Goal: Information Seeking & Learning: Learn about a topic

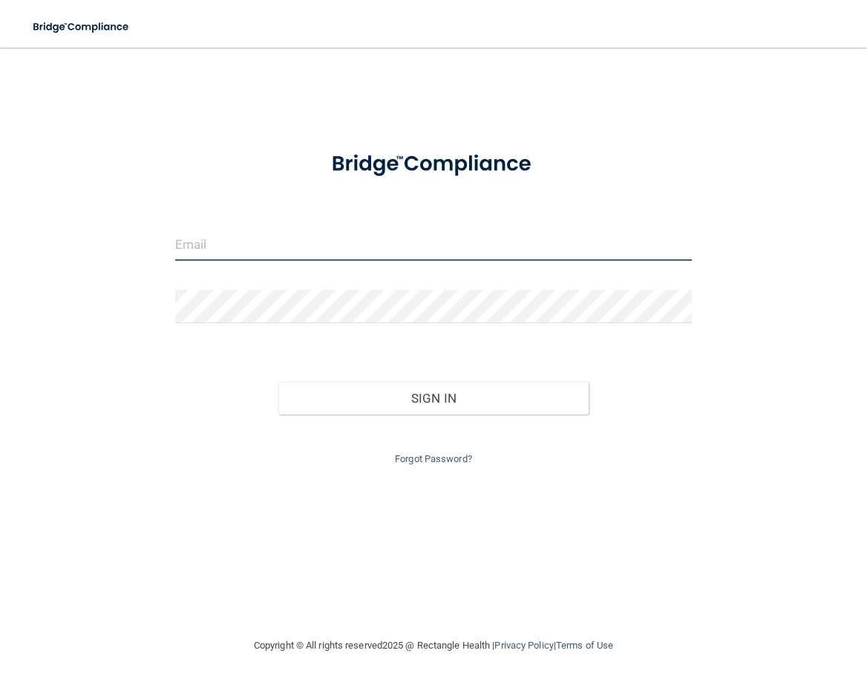
type input "[EMAIL_ADDRESS][DOMAIN_NAME]"
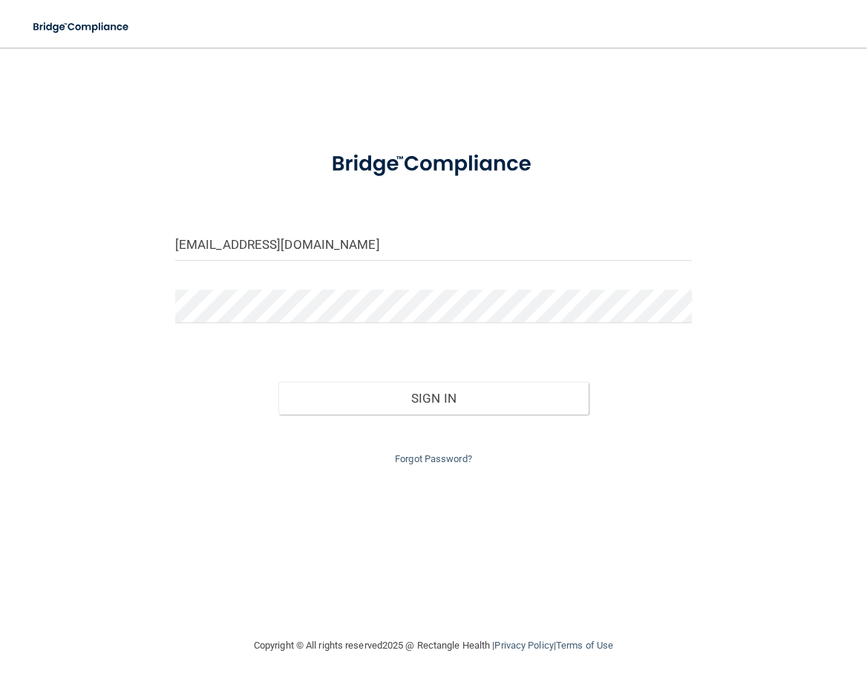
click at [404, 415] on div "Forgot Password?" at bounding box center [433, 440] width 539 height 53
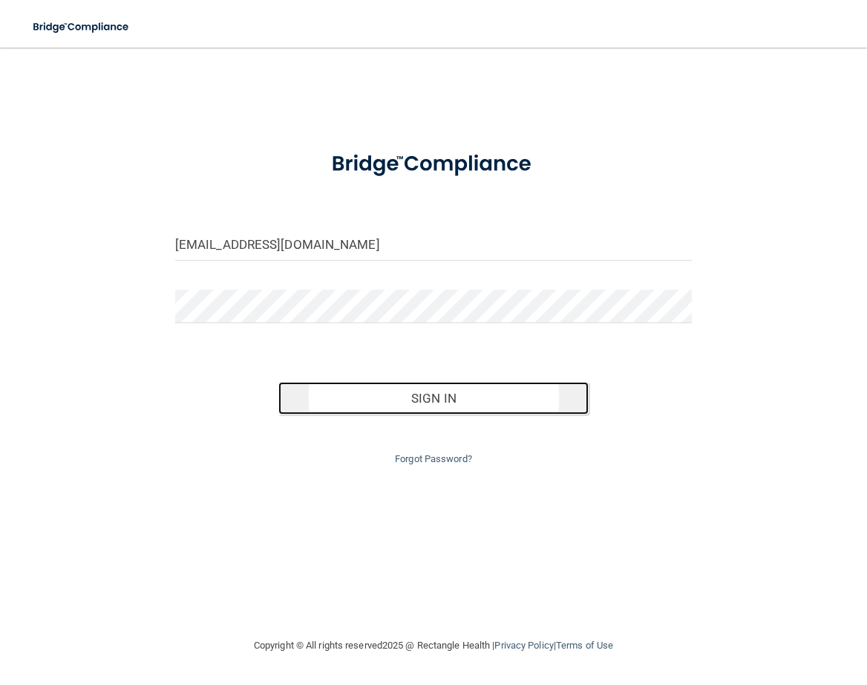
click at [449, 388] on button "Sign In" at bounding box center [433, 398] width 310 height 33
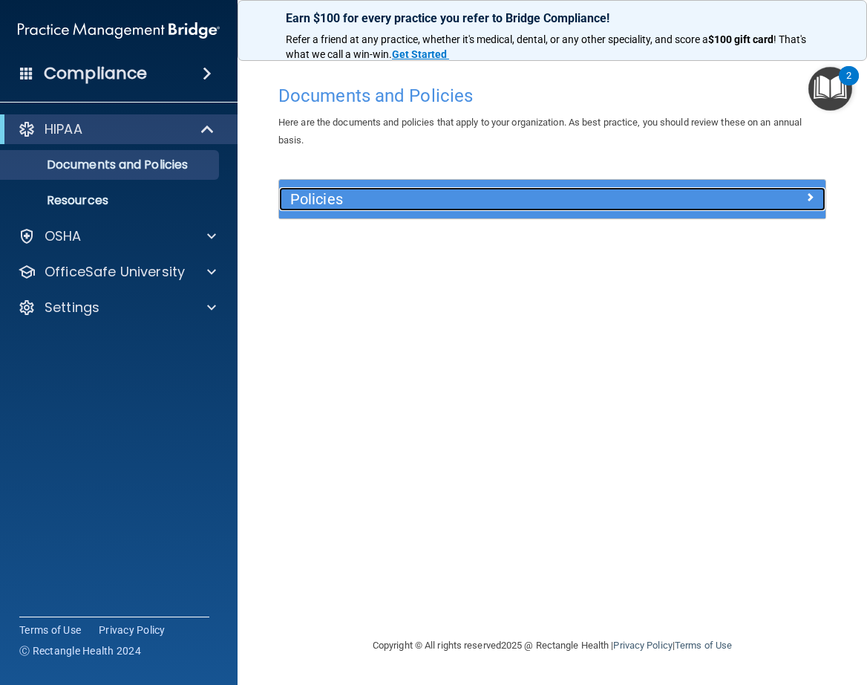
click at [513, 200] on h5 "Policies" at bounding box center [484, 199] width 388 height 16
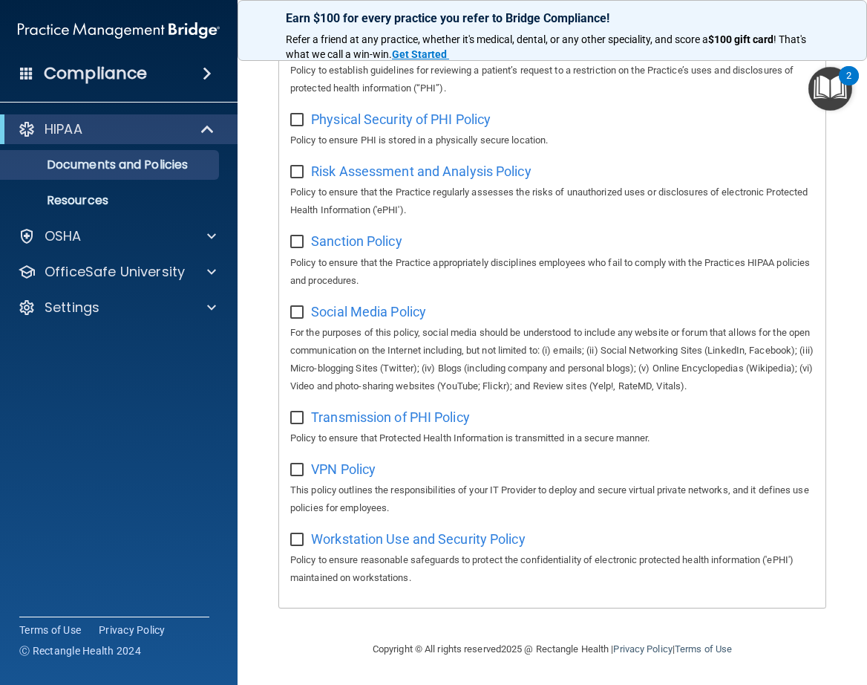
scroll to position [44, 0]
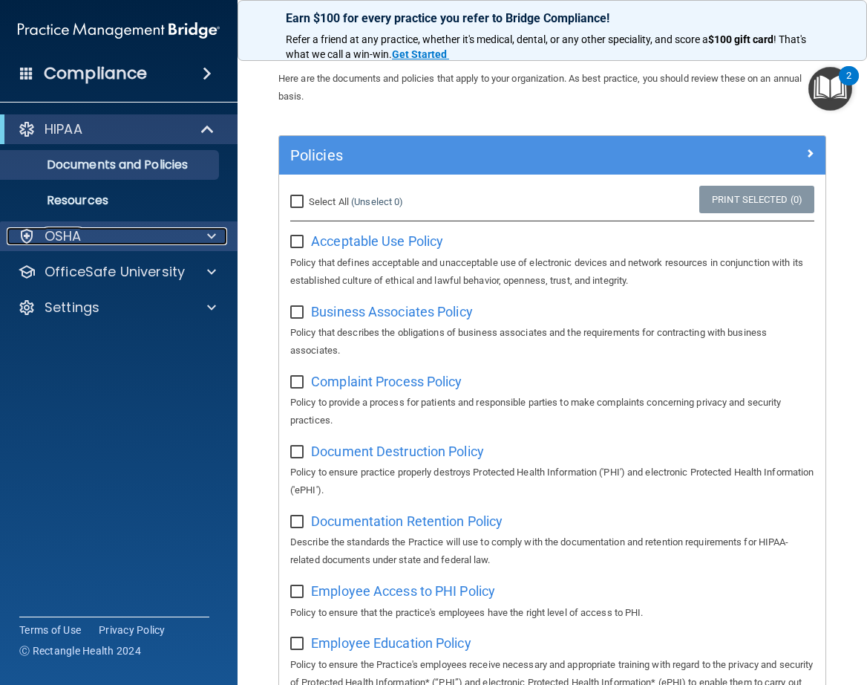
click at [203, 236] on div at bounding box center [209, 236] width 37 height 18
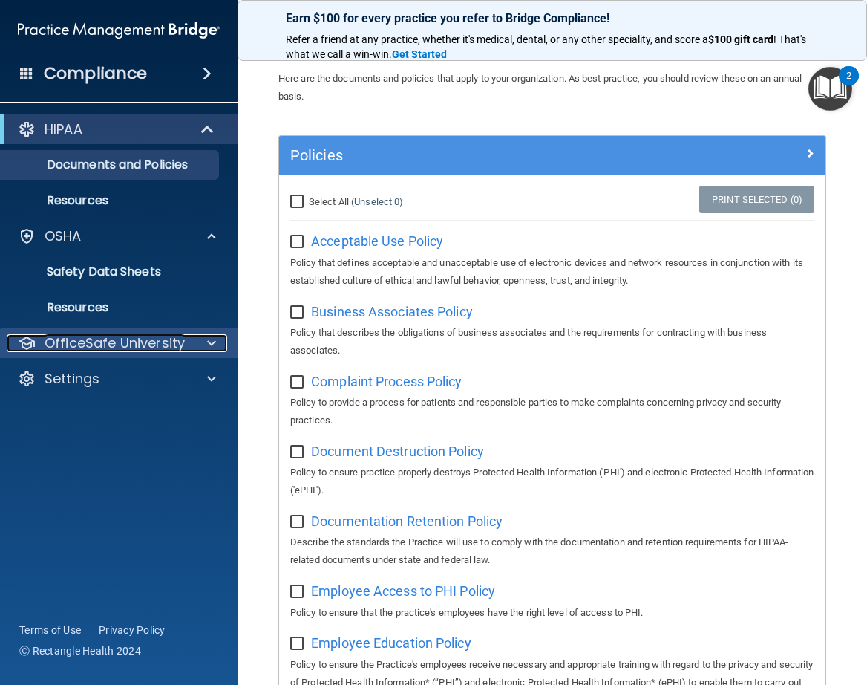
click at [206, 339] on div at bounding box center [209, 343] width 37 height 18
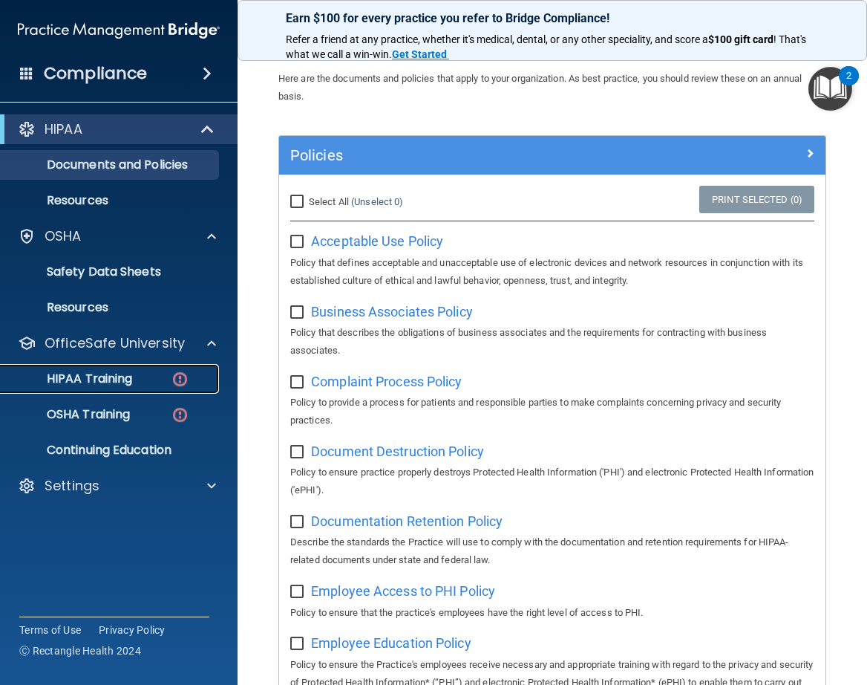
click at [92, 381] on p "HIPAA Training" at bounding box center [71, 378] width 123 height 15
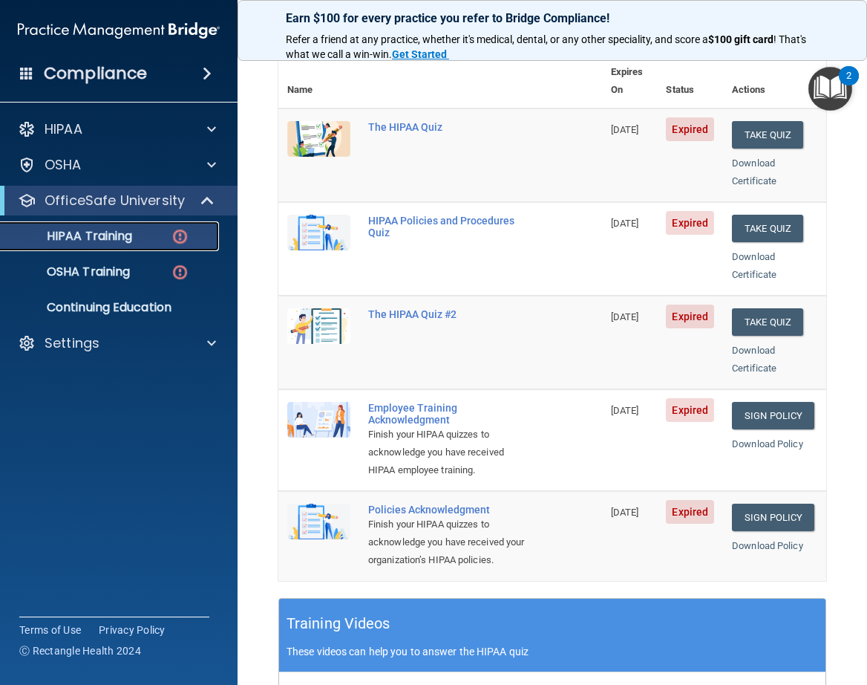
scroll to position [44, 0]
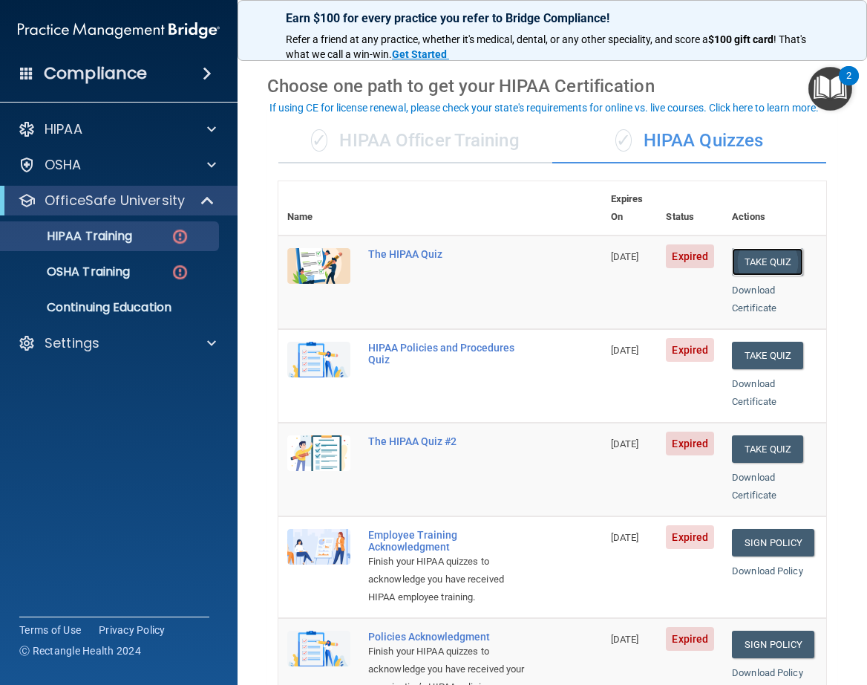
click at [757, 248] on button "Take Quiz" at bounding box center [767, 261] width 71 height 27
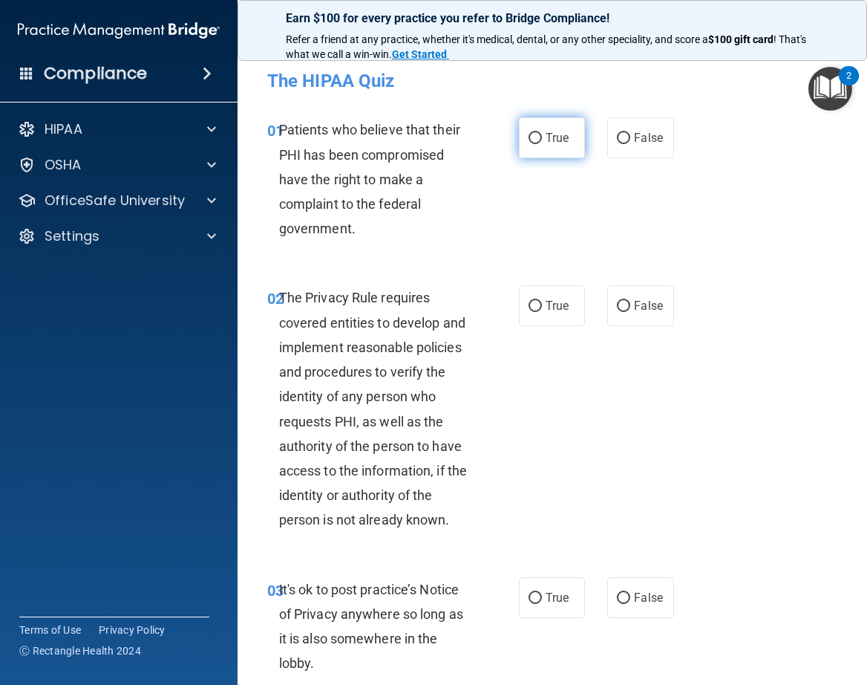
click at [529, 133] on input "True" at bounding box center [535, 138] width 13 height 11
radio input "true"
click at [533, 301] on input "True" at bounding box center [535, 306] width 13 height 11
radio input "true"
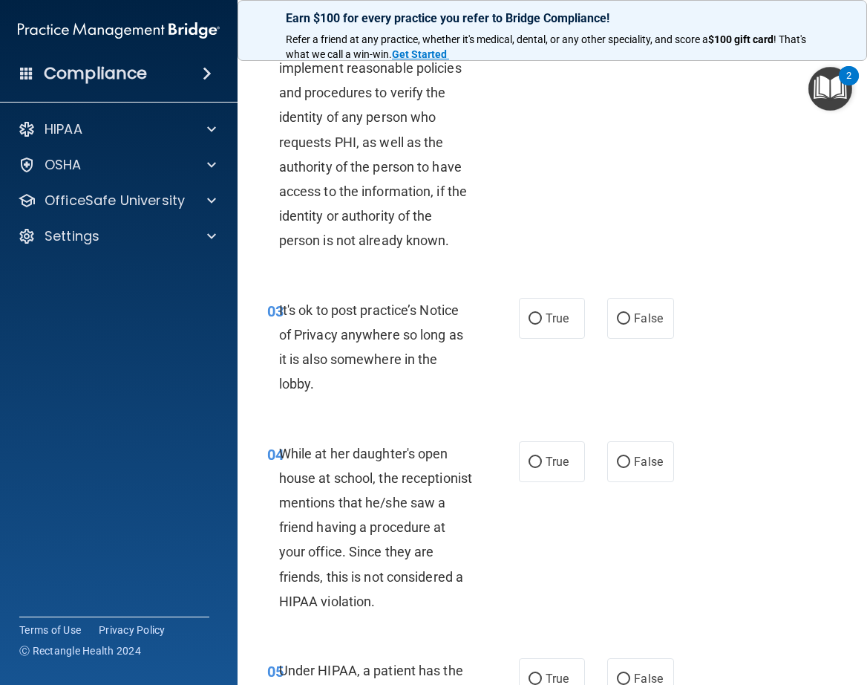
scroll to position [285, 0]
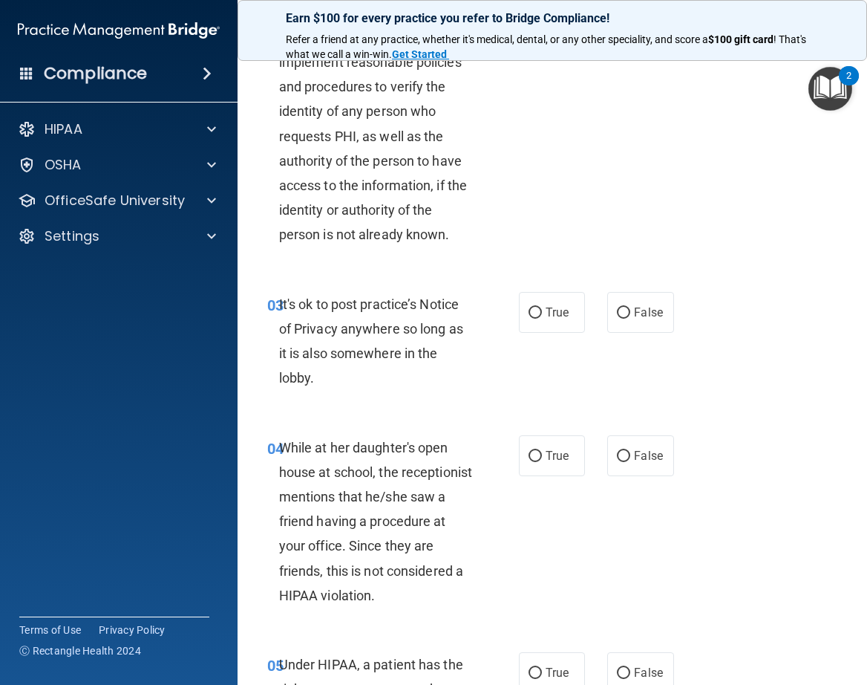
click at [339, 374] on div "It's ok to post practice’s Notice of Privacy anywhere so long as it is also som…" at bounding box center [382, 341] width 206 height 99
click at [529, 307] on input "True" at bounding box center [535, 312] width 13 height 11
radio input "true"
click at [617, 453] on input "False" at bounding box center [623, 456] width 13 height 11
radio input "true"
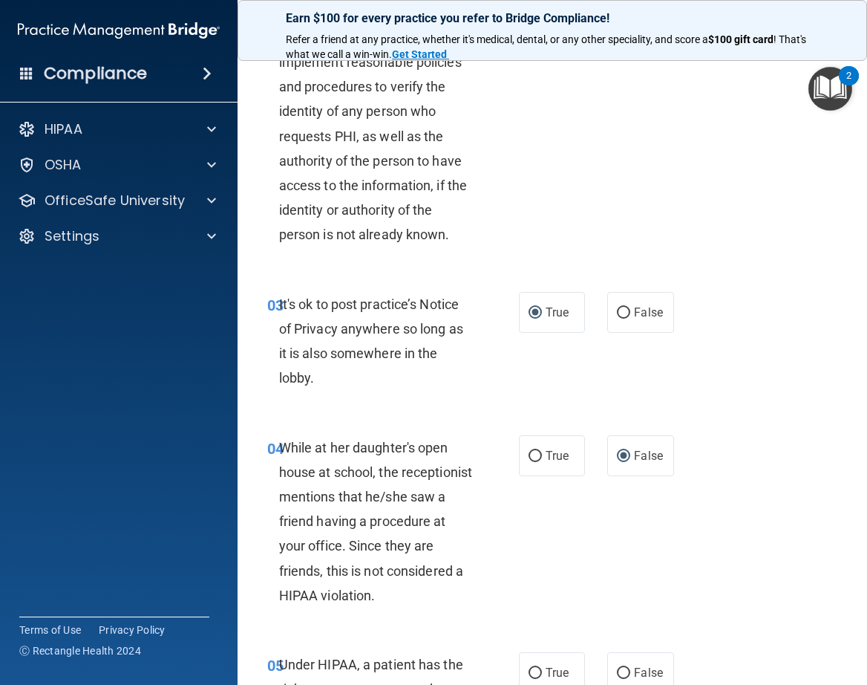
drag, startPoint x: 854, startPoint y: 120, endPoint x: 854, endPoint y: 138, distance: 18.6
click at [854, 138] on main "- The HIPAA Quiz This quiz doesn’t expire until [DATE]. Are you sure you want t…" at bounding box center [553, 366] width 630 height 637
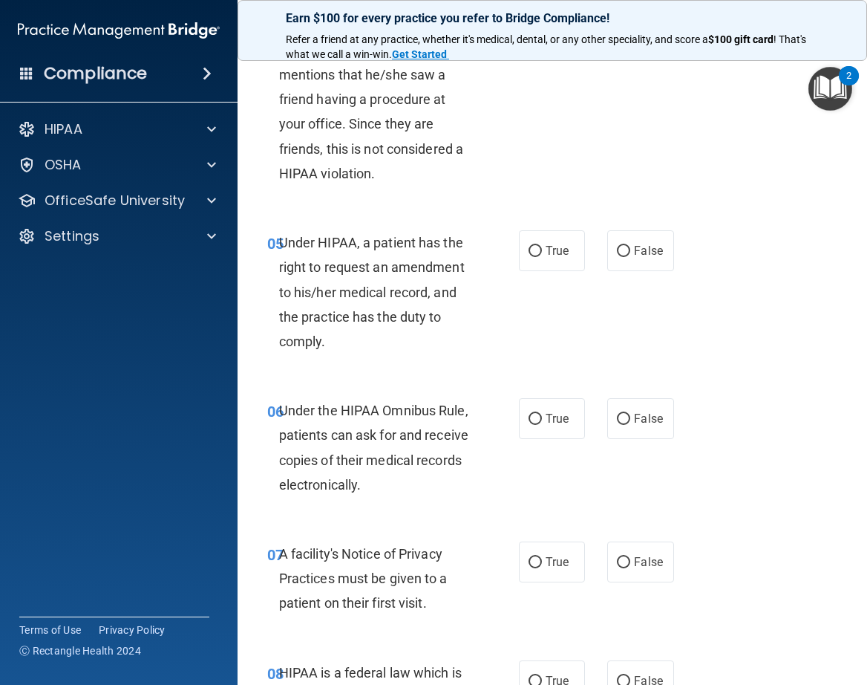
scroll to position [720, 0]
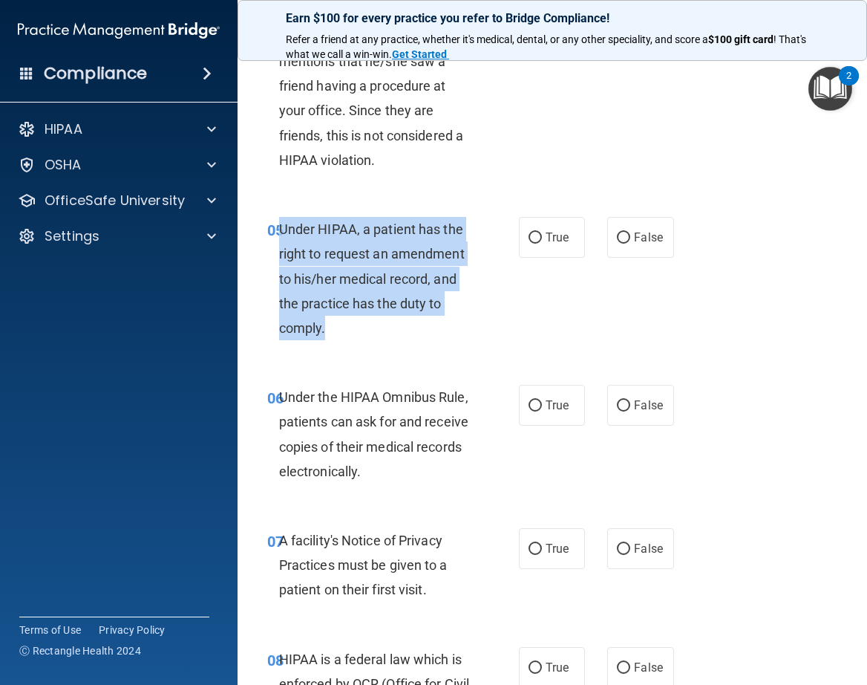
drag, startPoint x: 278, startPoint y: 223, endPoint x: 338, endPoint y: 318, distance: 112.1
click at [338, 318] on div "Under HIPAA, a patient has the right to request an amendment to his/her medical…" at bounding box center [382, 278] width 206 height 123
copy span "Under HIPAA, a patient has the right to request an amendment to his/her medical…"
click at [423, 345] on div "05 Under HIPAA, a patient has the right to request an amendment to his/her medi…" at bounding box center [393, 282] width 296 height 131
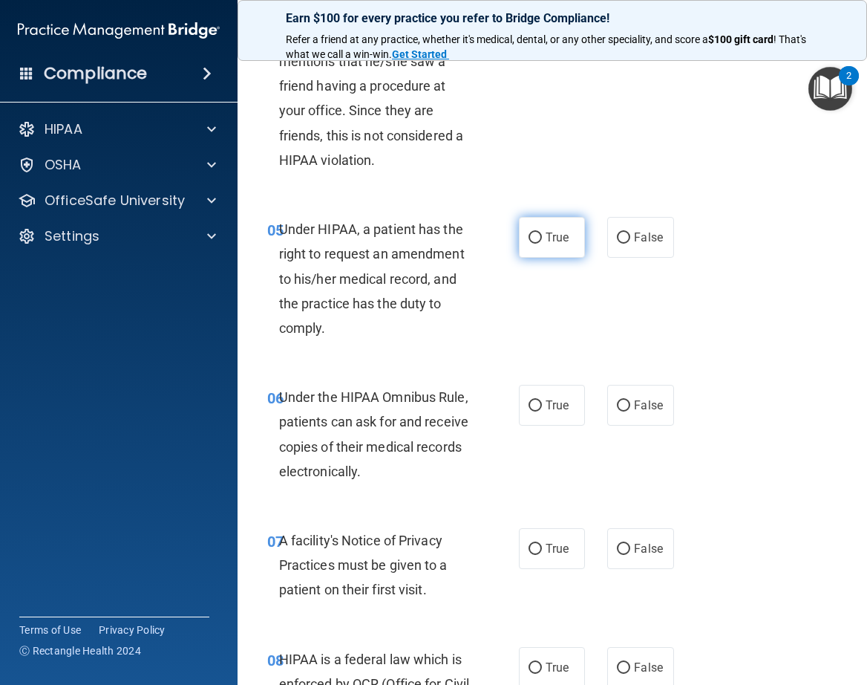
click at [529, 235] on input "True" at bounding box center [535, 237] width 13 height 11
radio input "true"
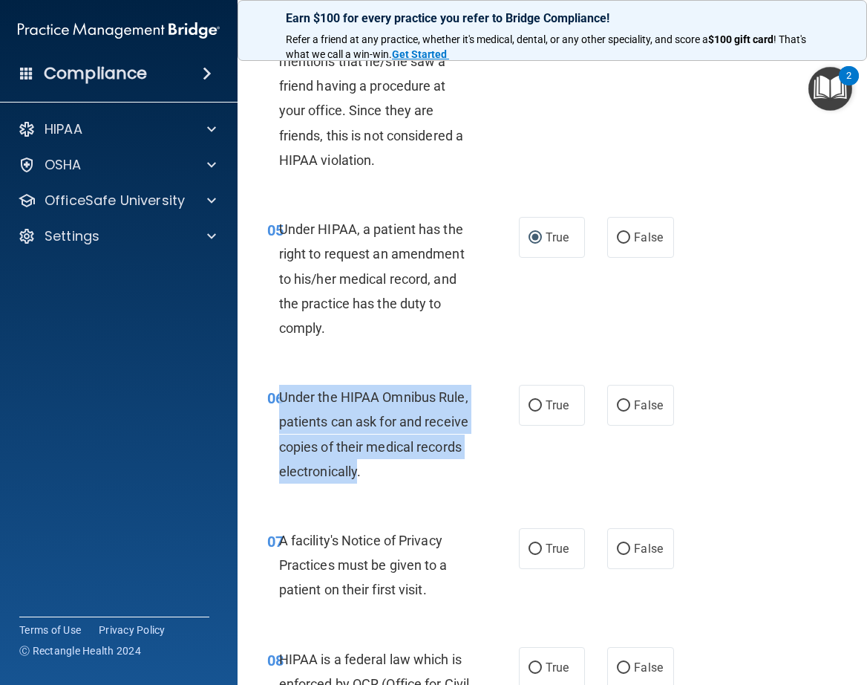
drag, startPoint x: 406, startPoint y: 469, endPoint x: 281, endPoint y: 391, distance: 147.1
click at [281, 391] on span "Under the HIPAA Omnibus Rule, patients can ask for and receive copies of their …" at bounding box center [373, 434] width 189 height 90
copy span "Under the HIPAA Omnibus Rule, patients can ask for and receive copies of their …"
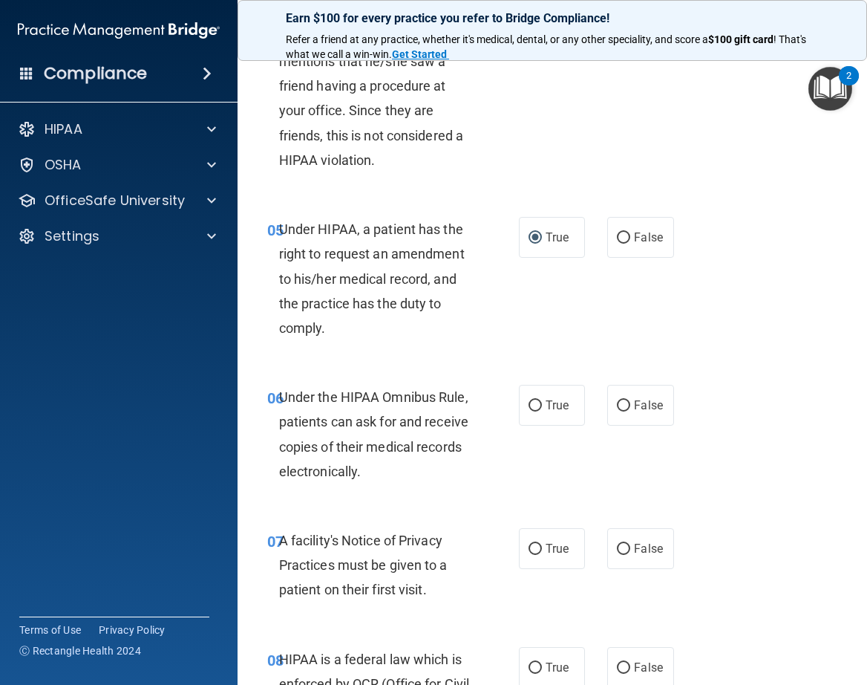
click at [476, 492] on div "06 Under the HIPAA Omnibus Rule, patients can ask for and receive copies of the…" at bounding box center [552, 437] width 593 height 143
click at [531, 405] on input "True" at bounding box center [535, 405] width 13 height 11
radio input "true"
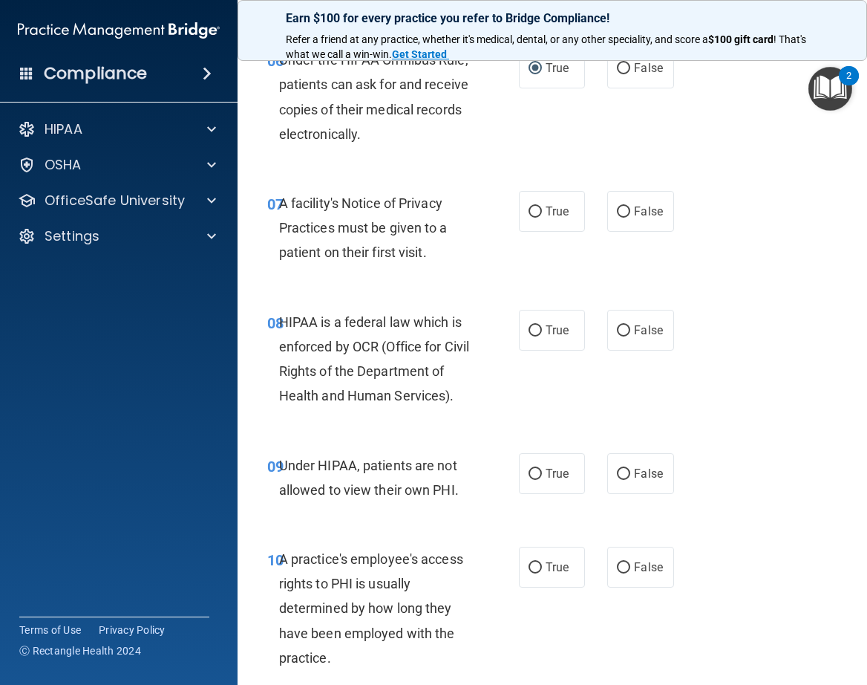
scroll to position [1064, 0]
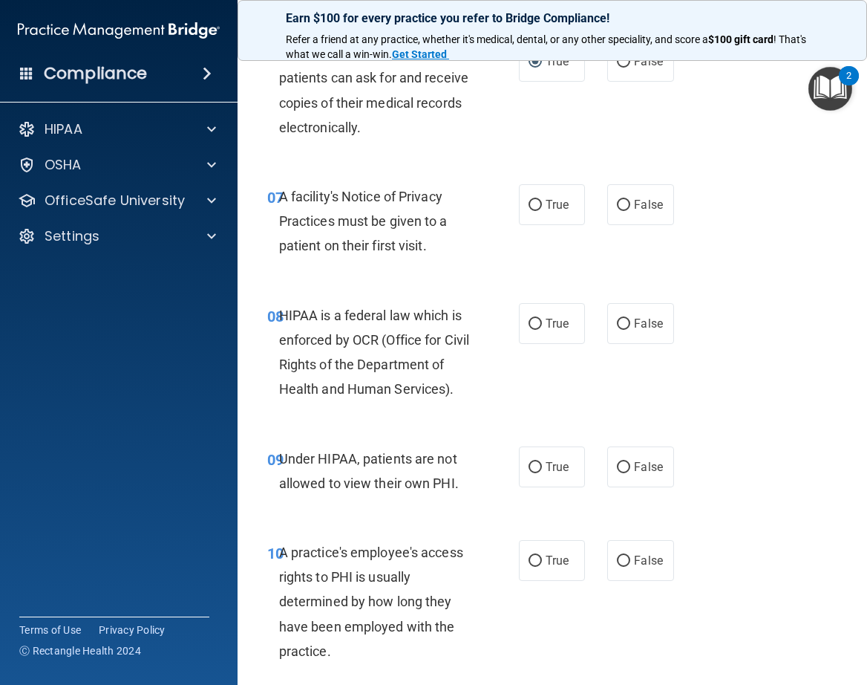
click at [429, 247] on div "A facility's Notice of Privacy Practices must be given to a patient on their fi…" at bounding box center [382, 221] width 206 height 74
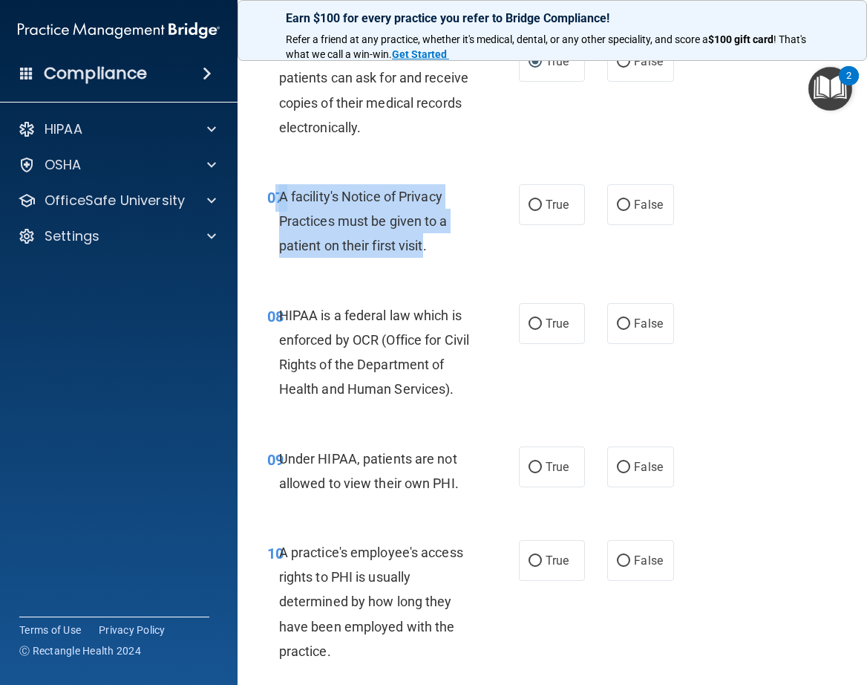
drag, startPoint x: 426, startPoint y: 244, endPoint x: 277, endPoint y: 195, distance: 157.3
click at [277, 195] on div "07 A facility's Notice of Privacy Practices must be given to a patient on their…" at bounding box center [393, 225] width 296 height 82
copy div "7 A facility's Notice of Privacy Practices must be given to a patient on their …"
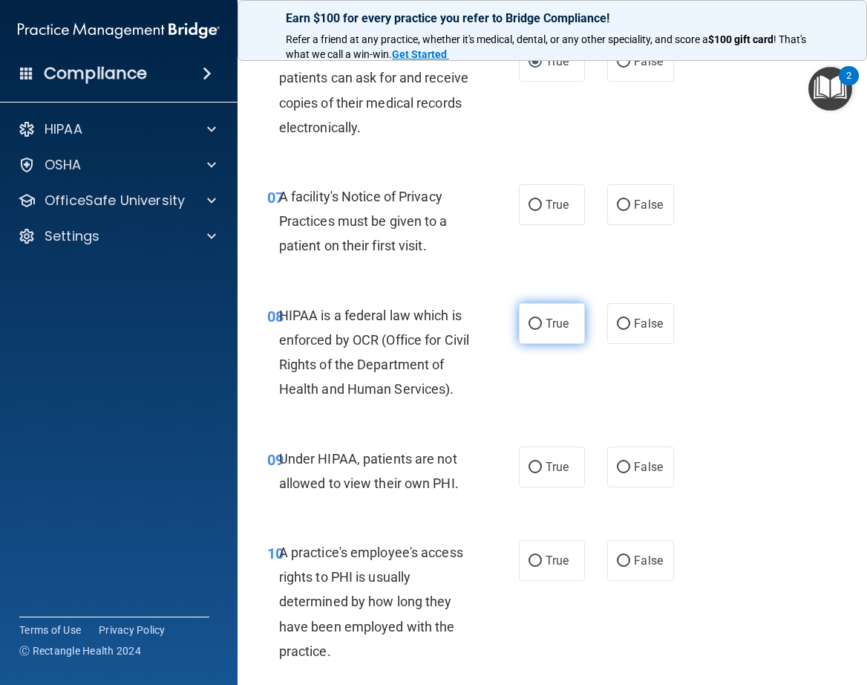
click at [522, 325] on label "True" at bounding box center [552, 323] width 66 height 41
click at [529, 325] on input "True" at bounding box center [535, 324] width 13 height 11
radio input "true"
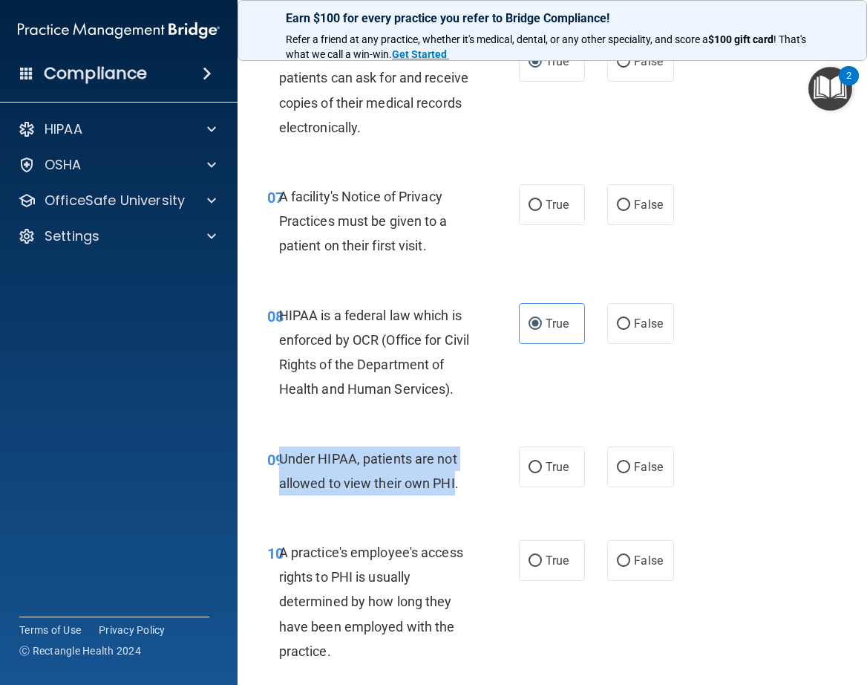
drag, startPoint x: 457, startPoint y: 507, endPoint x: 281, endPoint y: 475, distance: 178.1
click at [281, 475] on span "Under HIPAA, patients are not allowed to view their own PHI." at bounding box center [369, 471] width 180 height 40
copy span "Under HIPAA, patients are not allowed to view their own PHI"
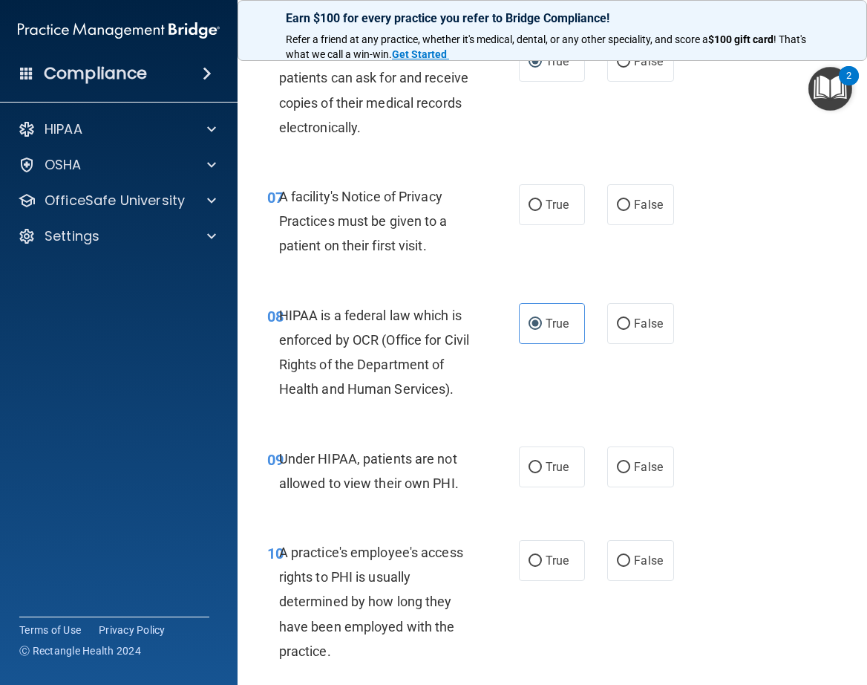
click at [457, 402] on div "HIPAA is a federal law which is enforced by OCR (Office for Civil Rights of the…" at bounding box center [382, 352] width 206 height 99
click at [620, 473] on input "False" at bounding box center [623, 467] width 13 height 11
radio input "true"
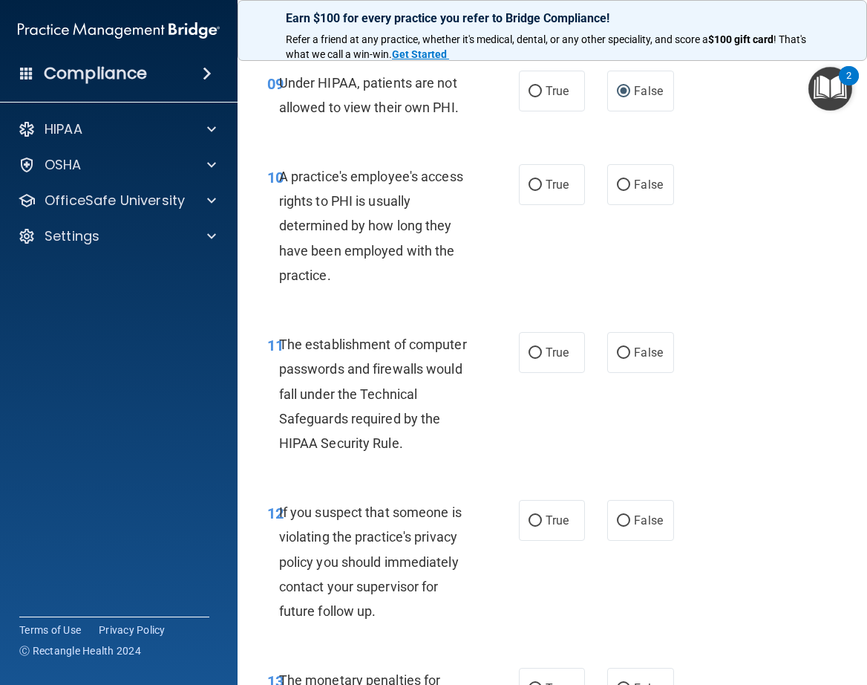
scroll to position [1446, 0]
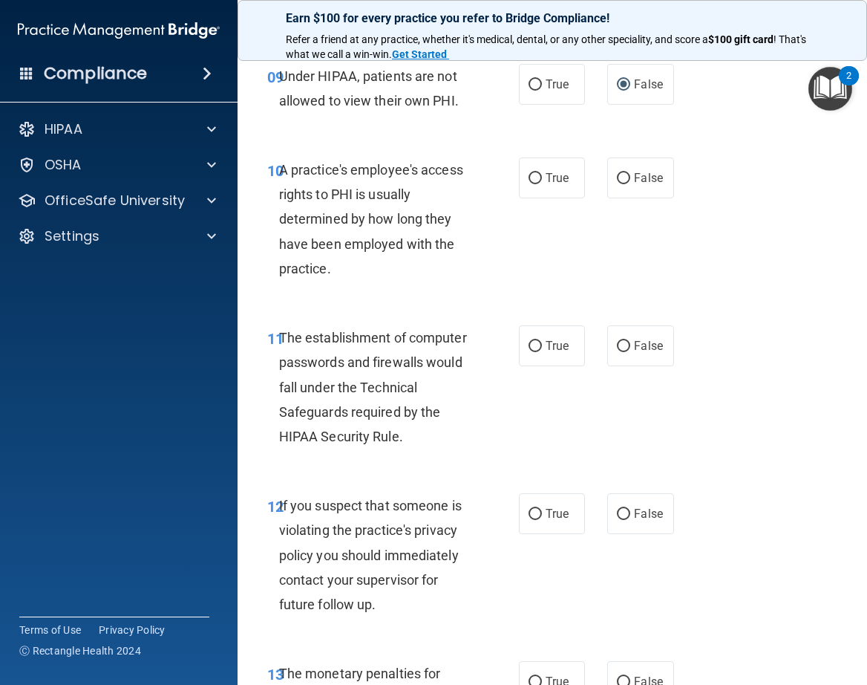
click at [279, 215] on div "A practice's employee's access rights to PHI is usually determined by how long …" at bounding box center [382, 218] width 206 height 123
click at [281, 189] on span "A practice's employee's access rights to PHI is usually determined by how long …" at bounding box center [371, 219] width 184 height 114
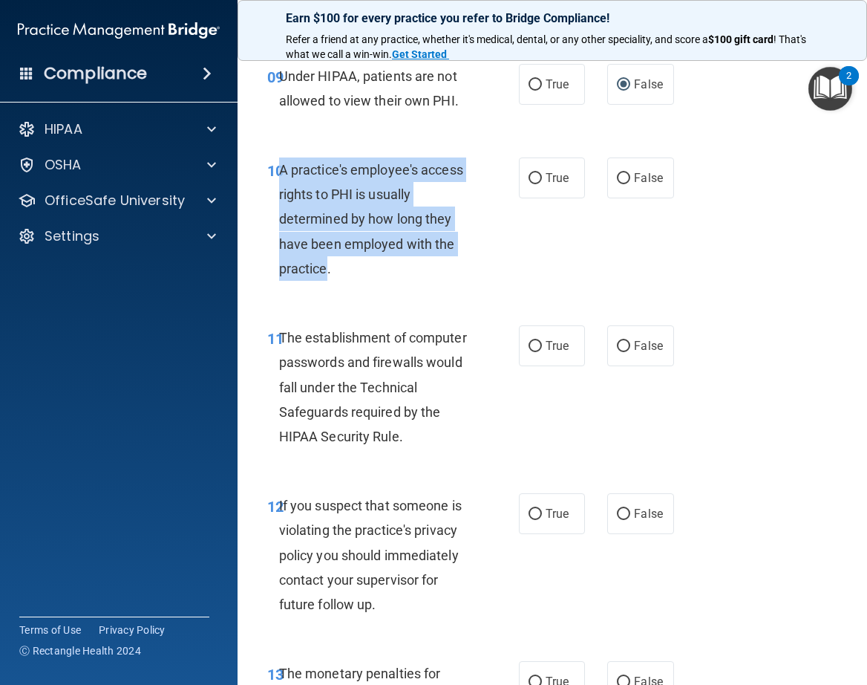
drag, startPoint x: 281, startPoint y: 189, endPoint x: 313, endPoint y: 290, distance: 105.4
click at [313, 276] on span "A practice's employee's access rights to PHI is usually determined by how long …" at bounding box center [371, 219] width 184 height 114
drag, startPoint x: 280, startPoint y: 195, endPoint x: 328, endPoint y: 290, distance: 105.9
click at [328, 276] on span "A practice's employee's access rights to PHI is usually determined by how long …" at bounding box center [371, 219] width 184 height 114
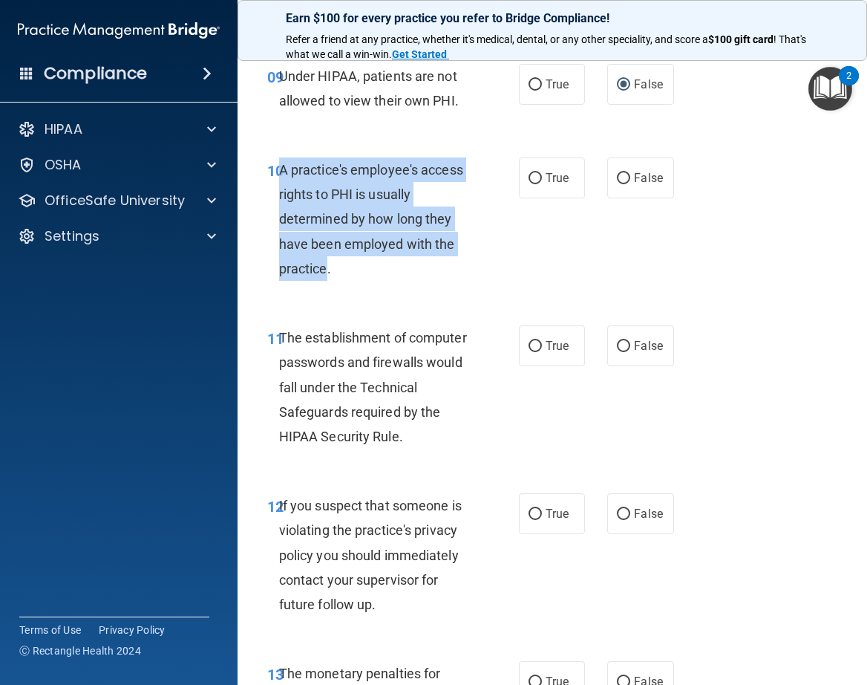
copy span "A practice's employee's access rights to PHI is usually determined by how long …"
click at [534, 269] on div "10 A practice's employee's access rights to PHI is usually determined by how lo…" at bounding box center [393, 222] width 296 height 131
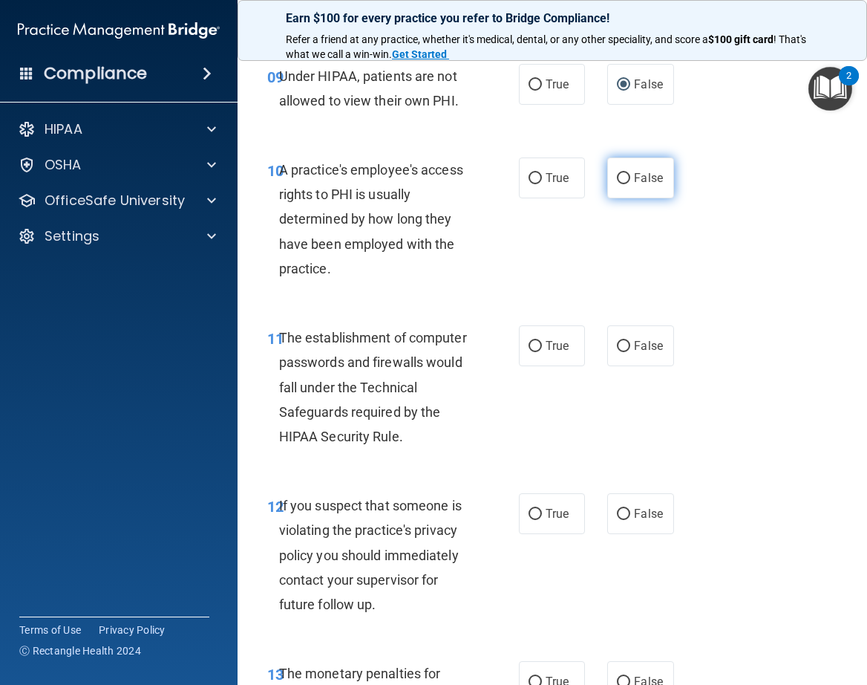
click at [618, 184] on input "False" at bounding box center [623, 178] width 13 height 11
radio input "true"
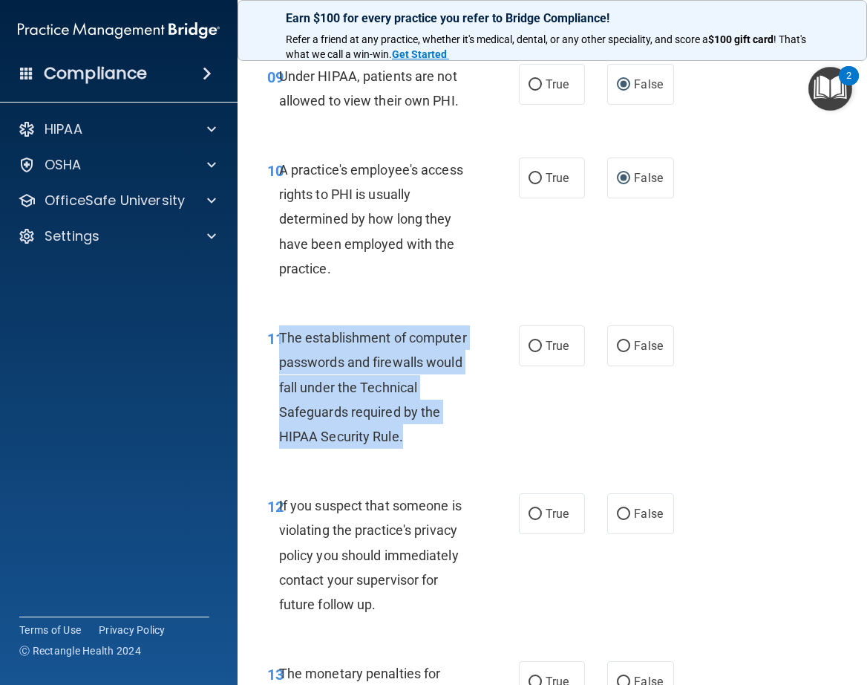
drag, startPoint x: 279, startPoint y: 364, endPoint x: 402, endPoint y: 455, distance: 153.4
click at [402, 448] on div "The establishment of computer passwords and firewalls would fall under the Tech…" at bounding box center [382, 386] width 206 height 123
copy span "The establishment of computer passwords and firewalls would fall under the Tech…"
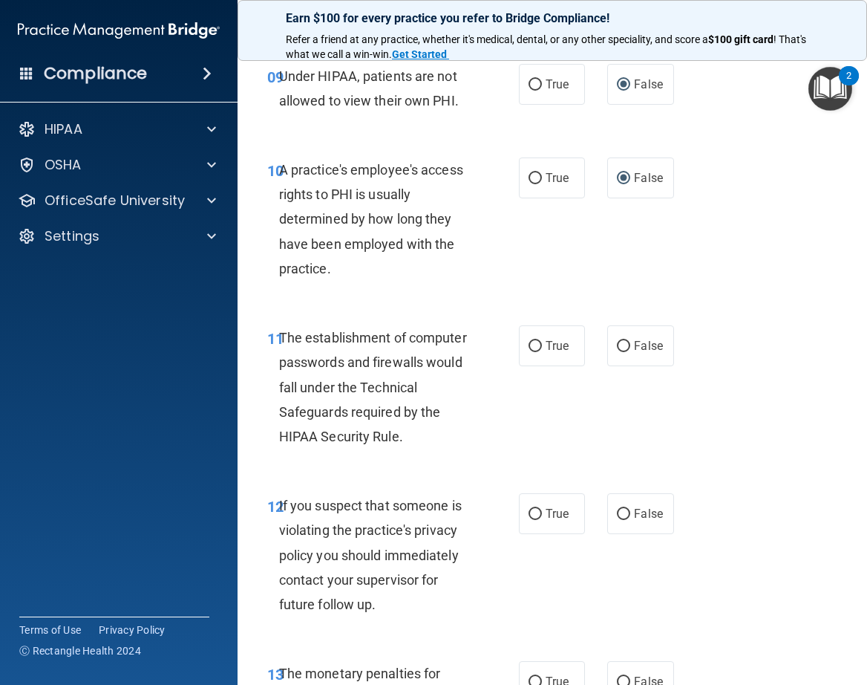
click at [479, 474] on div "11 The establishment of computer passwords and firewalls would fall under the T…" at bounding box center [552, 391] width 593 height 168
click at [534, 352] on input "True" at bounding box center [535, 346] width 13 height 11
radio input "true"
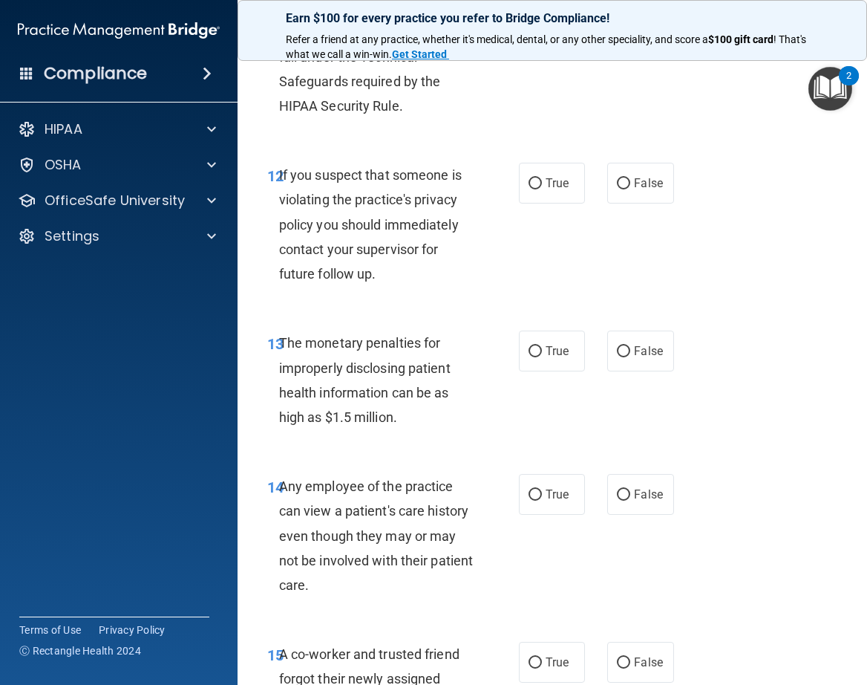
scroll to position [1784, 0]
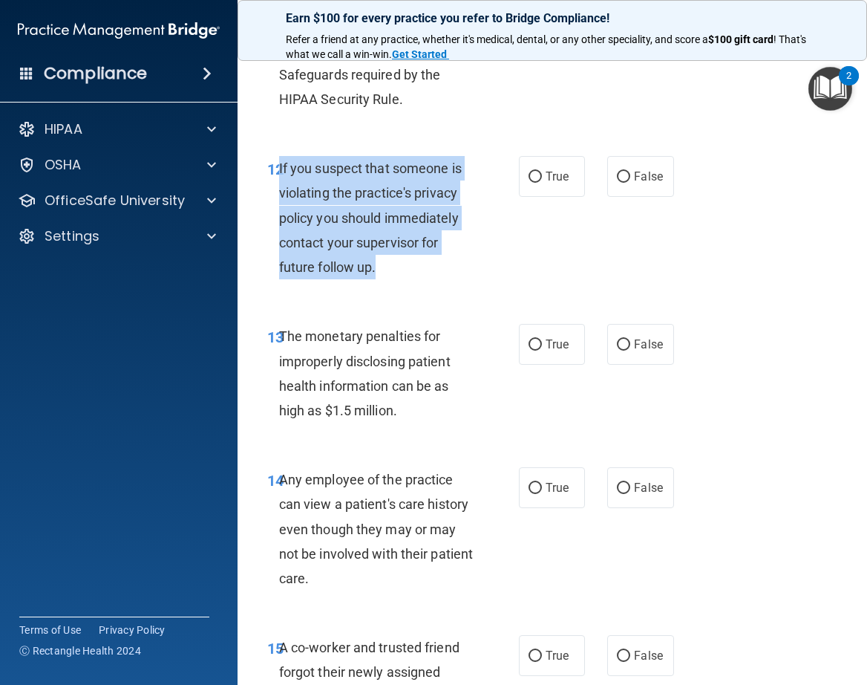
drag, startPoint x: 279, startPoint y: 190, endPoint x: 384, endPoint y: 284, distance: 140.9
click at [384, 279] on div "If you suspect that someone is violating the practice's privacy policy you shou…" at bounding box center [382, 217] width 206 height 123
copy span "If you suspect that someone is violating the practice's privacy policy you shou…"
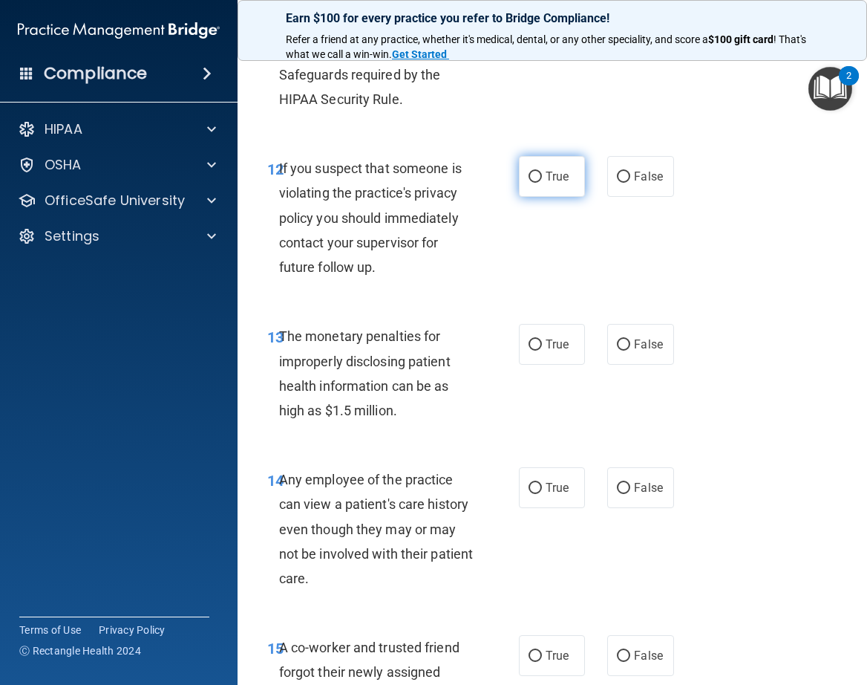
click at [521, 197] on label "True" at bounding box center [552, 176] width 66 height 41
click at [529, 183] on input "True" at bounding box center [535, 177] width 13 height 11
radio input "true"
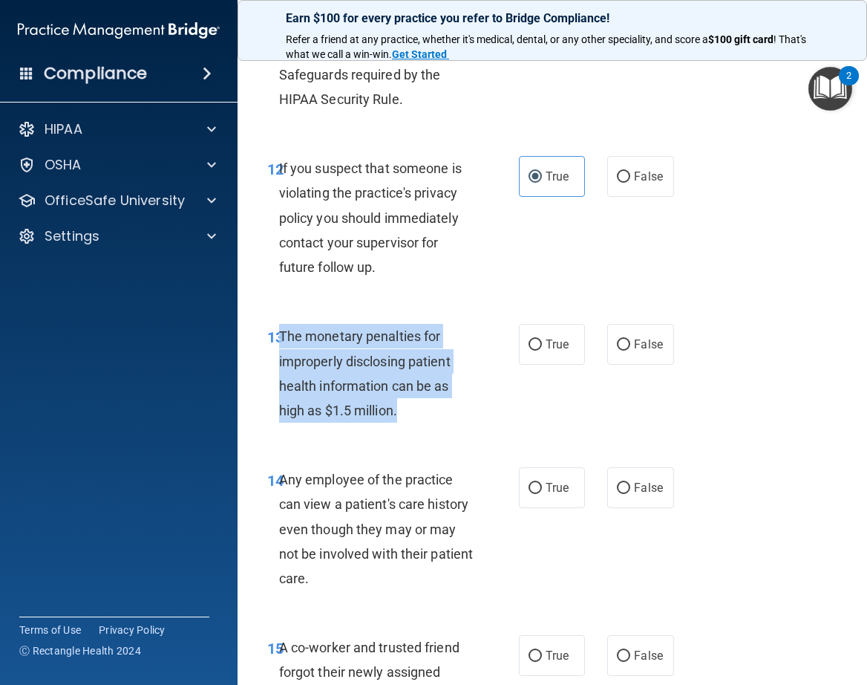
drag, startPoint x: 279, startPoint y: 357, endPoint x: 397, endPoint y: 441, distance: 144.8
click at [397, 418] on span "The monetary penalties for improperly disclosing patient health information can…" at bounding box center [365, 373] width 172 height 90
copy span "The monetary penalties for improperly disclosing patient health information can…"
click at [529, 350] on input "True" at bounding box center [535, 344] width 13 height 11
radio input "true"
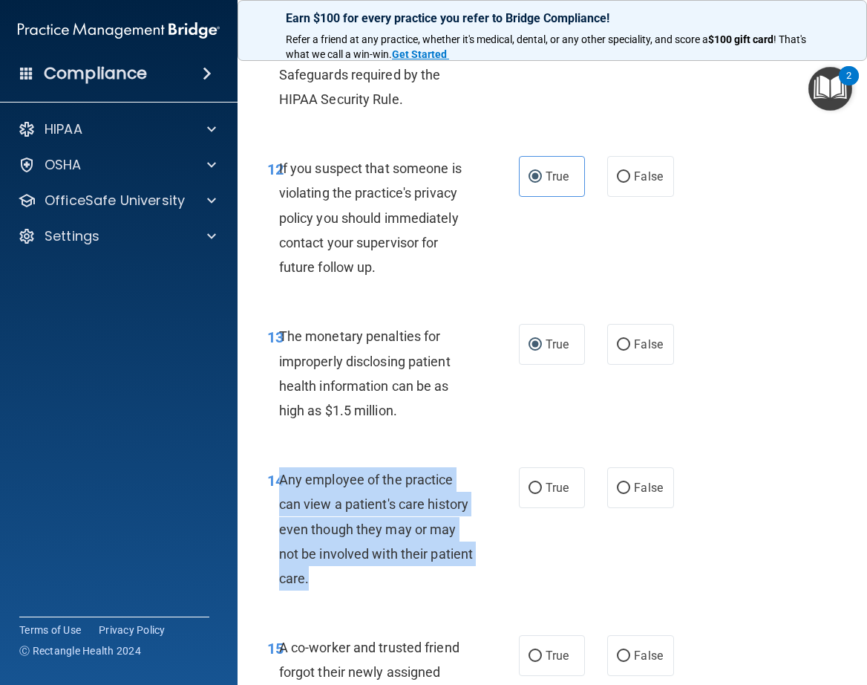
drag, startPoint x: 281, startPoint y: 501, endPoint x: 382, endPoint y: 620, distance: 156.4
click at [382, 598] on div "14 Any employee of the practice can view a patient's care history even though t…" at bounding box center [393, 532] width 296 height 131
copy span "Any employee of the practice can view a patient's care history even though they…"
click at [486, 574] on div "14 Any employee of the practice can view a patient's care history even though t…" at bounding box center [393, 532] width 296 height 131
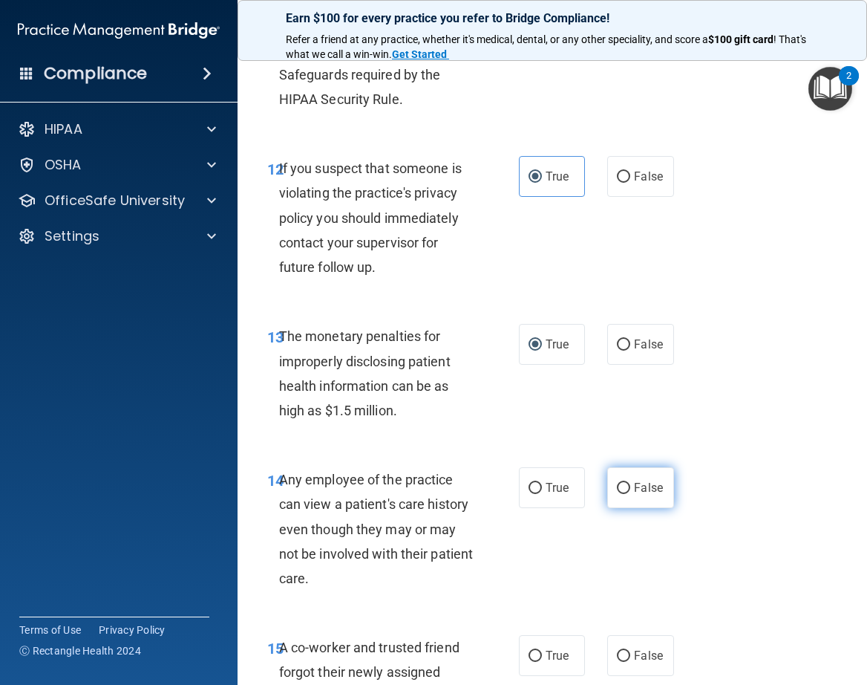
click at [626, 508] on label "False" at bounding box center [640, 487] width 66 height 41
click at [626, 494] on input "False" at bounding box center [623, 488] width 13 height 11
radio input "true"
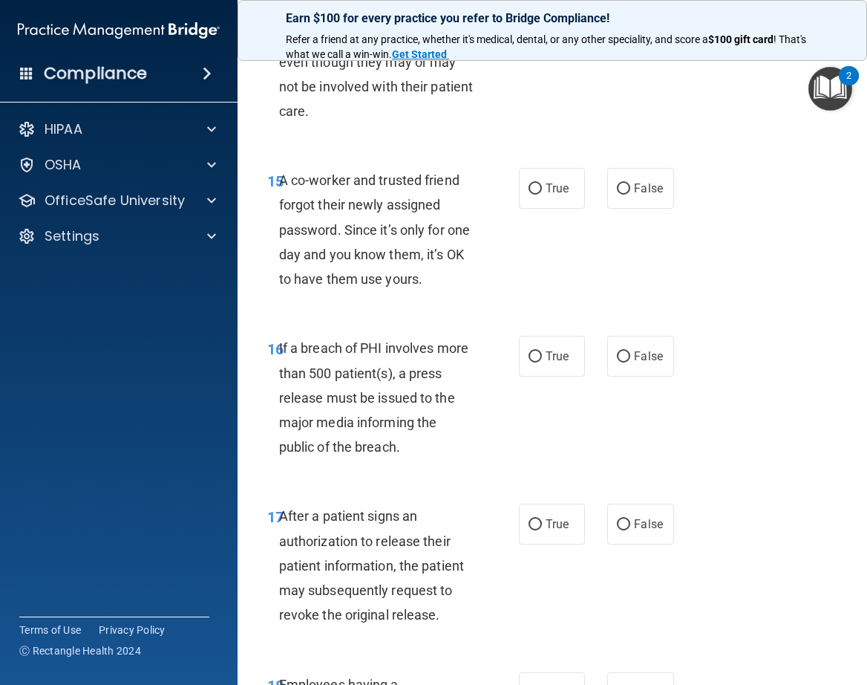
scroll to position [2257, 0]
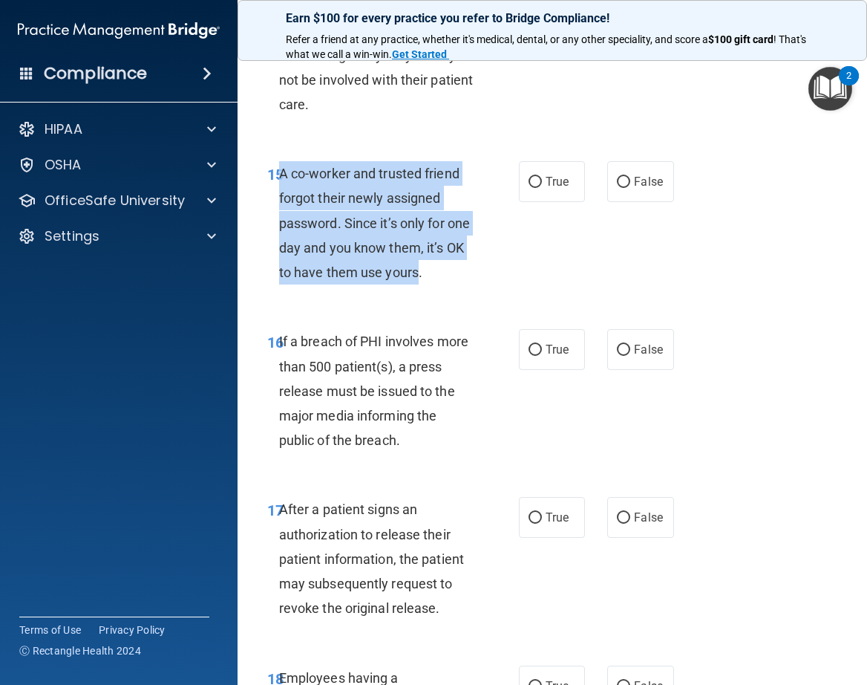
drag, startPoint x: 278, startPoint y: 197, endPoint x: 440, endPoint y: 294, distance: 188.8
click at [440, 280] on span "A co-worker and trusted friend forgot their newly assigned password. Since it’s…" at bounding box center [374, 223] width 191 height 114
copy span "A co-worker and trusted friend forgot their newly assigned password. Since it’s…"
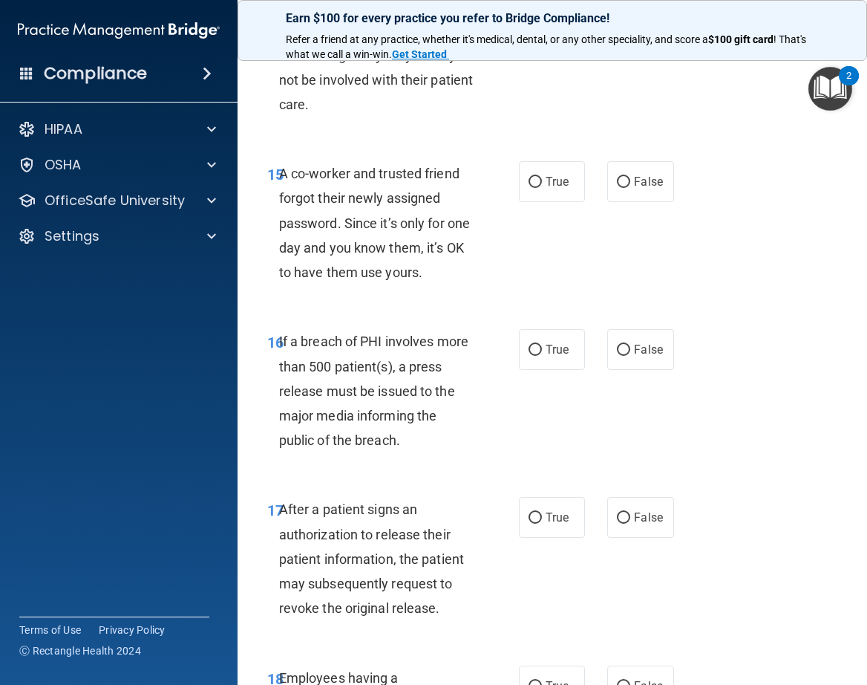
click at [494, 291] on div "15 A co-worker and trusted friend forgot their newly assigned password. Since i…" at bounding box center [393, 226] width 296 height 131
click at [621, 188] on input "False" at bounding box center [623, 182] width 13 height 11
radio input "true"
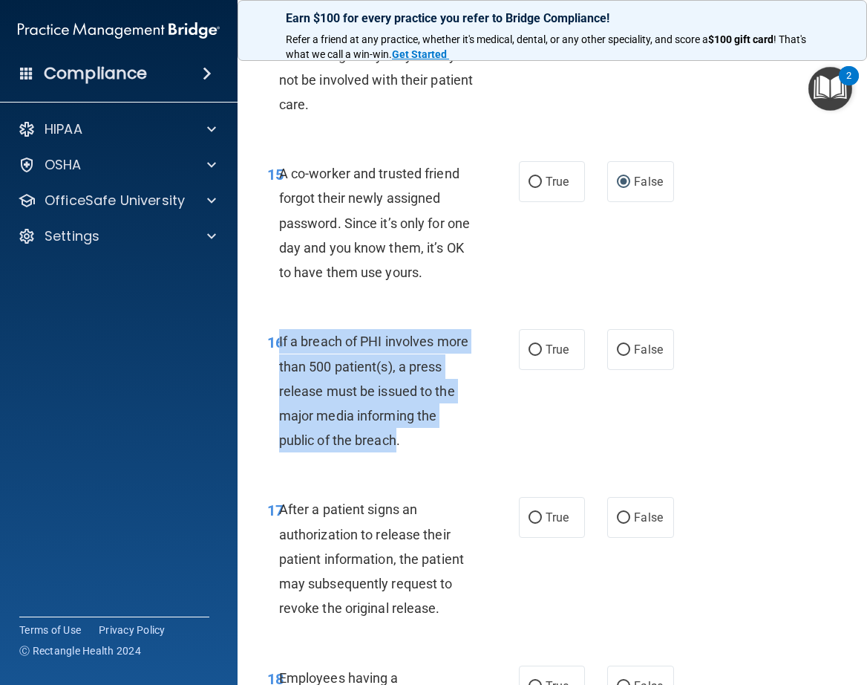
drag, startPoint x: 279, startPoint y: 363, endPoint x: 422, endPoint y: 471, distance: 178.7
click at [422, 448] on span "If a breach of PHI involves more than 500 patient(s), a press release must be i…" at bounding box center [373, 390] width 189 height 114
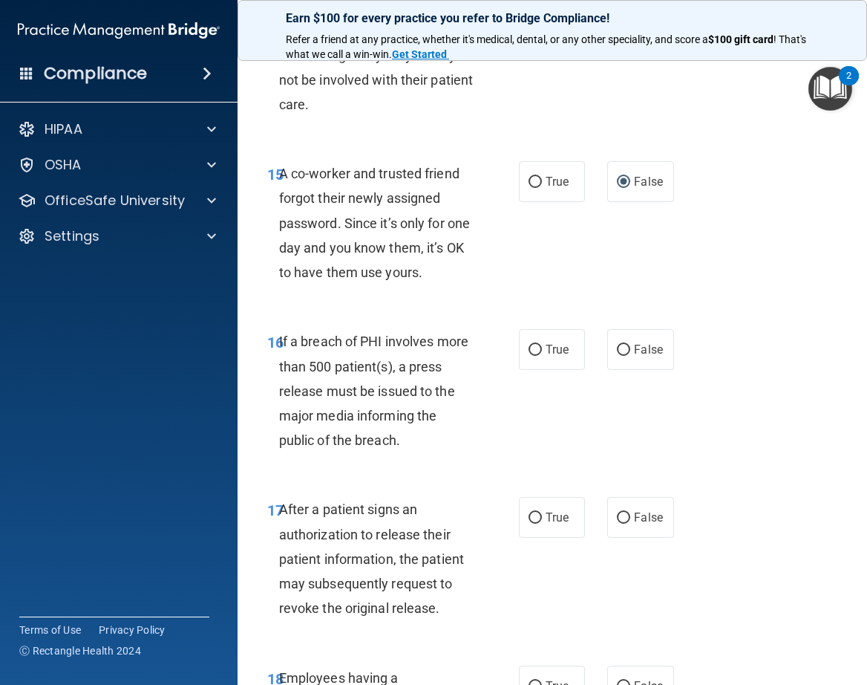
click at [482, 460] on div "16 If a breach of PHI involves more than 500 patient(s), a press release must b…" at bounding box center [393, 394] width 296 height 131
click at [529, 356] on input "True" at bounding box center [535, 350] width 13 height 11
radio input "true"
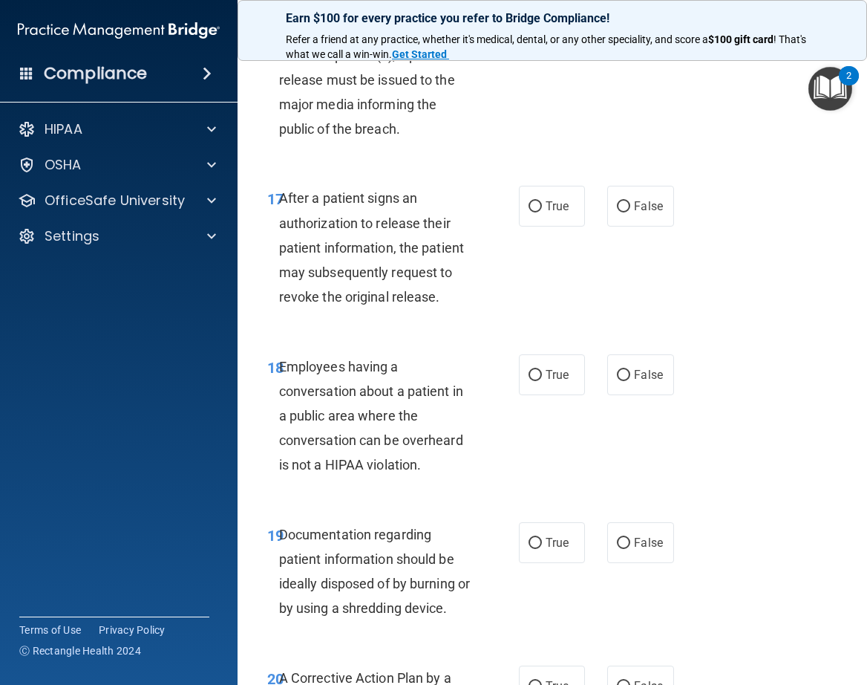
scroll to position [2614, 0]
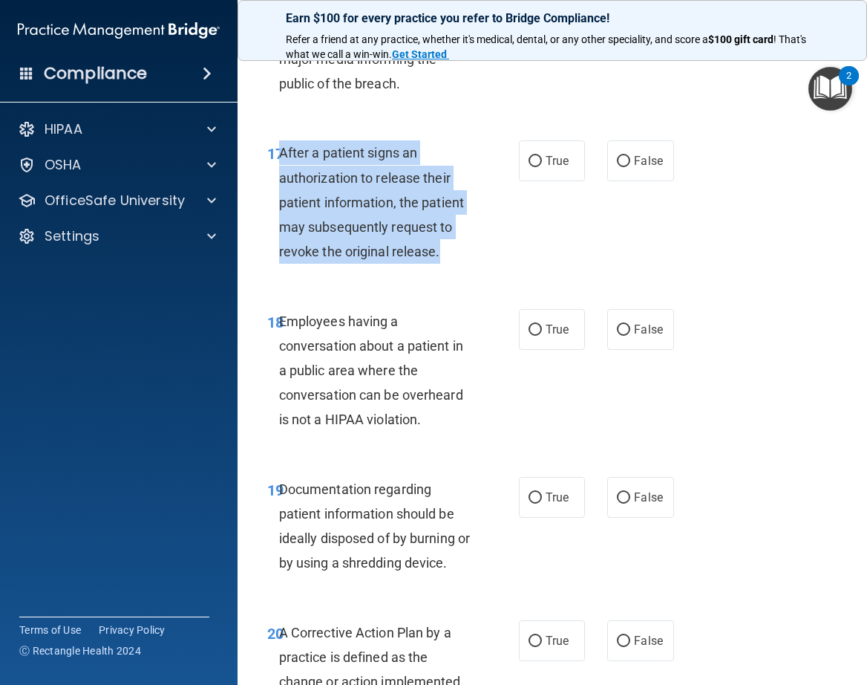
drag, startPoint x: 282, startPoint y: 177, endPoint x: 443, endPoint y: 272, distance: 186.4
click at [443, 264] on div "After a patient signs an authorization to release their patient information, th…" at bounding box center [382, 201] width 206 height 123
click at [529, 167] on input "True" at bounding box center [535, 161] width 13 height 11
radio input "true"
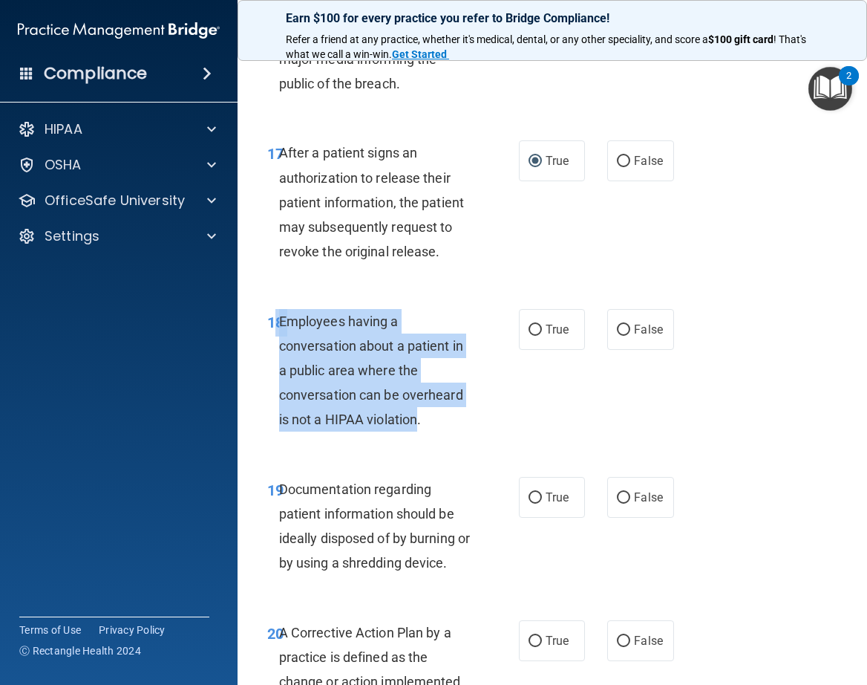
drag, startPoint x: 277, startPoint y: 342, endPoint x: 419, endPoint y: 448, distance: 176.7
click at [419, 440] on div "18 Employees having a conversation about a patient in a public area where the c…" at bounding box center [393, 374] width 296 height 131
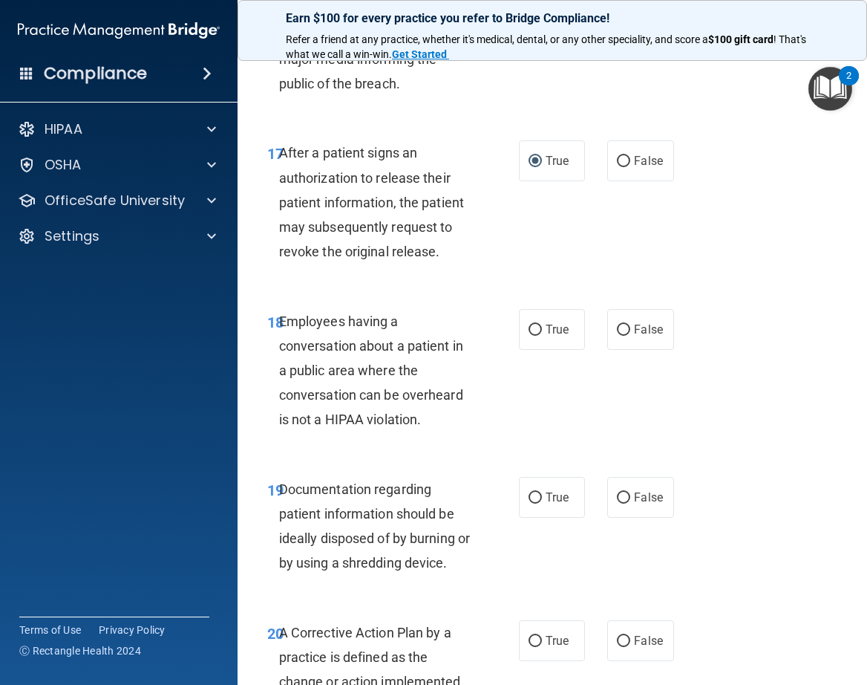
click at [485, 440] on div "18 Employees having a conversation about a patient in a public area where the c…" at bounding box center [393, 374] width 296 height 131
click at [634, 336] on span "False" at bounding box center [648, 329] width 29 height 14
click at [630, 336] on input "False" at bounding box center [623, 329] width 13 height 11
radio input "true"
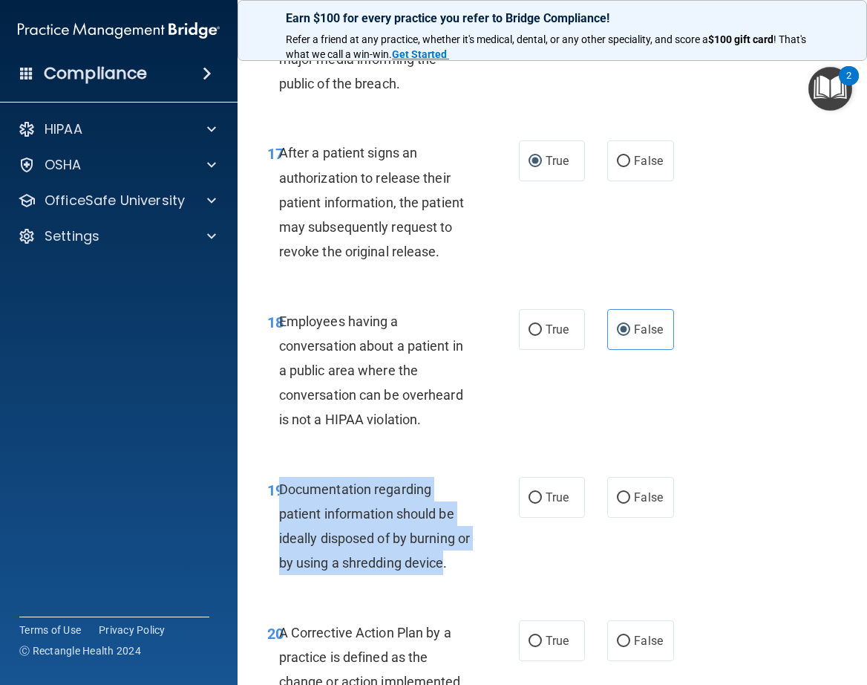
drag, startPoint x: 280, startPoint y: 511, endPoint x: 460, endPoint y: 589, distance: 196.6
click at [460, 571] on span "Documentation regarding patient information should be ideally disposed of by bu…" at bounding box center [374, 526] width 191 height 90
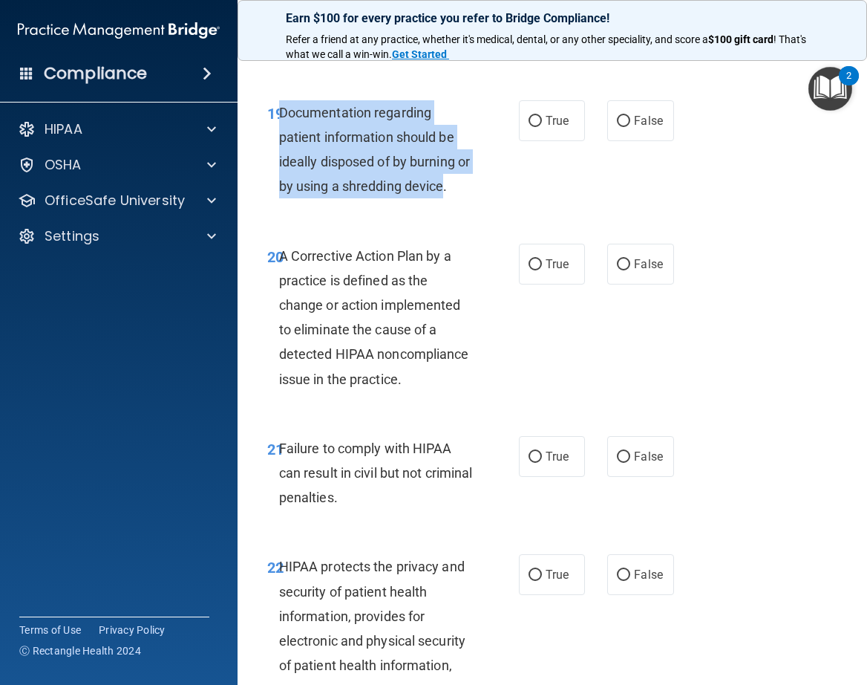
scroll to position [3003, 0]
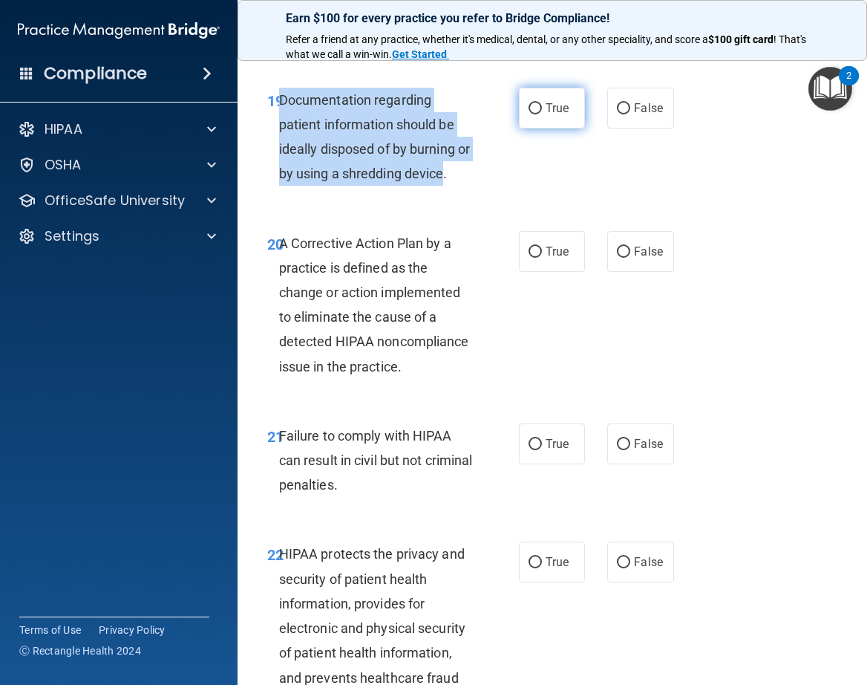
click at [531, 114] on input "True" at bounding box center [535, 108] width 13 height 11
radio input "true"
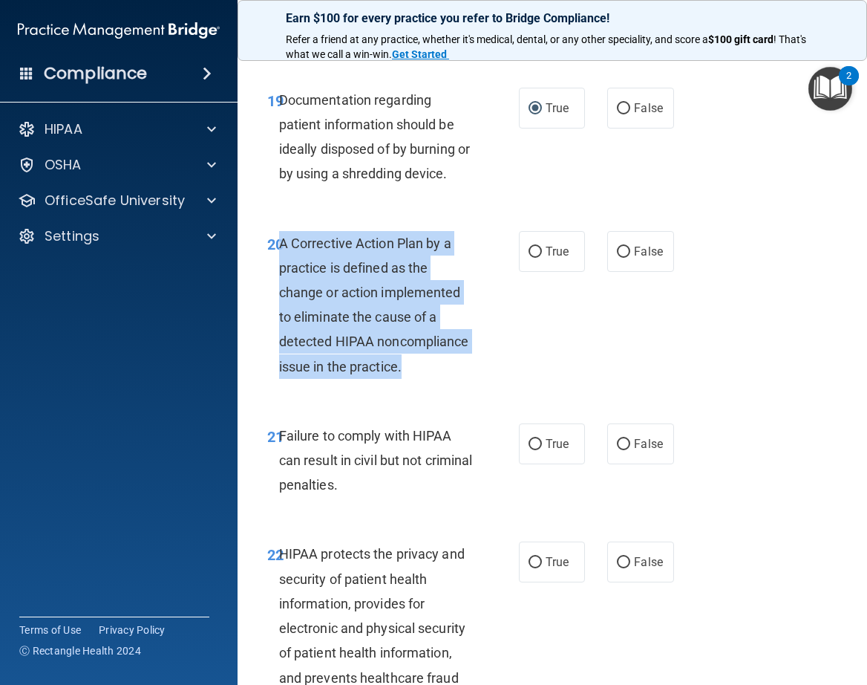
drag, startPoint x: 281, startPoint y: 264, endPoint x: 339, endPoint y: 432, distance: 178.2
click at [339, 386] on div "20 A Corrective Action Plan by a practice is defined as the change or action im…" at bounding box center [393, 308] width 296 height 155
click at [520, 379] on div "20 A Corrective Action Plan by a practice is defined as the change or action im…" at bounding box center [393, 308] width 296 height 155
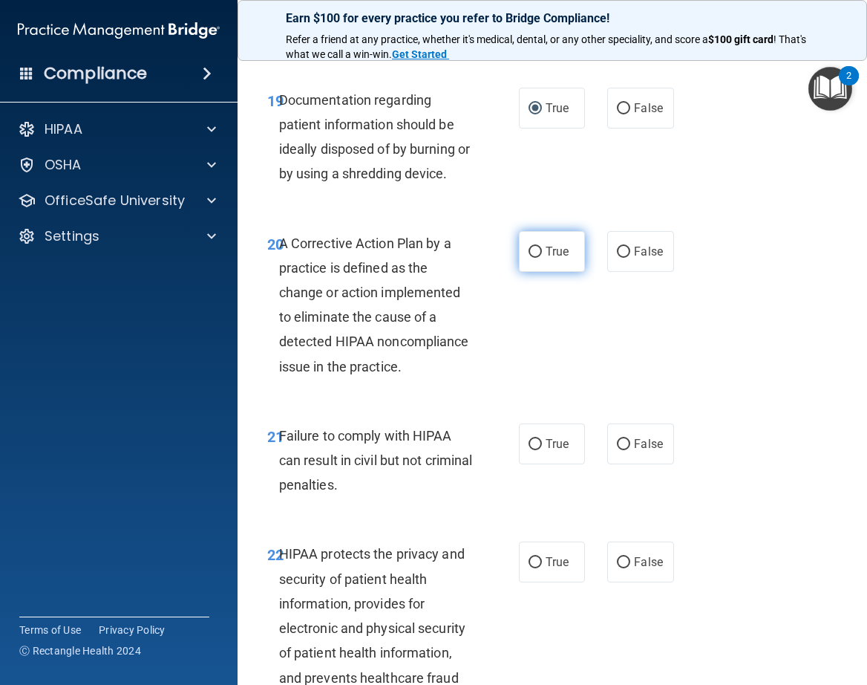
click at [535, 258] on input "True" at bounding box center [535, 252] width 13 height 11
radio input "true"
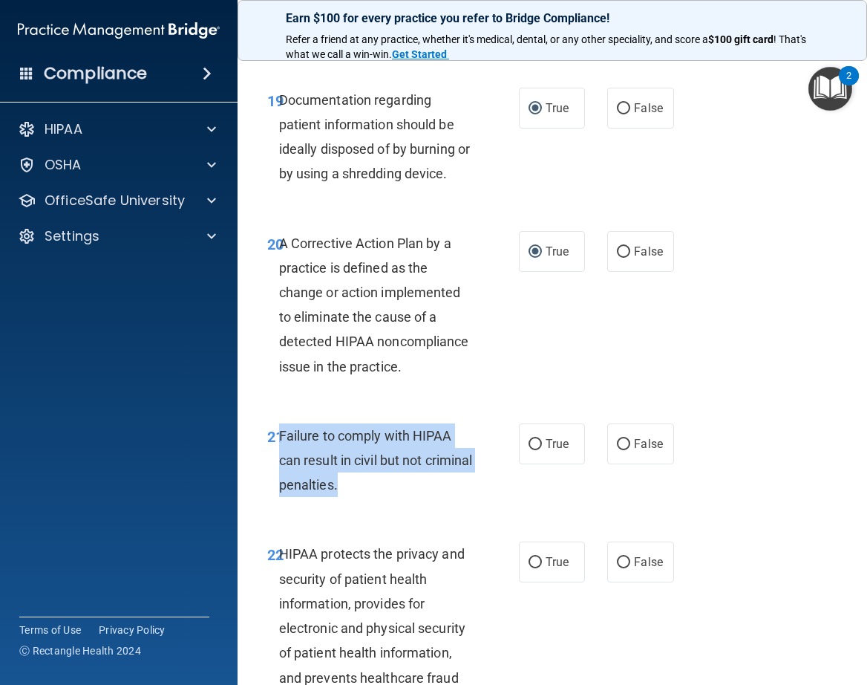
drag, startPoint x: 278, startPoint y: 482, endPoint x: 392, endPoint y: 536, distance: 125.9
click at [392, 497] on div "Failure to comply with HIPAA can result in civil but not criminal penalties." at bounding box center [382, 460] width 206 height 74
click at [455, 497] on div "Failure to comply with HIPAA can result in civil but not criminal penalties." at bounding box center [382, 460] width 206 height 74
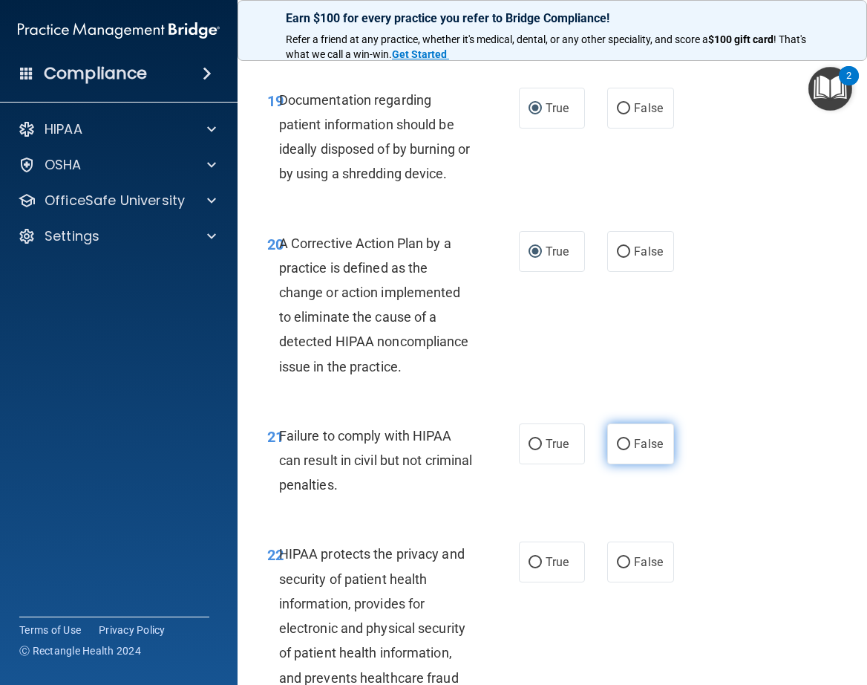
click at [617, 450] on input "False" at bounding box center [623, 444] width 13 height 11
radio input "true"
click at [388, 505] on div "21 Failure to comply with HIPAA can result in civil but not criminal penalties." at bounding box center [393, 464] width 296 height 82
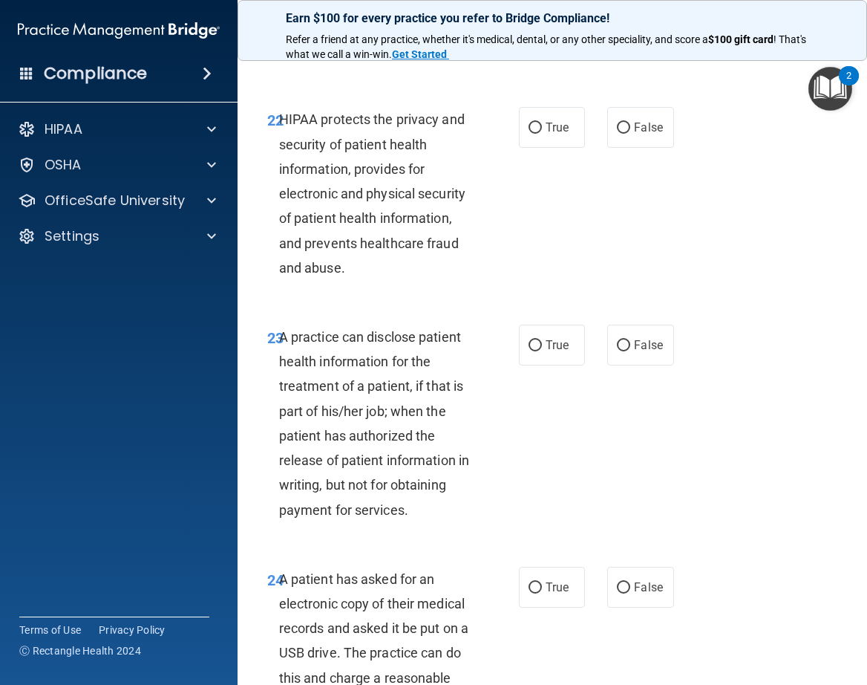
scroll to position [3451, 0]
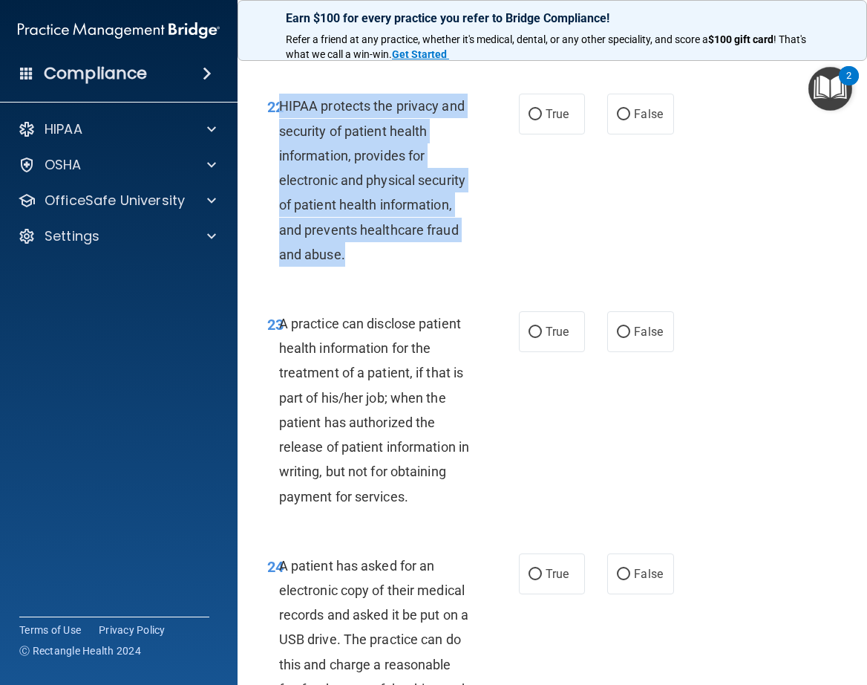
drag, startPoint x: 281, startPoint y: 153, endPoint x: 355, endPoint y: 298, distance: 162.7
click at [355, 267] on div "HIPAA protects the privacy and security of patient health information, provides…" at bounding box center [382, 180] width 206 height 173
click at [529, 120] on input "True" at bounding box center [535, 114] width 13 height 11
radio input "true"
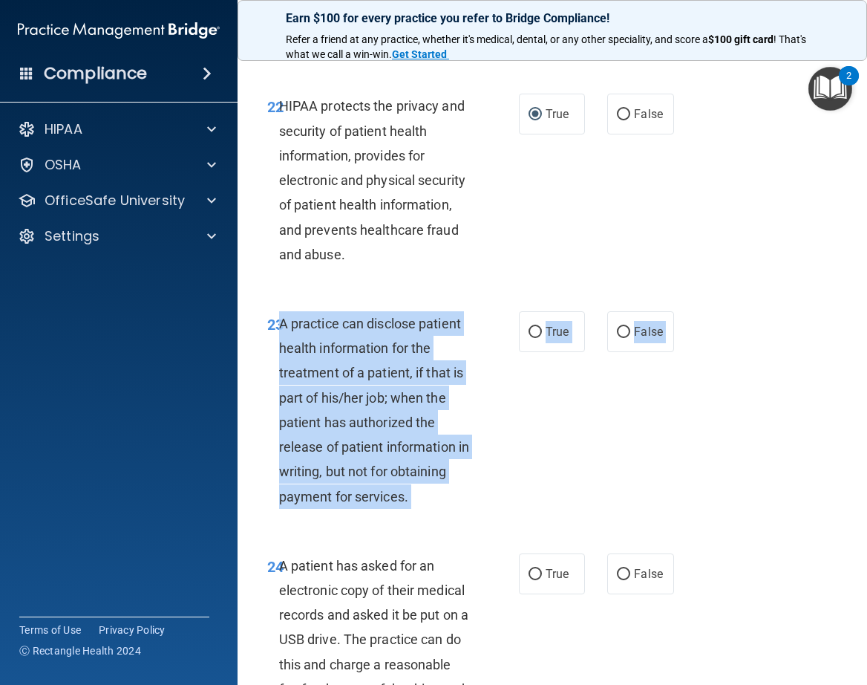
drag, startPoint x: 280, startPoint y: 371, endPoint x: 419, endPoint y: 578, distance: 249.4
click at [419, 535] on div "23 A practice can disclose patient health information for the treatment of a pa…" at bounding box center [552, 414] width 593 height 242
click at [518, 485] on div "23 A practice can disclose patient health information for the treatment of a pa…" at bounding box center [393, 413] width 296 height 205
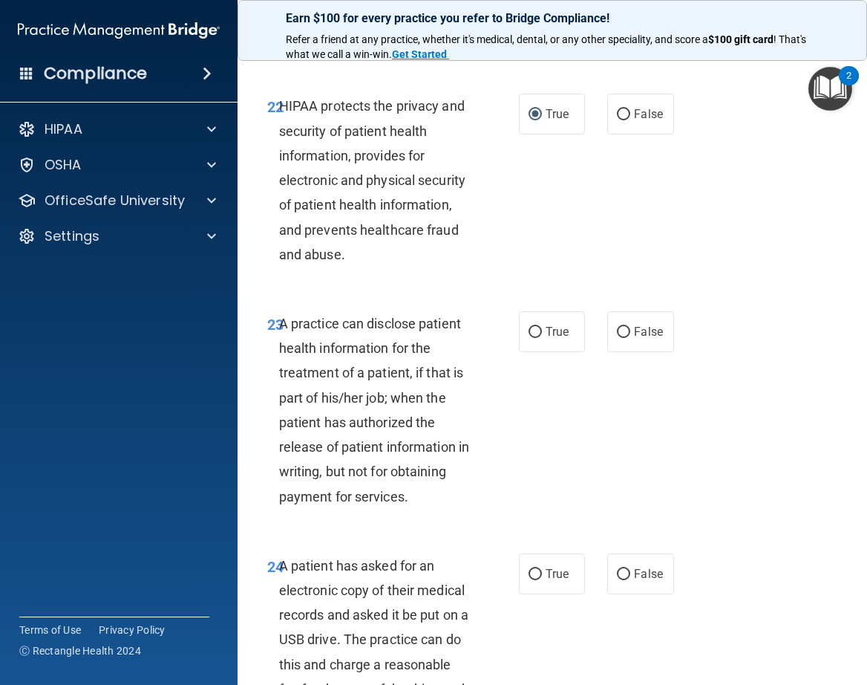
click at [483, 466] on div "23 A practice can disclose patient health information for the treatment of a pa…" at bounding box center [393, 413] width 296 height 205
click at [617, 338] on input "False" at bounding box center [623, 332] width 13 height 11
radio input "true"
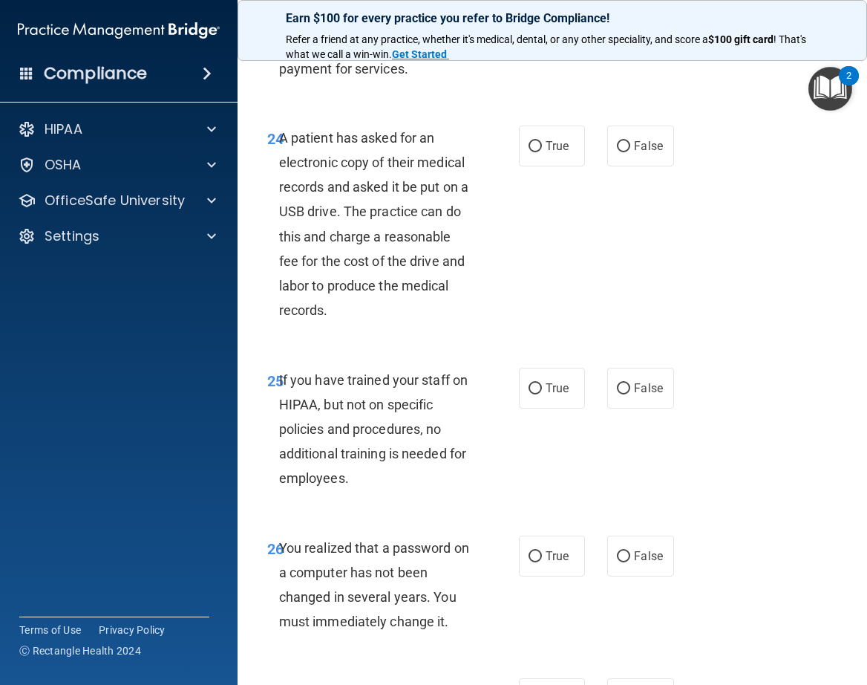
scroll to position [3904, 0]
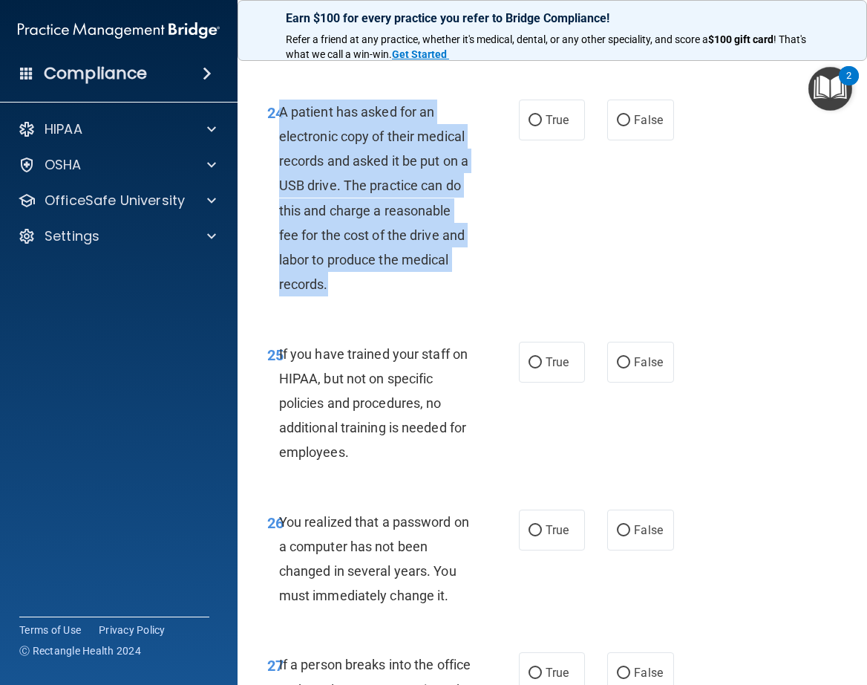
drag, startPoint x: 281, startPoint y: 159, endPoint x: 402, endPoint y: 327, distance: 207.5
click at [402, 297] on div "A patient has asked for an electronic copy of their medical records and asked i…" at bounding box center [382, 198] width 206 height 198
click at [529, 126] on input "True" at bounding box center [535, 120] width 13 height 11
radio input "true"
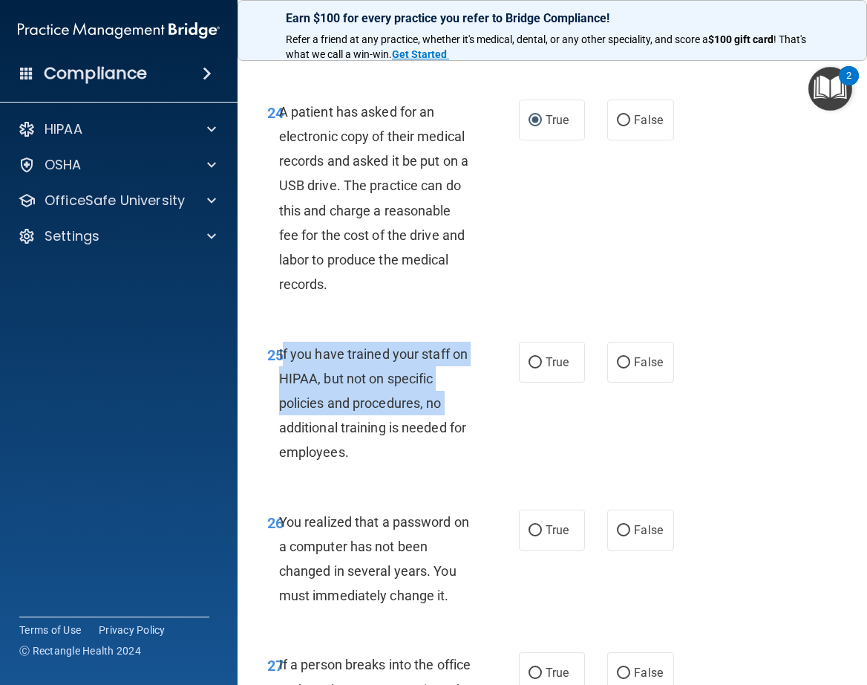
drag, startPoint x: 284, startPoint y: 401, endPoint x: 268, endPoint y: 474, distance: 75.1
click at [268, 472] on div "25 If you have trained your staff on HIPAA, but not on specific policies and pr…" at bounding box center [393, 407] width 296 height 131
click at [282, 465] on div "If you have trained your staff on HIPAA, but not on specific policies and proce…" at bounding box center [382, 403] width 206 height 123
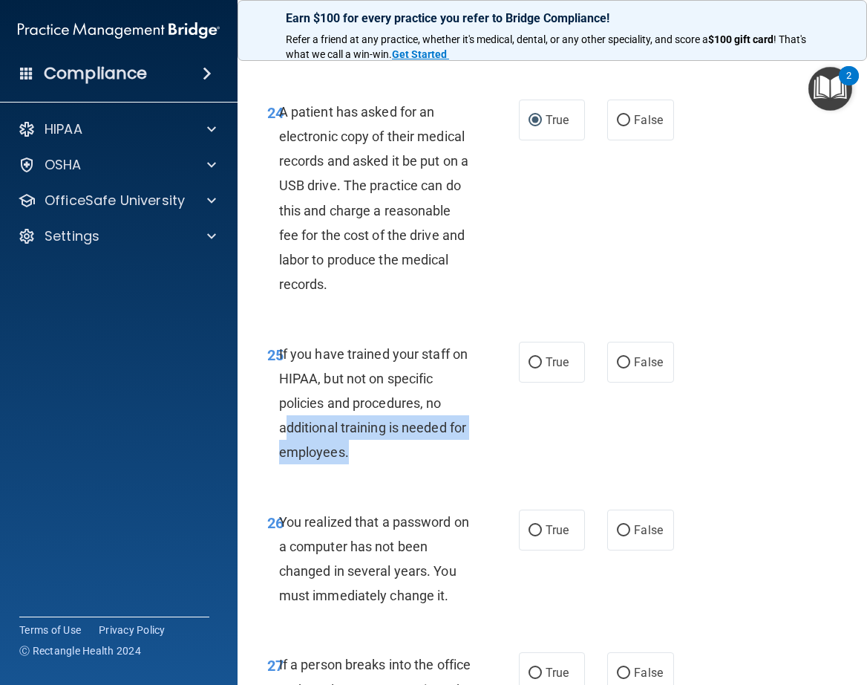
drag, startPoint x: 348, startPoint y: 503, endPoint x: 284, endPoint y: 472, distance: 71.1
click at [284, 465] on div "If you have trained your staff on HIPAA, but not on specific policies and proce…" at bounding box center [382, 403] width 206 height 123
click at [284, 460] on span "If you have trained your staff on HIPAA, but not on specific policies and proce…" at bounding box center [373, 403] width 189 height 114
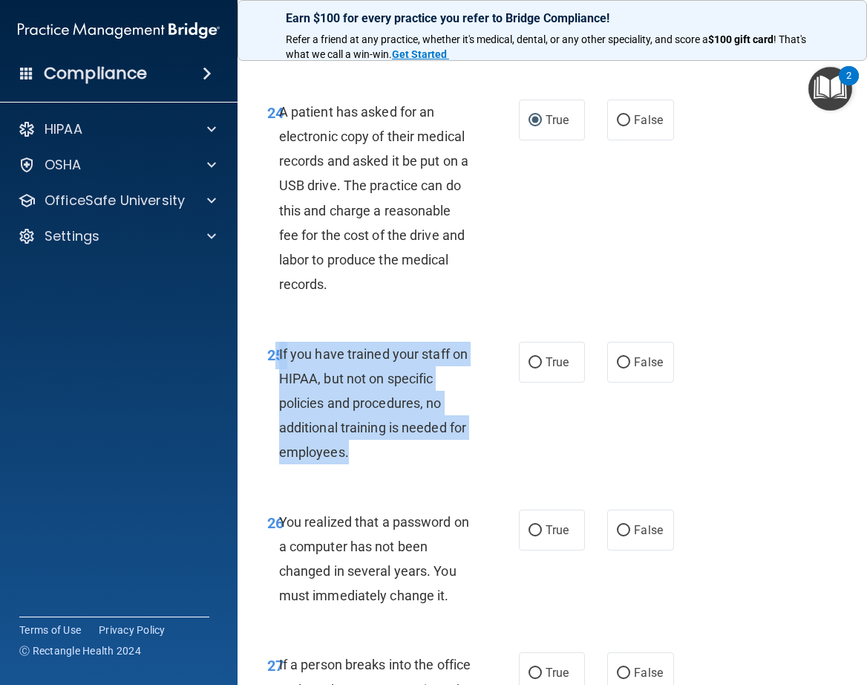
drag, startPoint x: 278, startPoint y: 400, endPoint x: 353, endPoint y: 509, distance: 132.4
click at [353, 472] on div "25 If you have trained your staff on HIPAA, but not on specific policies and pr…" at bounding box center [393, 407] width 296 height 131
click at [469, 465] on div "If you have trained your staff on HIPAA, but not on specific policies and proce…" at bounding box center [382, 403] width 206 height 123
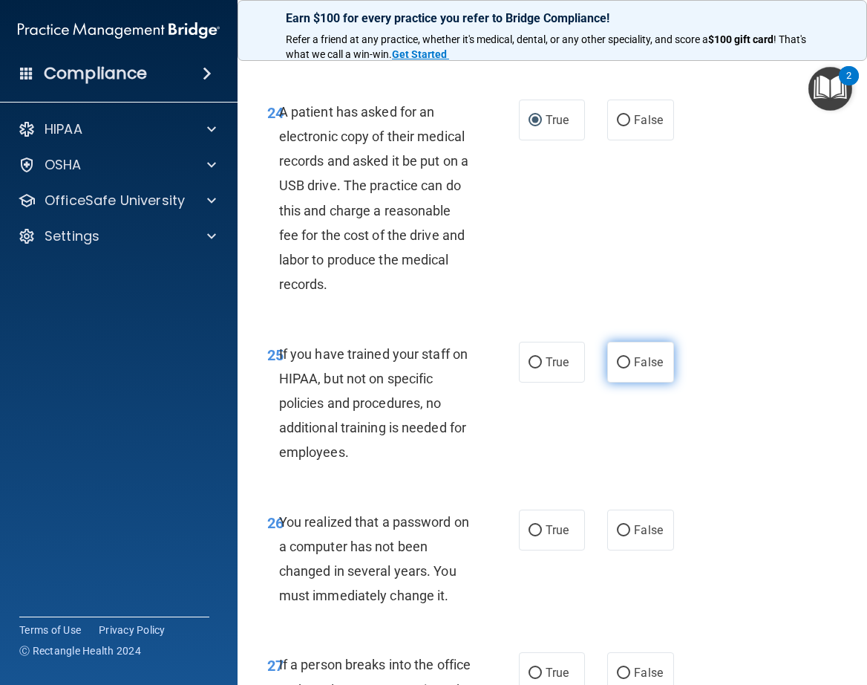
click at [619, 368] on input "False" at bounding box center [623, 362] width 13 height 11
radio input "true"
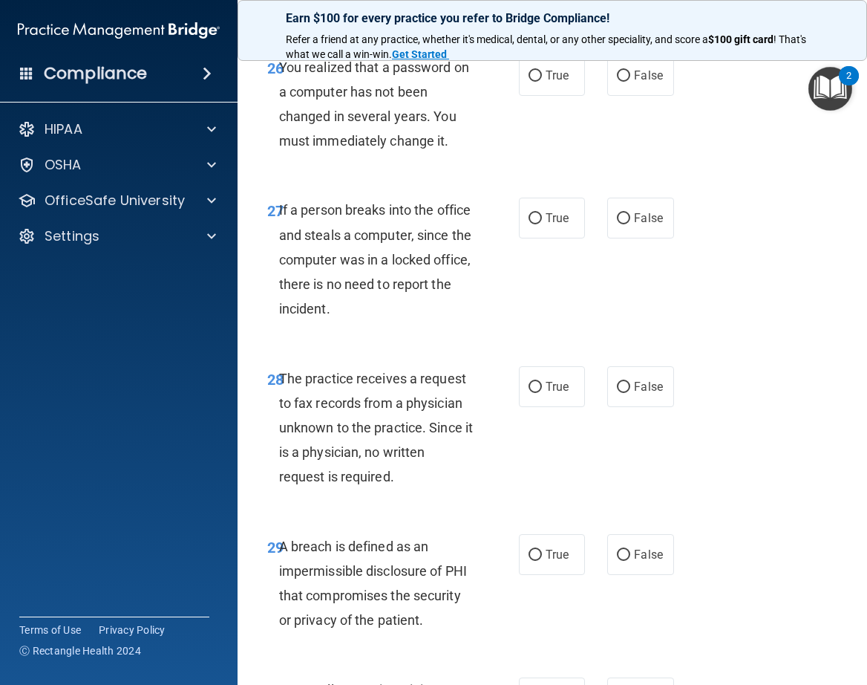
scroll to position [4365, 0]
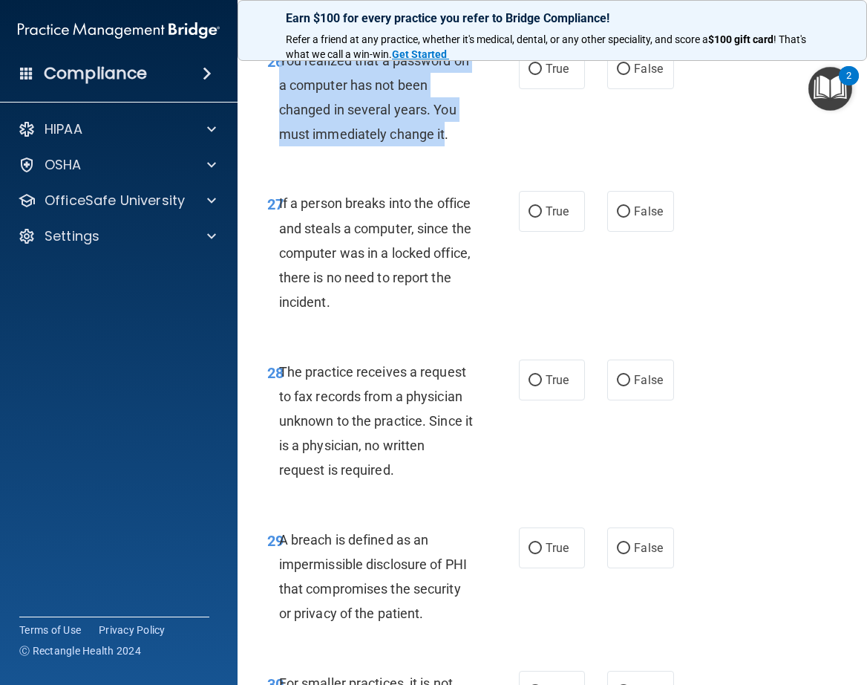
drag, startPoint x: 278, startPoint y: 108, endPoint x: 446, endPoint y: 186, distance: 185.0
click at [446, 143] on span "You realized that a password on a computer has not been changed in several year…" at bounding box center [374, 98] width 190 height 90
click at [534, 218] on input "True" at bounding box center [535, 211] width 13 height 11
radio input "true"
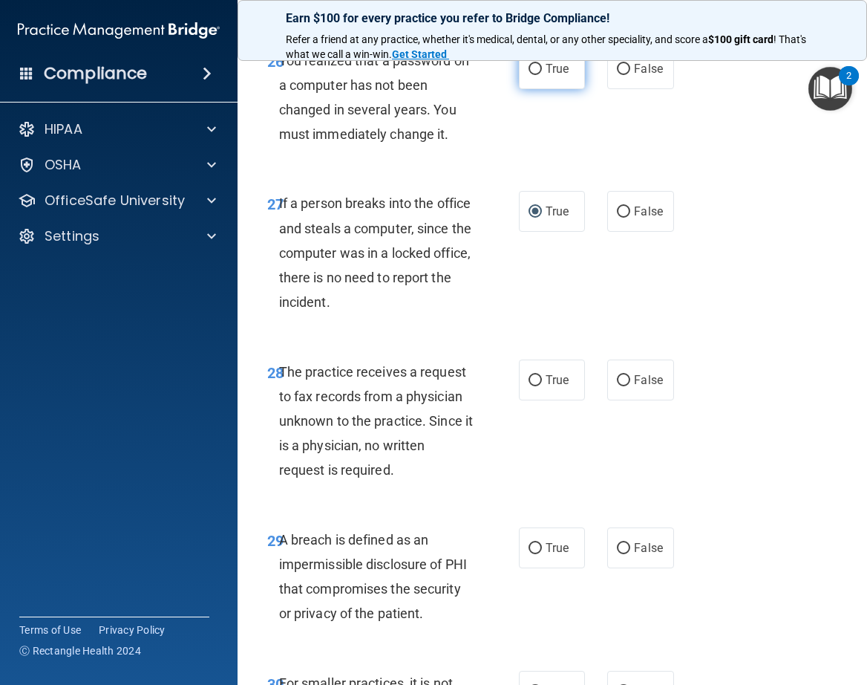
click at [535, 89] on label "True" at bounding box center [552, 68] width 66 height 41
click at [535, 75] on input "True" at bounding box center [535, 69] width 13 height 11
radio input "true"
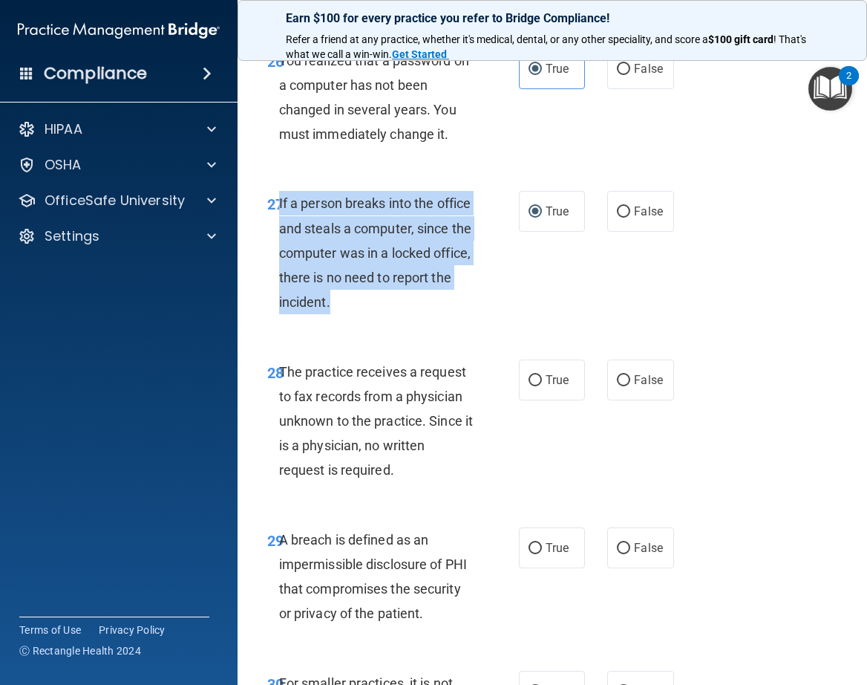
drag, startPoint x: 280, startPoint y: 247, endPoint x: 425, endPoint y: 356, distance: 181.3
click at [425, 314] on div "If a person breaks into the office and steals a computer, since the computer wa…" at bounding box center [382, 252] width 206 height 123
click at [621, 218] on input "False" at bounding box center [623, 211] width 13 height 11
radio input "true"
radio input "false"
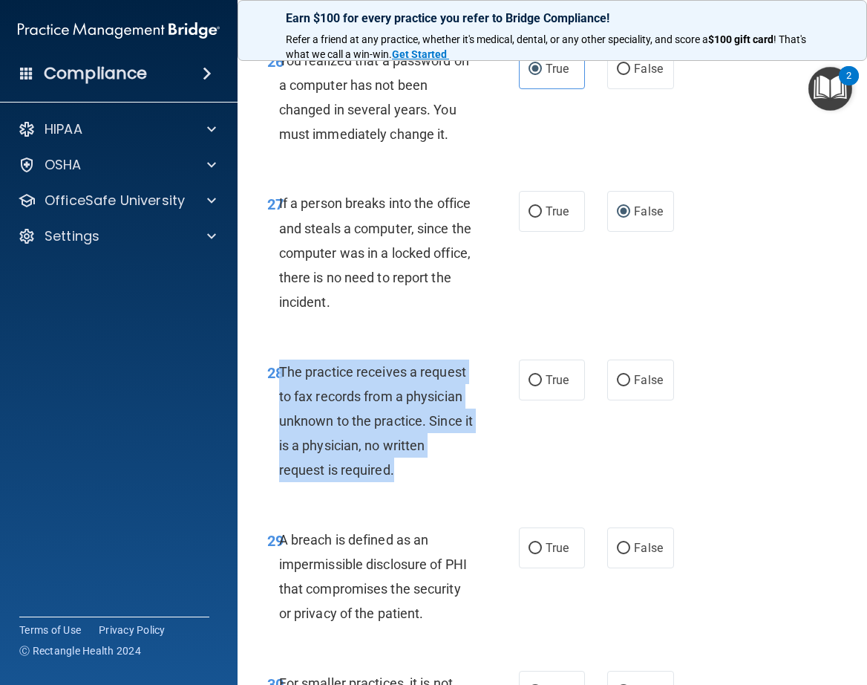
drag, startPoint x: 278, startPoint y: 417, endPoint x: 405, endPoint y: 526, distance: 167.9
click at [405, 483] on div "The practice receives a request to fax records from a physician unknown to the …" at bounding box center [382, 420] width 206 height 123
click at [500, 490] on div "28 The practice receives a request to fax records from a physician unknown to t…" at bounding box center [393, 424] width 296 height 131
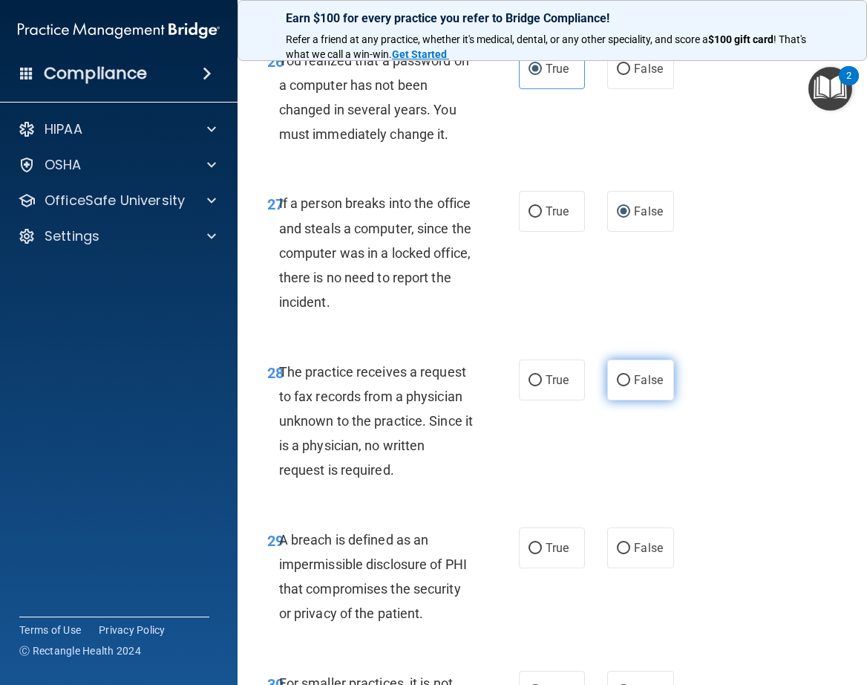
click at [617, 386] on input "False" at bounding box center [623, 380] width 13 height 11
radio input "true"
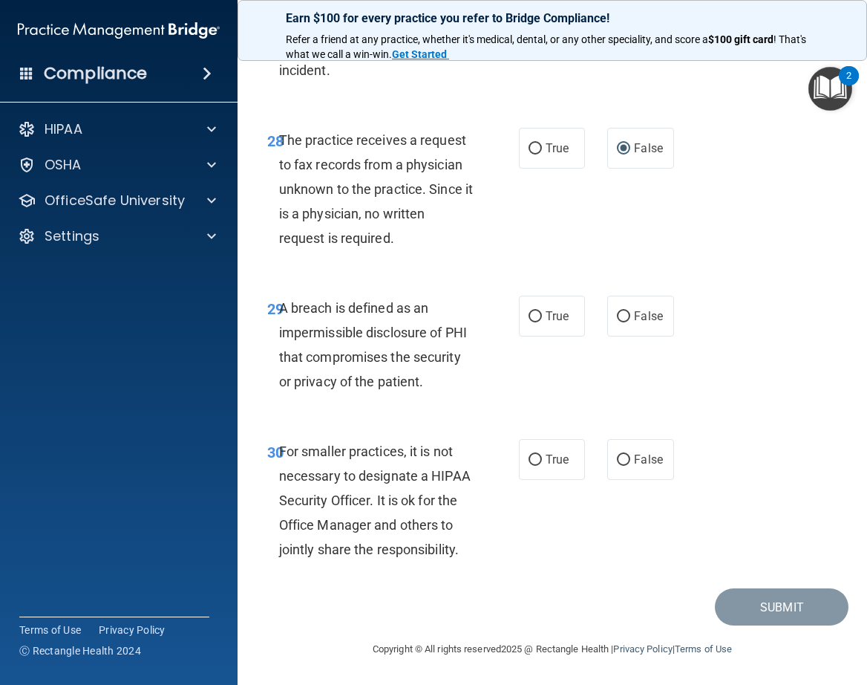
scroll to position [4696, 0]
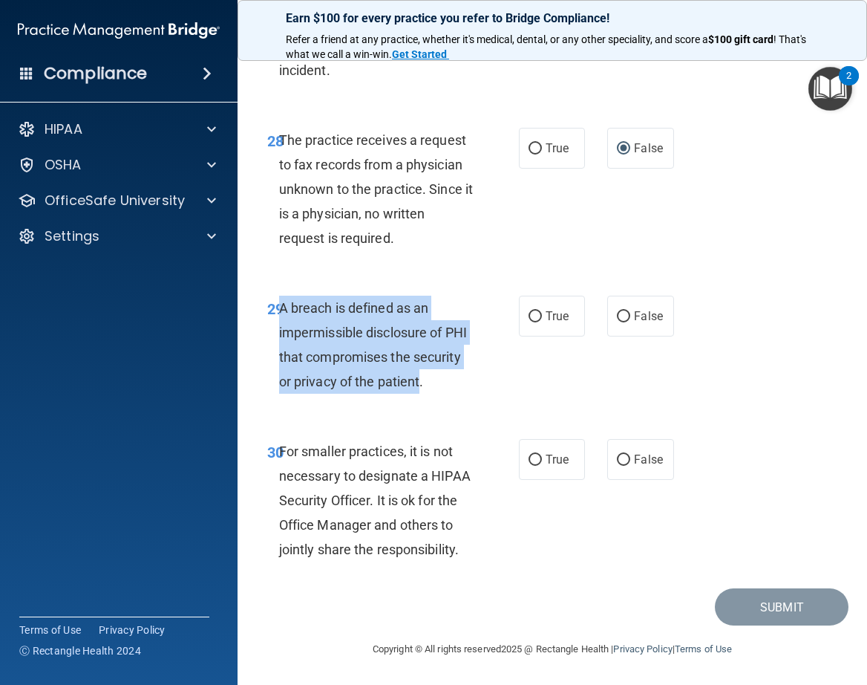
drag, startPoint x: 278, startPoint y: 254, endPoint x: 321, endPoint y: 359, distance: 113.6
click at [321, 359] on span "A breach is defined as an impermissible disclosure of PHI that compromises the …" at bounding box center [373, 345] width 188 height 90
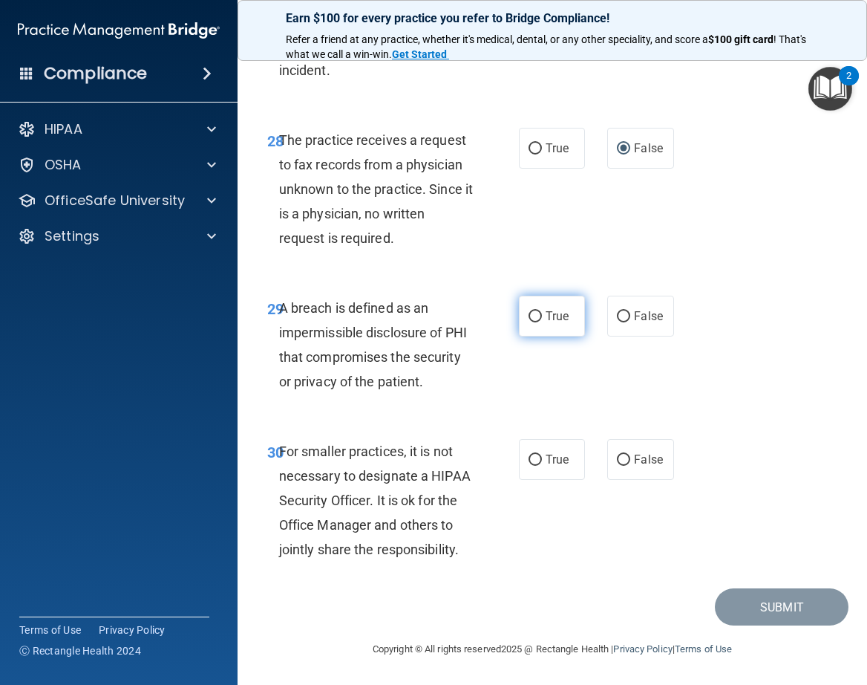
click at [538, 296] on label "True" at bounding box center [552, 316] width 66 height 41
click at [538, 311] on input "True" at bounding box center [535, 316] width 13 height 11
radio input "true"
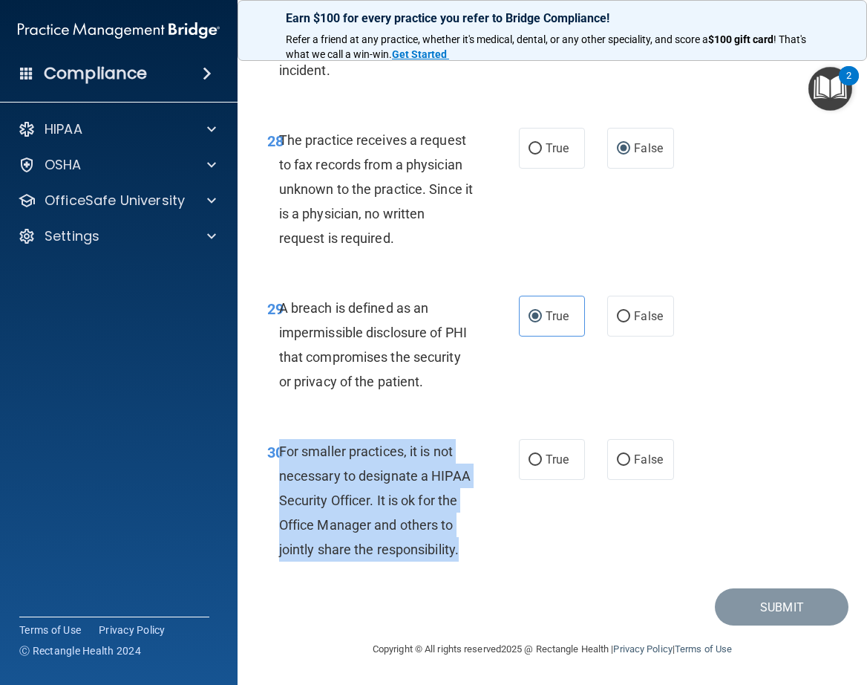
drag, startPoint x: 279, startPoint y: 427, endPoint x: 378, endPoint y: 554, distance: 160.9
click at [378, 554] on div "For smaller practices, it is not necessary to designate a HIPAA Security Office…" at bounding box center [382, 500] width 206 height 123
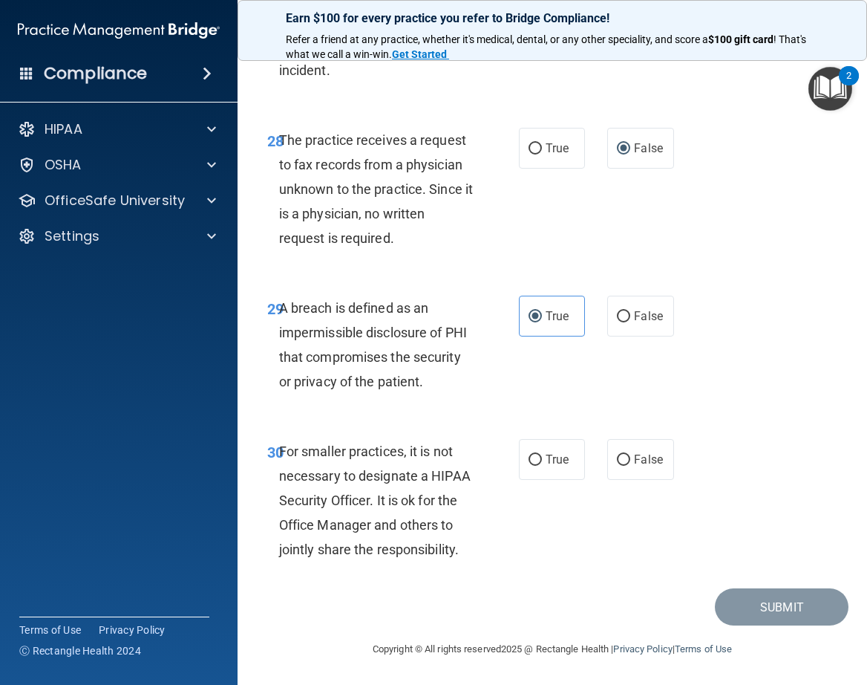
click at [541, 504] on div "30 For smaller practices, it is not necessary to designate a HIPAA Security Off…" at bounding box center [552, 504] width 593 height 168
click at [610, 439] on label "False" at bounding box center [640, 459] width 66 height 41
click at [617, 454] on input "False" at bounding box center [623, 459] width 13 height 11
radio input "true"
click at [748, 538] on div "30 For smaller practices, it is not necessary to designate a HIPAA Security Off…" at bounding box center [552, 504] width 593 height 168
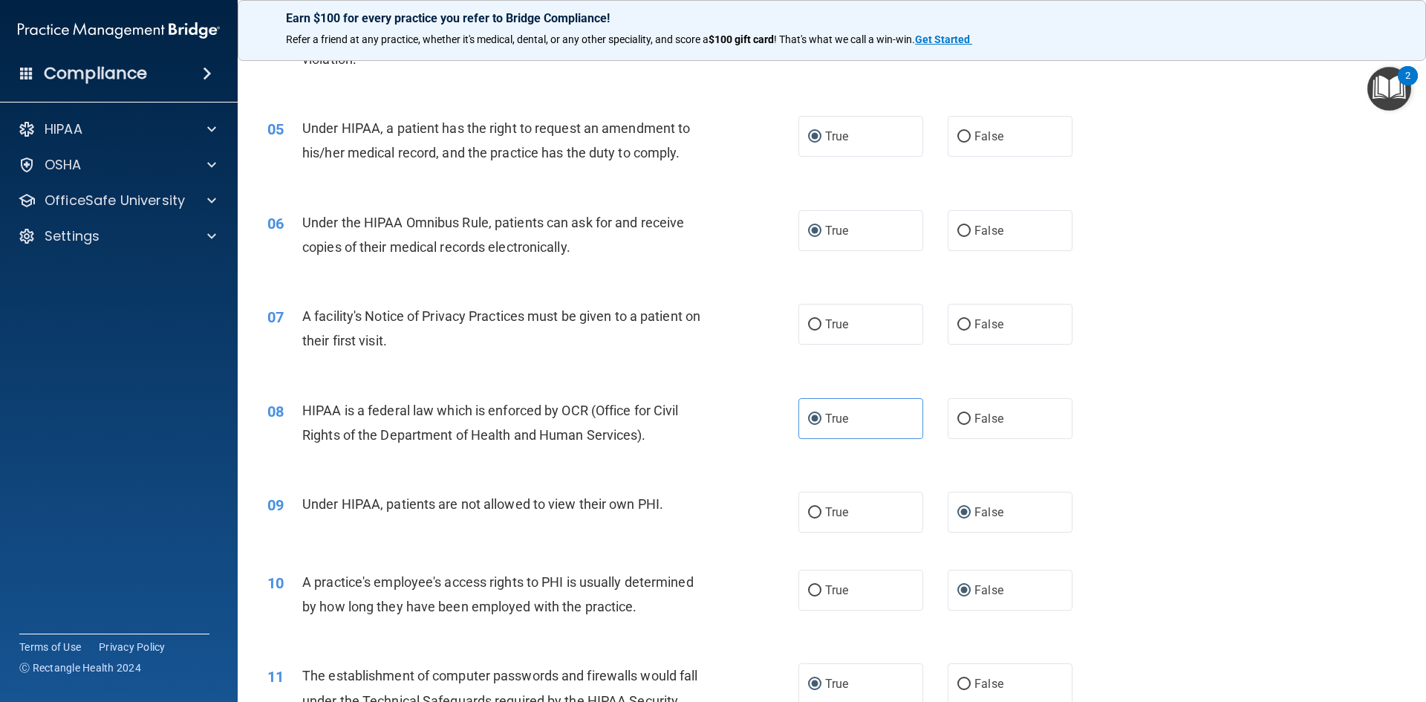
scroll to position [459, 0]
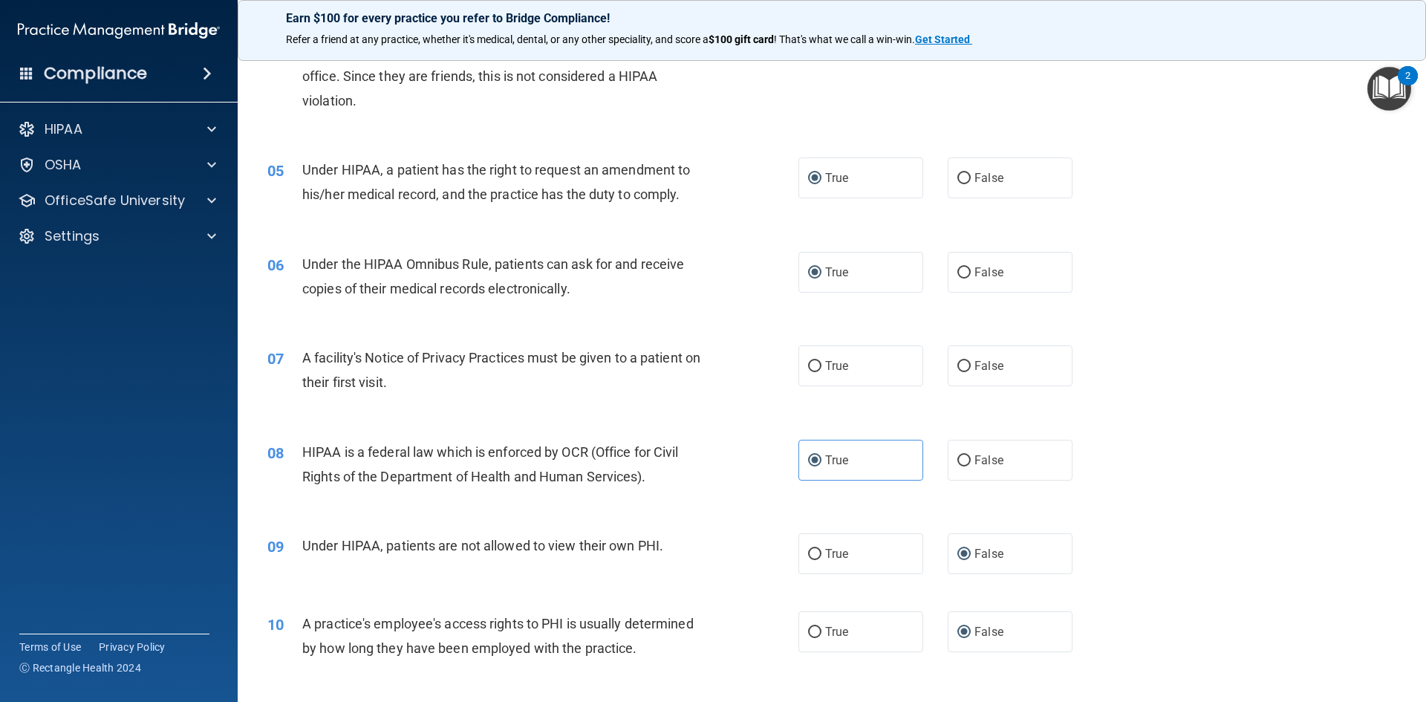
click at [867, 16] on div "Earn $100 for every practice you refer to Bridge Compliance! Refer a friend at …" at bounding box center [832, 30] width 1188 height 61
click at [867, 95] on img "Open Resource Center, 2 new notifications" at bounding box center [1389, 89] width 44 height 44
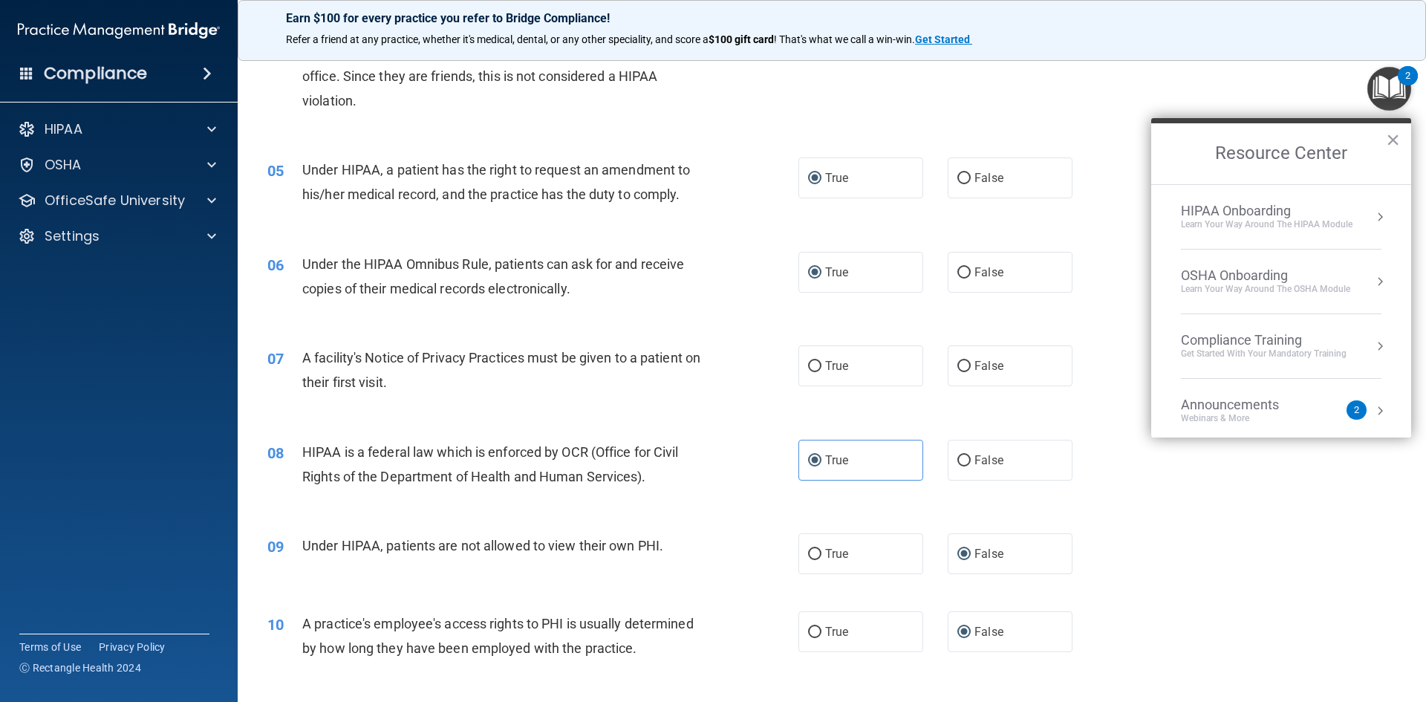
click at [867, 414] on button "Resource Center" at bounding box center [1379, 410] width 15 height 15
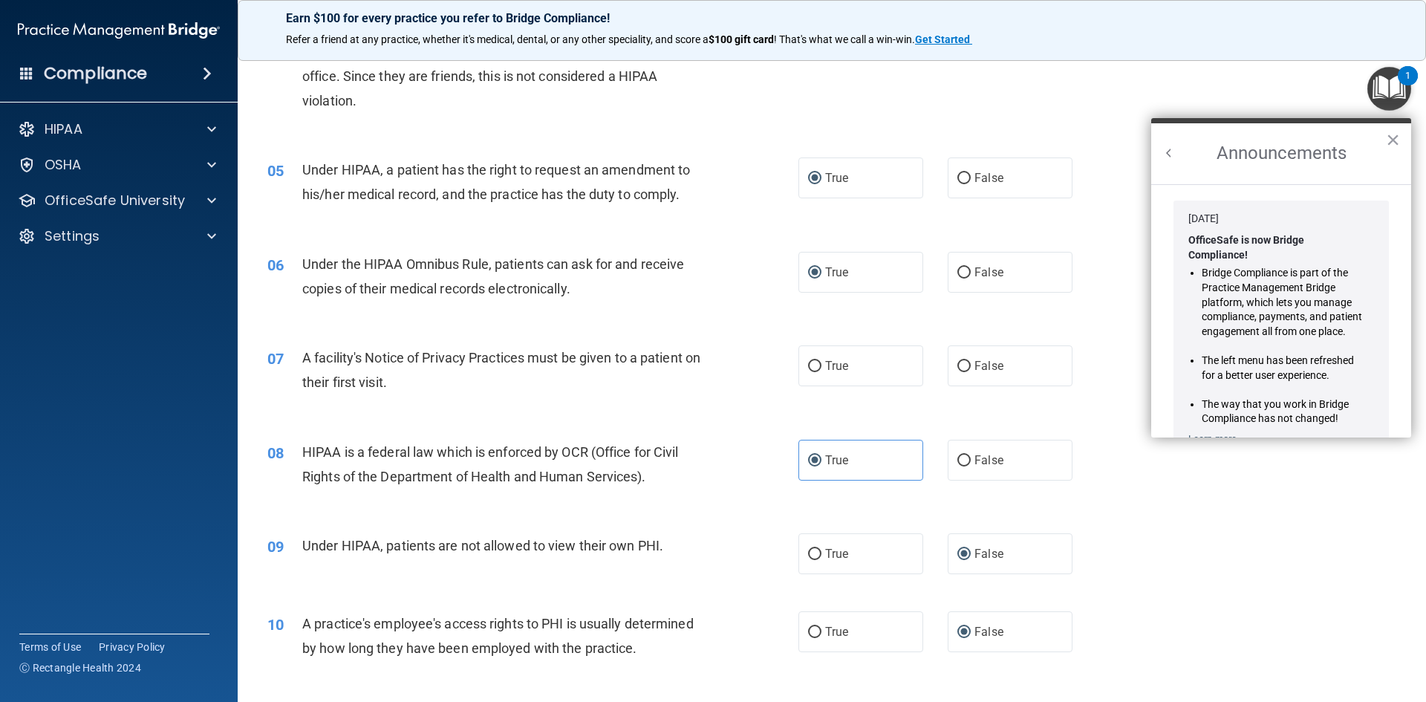
scroll to position [261, 0]
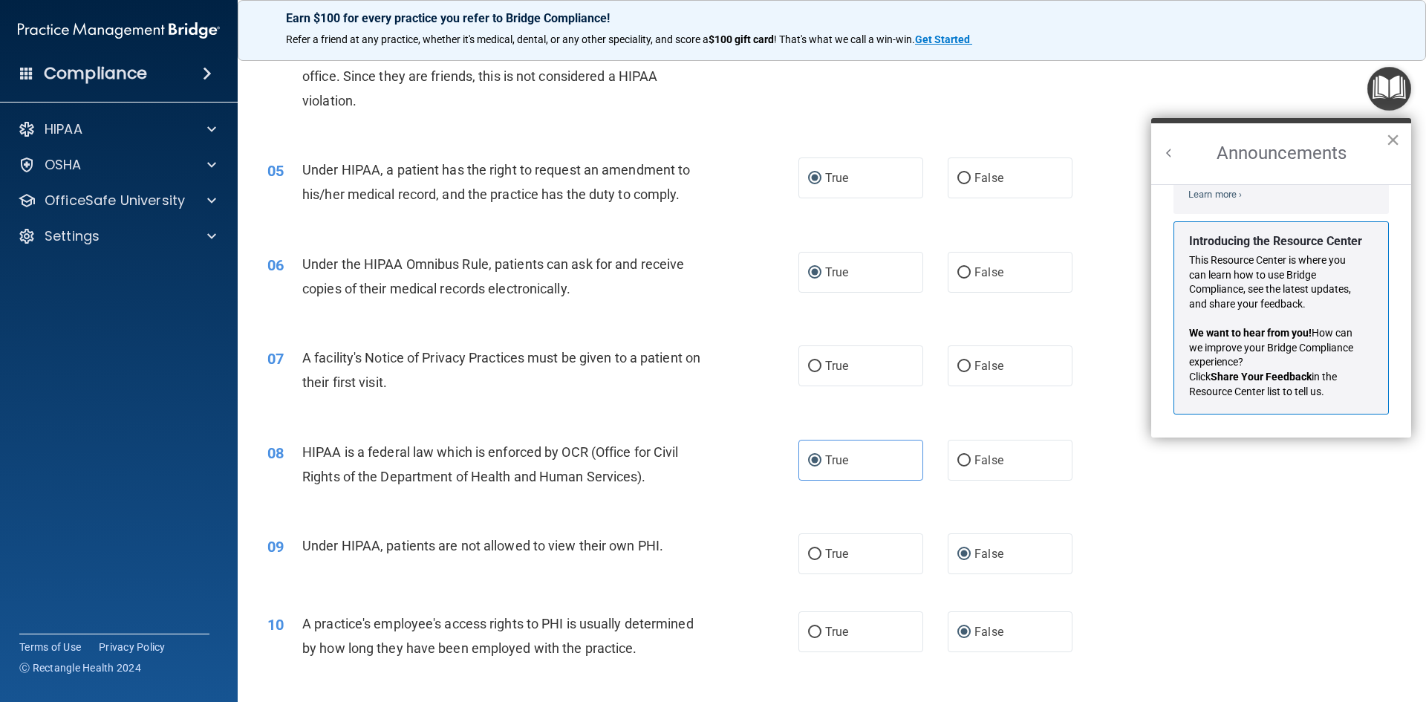
click at [867, 136] on button "×" at bounding box center [1393, 140] width 14 height 24
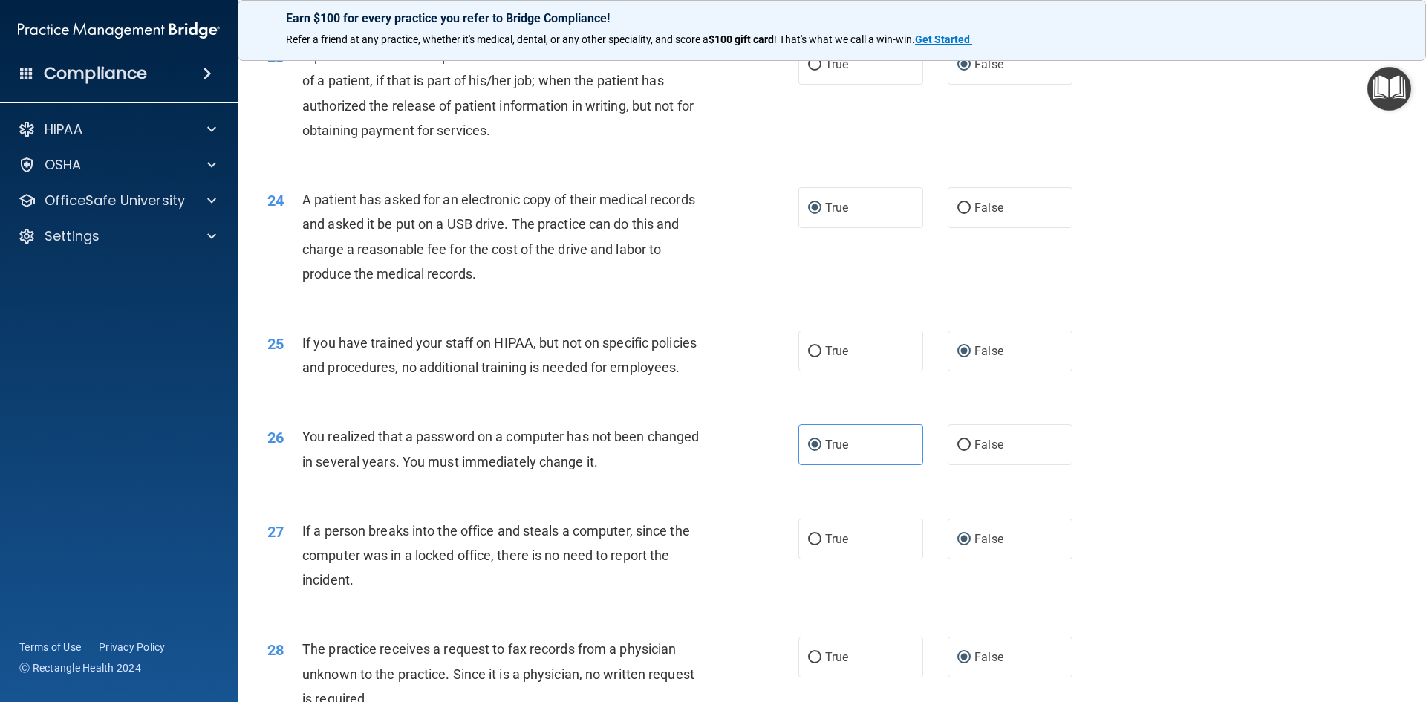
scroll to position [2813, 0]
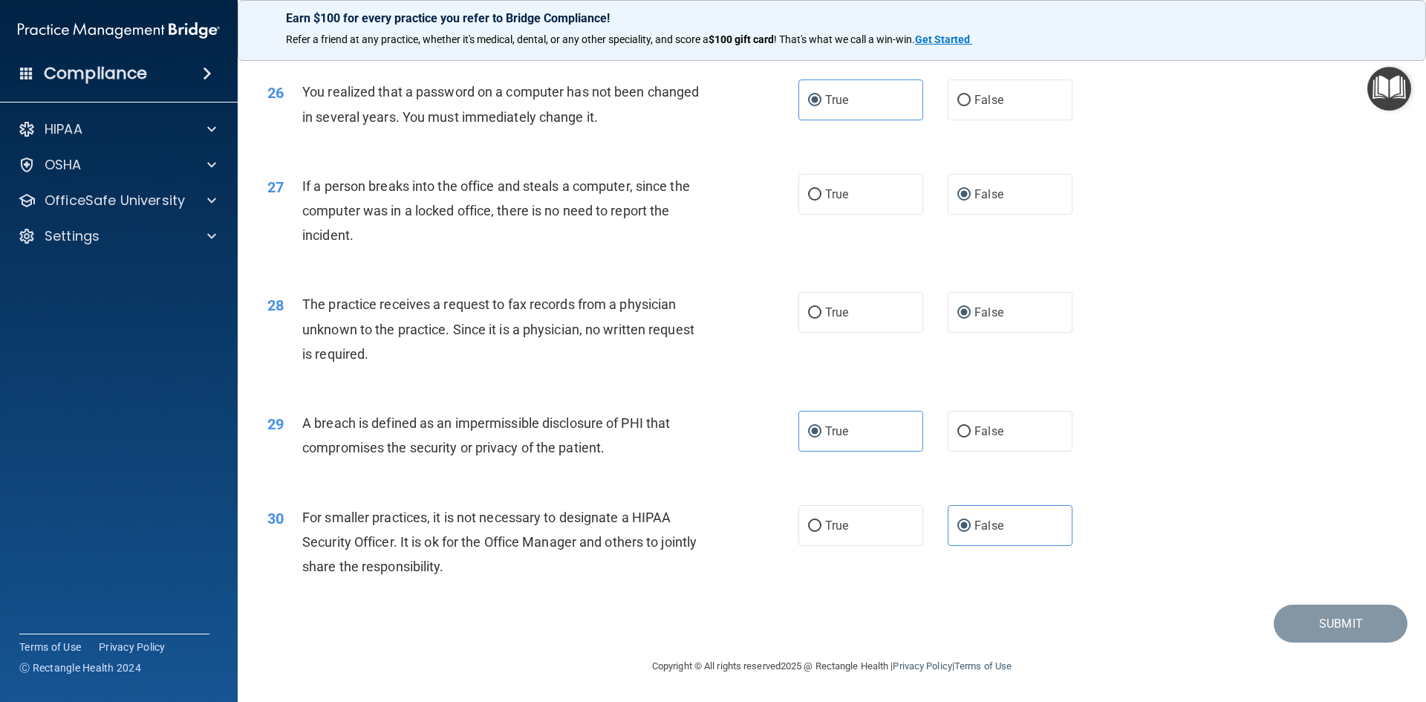
click at [867, 625] on div "Submit" at bounding box center [831, 623] width 1151 height 38
click at [524, 535] on span "For smaller practices, it is not necessary to designate a HIPAA Security Office…" at bounding box center [499, 541] width 394 height 65
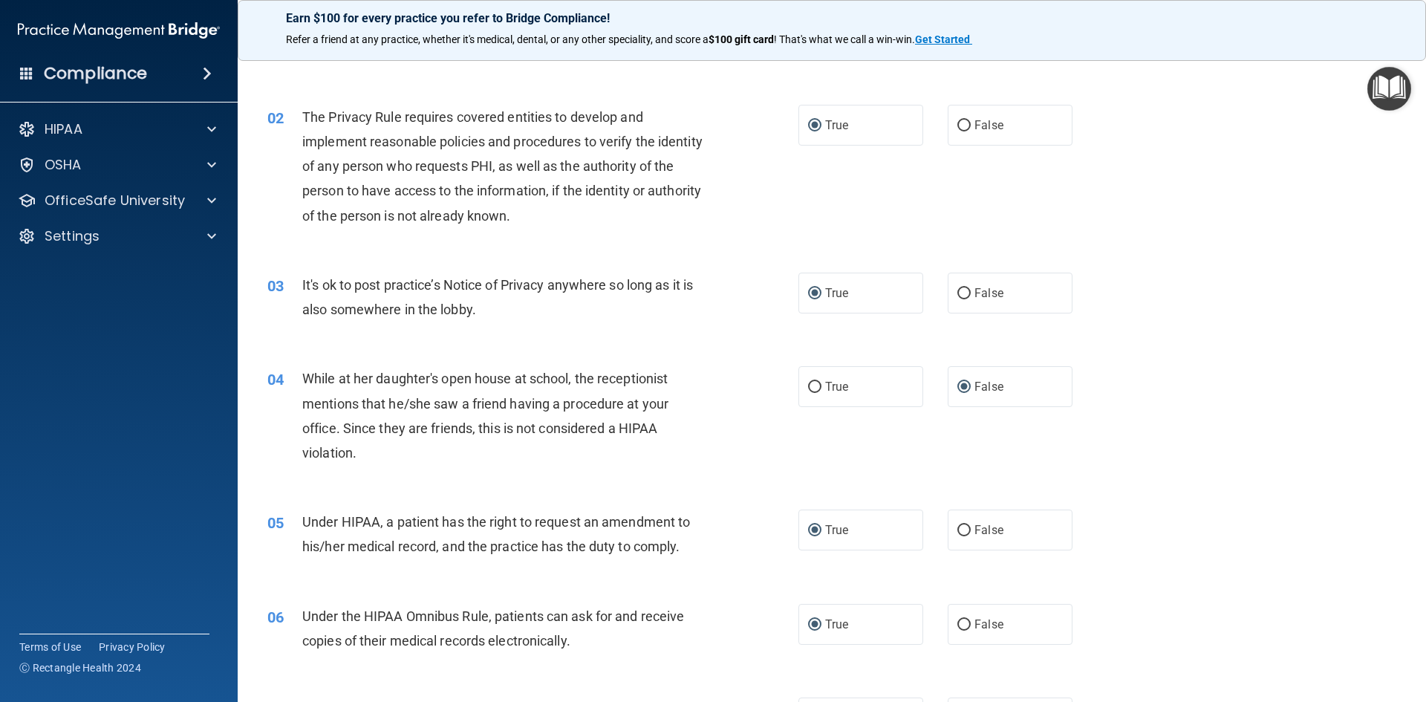
scroll to position [0, 0]
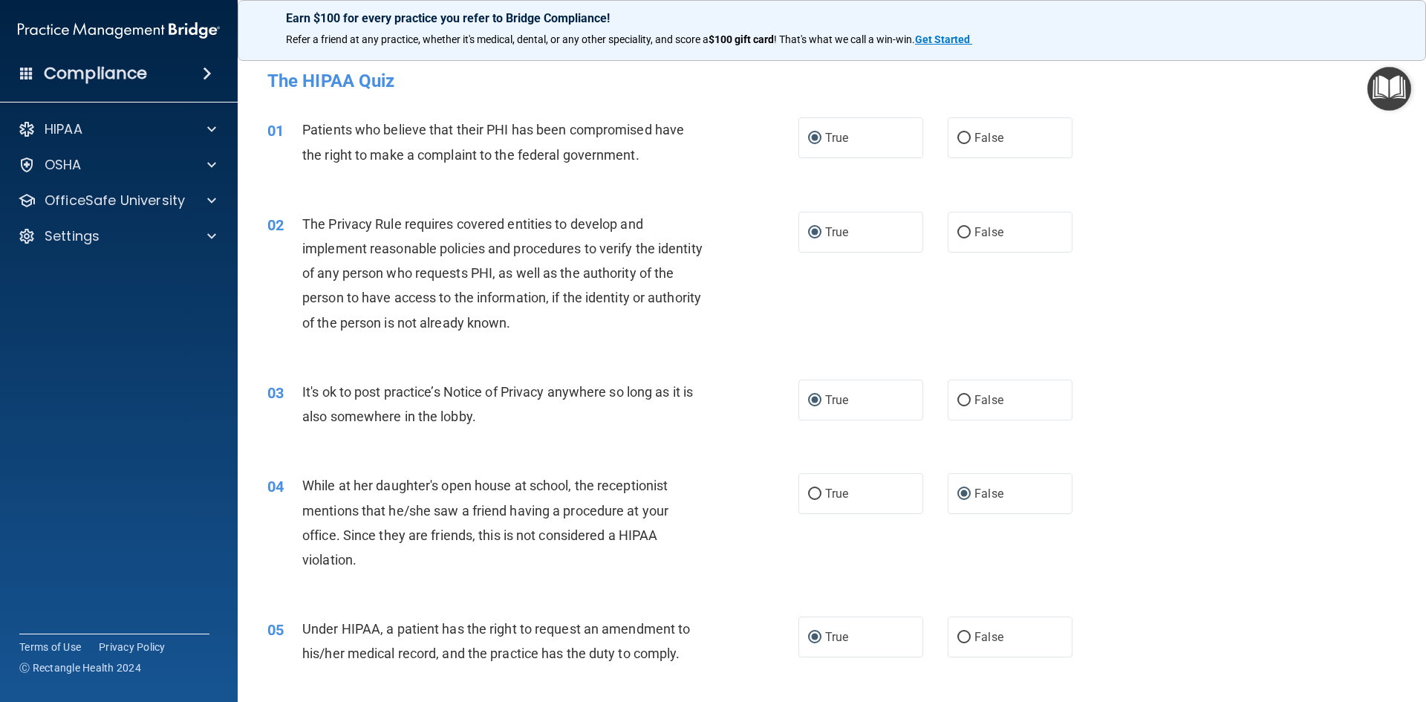
click at [867, 6] on div "Earn $100 for every practice you refer to Bridge Compliance! Refer a friend at …" at bounding box center [832, 30] width 1188 height 61
click at [867, 40] on strong "Get Started" at bounding box center [942, 39] width 55 height 12
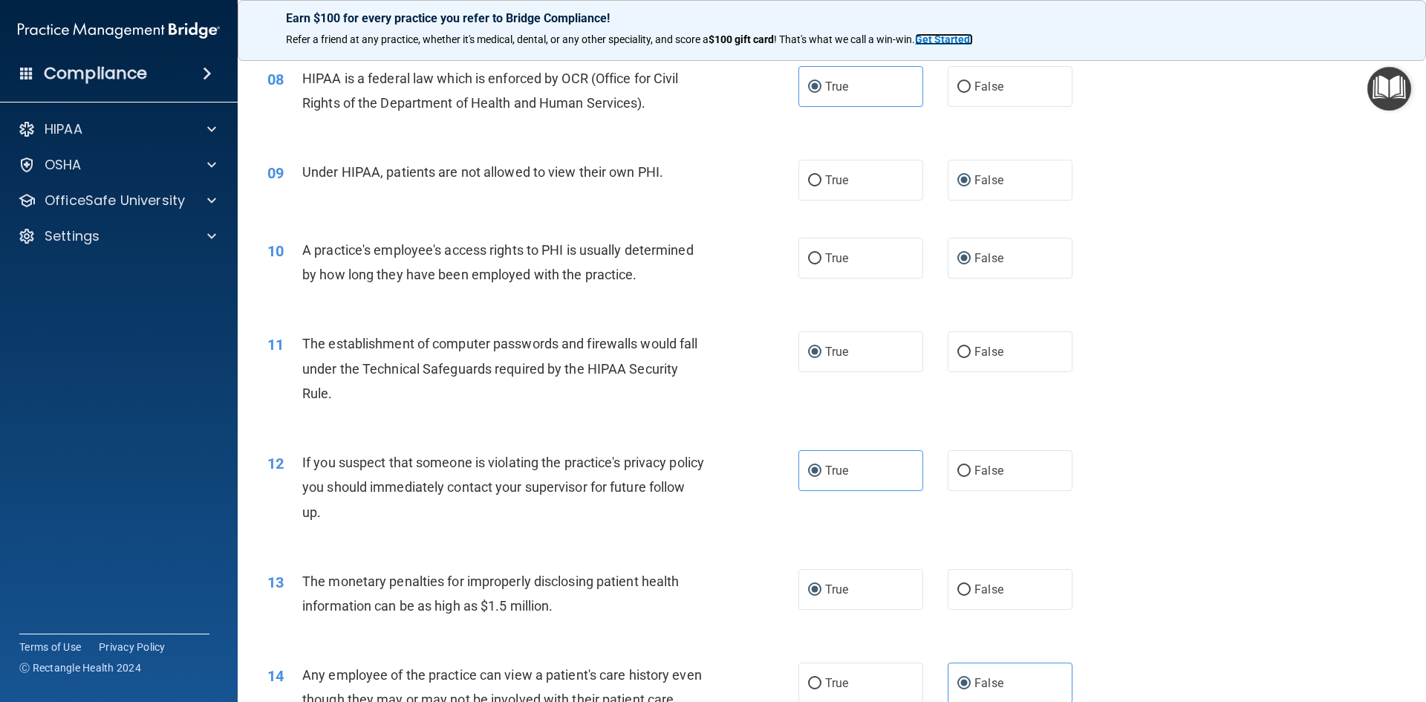
scroll to position [837, 0]
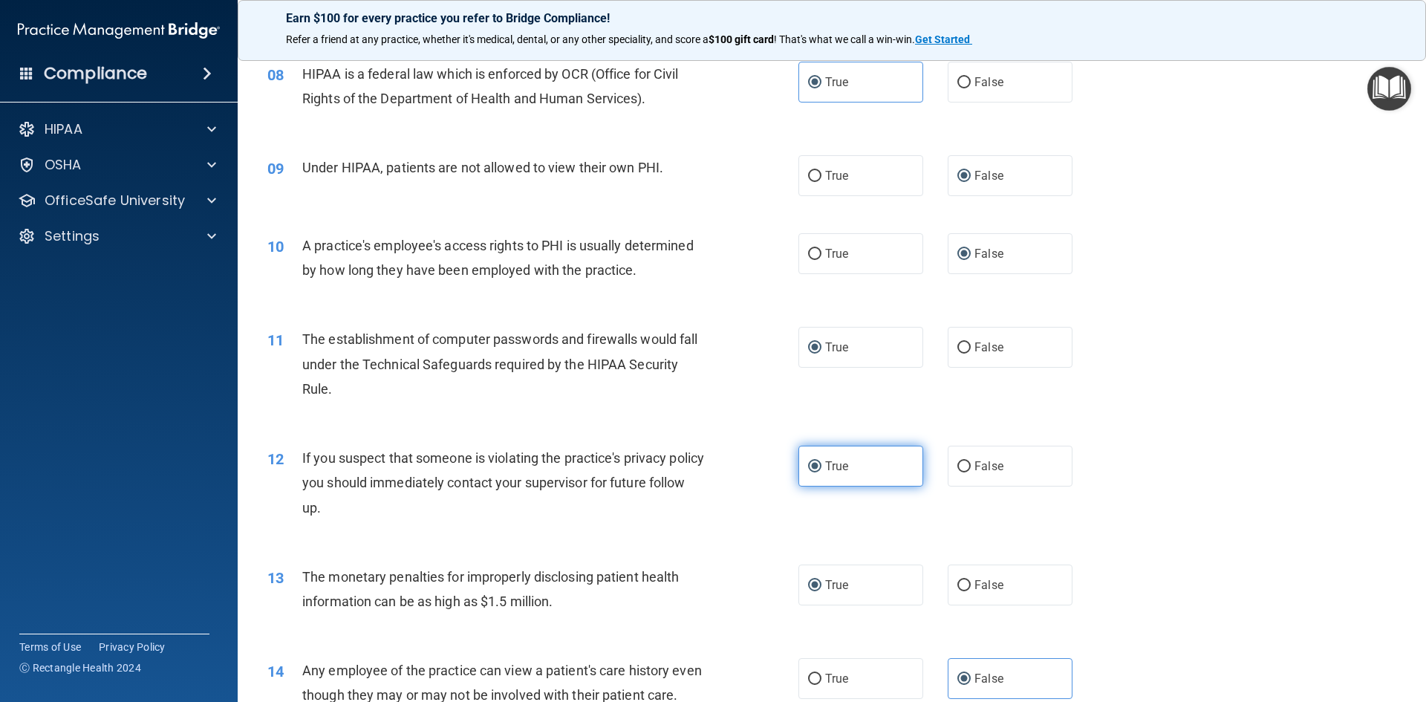
click at [803, 460] on label "True" at bounding box center [860, 466] width 125 height 41
click at [808, 461] on input "True" at bounding box center [814, 466] width 13 height 11
click at [746, 496] on div "12 If you suspect that someone is violating the practice's privacy policy you s…" at bounding box center [532, 487] width 575 height 82
click at [867, 451] on label "False" at bounding box center [1009, 466] width 125 height 41
click at [867, 461] on input "False" at bounding box center [963, 466] width 13 height 11
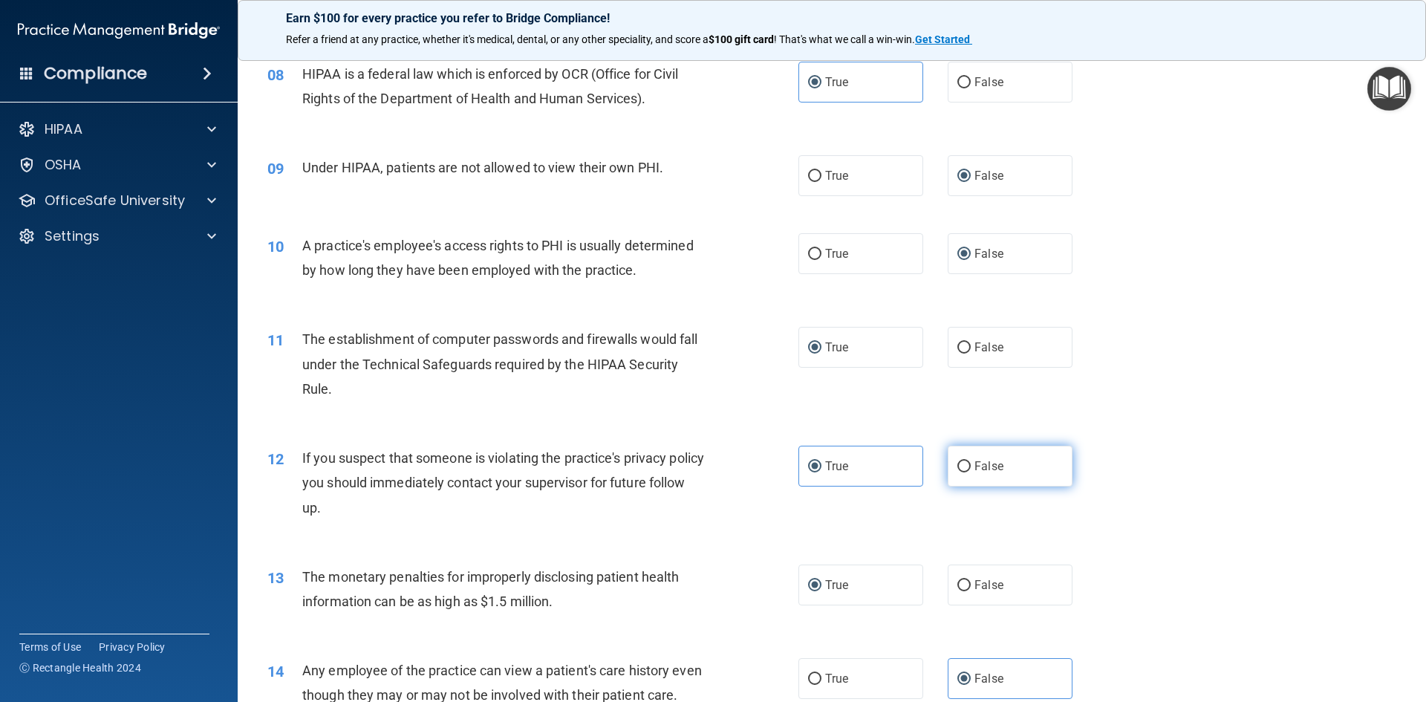
radio input "true"
click at [751, 521] on div "12 If you suspect that someone is violating the practice's privacy policy you s…" at bounding box center [532, 487] width 575 height 82
click at [820, 477] on label "True" at bounding box center [860, 466] width 125 height 41
click at [820, 472] on input "True" at bounding box center [814, 466] width 13 height 11
radio input "true"
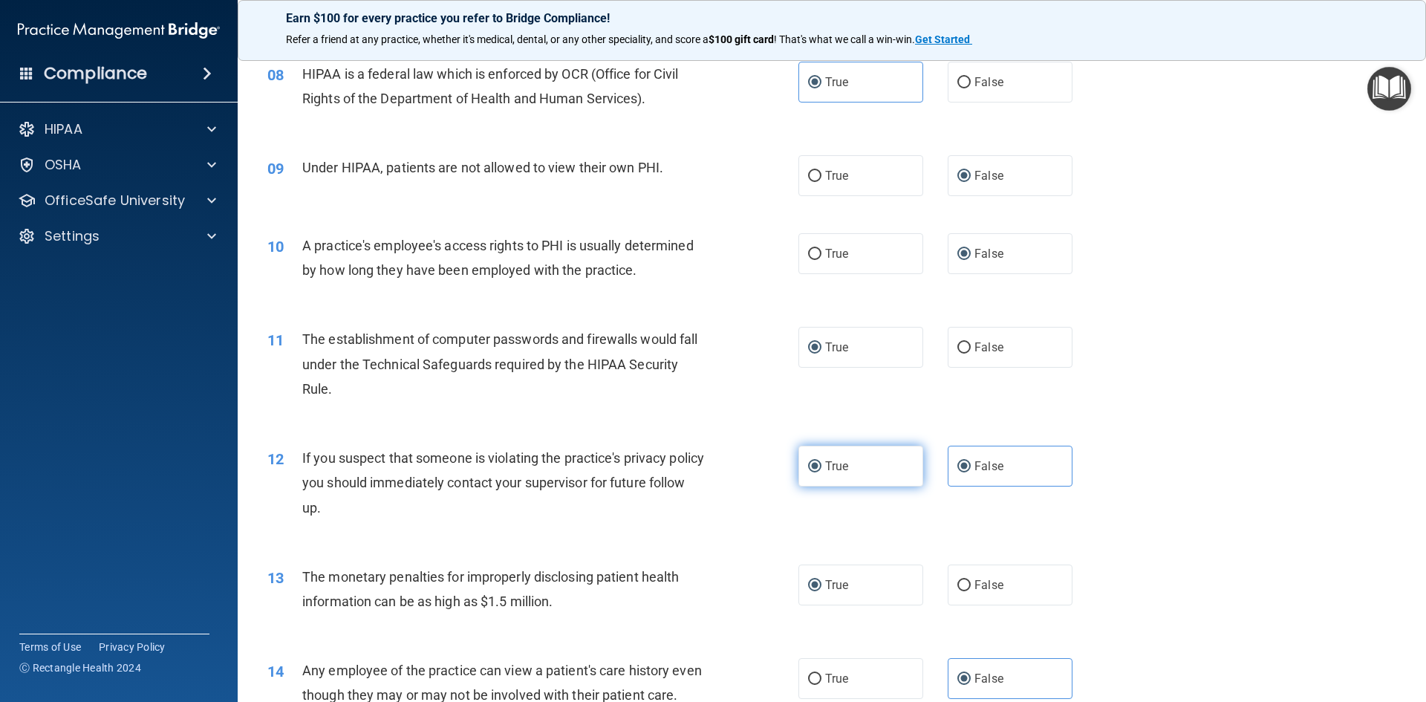
radio input "false"
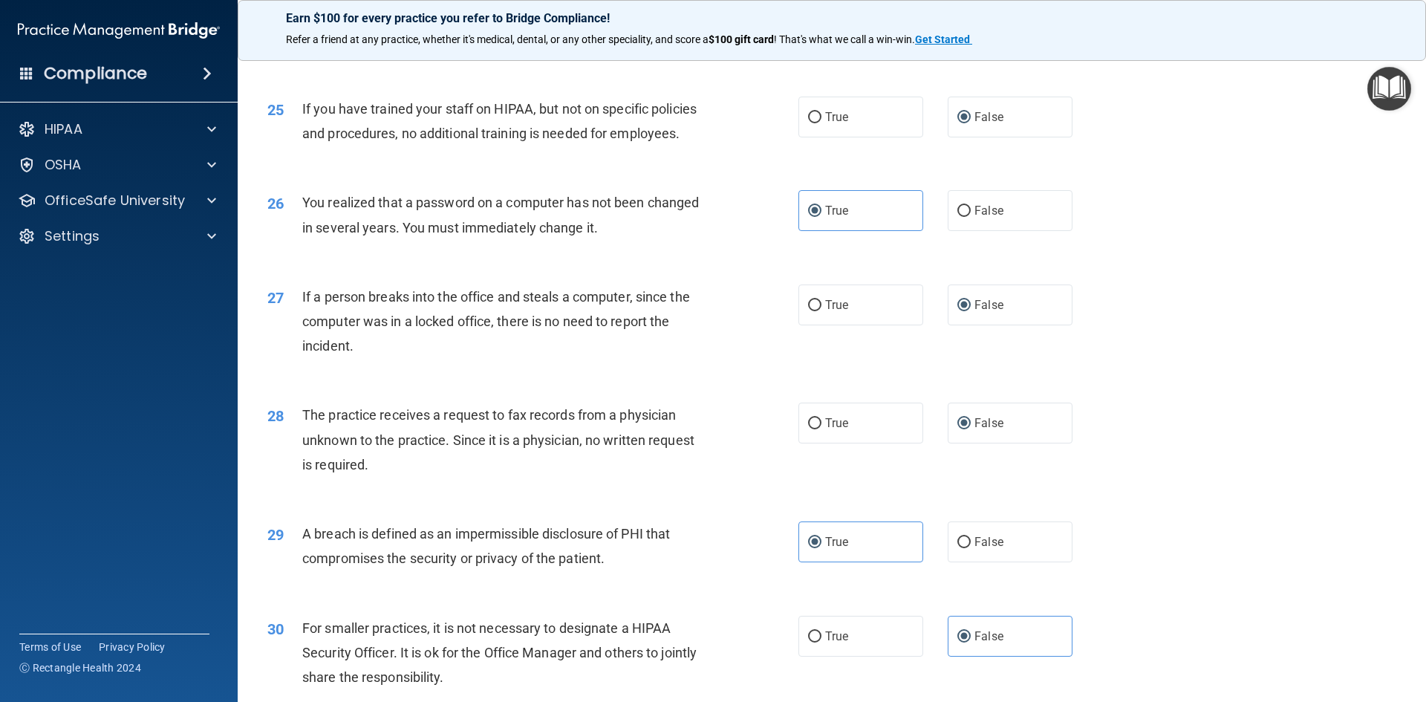
scroll to position [2776, 0]
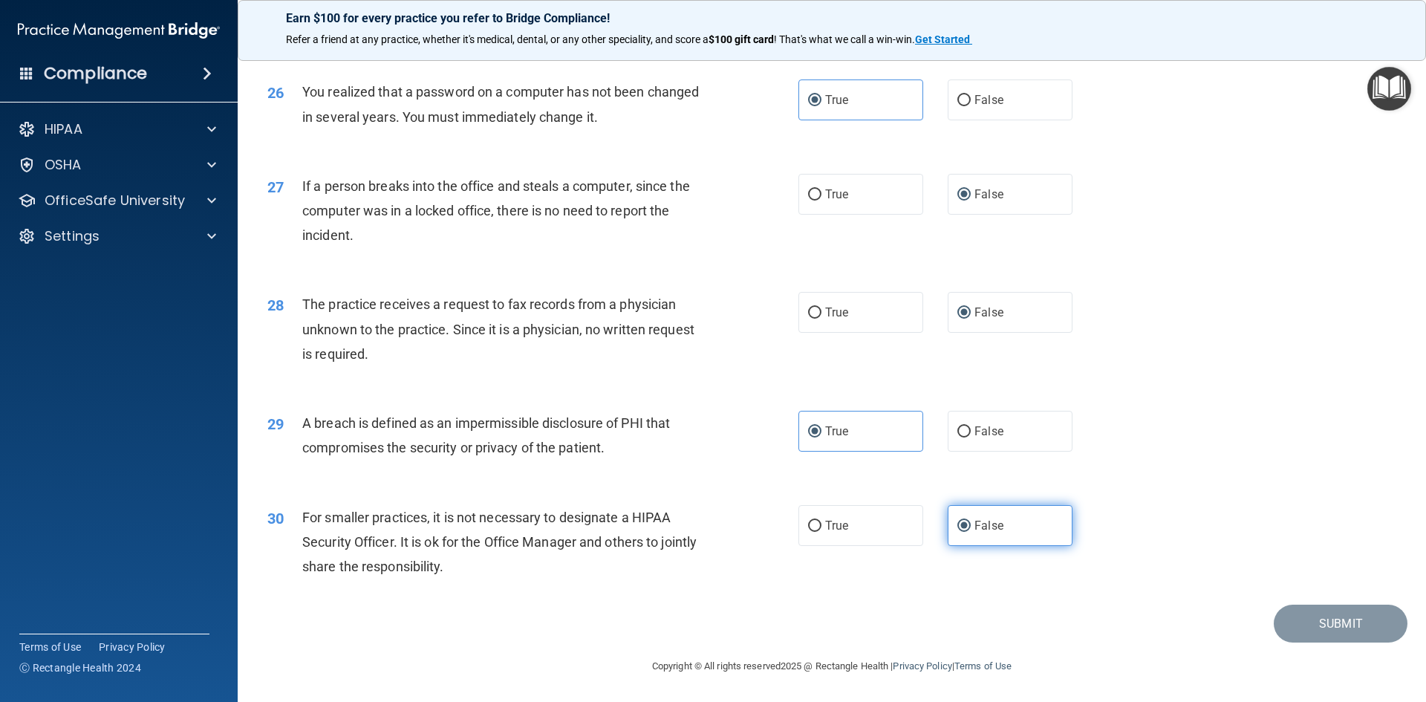
click at [867, 532] on span "False" at bounding box center [988, 525] width 29 height 14
click at [867, 532] on input "False" at bounding box center [963, 526] width 13 height 11
click at [825, 532] on span "True" at bounding box center [836, 525] width 23 height 14
click at [821, 532] on input "True" at bounding box center [814, 526] width 13 height 11
radio input "true"
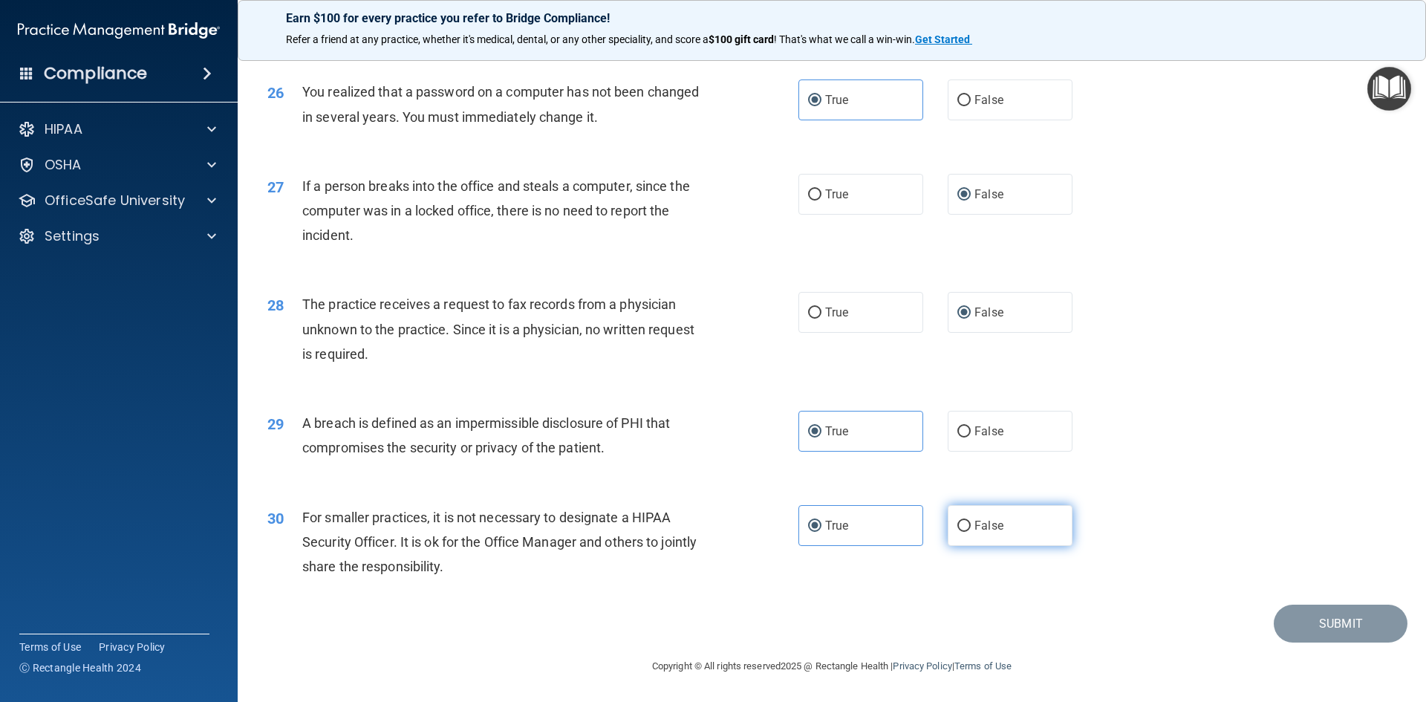
click at [867, 546] on label "False" at bounding box center [1009, 525] width 125 height 41
click at [867, 532] on input "False" at bounding box center [963, 526] width 13 height 11
radio input "true"
radio input "false"
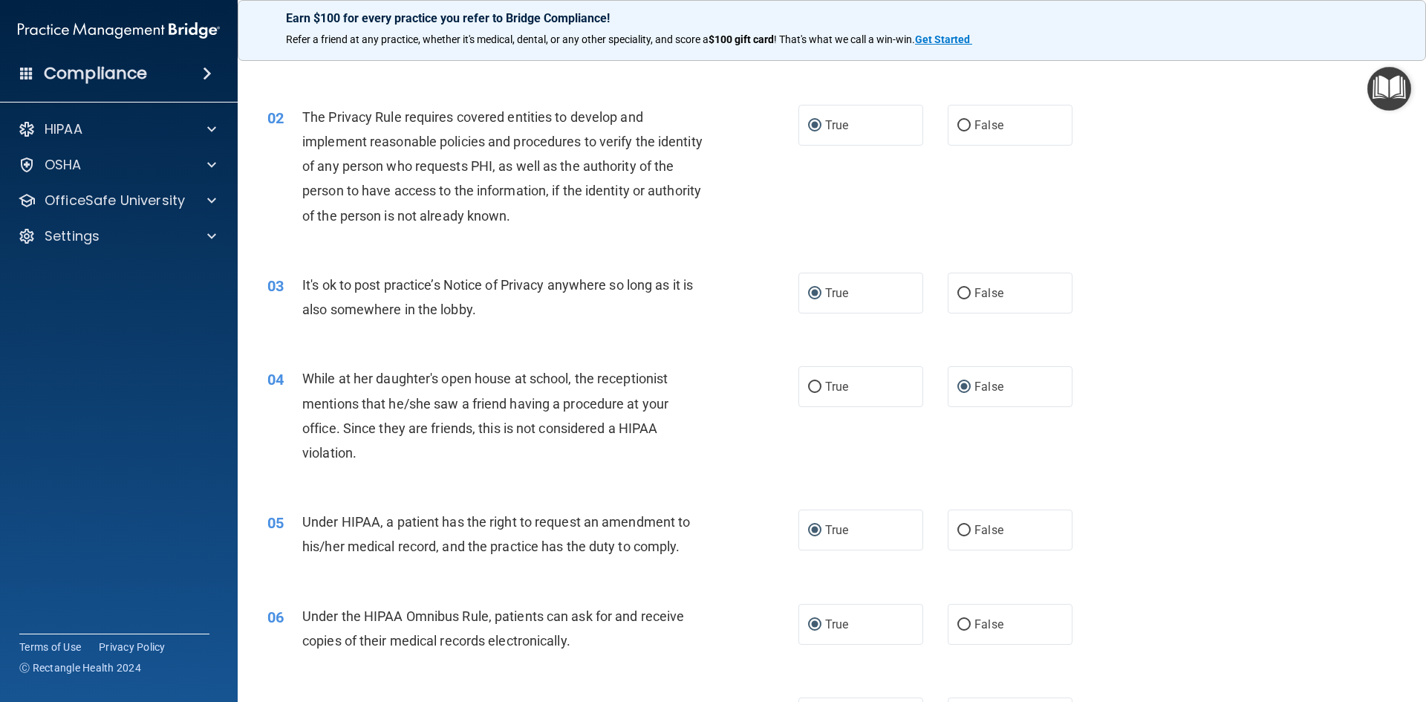
scroll to position [2813, 0]
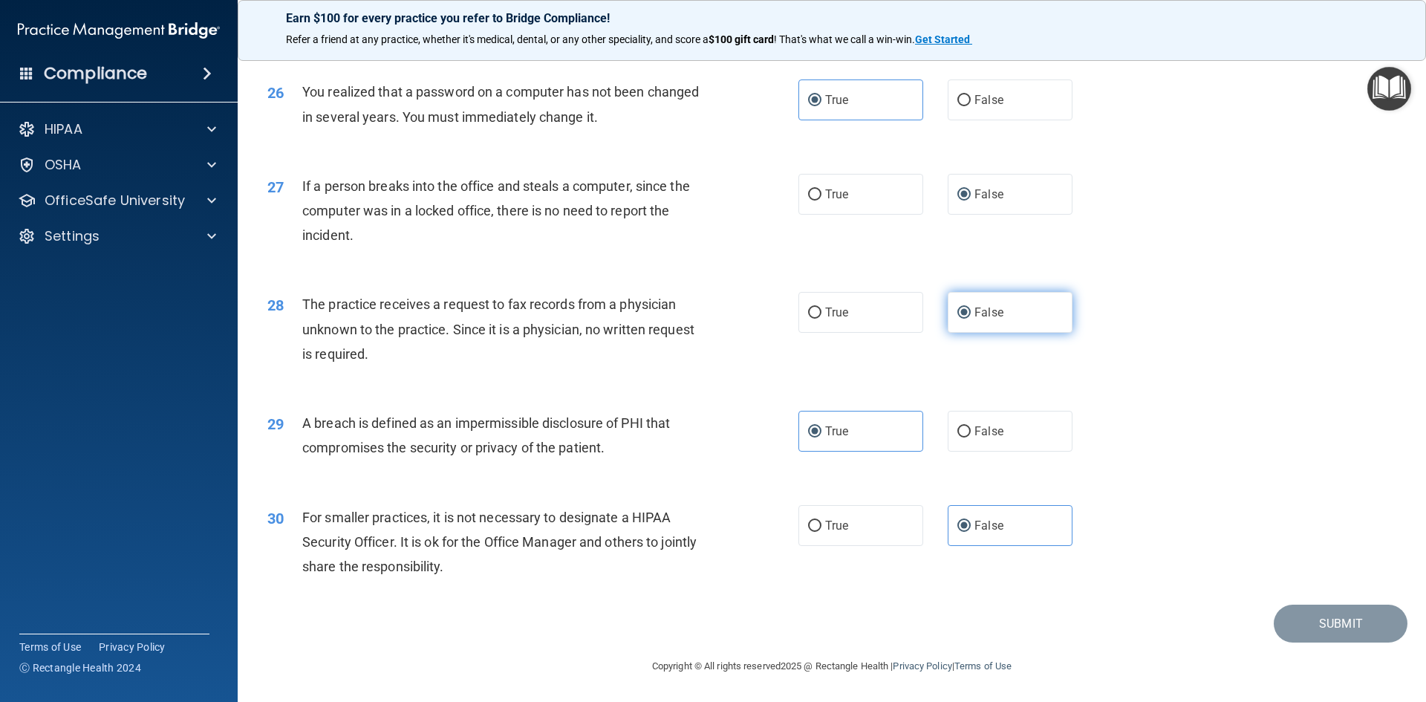
click at [867, 313] on label "False" at bounding box center [1009, 312] width 125 height 41
click at [867, 313] on input "False" at bounding box center [963, 312] width 13 height 11
click at [867, 515] on label "False" at bounding box center [1009, 525] width 125 height 41
click at [867, 521] on input "False" at bounding box center [963, 526] width 13 height 11
click at [867, 88] on img "Open Resource Center" at bounding box center [1389, 89] width 44 height 44
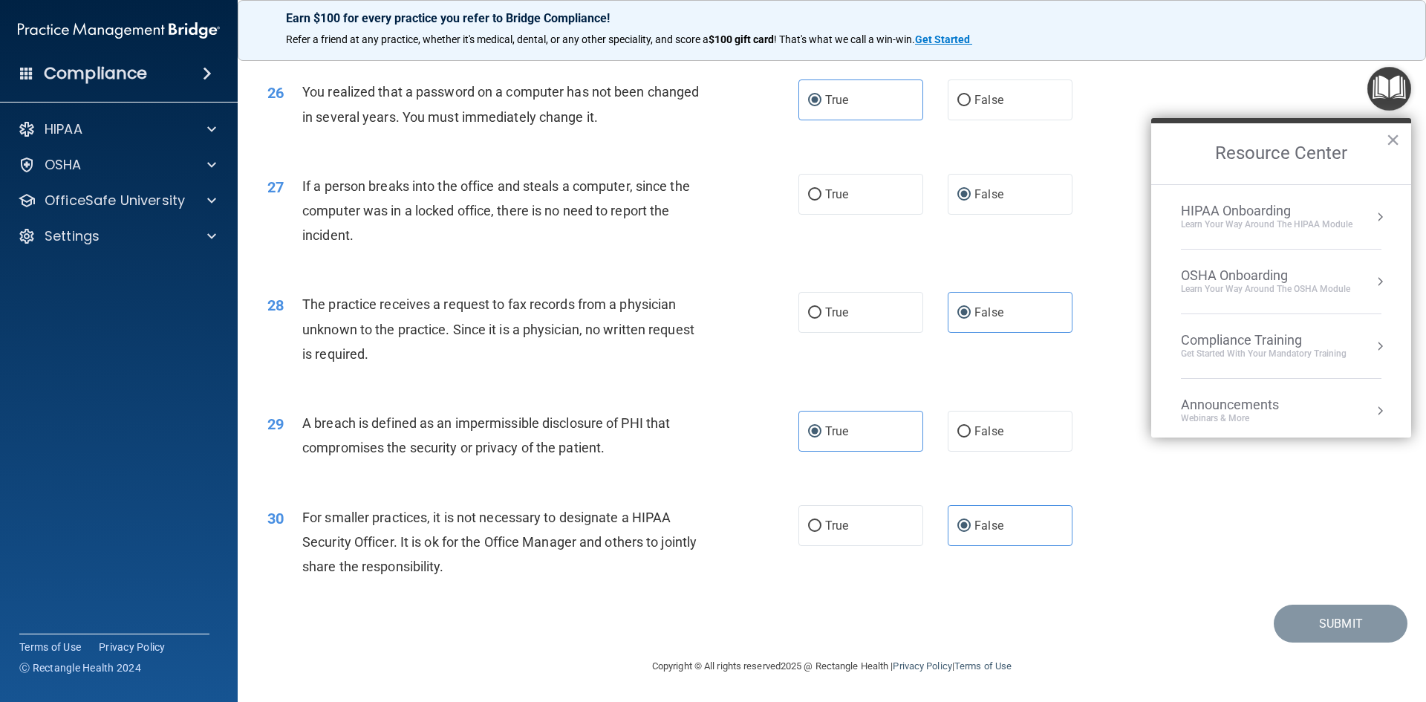
click at [867, 224] on div "HIPAA Onboarding Learn Your Way around the HIPAA module" at bounding box center [1281, 217] width 200 height 28
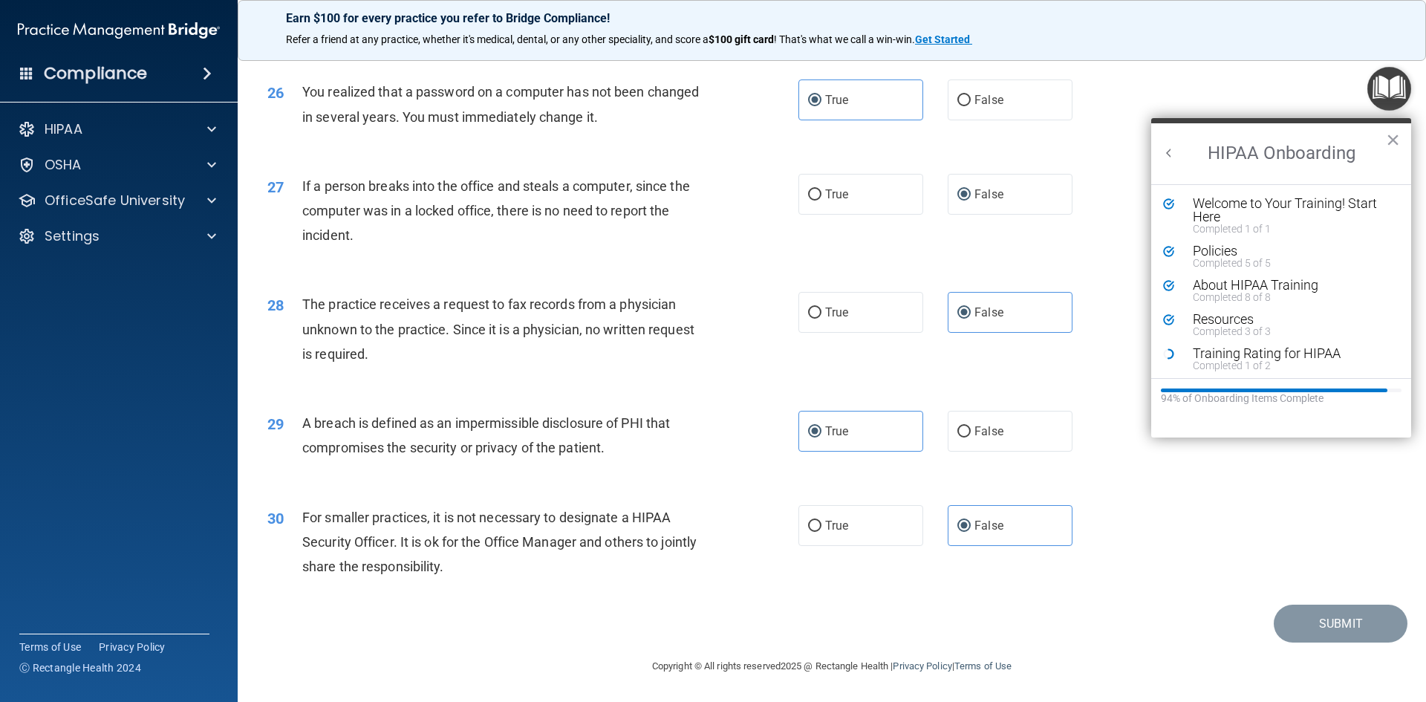
scroll to position [3, 0]
click at [867, 202] on div "Welcome to Your Training! Start Here" at bounding box center [1287, 207] width 188 height 27
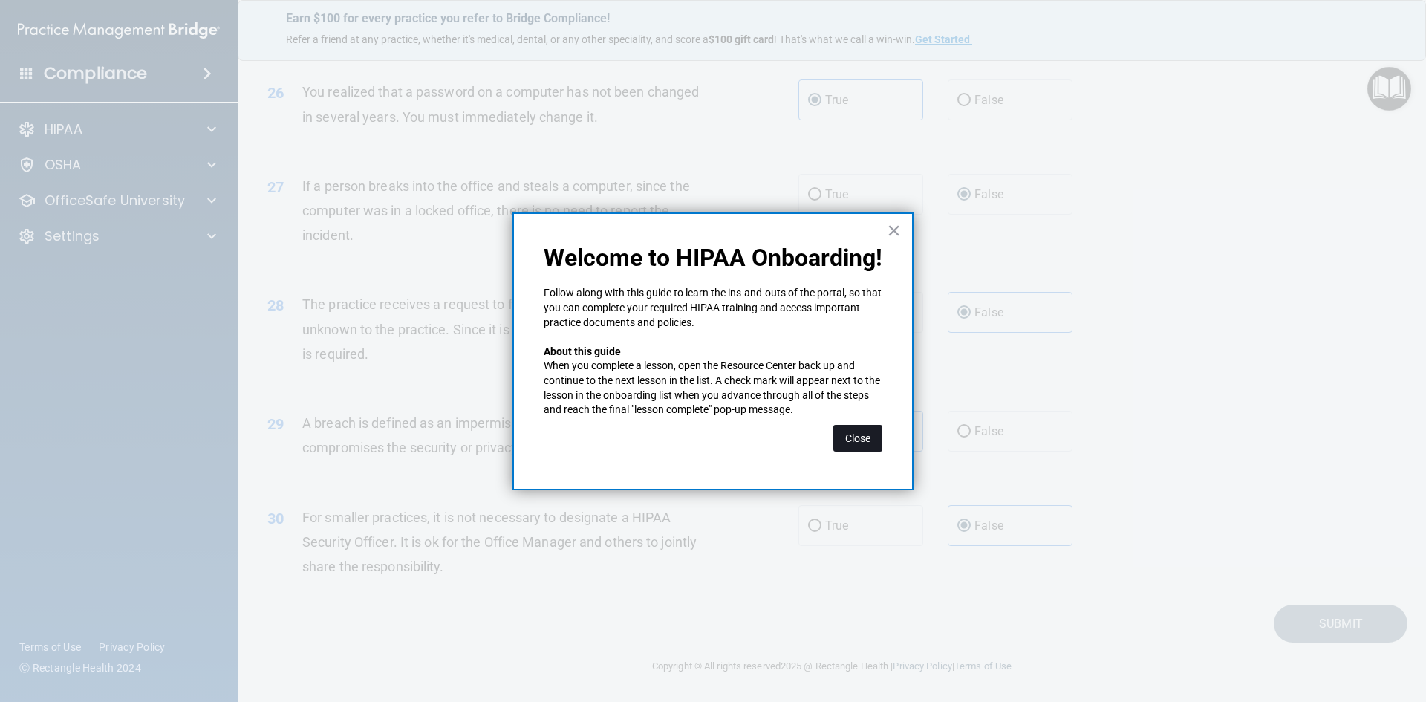
click at [852, 431] on button "Close" at bounding box center [857, 438] width 49 height 27
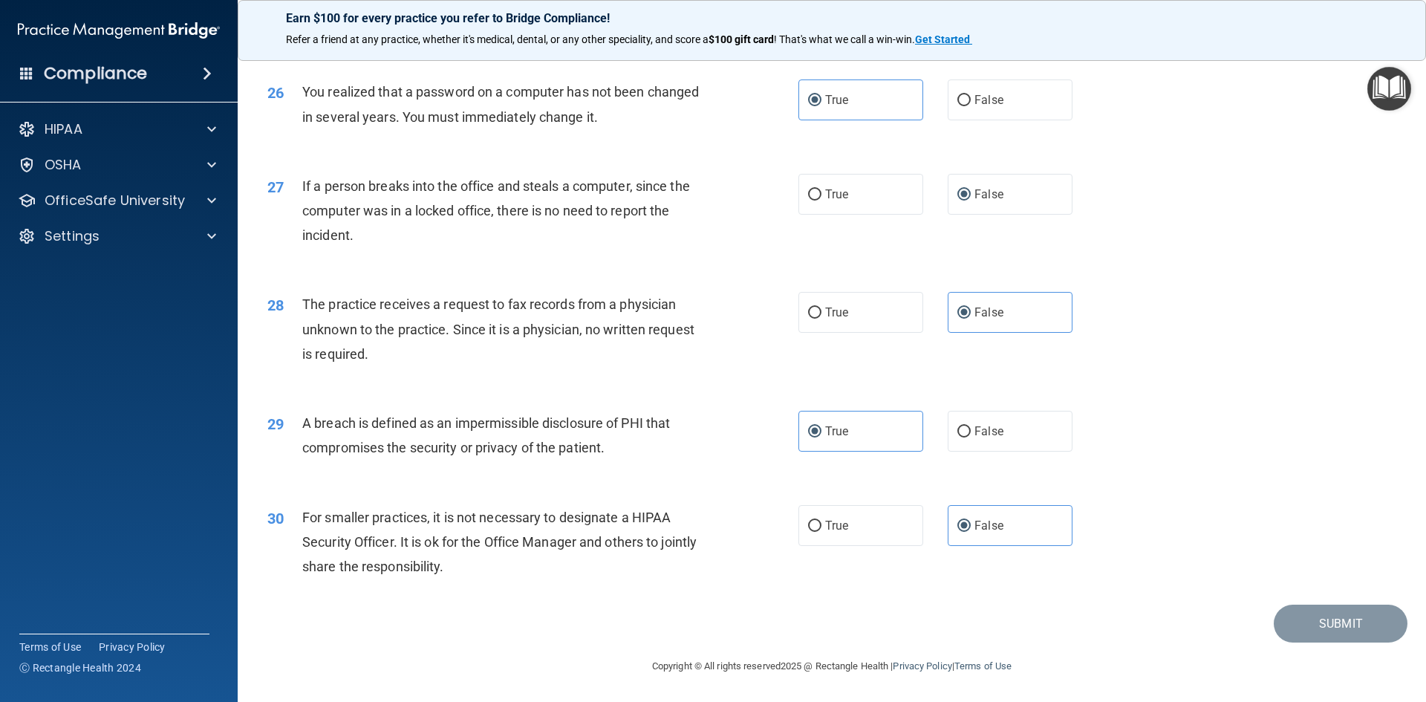
click at [867, 91] on img "Open Resource Center" at bounding box center [1389, 89] width 44 height 44
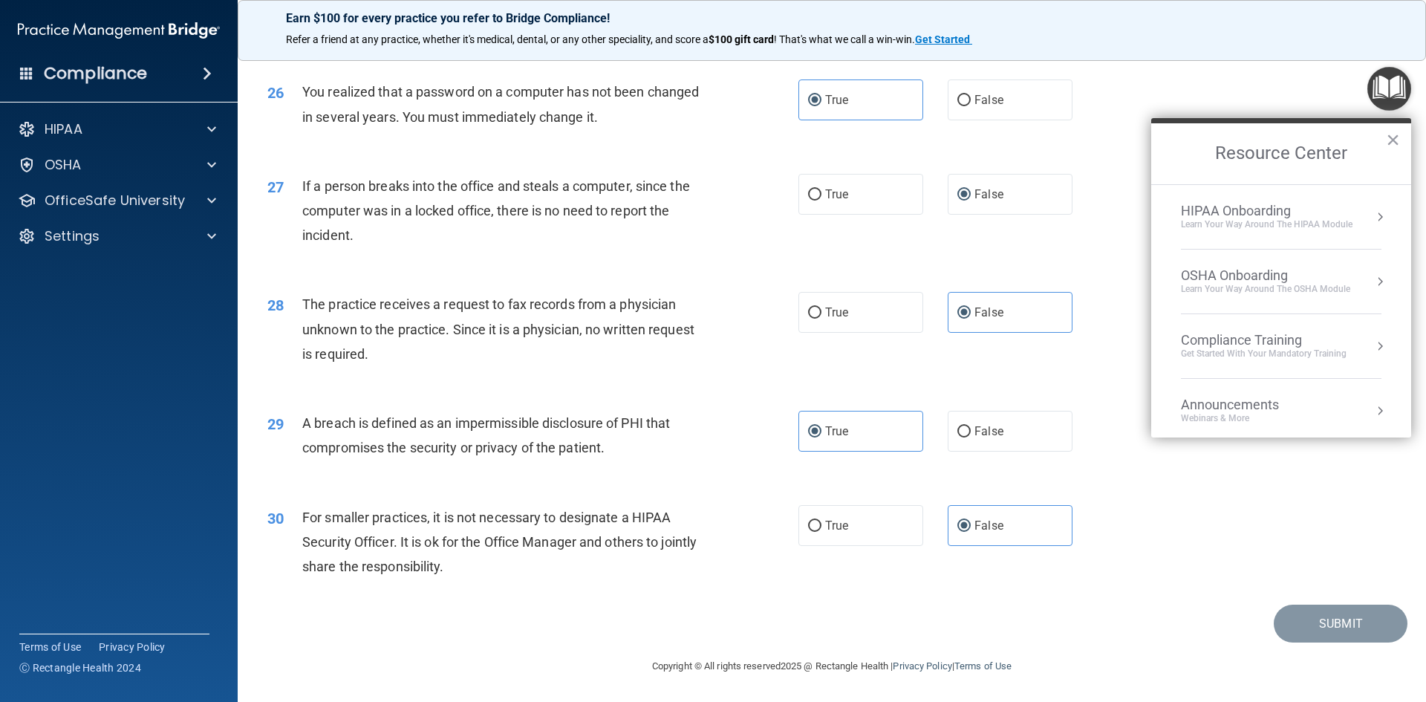
click at [867, 219] on div "Learn Your Way around the HIPAA module" at bounding box center [1267, 224] width 172 height 13
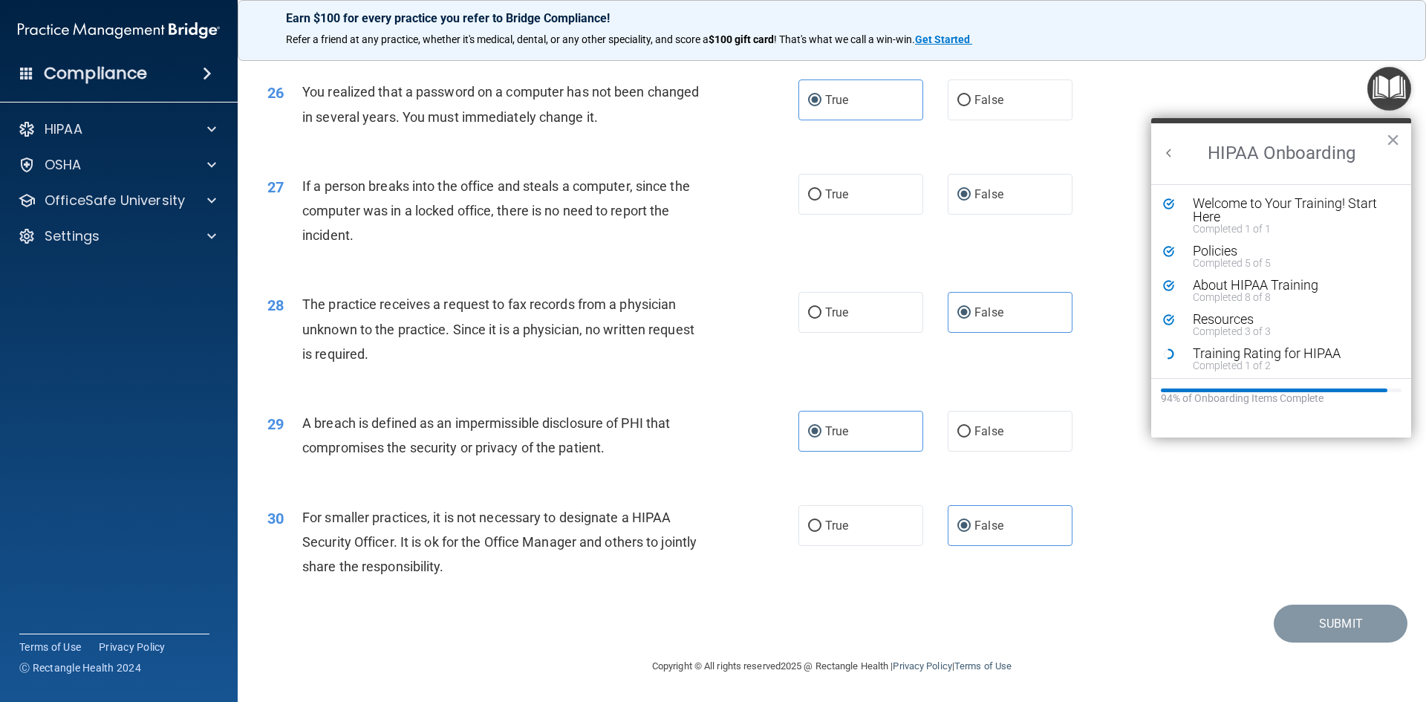
scroll to position [0, 0]
click at [867, 258] on div "Completed 5 of 5" at bounding box center [1287, 263] width 188 height 10
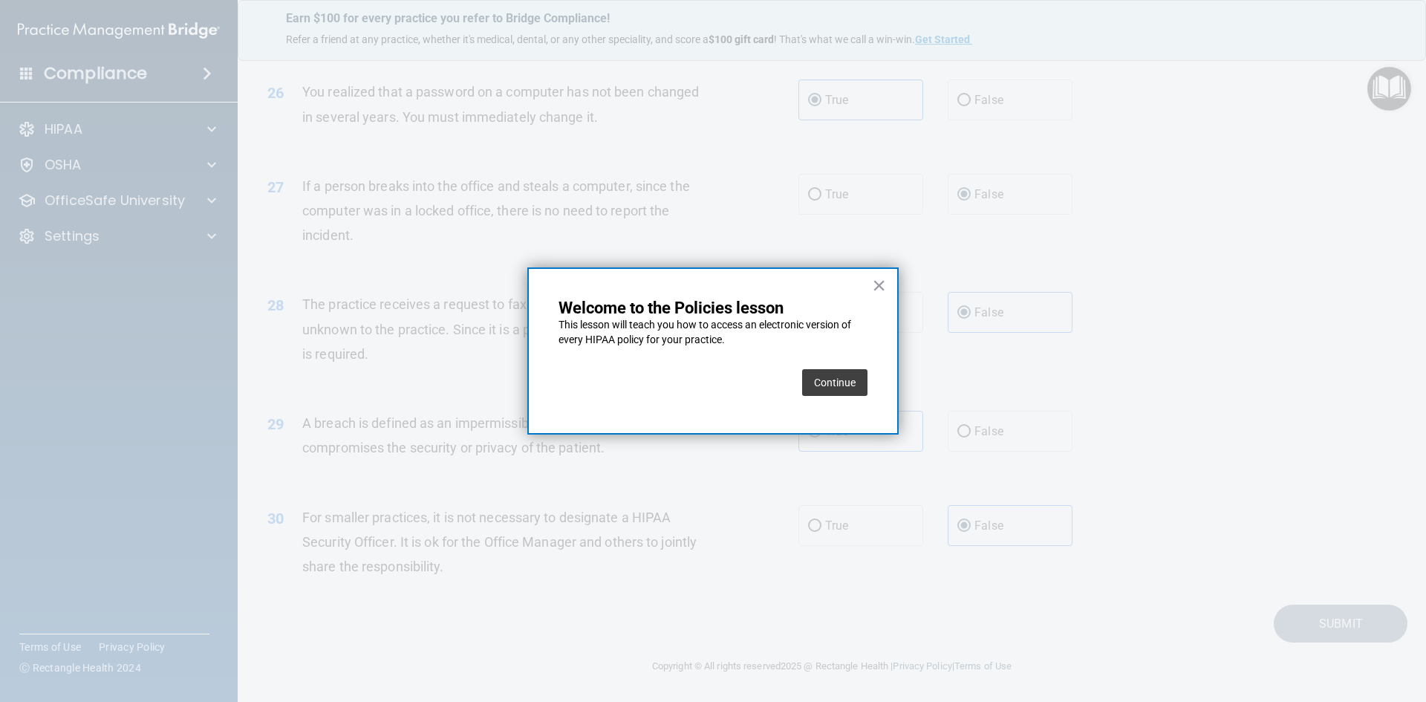
click at [841, 377] on button "Continue" at bounding box center [834, 382] width 65 height 27
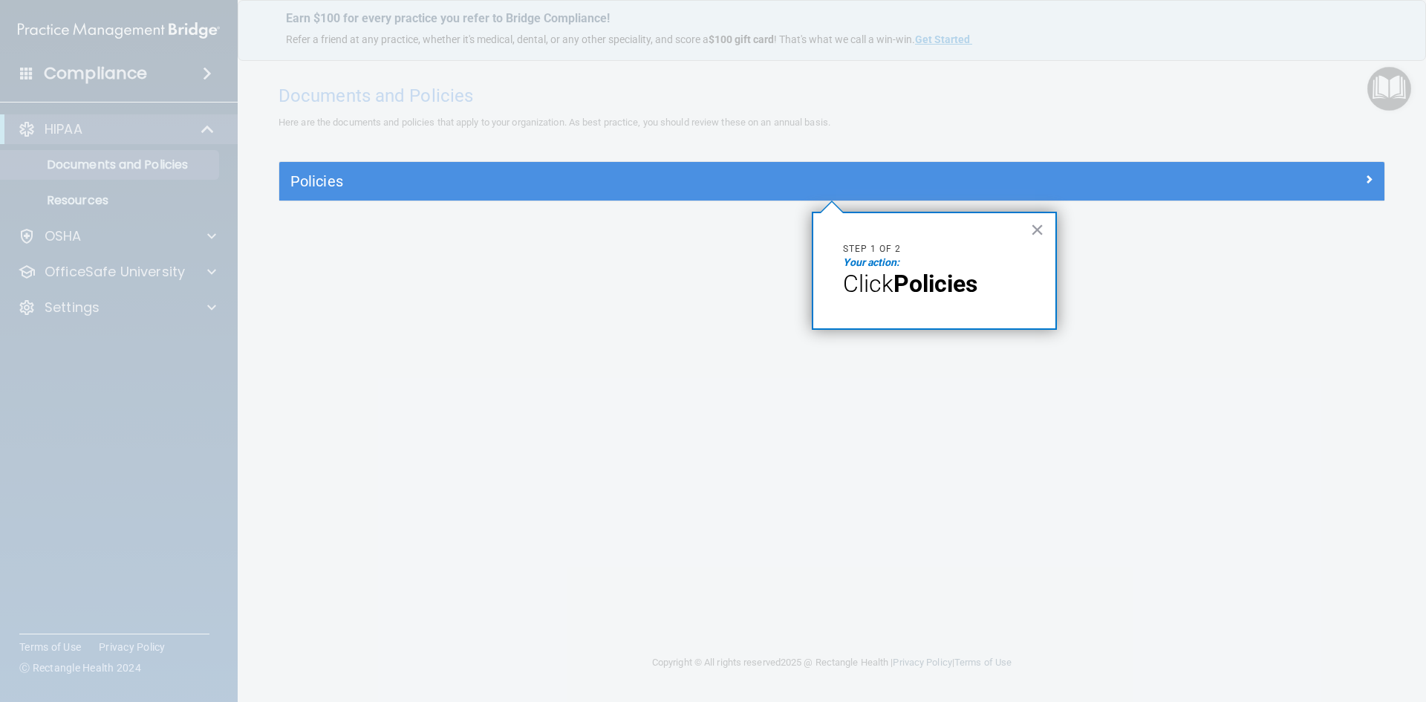
click at [867, 289] on strong "Policies" at bounding box center [935, 284] width 84 height 28
click at [612, 157] on div at bounding box center [831, 81] width 1105 height 162
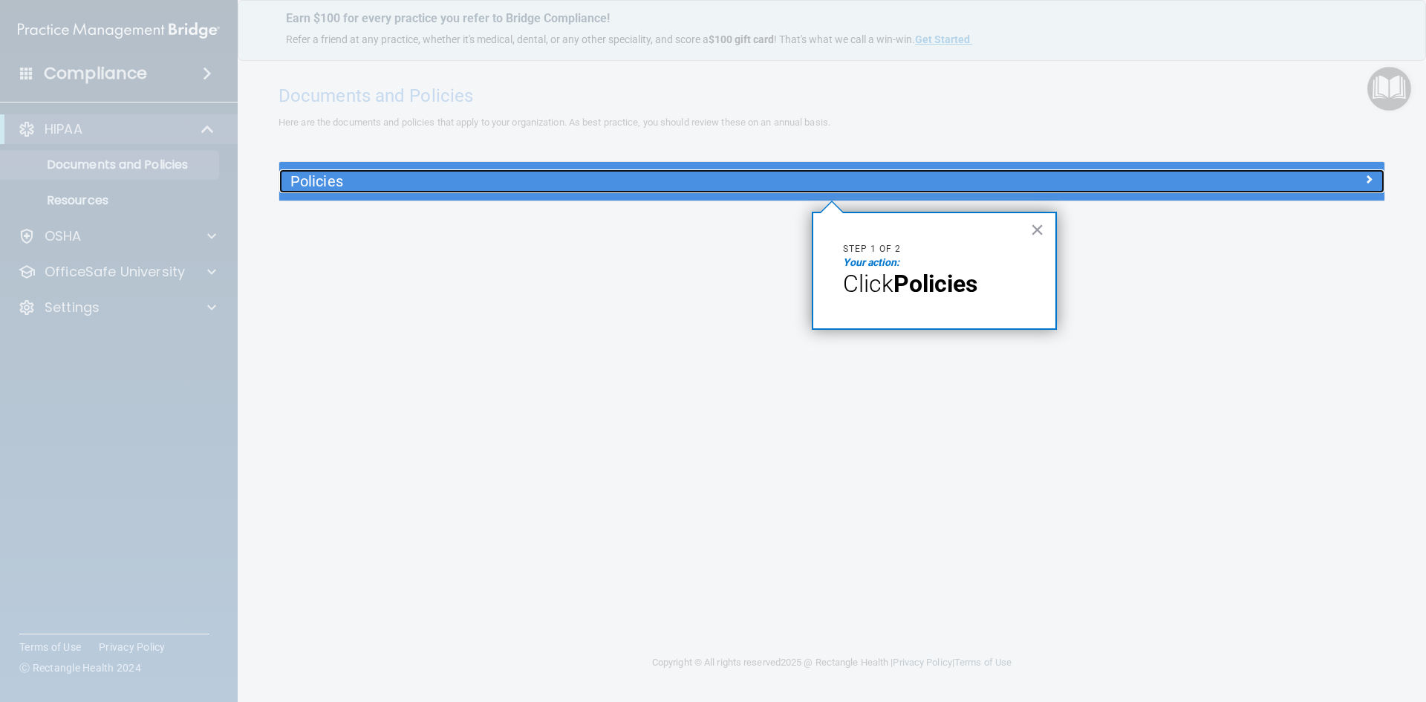
click at [319, 177] on h5 "Policies" at bounding box center [693, 181] width 806 height 16
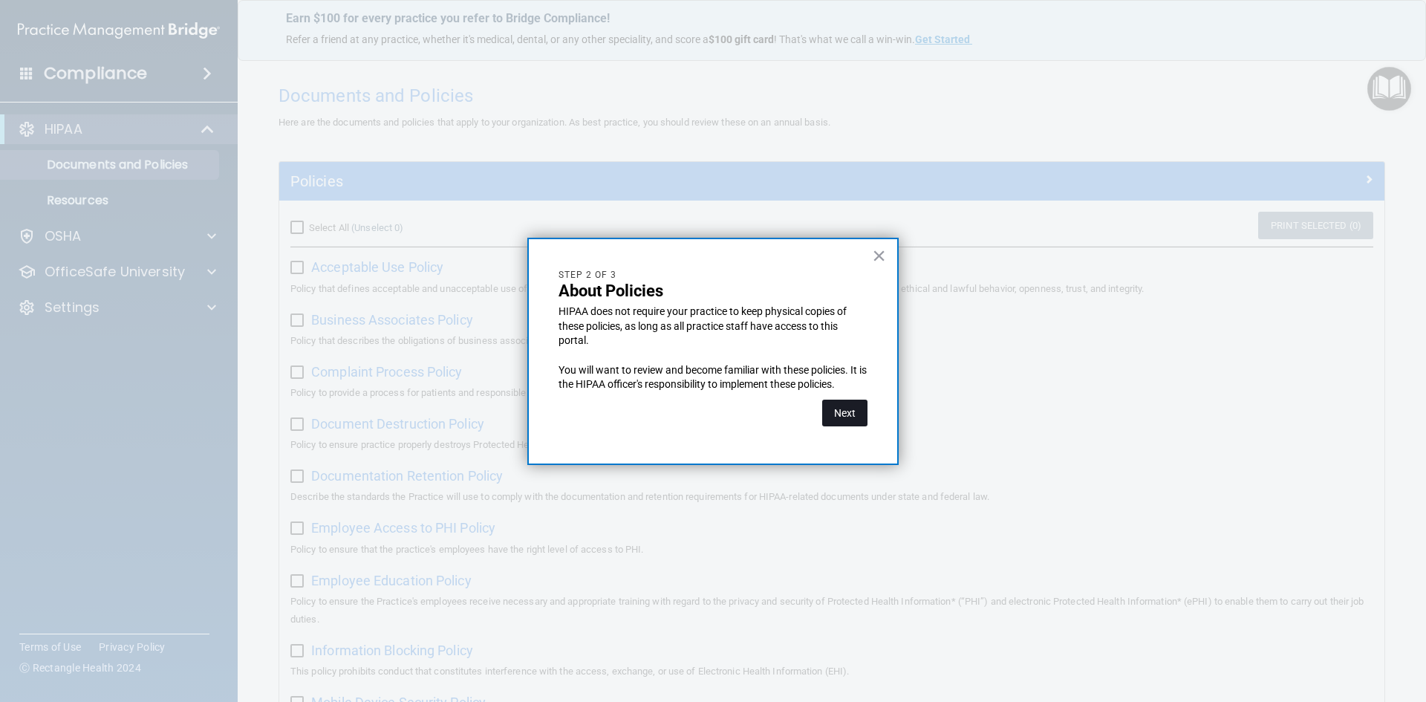
click at [844, 416] on button "Next" at bounding box center [844, 412] width 45 height 27
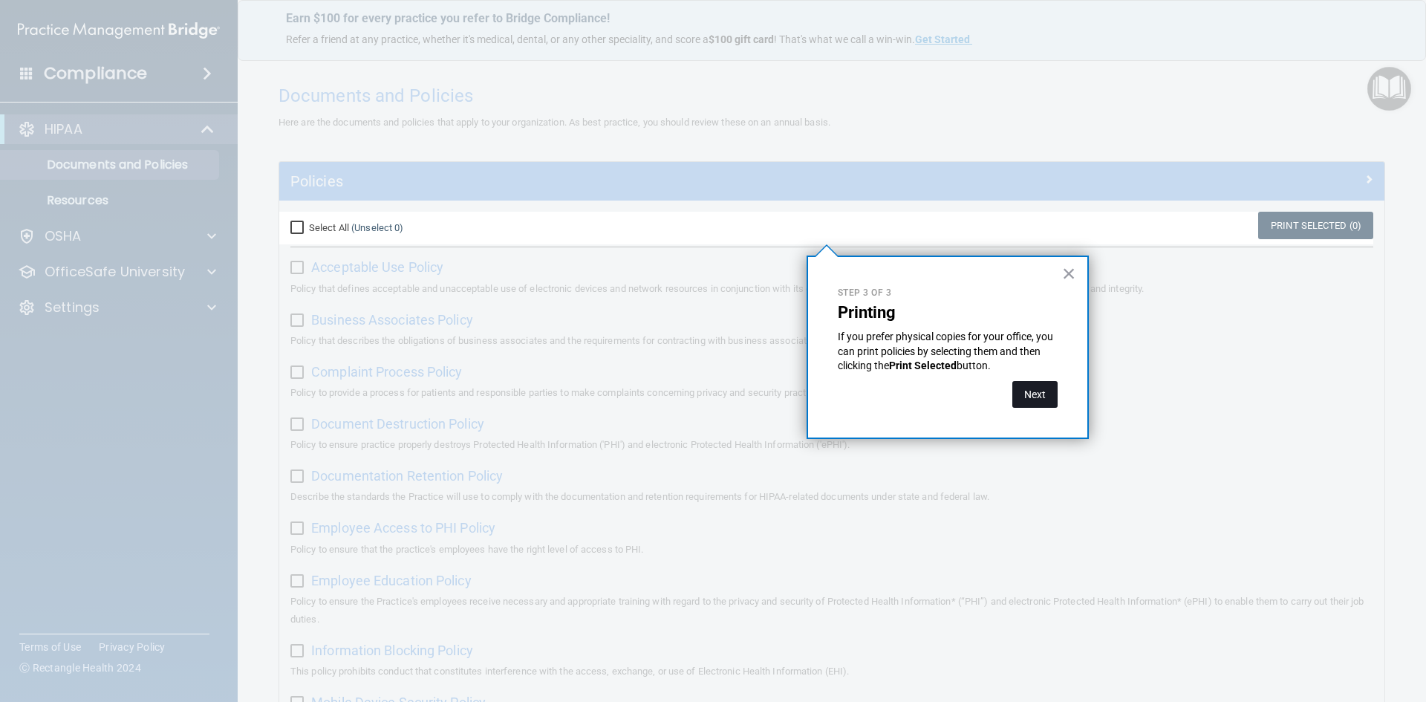
click at [867, 392] on button "Next" at bounding box center [1034, 394] width 45 height 27
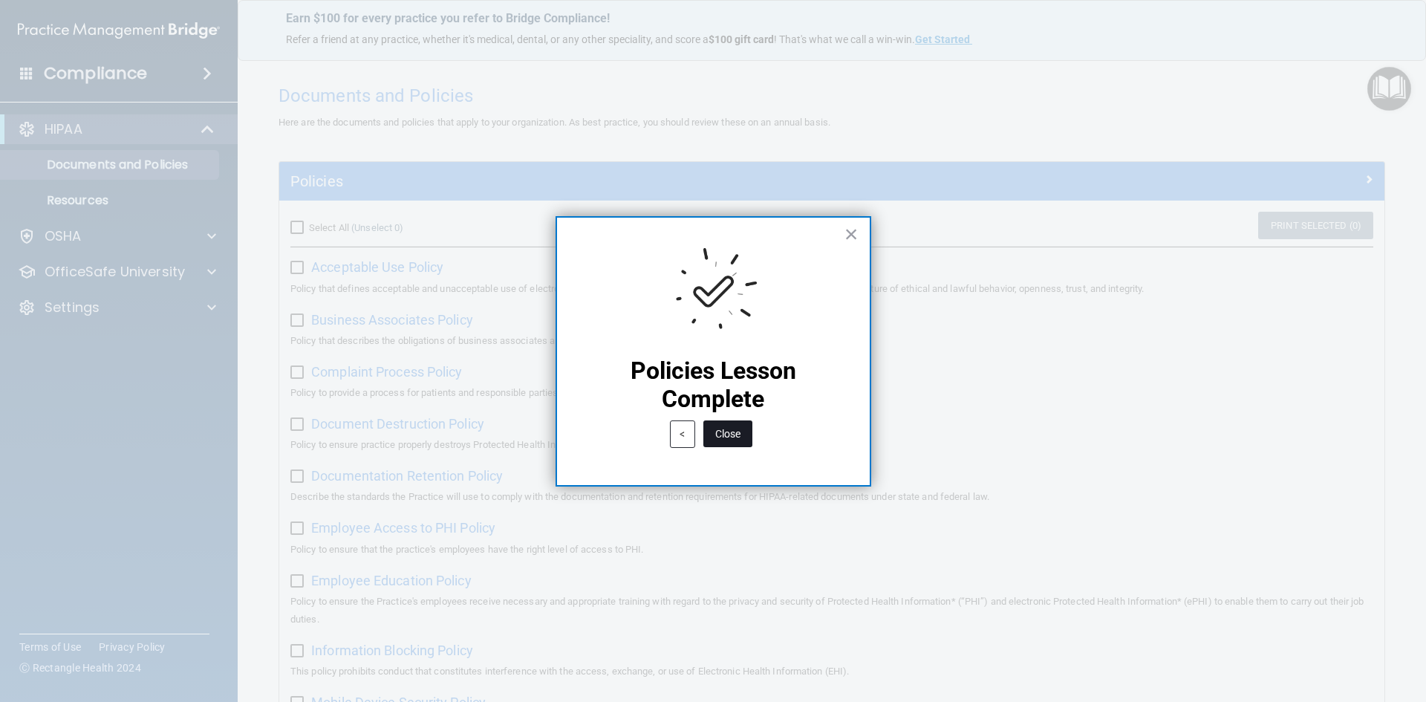
click at [728, 430] on button "Close" at bounding box center [727, 433] width 49 height 27
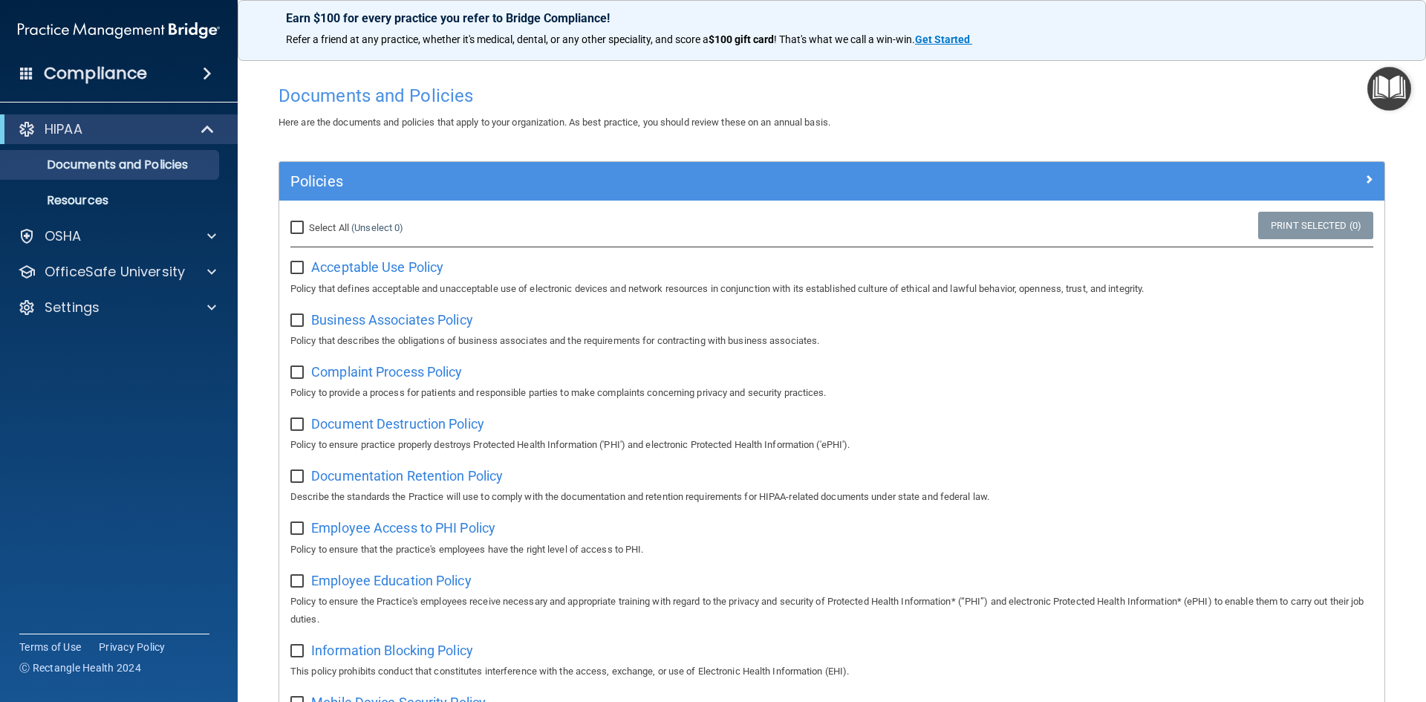
click at [867, 82] on img "Open Resource Center" at bounding box center [1389, 89] width 44 height 44
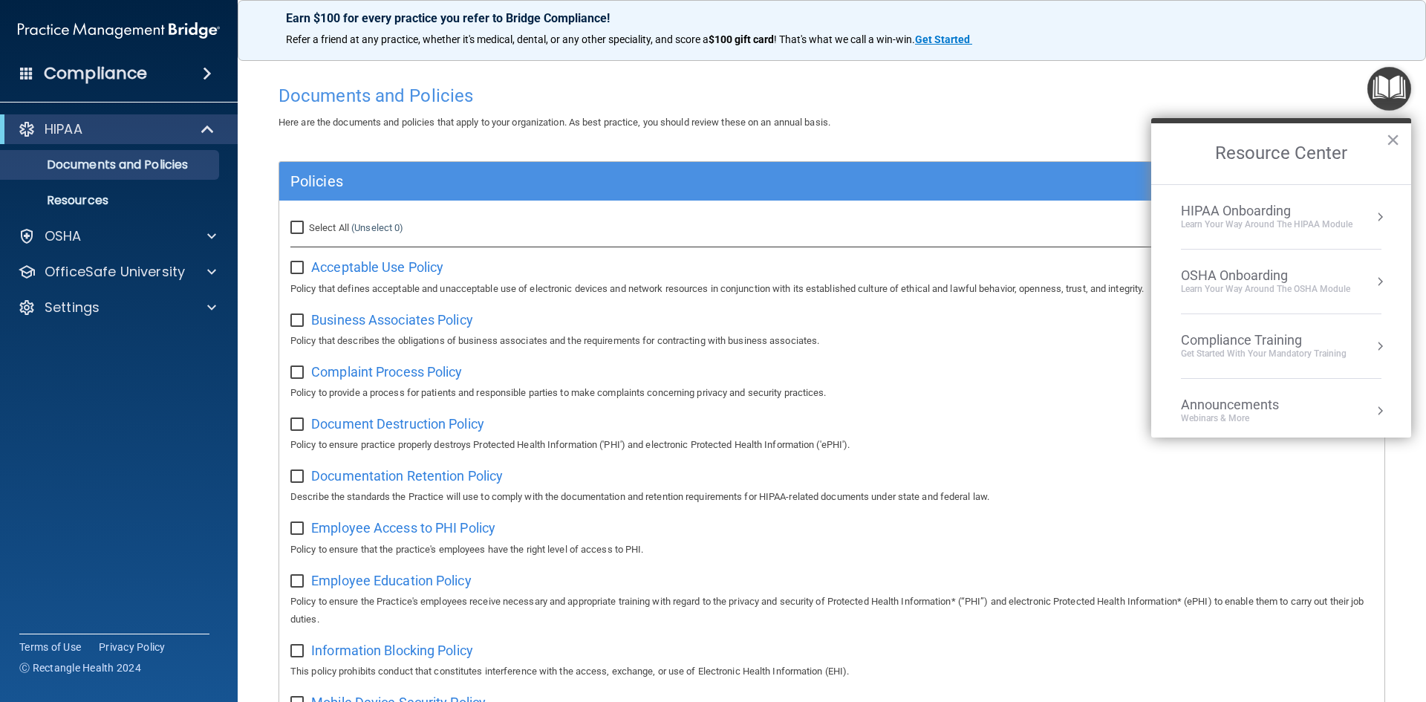
click at [867, 215] on div "HIPAA Onboarding" at bounding box center [1267, 211] width 172 height 16
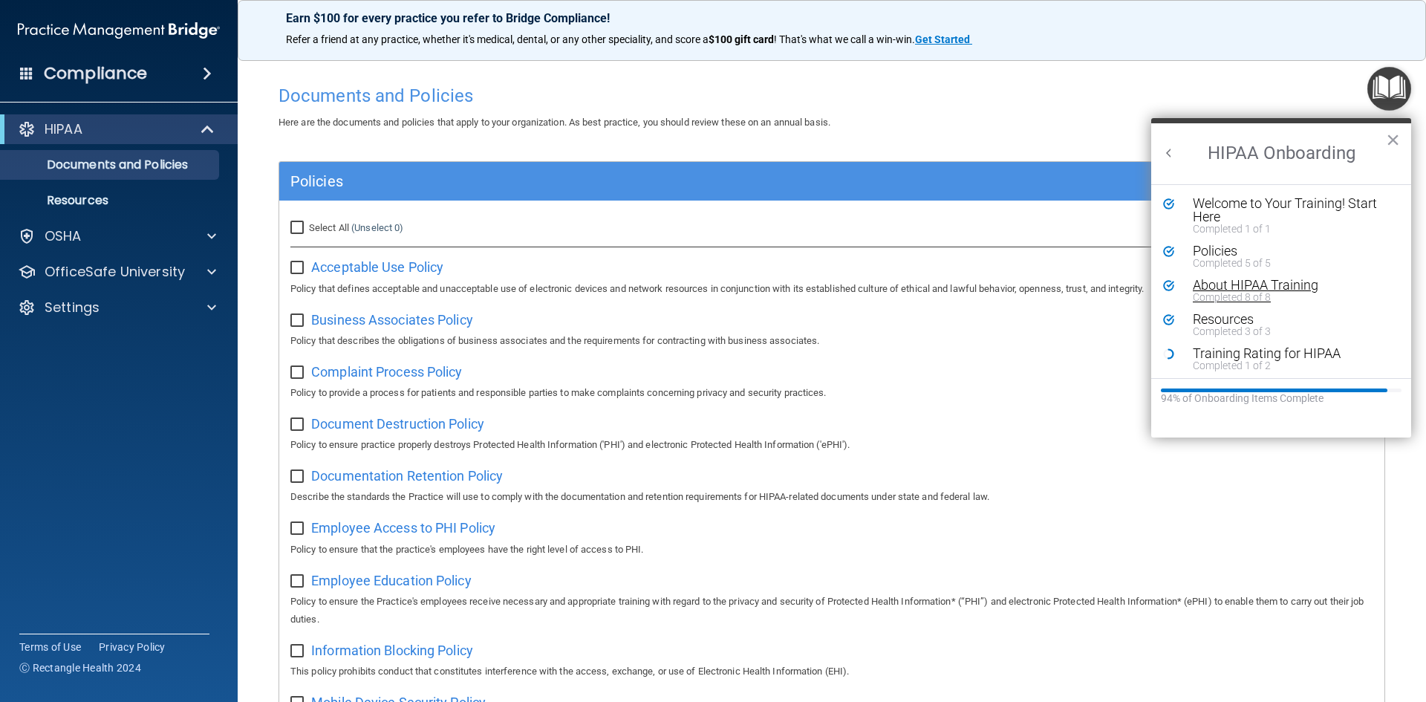
click at [867, 285] on div "About HIPAA Training" at bounding box center [1287, 284] width 188 height 13
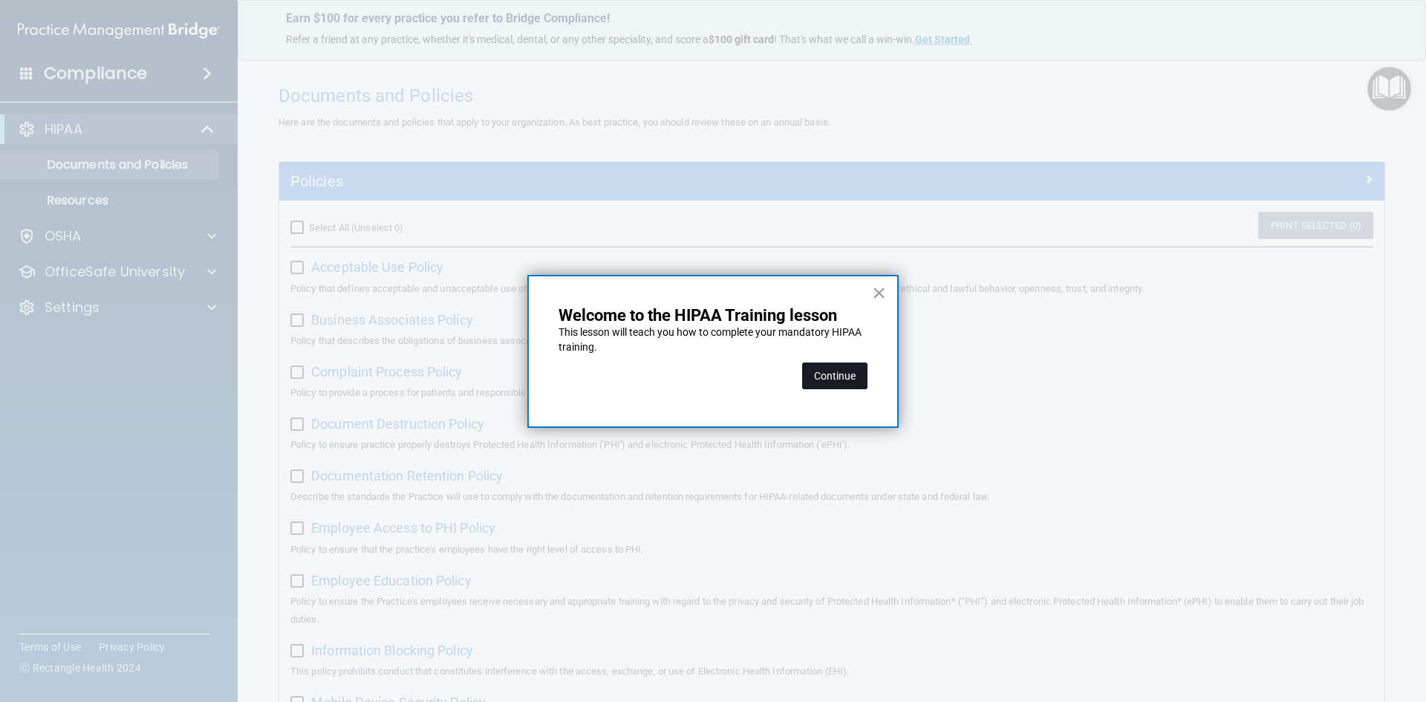
click at [835, 371] on button "Continue" at bounding box center [834, 375] width 65 height 27
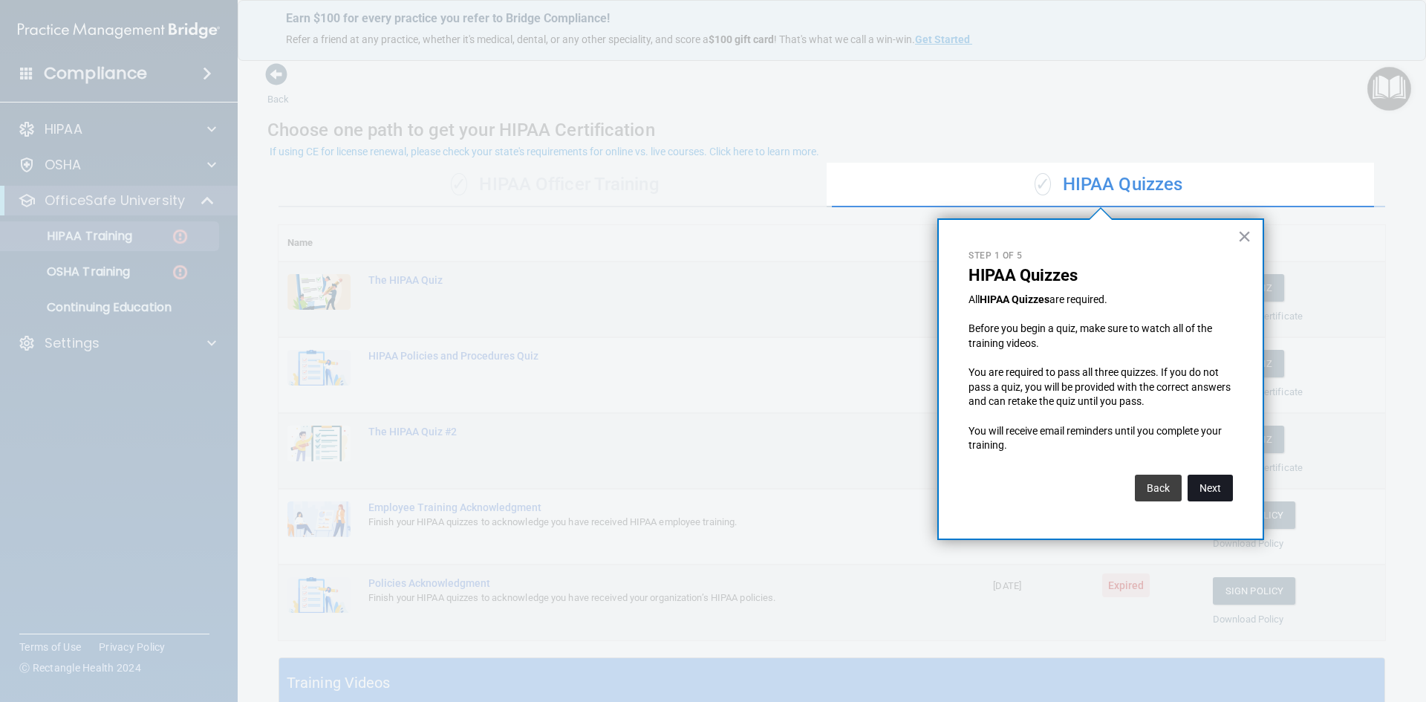
click at [867, 487] on button "Next" at bounding box center [1209, 487] width 45 height 27
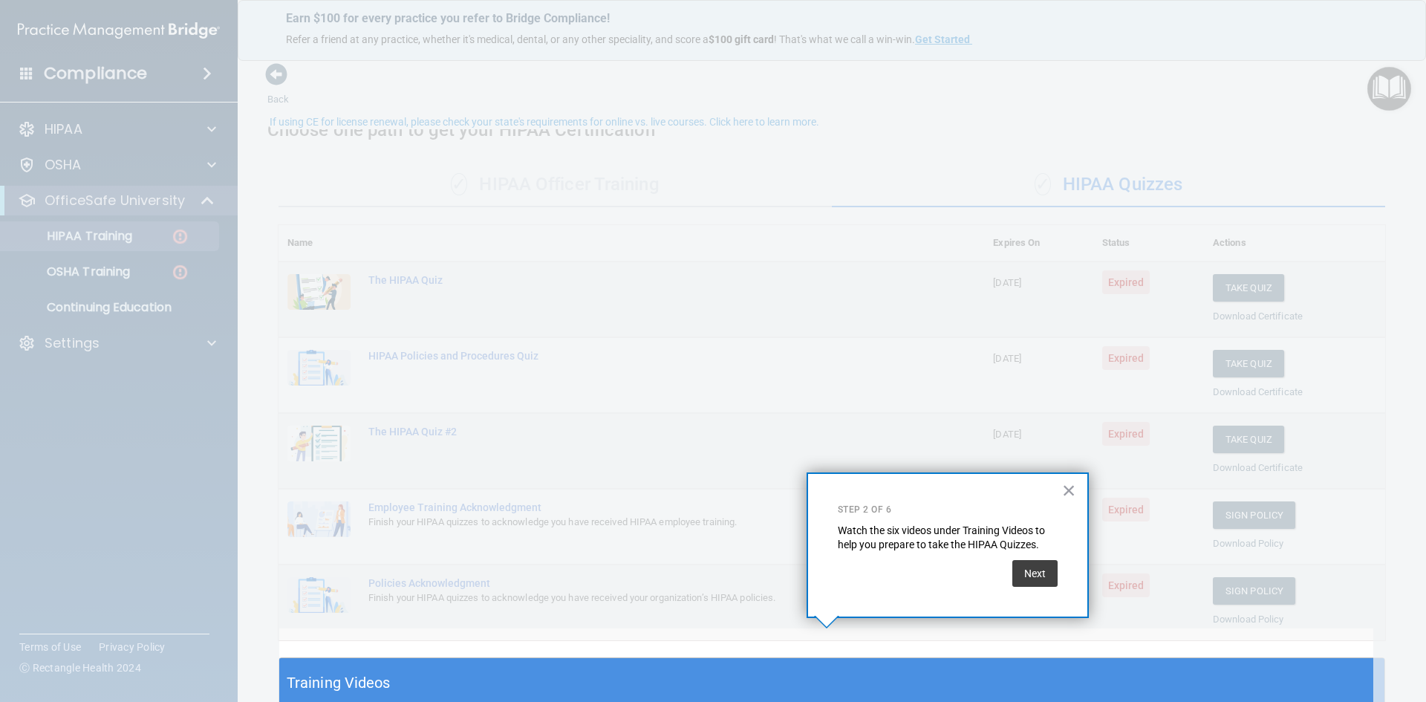
scroll to position [30, 0]
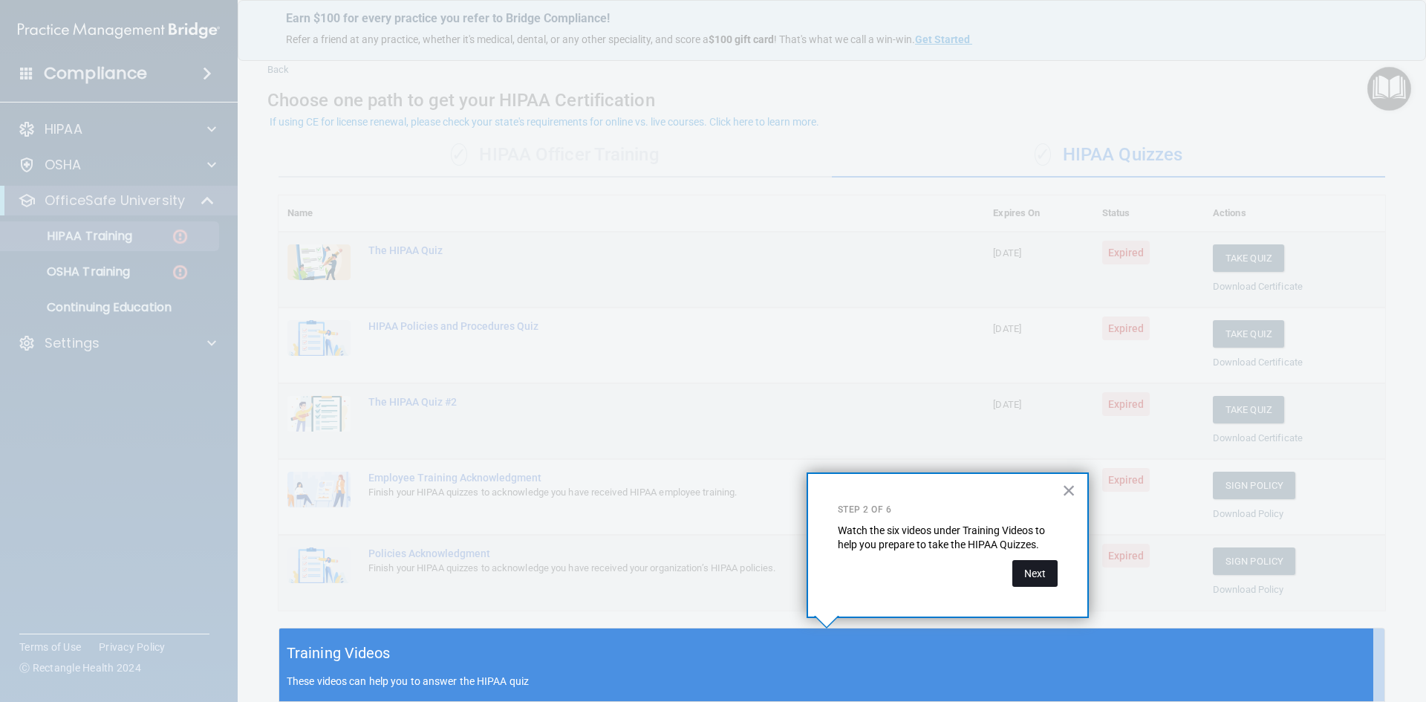
click at [867, 570] on button "Next" at bounding box center [1034, 573] width 45 height 27
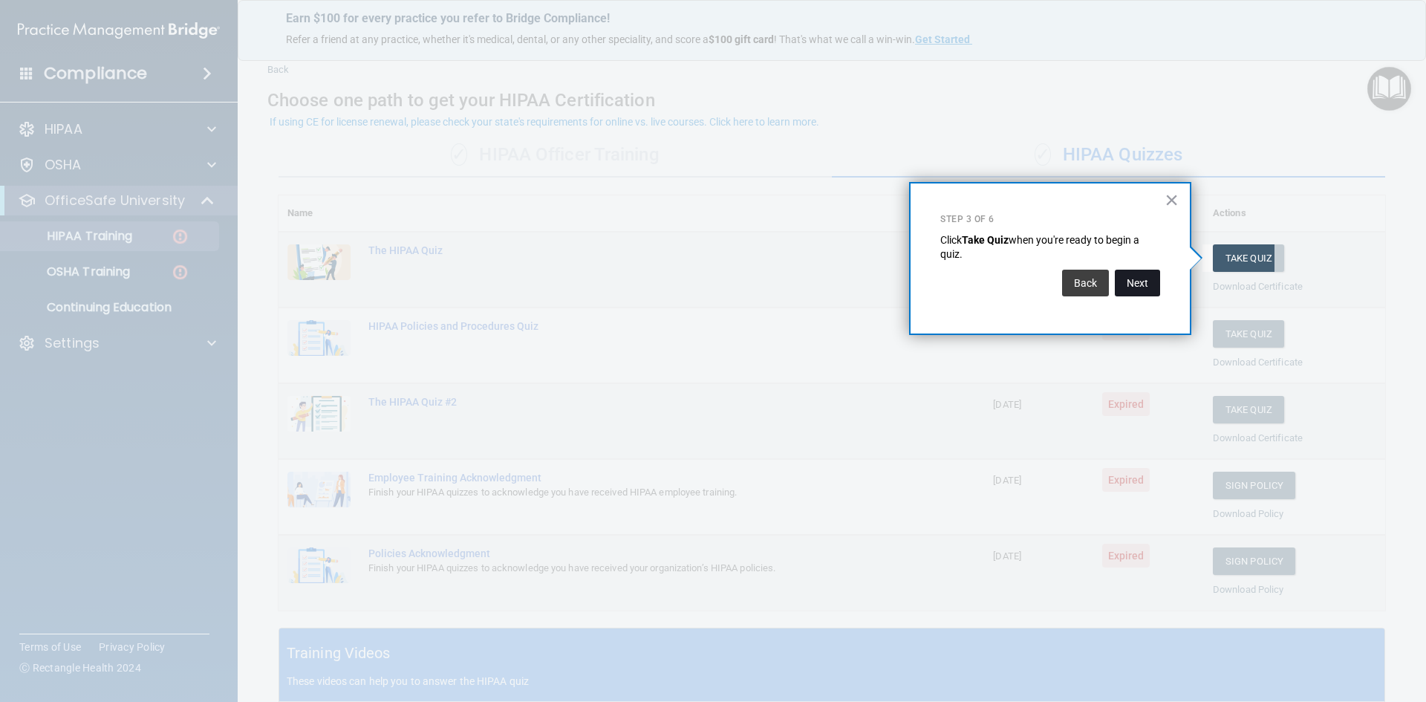
click at [867, 279] on button "Next" at bounding box center [1137, 283] width 45 height 27
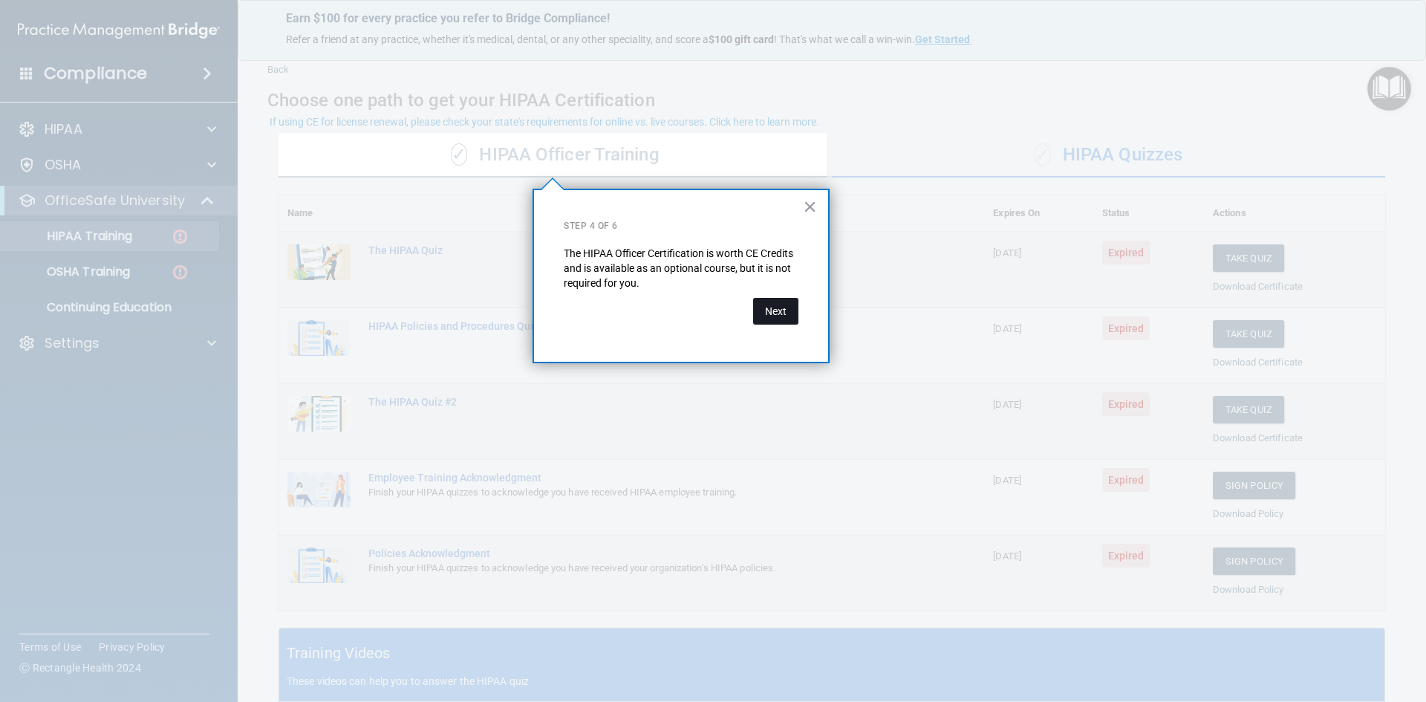
click at [769, 307] on button "Next" at bounding box center [775, 311] width 45 height 27
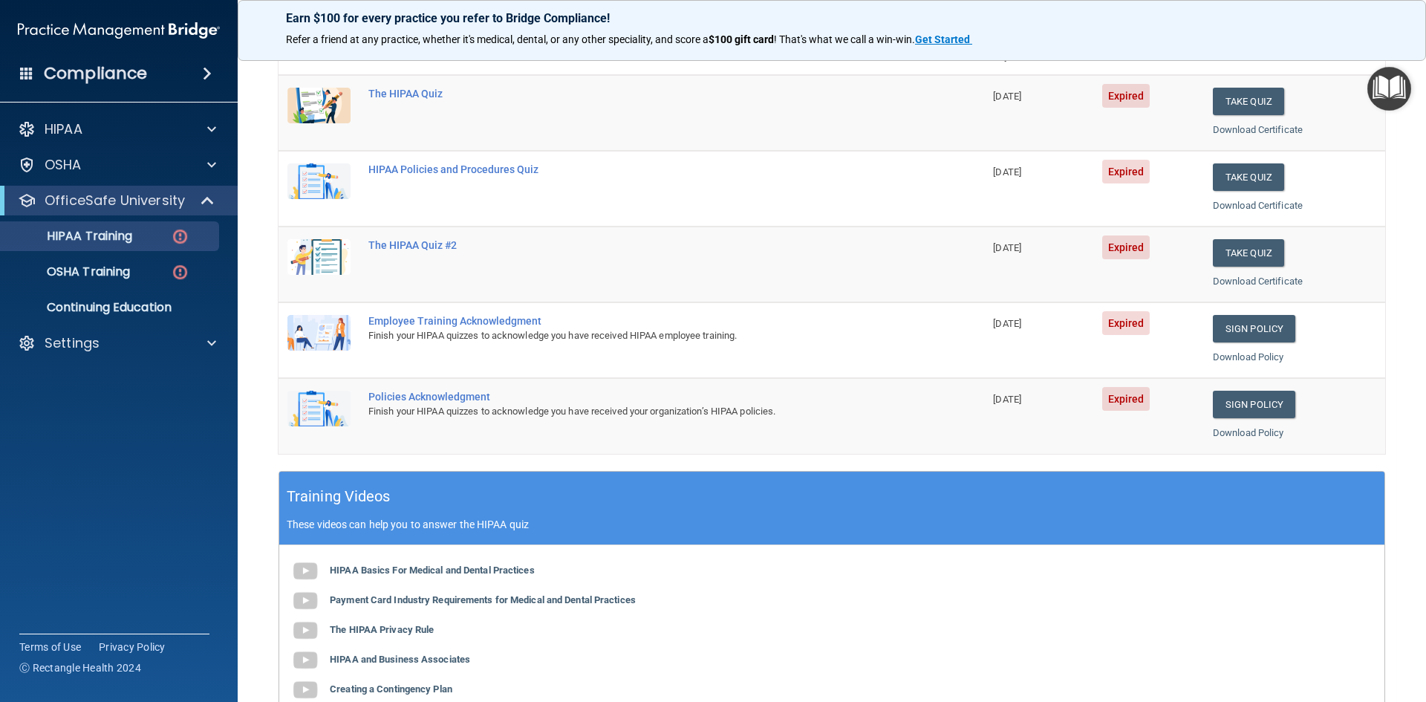
scroll to position [71, 0]
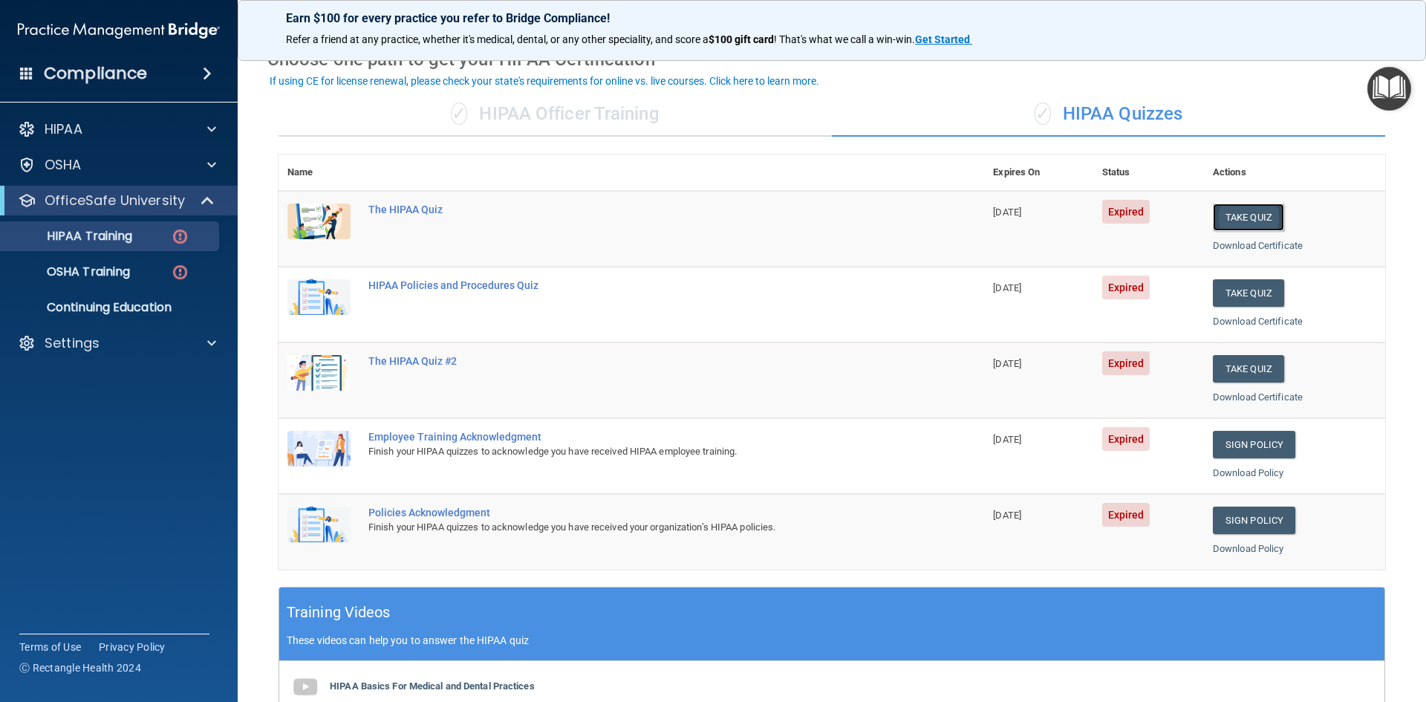
click at [867, 212] on button "Take Quiz" at bounding box center [1248, 216] width 71 height 27
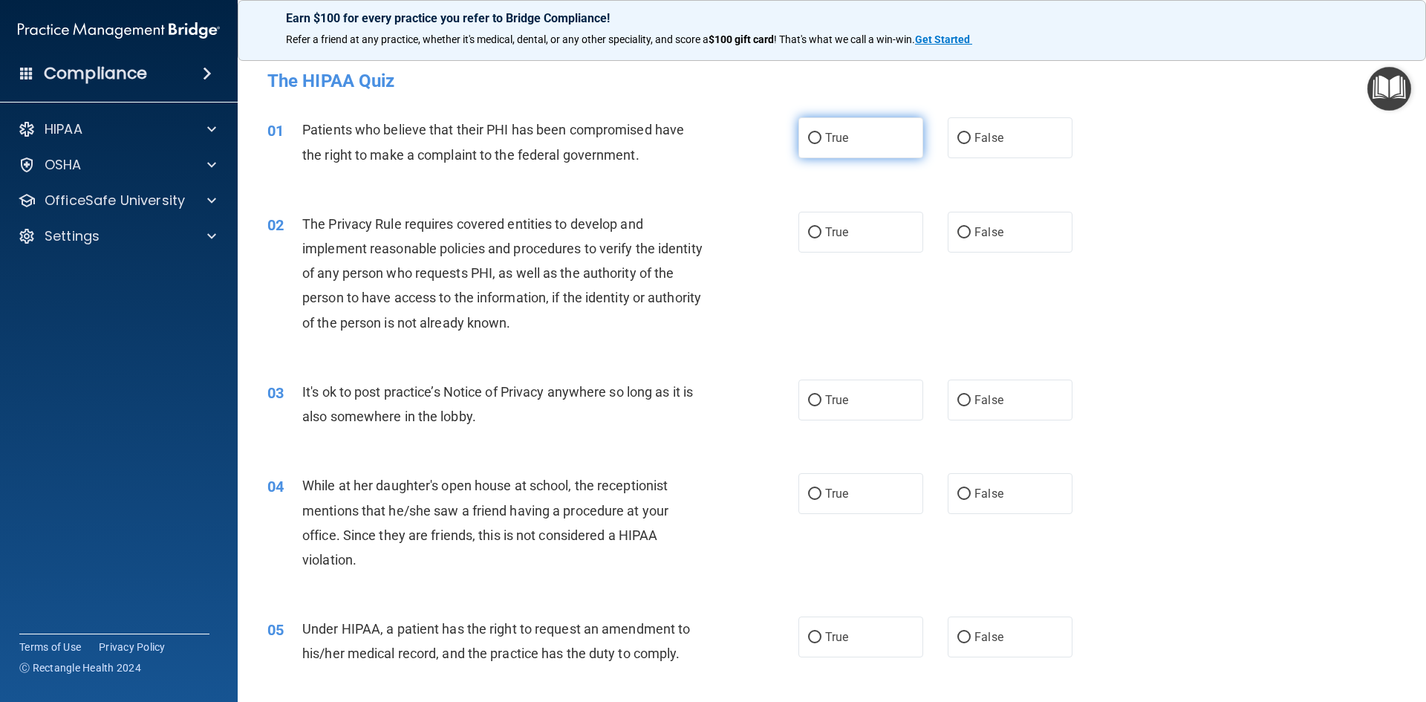
click at [829, 137] on span "True" at bounding box center [836, 138] width 23 height 14
click at [821, 137] on input "True" at bounding box center [814, 138] width 13 height 11
radio input "true"
click at [815, 407] on label "True" at bounding box center [860, 399] width 125 height 41
click at [815, 406] on input "True" at bounding box center [814, 400] width 13 height 11
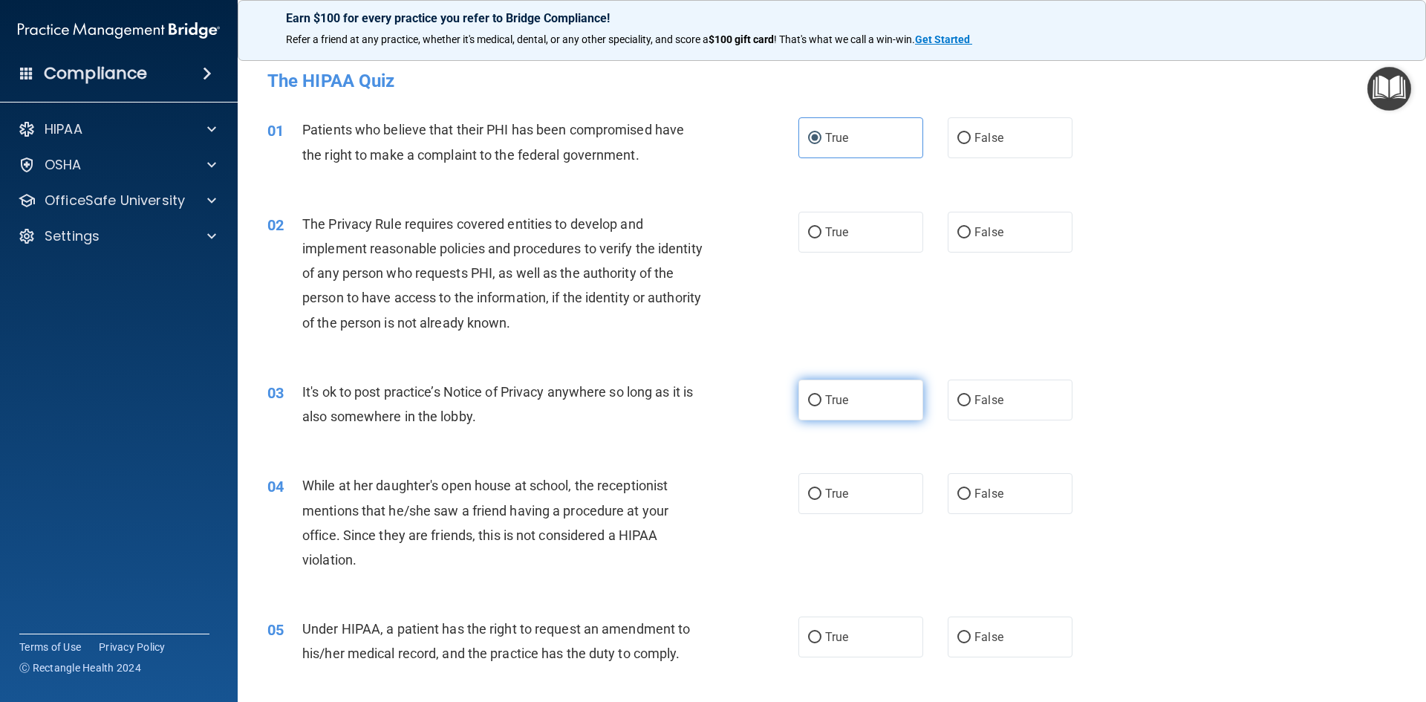
radio input "true"
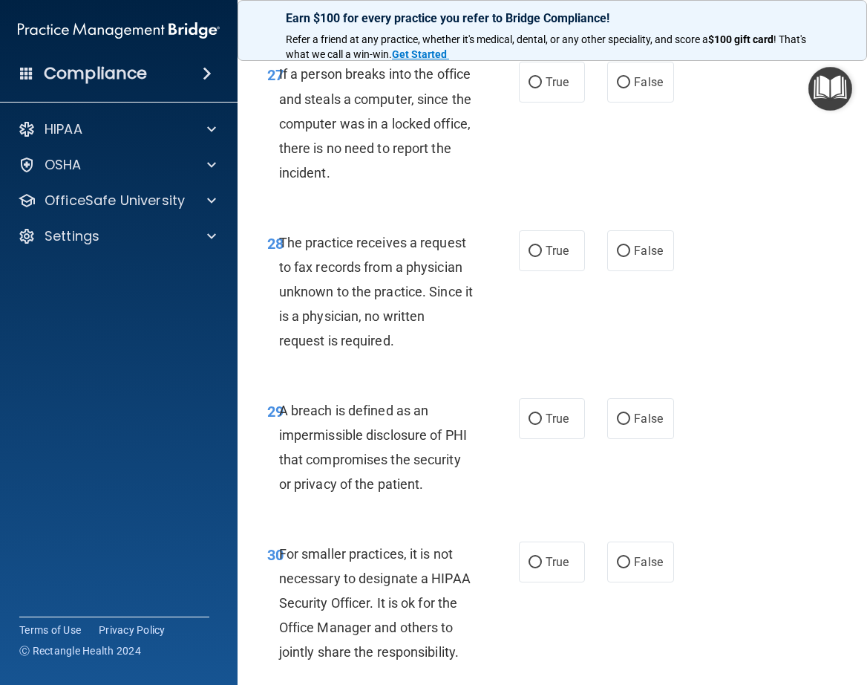
scroll to position [4696, 0]
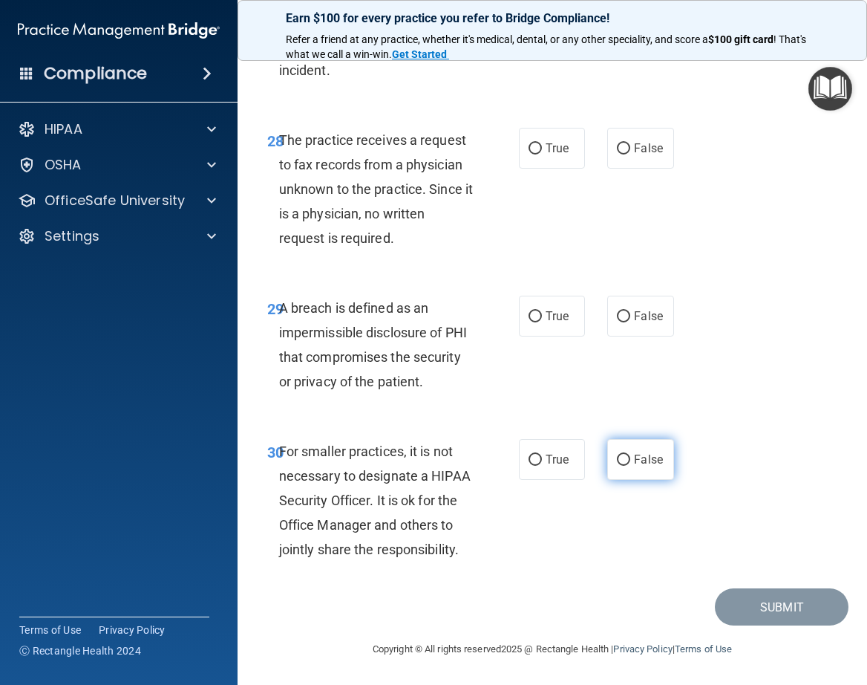
click at [620, 454] on input "False" at bounding box center [623, 459] width 13 height 11
radio input "true"
click at [522, 296] on label "True" at bounding box center [552, 316] width 66 height 41
click at [529, 311] on input "True" at bounding box center [535, 316] width 13 height 11
radio input "true"
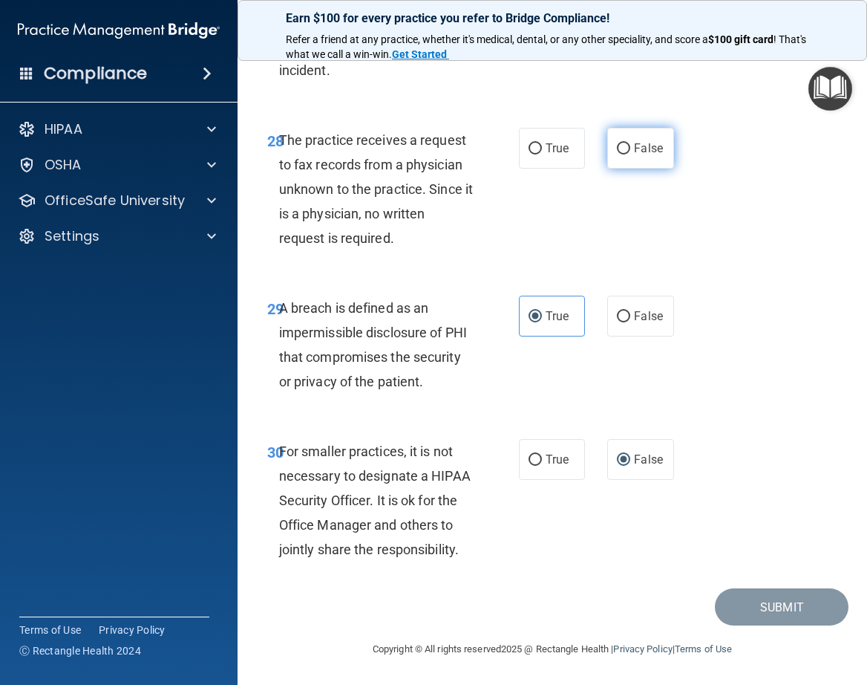
click at [642, 128] on label "False" at bounding box center [640, 148] width 66 height 41
click at [630, 143] on input "False" at bounding box center [623, 148] width 13 height 11
radio input "true"
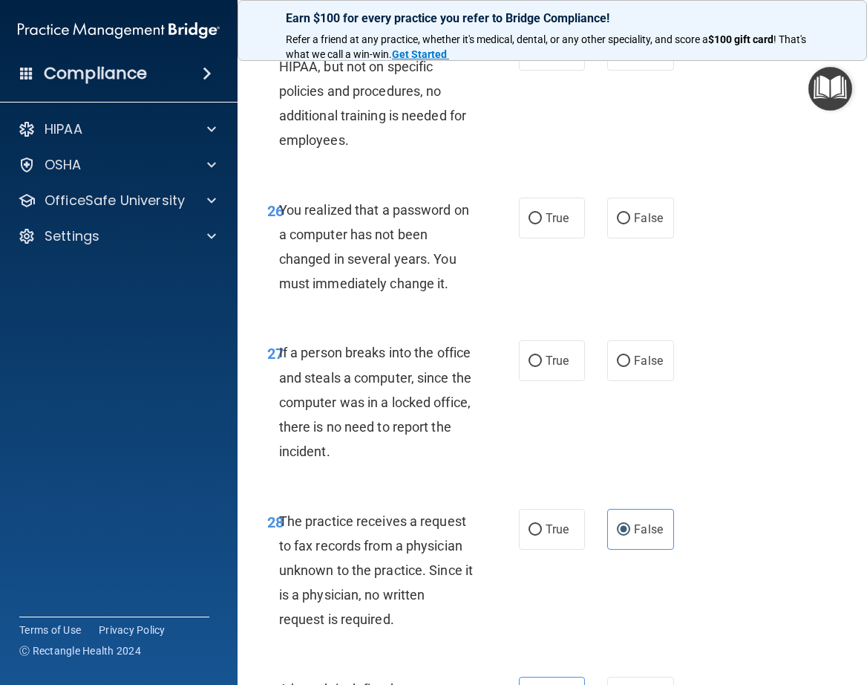
scroll to position [4196, 0]
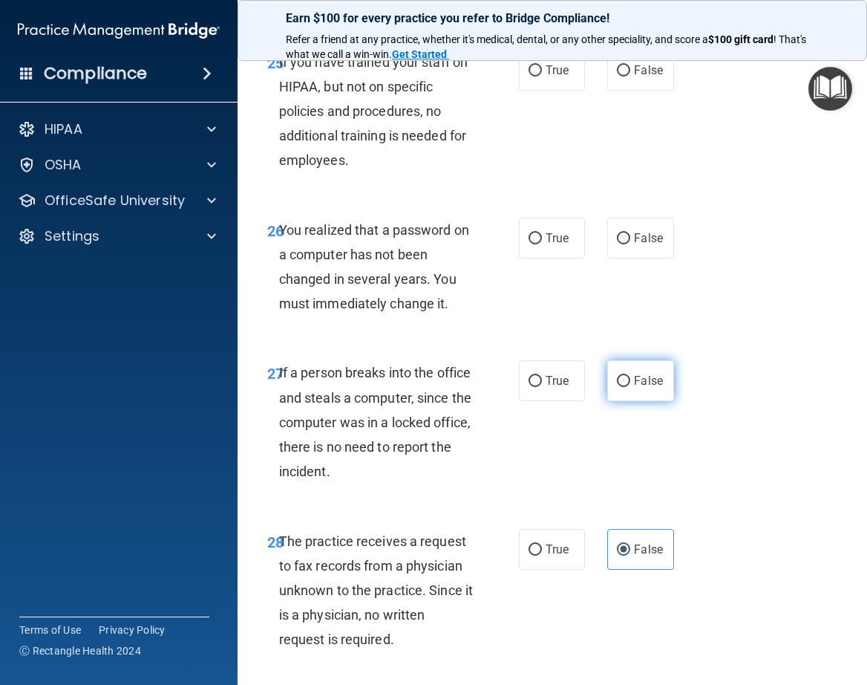
click at [634, 401] on label "False" at bounding box center [640, 380] width 66 height 41
click at [630, 387] on input "False" at bounding box center [623, 381] width 13 height 11
radio input "true"
click at [519, 258] on label "True" at bounding box center [552, 238] width 66 height 41
click at [529, 244] on input "True" at bounding box center [535, 238] width 13 height 11
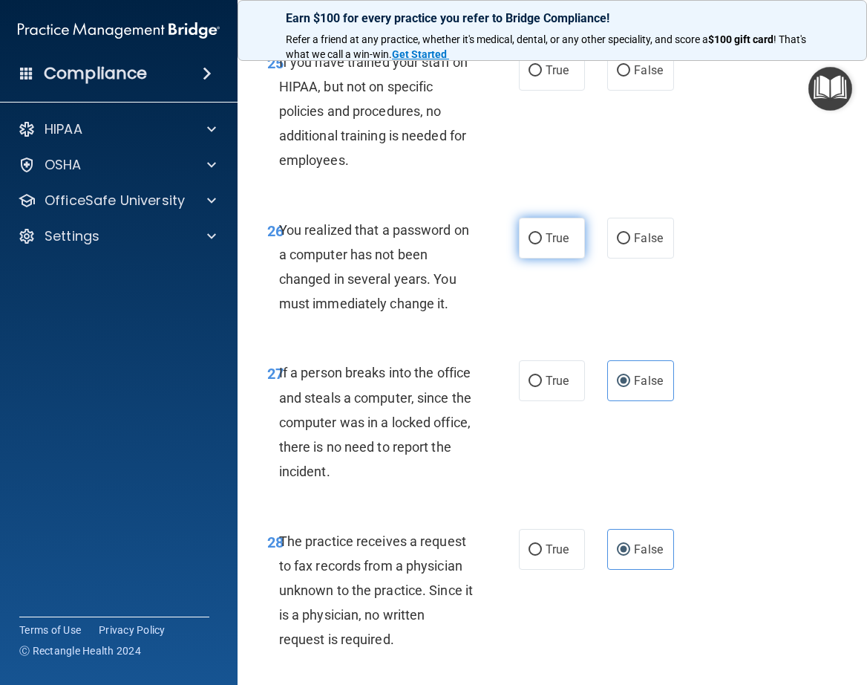
radio input "true"
click at [634, 77] on span "False" at bounding box center [648, 70] width 29 height 14
click at [630, 76] on input "False" at bounding box center [623, 70] width 13 height 11
radio input "true"
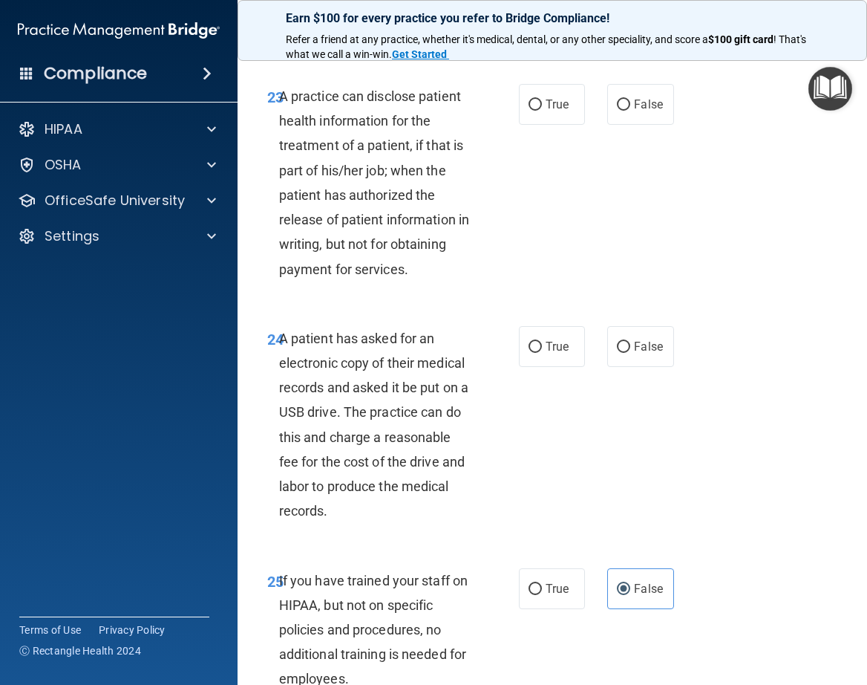
scroll to position [3664, 0]
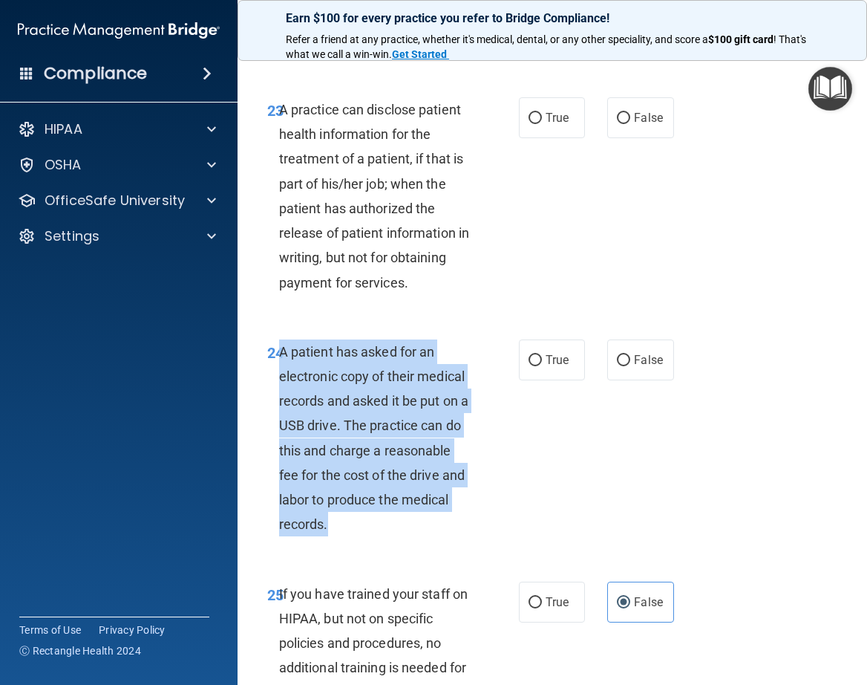
drag, startPoint x: 402, startPoint y: 574, endPoint x: 282, endPoint y: 401, distance: 210.3
click at [282, 401] on div "A patient has asked for an electronic copy of their medical records and asked i…" at bounding box center [382, 438] width 206 height 198
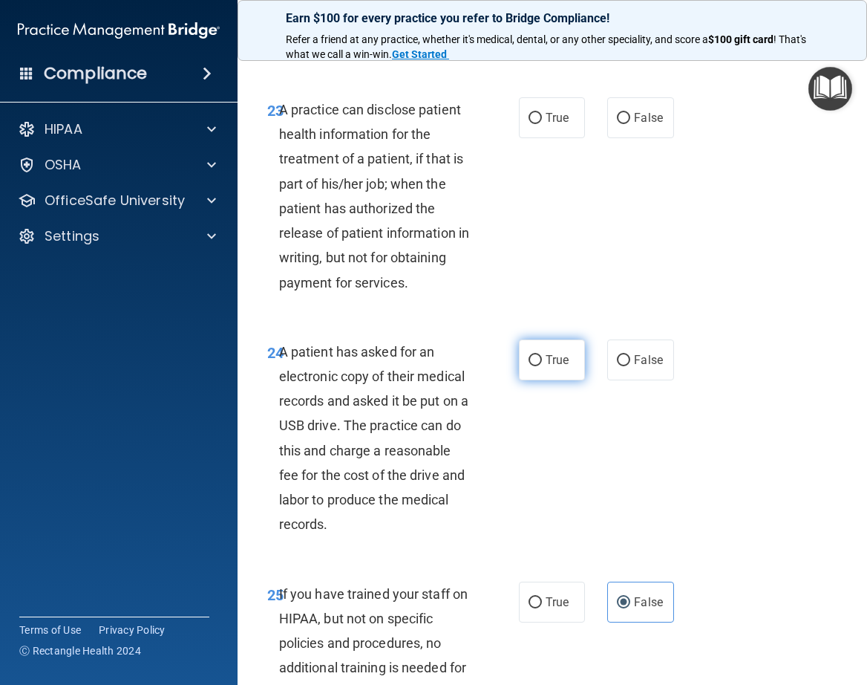
click at [539, 380] on label "True" at bounding box center [552, 359] width 66 height 41
click at [539, 366] on input "True" at bounding box center [535, 360] width 13 height 11
radio input "true"
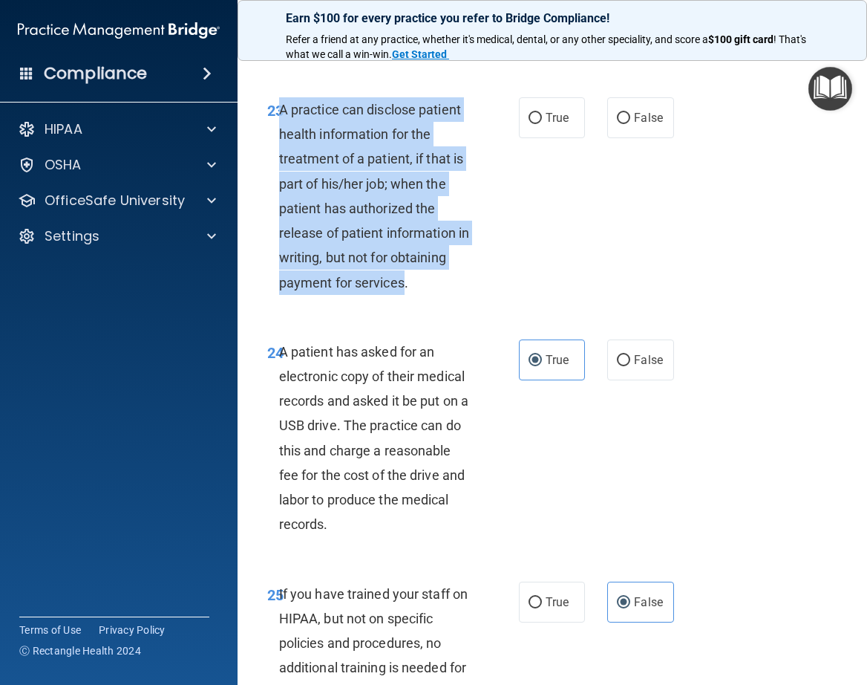
drag, startPoint x: 281, startPoint y: 160, endPoint x: 405, endPoint y: 327, distance: 207.5
click at [405, 290] on span "A practice can disclose patient health information for the treatment of a patie…" at bounding box center [374, 196] width 190 height 189
click at [512, 250] on div "23 A practice can disclose patient health information for the treatment of a pa…" at bounding box center [393, 199] width 296 height 205
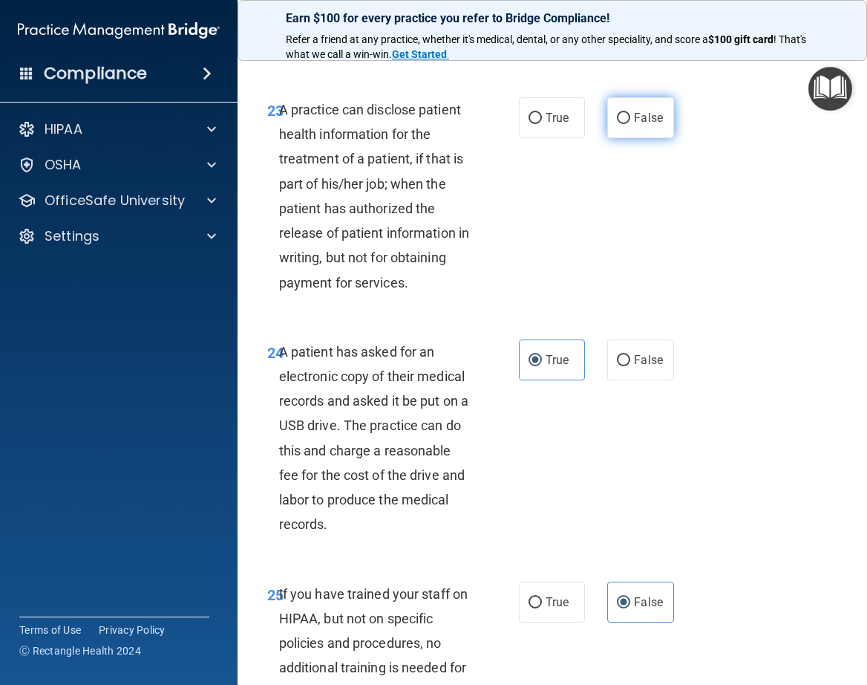
click at [621, 124] on input "False" at bounding box center [623, 118] width 13 height 11
radio input "true"
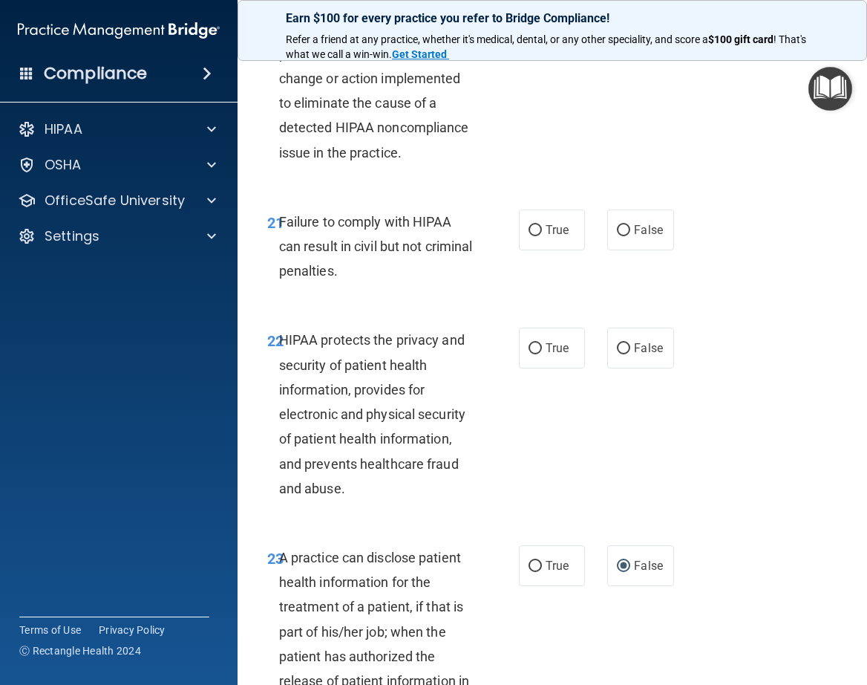
scroll to position [3145, 0]
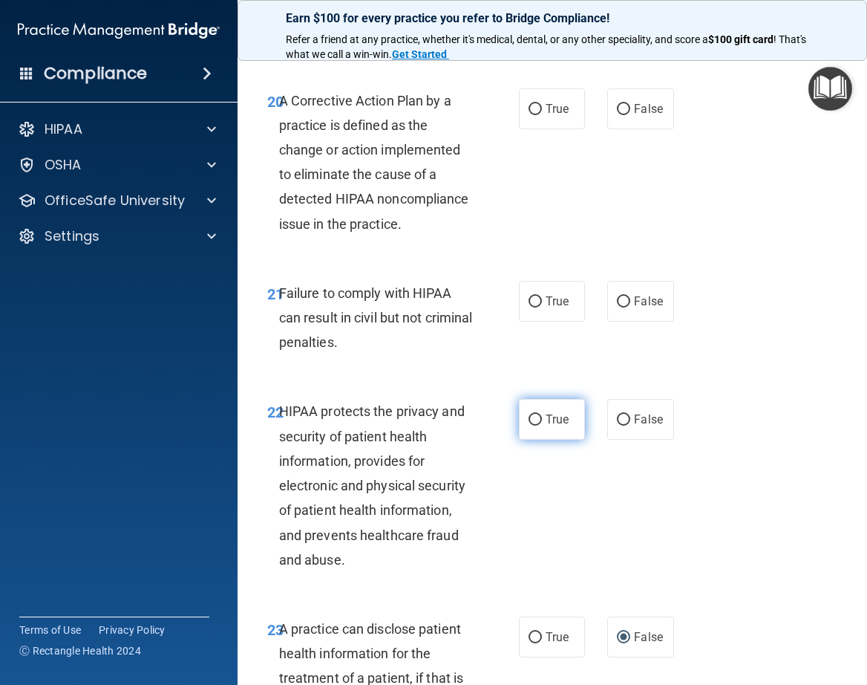
click at [530, 425] on input "True" at bounding box center [535, 419] width 13 height 11
radio input "true"
click at [653, 308] on span "False" at bounding box center [648, 301] width 29 height 14
click at [630, 307] on input "False" at bounding box center [623, 301] width 13 height 11
radio input "true"
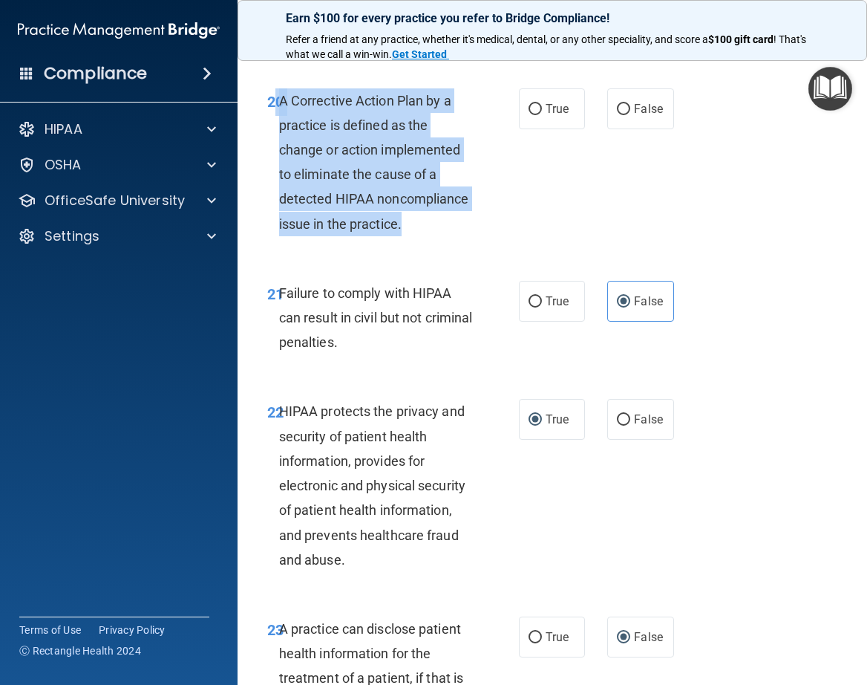
drag, startPoint x: 276, startPoint y: 118, endPoint x: 355, endPoint y: 290, distance: 188.7
click at [355, 244] on div "20 A Corrective Action Plan by a practice is defined as the change or action im…" at bounding box center [393, 165] width 296 height 155
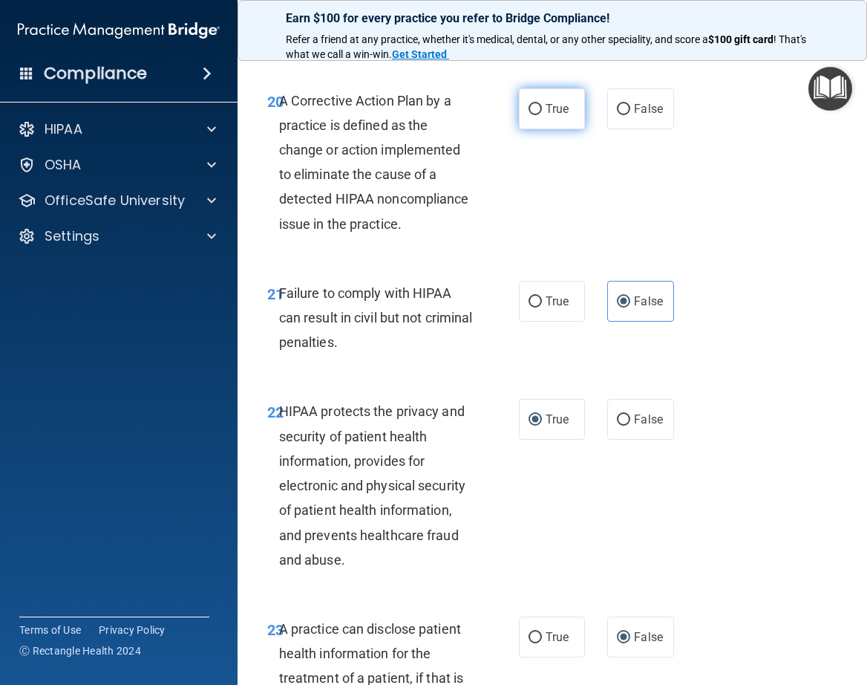
click at [539, 129] on label "True" at bounding box center [552, 108] width 66 height 41
click at [539, 115] on input "True" at bounding box center [535, 109] width 13 height 11
radio input "true"
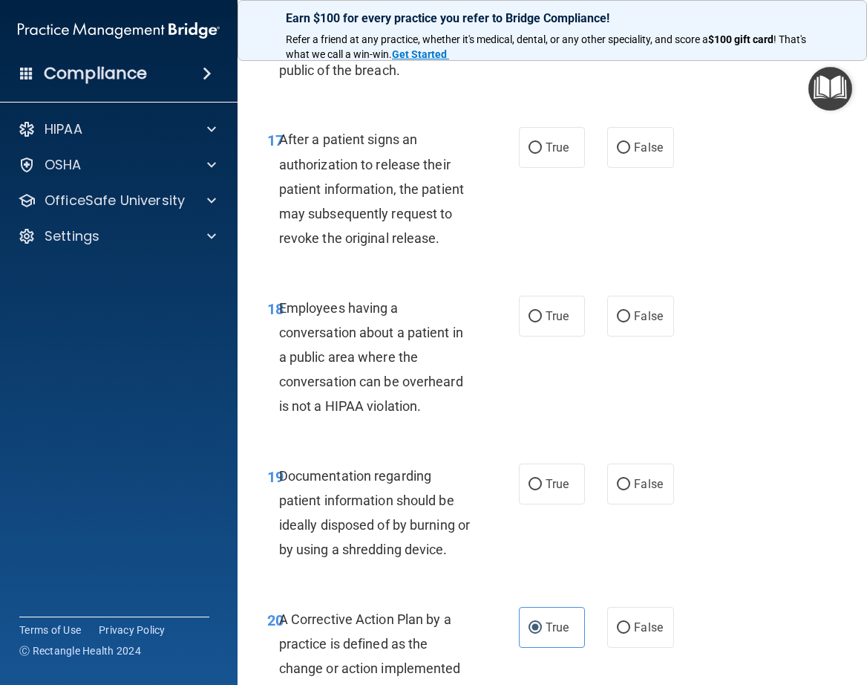
scroll to position [2614, 0]
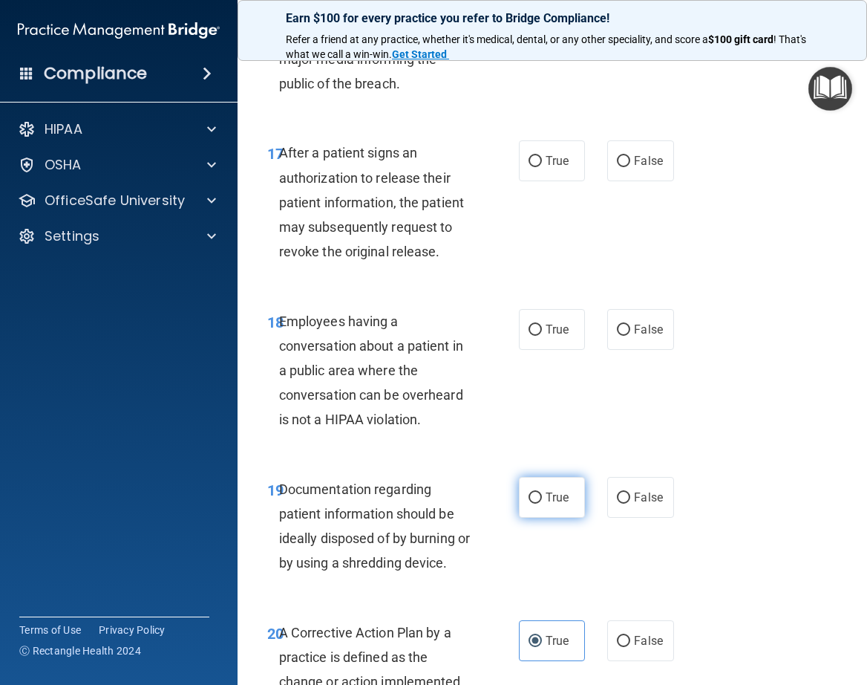
click at [529, 503] on input "True" at bounding box center [535, 497] width 13 height 11
radio input "true"
click at [636, 336] on span "False" at bounding box center [648, 329] width 29 height 14
click at [630, 336] on input "False" at bounding box center [623, 329] width 13 height 11
radio input "true"
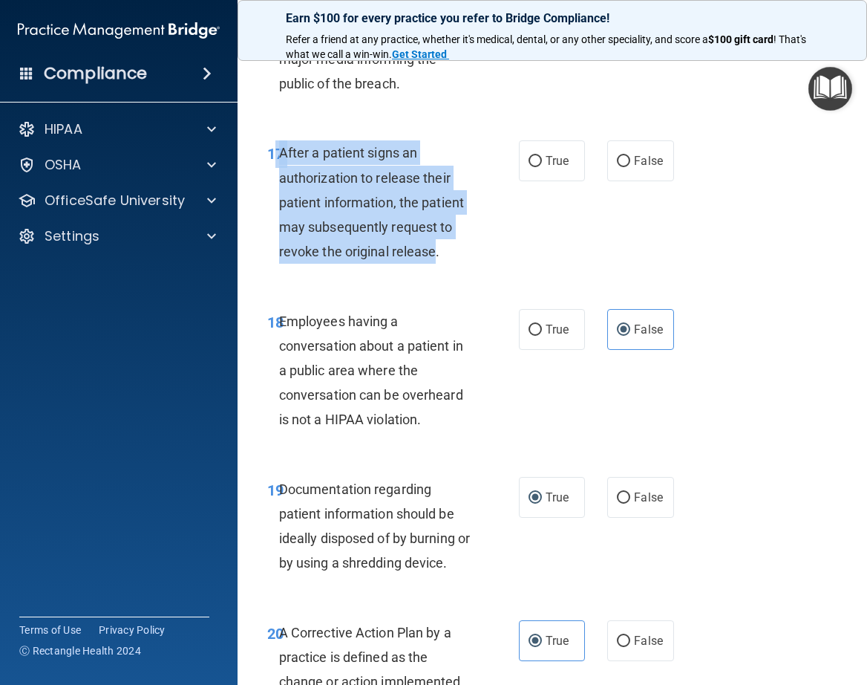
drag, startPoint x: 437, startPoint y: 279, endPoint x: 273, endPoint y: 170, distance: 196.5
click at [273, 170] on div "17 After a patient signs an authorization to release their patient information,…" at bounding box center [393, 205] width 296 height 131
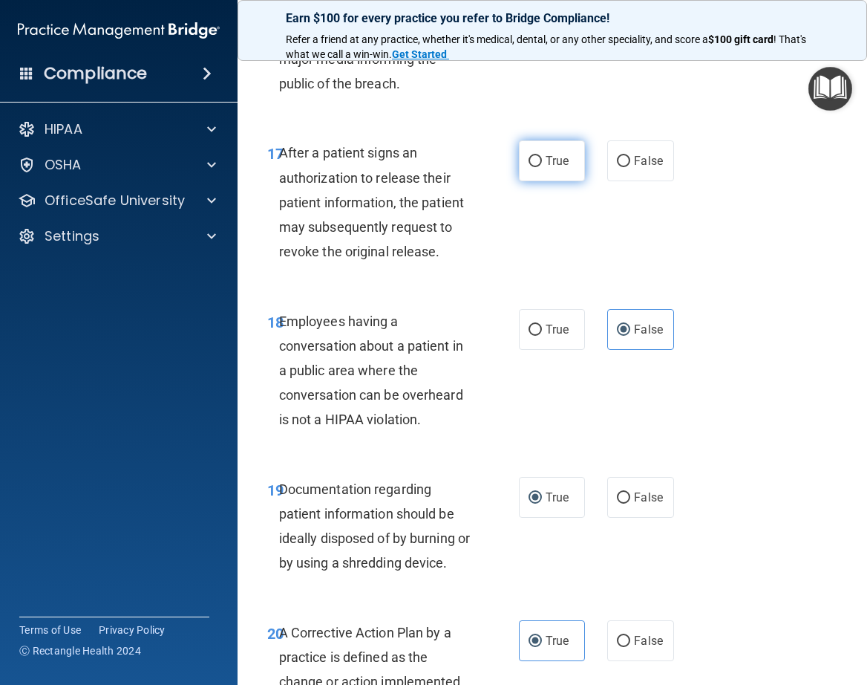
click at [534, 176] on label "True" at bounding box center [552, 160] width 66 height 41
click at [534, 167] on input "True" at bounding box center [535, 161] width 13 height 11
radio input "true"
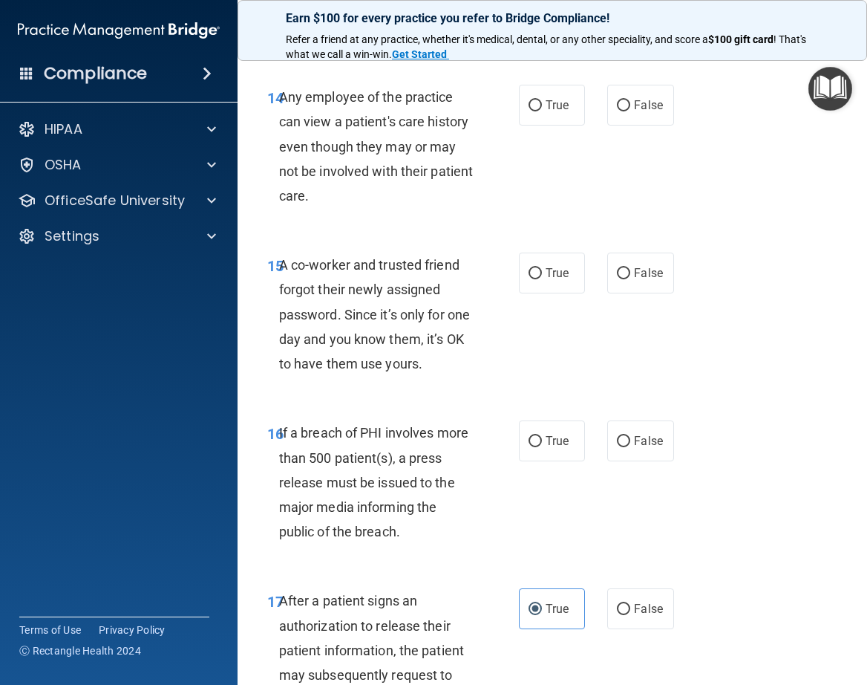
scroll to position [2153, 0]
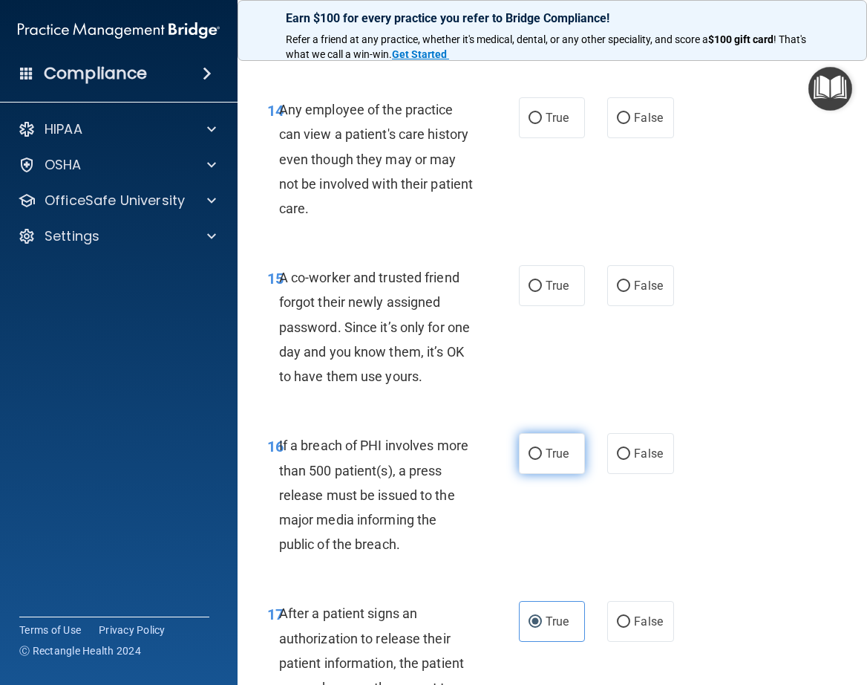
click at [546, 460] on span "True" at bounding box center [557, 453] width 23 height 14
click at [542, 460] on input "True" at bounding box center [535, 453] width 13 height 11
radio input "true"
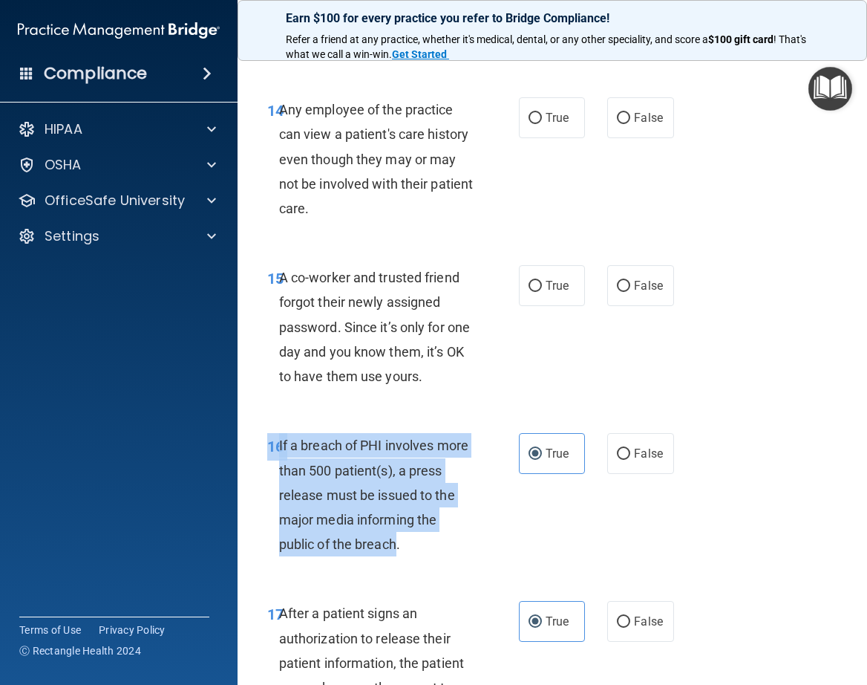
drag, startPoint x: 421, startPoint y: 567, endPoint x: 267, endPoint y: 459, distance: 188.7
click at [267, 459] on div "16 If a breach of PHI involves more than 500 patient(s), a press release must b…" at bounding box center [393, 498] width 296 height 131
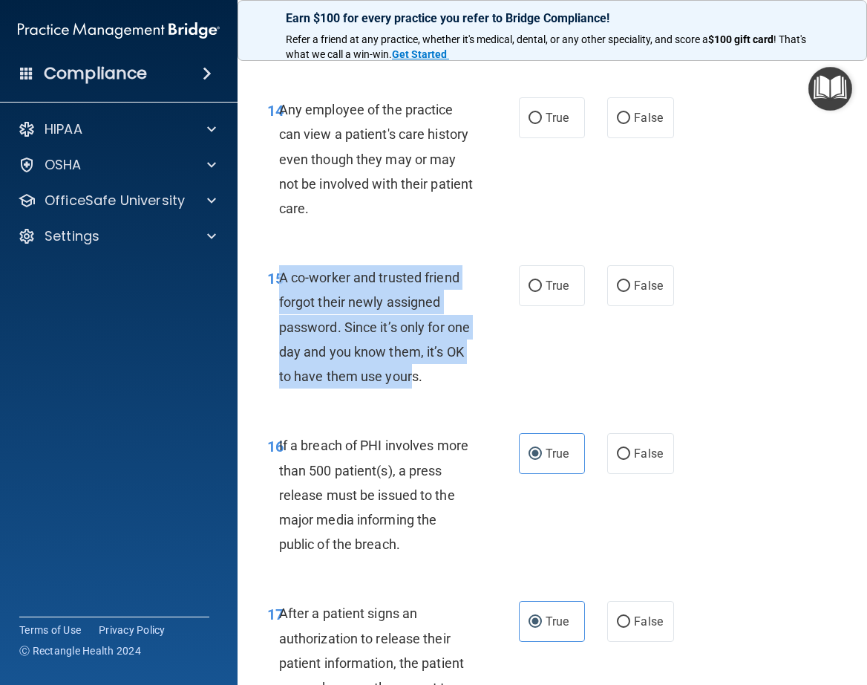
drag, startPoint x: 278, startPoint y: 301, endPoint x: 434, endPoint y: 398, distance: 183.2
click at [434, 384] on span "A co-worker and trusted friend forgot their newly assigned password. Since it’s…" at bounding box center [374, 327] width 191 height 114
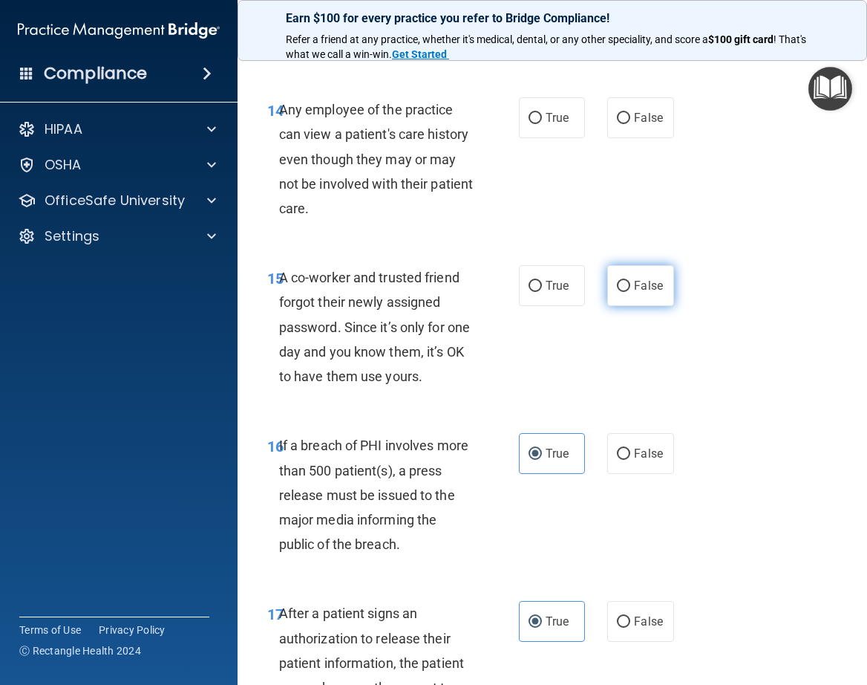
click at [610, 306] on label "False" at bounding box center [640, 285] width 66 height 41
click at [617, 292] on input "False" at bounding box center [623, 286] width 13 height 11
radio input "true"
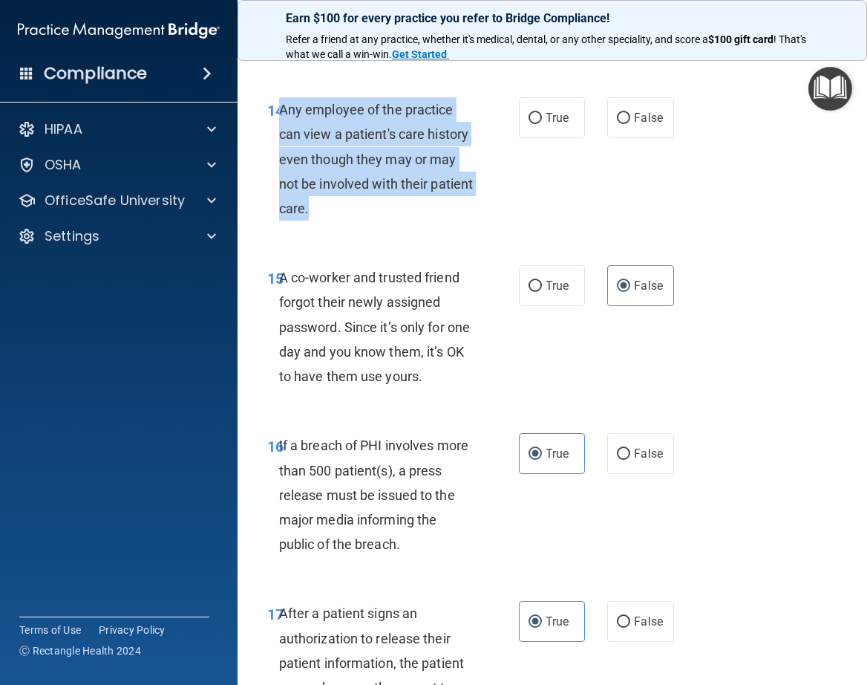
drag, startPoint x: 281, startPoint y: 134, endPoint x: 389, endPoint y: 241, distance: 151.2
click at [389, 221] on div "Any employee of the practice can view a patient's care history even though they…" at bounding box center [382, 158] width 206 height 123
click at [621, 124] on input "False" at bounding box center [623, 118] width 13 height 11
radio input "true"
click at [520, 216] on div "14 Any employee of the practice can view a patient's care history even though t…" at bounding box center [393, 162] width 296 height 131
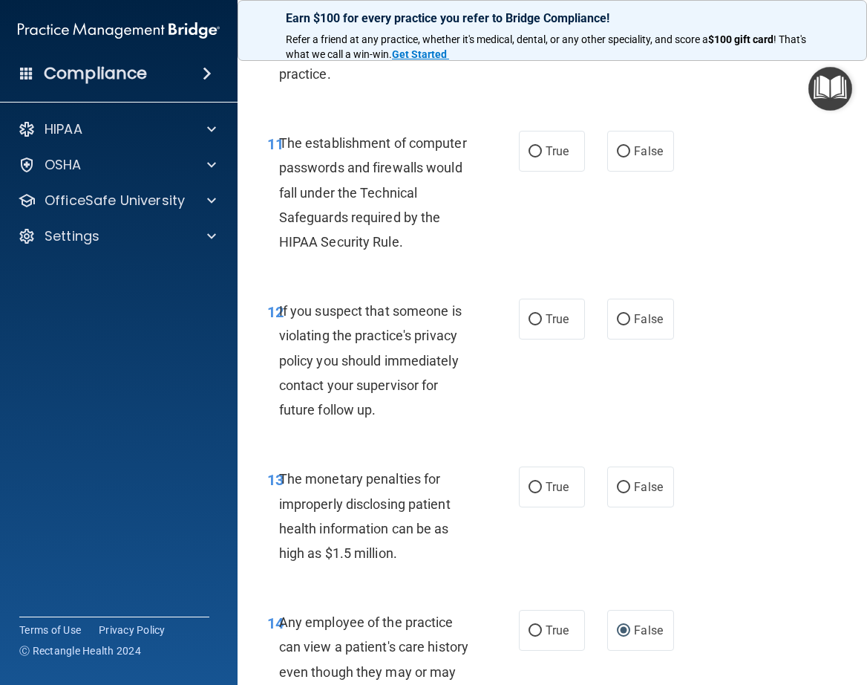
scroll to position [1622, 0]
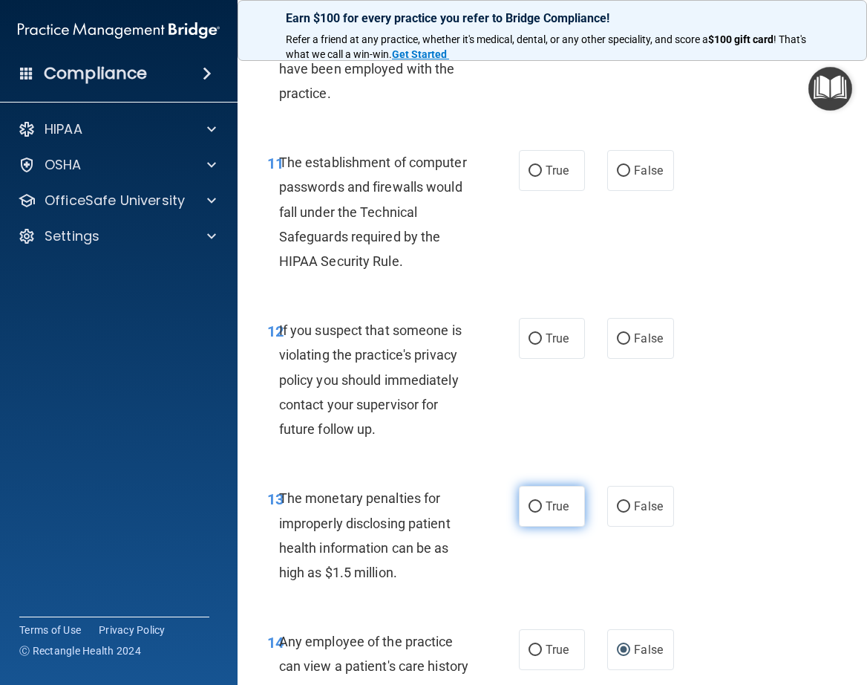
click at [529, 512] on input "True" at bounding box center [535, 506] width 13 height 11
radio input "true"
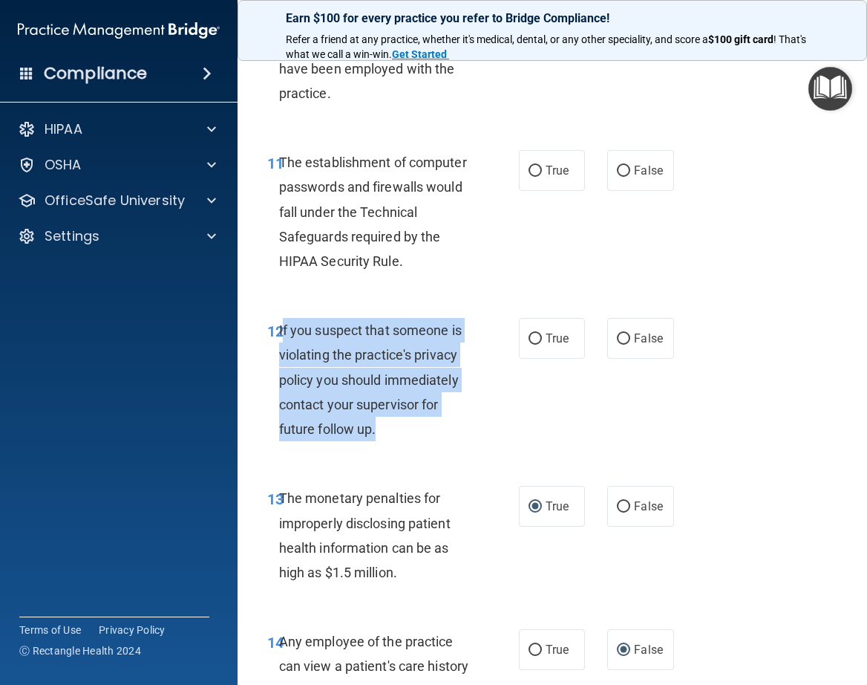
drag, startPoint x: 375, startPoint y: 452, endPoint x: 281, endPoint y: 352, distance: 137.6
click at [281, 352] on span "If you suspect that someone is violating the practice's privacy policy you shou…" at bounding box center [370, 379] width 183 height 114
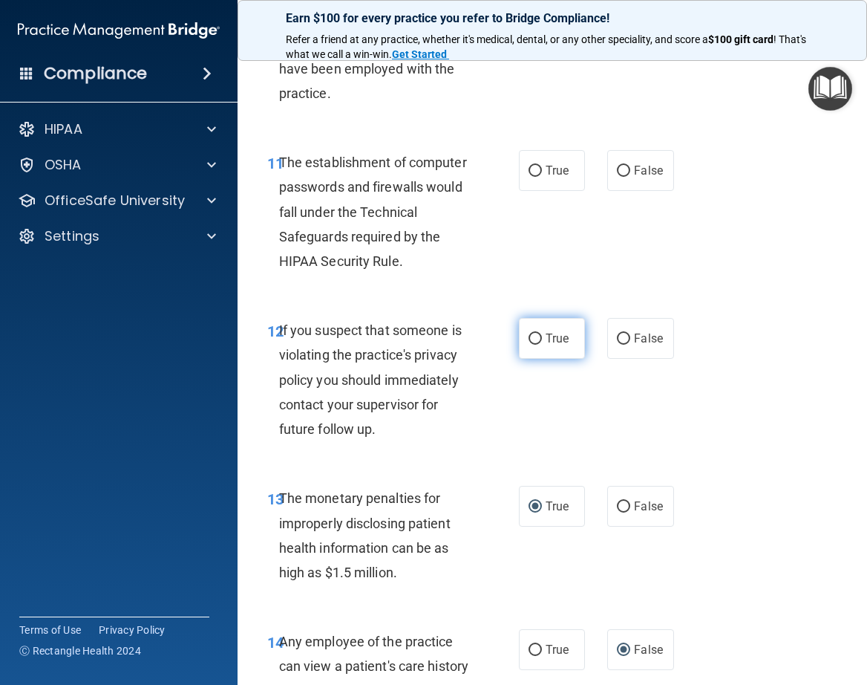
click at [531, 359] on label "True" at bounding box center [552, 338] width 66 height 41
click at [531, 345] on input "True" at bounding box center [535, 338] width 13 height 11
radio input "true"
click at [538, 191] on label "True" at bounding box center [552, 170] width 66 height 41
click at [538, 177] on input "True" at bounding box center [535, 171] width 13 height 11
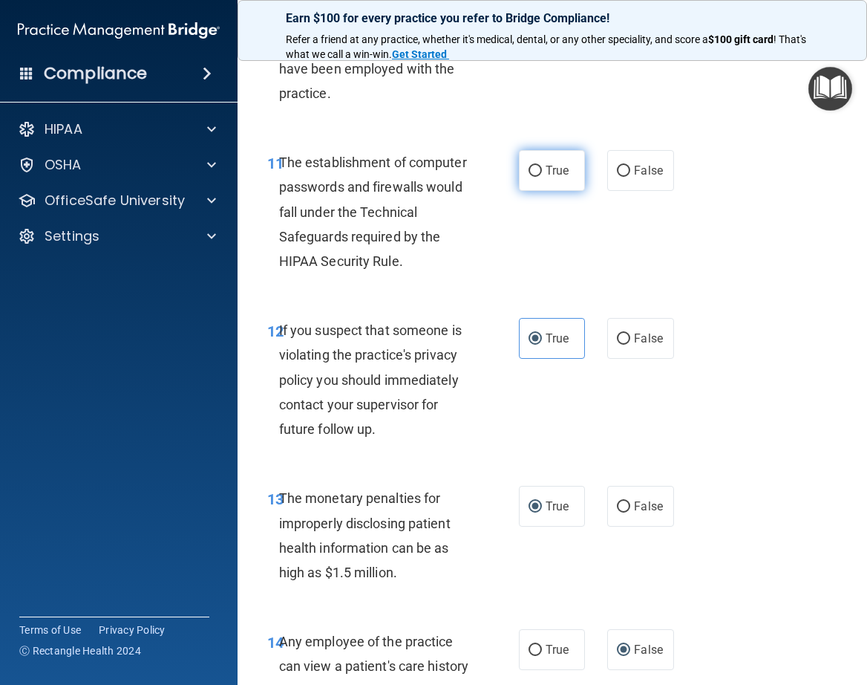
radio input "true"
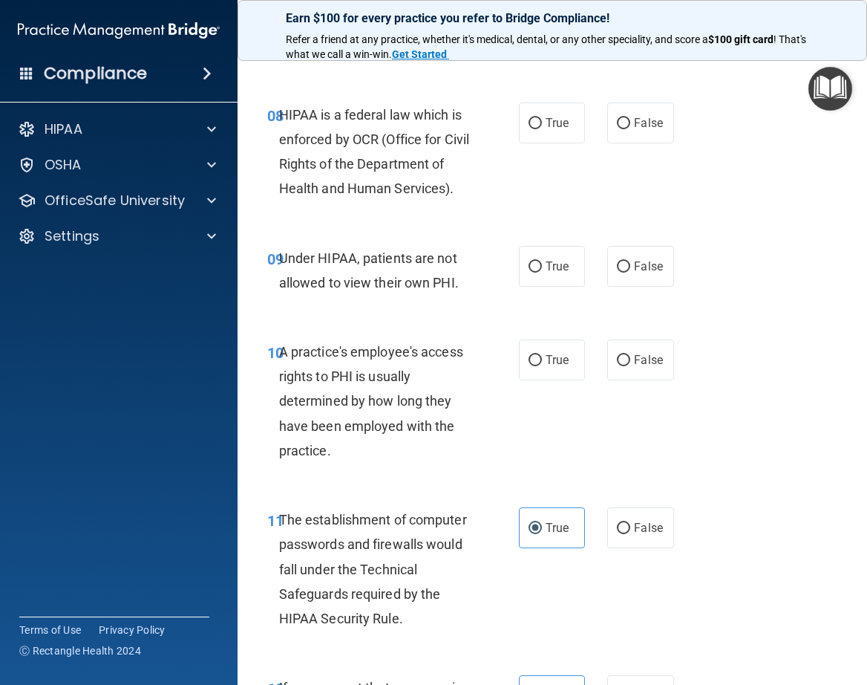
scroll to position [1219, 0]
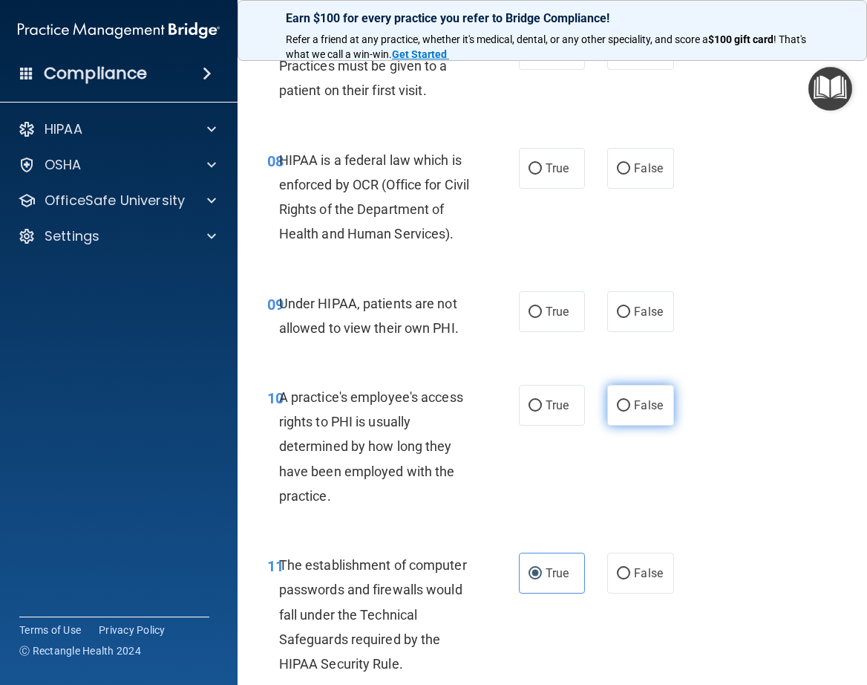
click at [636, 412] on span "False" at bounding box center [648, 405] width 29 height 14
click at [630, 411] on input "False" at bounding box center [623, 405] width 13 height 11
radio input "true"
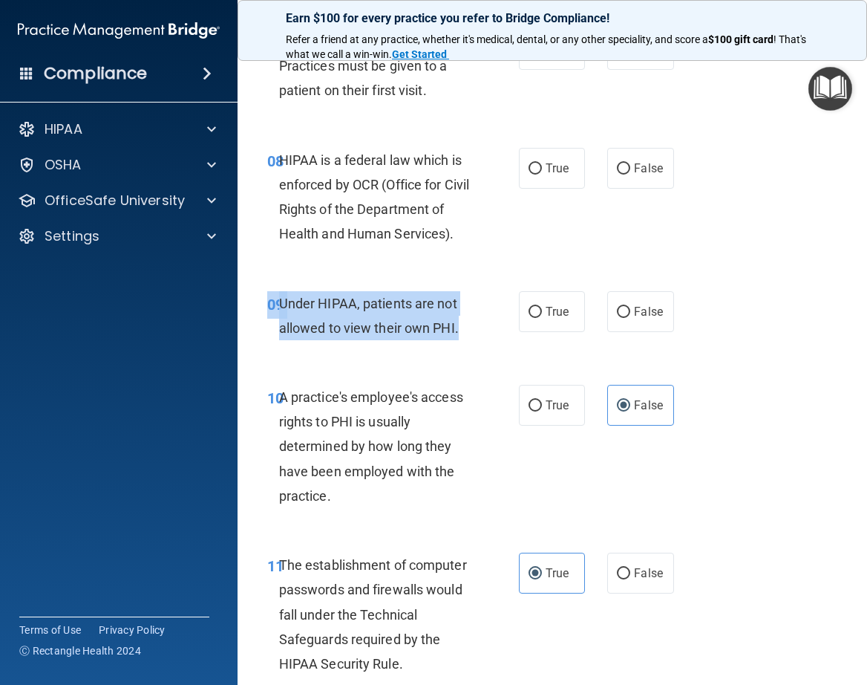
drag, startPoint x: 457, startPoint y: 354, endPoint x: 271, endPoint y: 324, distance: 188.7
click at [271, 324] on div "09 Under HIPAA, patients are not allowed to view their own PHI." at bounding box center [393, 319] width 296 height 56
drag, startPoint x: 455, startPoint y: 304, endPoint x: 641, endPoint y: 340, distance: 189.2
click at [455, 304] on div "09 Under HIPAA, patients are not allowed to view their own PHI. True False" at bounding box center [552, 320] width 593 height 94
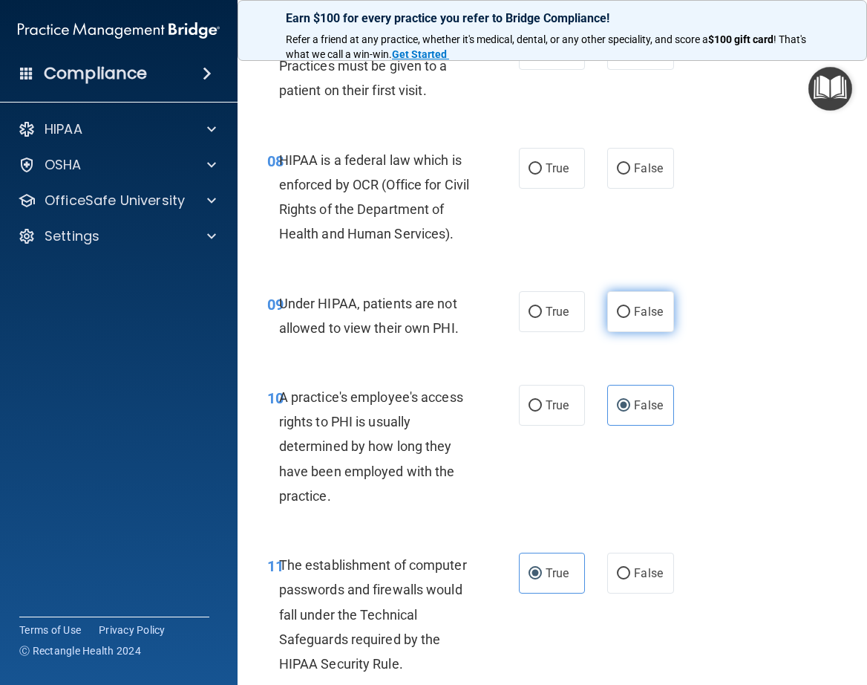
click at [641, 319] on span "False" at bounding box center [648, 311] width 29 height 14
click at [630, 318] on input "False" at bounding box center [623, 312] width 13 height 11
radio input "true"
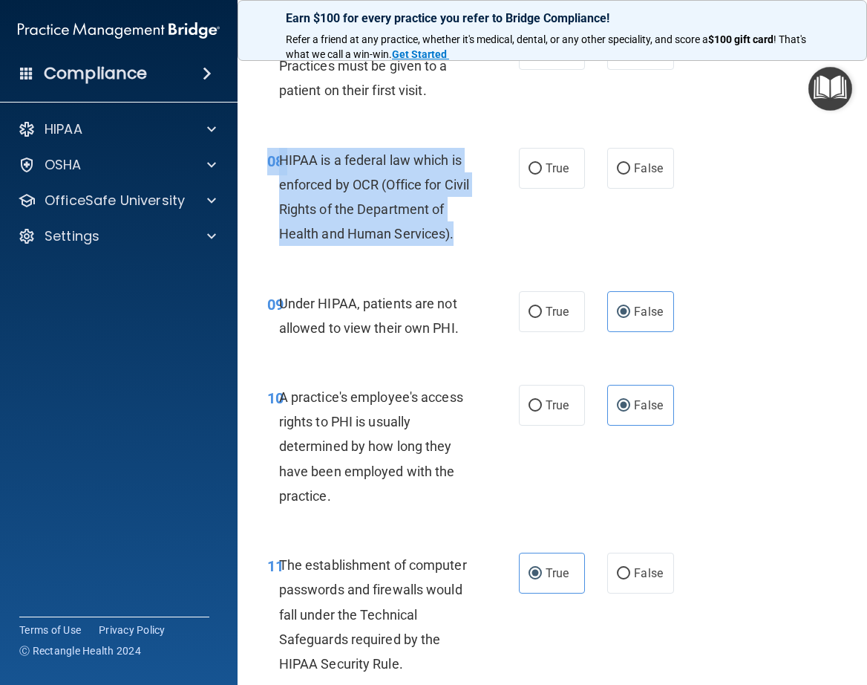
drag, startPoint x: 337, startPoint y: 261, endPoint x: 256, endPoint y: 120, distance: 162.0
click at [474, 247] on div "HIPAA is a federal law which is enforced by OCR (Office for Civil Rights of the…" at bounding box center [382, 197] width 206 height 99
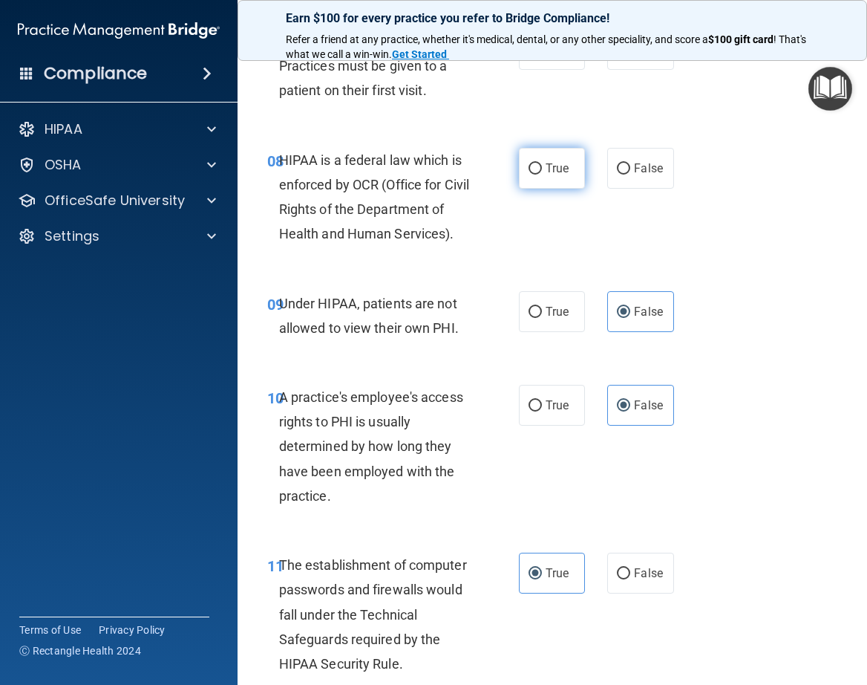
click at [531, 169] on input "True" at bounding box center [535, 168] width 13 height 11
radio input "true"
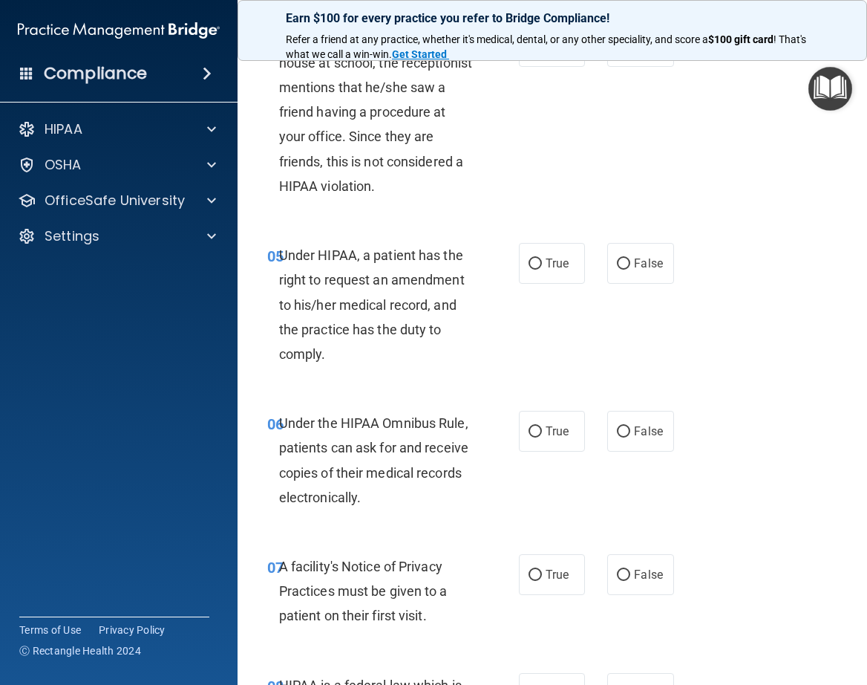
scroll to position [681, 0]
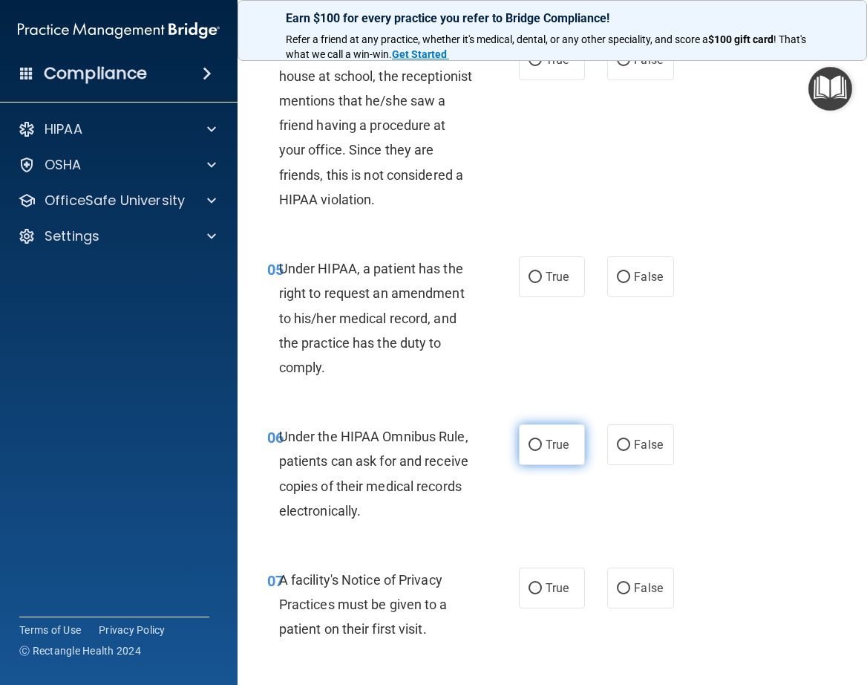
click at [541, 437] on label "True" at bounding box center [552, 444] width 66 height 41
click at [541, 440] on input "True" at bounding box center [535, 445] width 13 height 11
radio input "true"
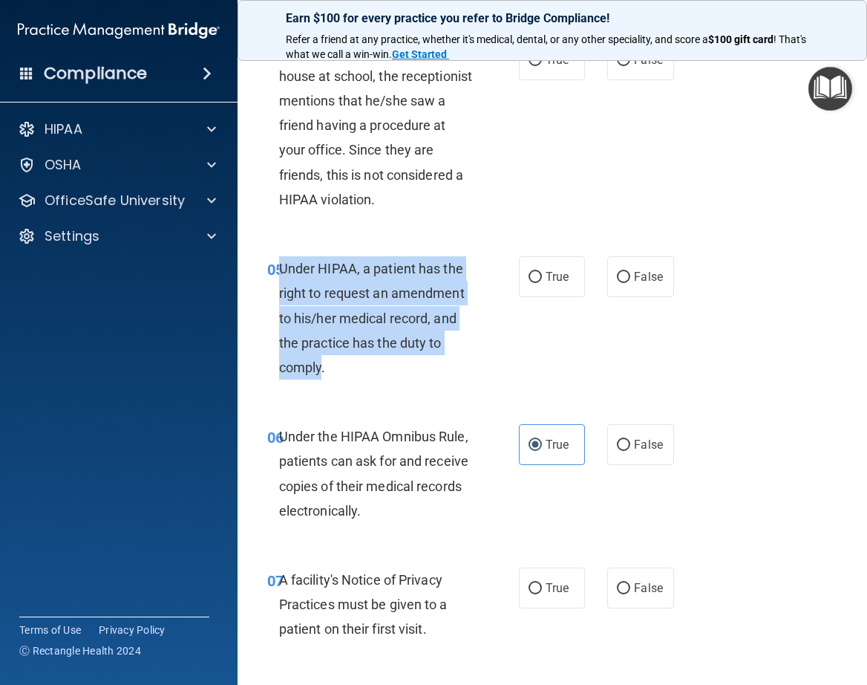
drag, startPoint x: 322, startPoint y: 369, endPoint x: 280, endPoint y: 270, distance: 107.2
click at [280, 270] on span "Under HIPAA, a patient has the right to request an amendment to his/her medical…" at bounding box center [372, 318] width 186 height 114
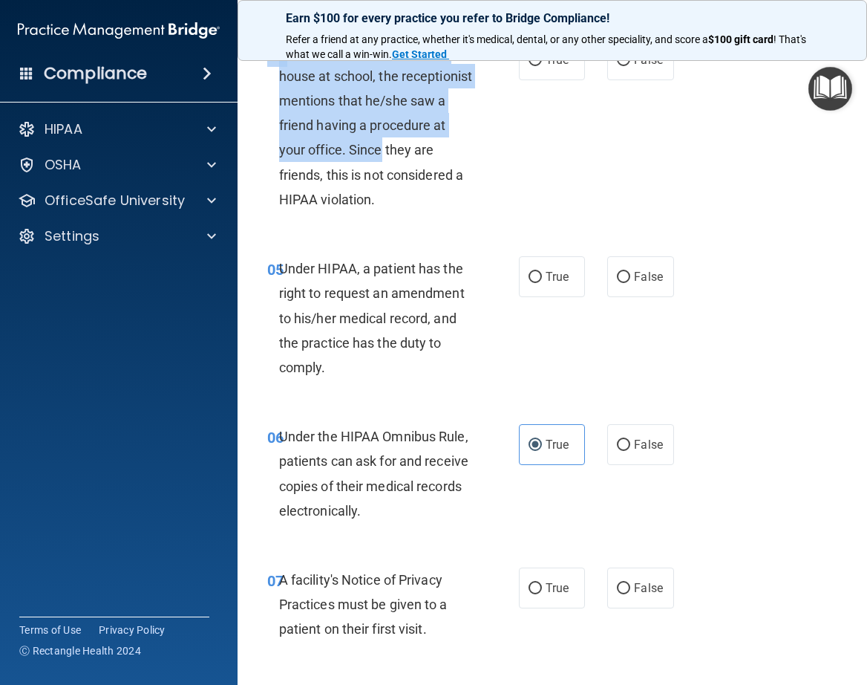
drag, startPoint x: 504, startPoint y: 140, endPoint x: 862, endPoint y: 154, distance: 358.2
click at [862, 154] on main "- The HIPAA Quiz This quiz doesn’t expire until [DATE]. Are you sure you want t…" at bounding box center [553, 366] width 630 height 637
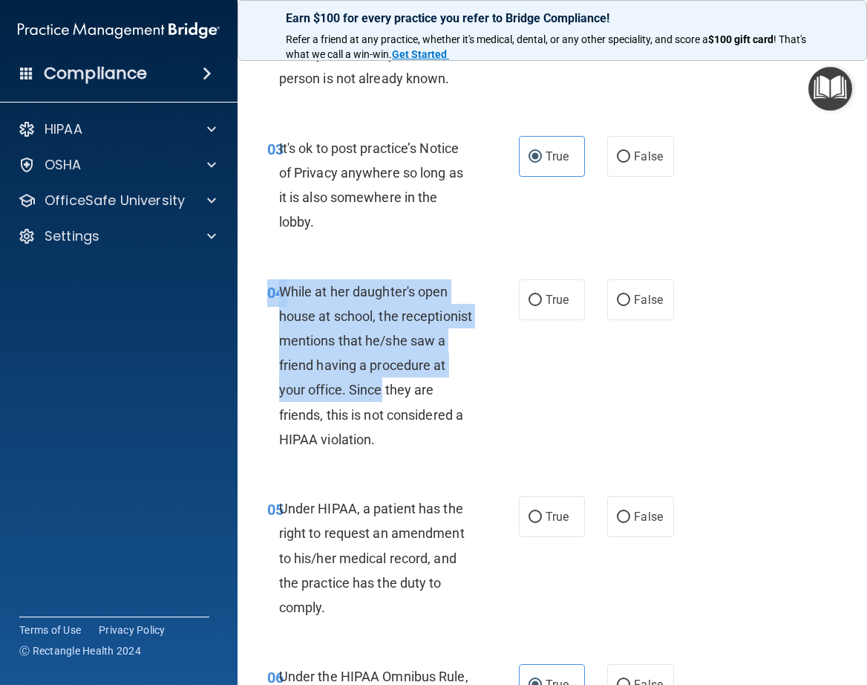
scroll to position [422, 0]
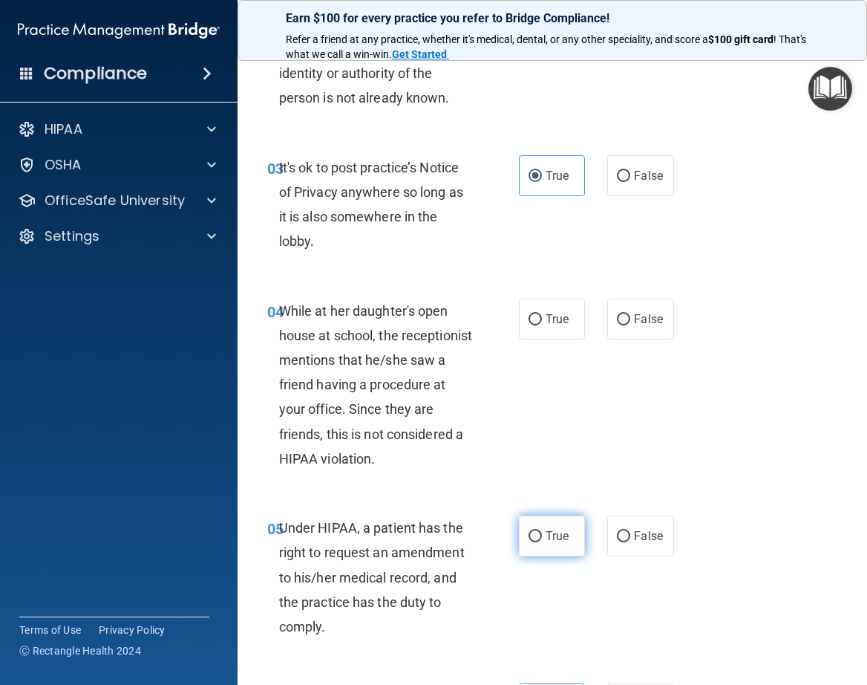
click at [537, 538] on label "True" at bounding box center [552, 535] width 66 height 41
click at [537, 538] on input "True" at bounding box center [535, 536] width 13 height 11
radio input "true"
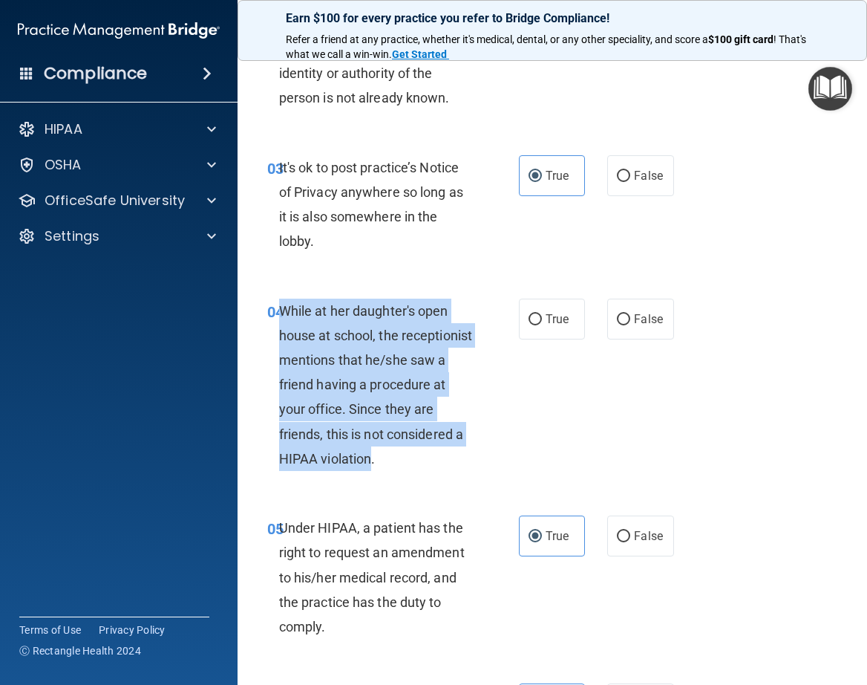
drag, startPoint x: 453, startPoint y: 458, endPoint x: 280, endPoint y: 310, distance: 227.5
click at [280, 310] on span "While at her daughter's open house at school, the receptionist mentions that he…" at bounding box center [375, 384] width 193 height 163
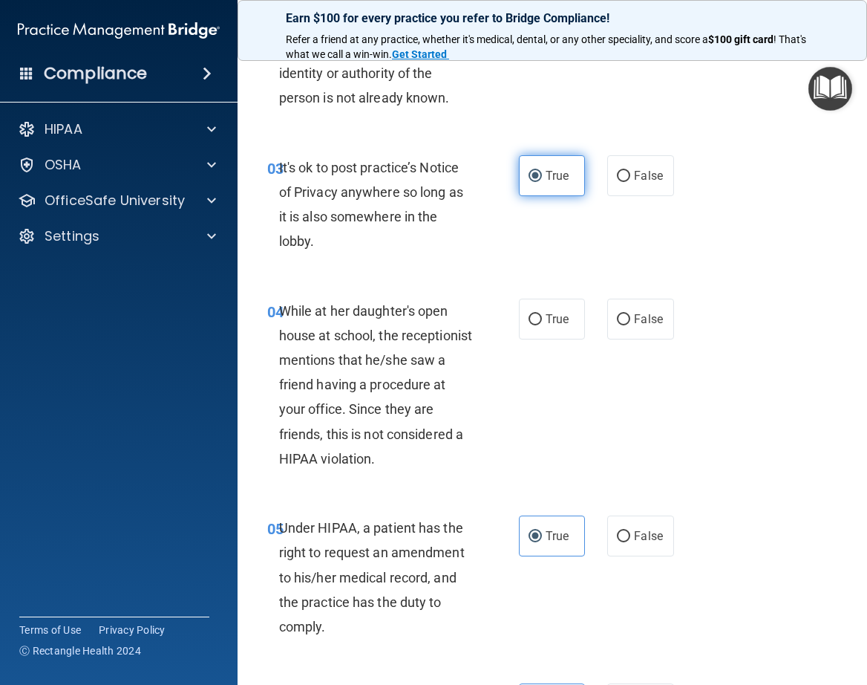
click at [537, 180] on label "True" at bounding box center [552, 175] width 66 height 41
click at [537, 180] on input "True" at bounding box center [535, 176] width 13 height 11
click at [503, 425] on div "04 While at her daughter's open house at school, the receptionist mentions that…" at bounding box center [393, 388] width 296 height 180
click at [635, 323] on span "False" at bounding box center [648, 319] width 29 height 14
click at [630, 323] on input "False" at bounding box center [623, 319] width 13 height 11
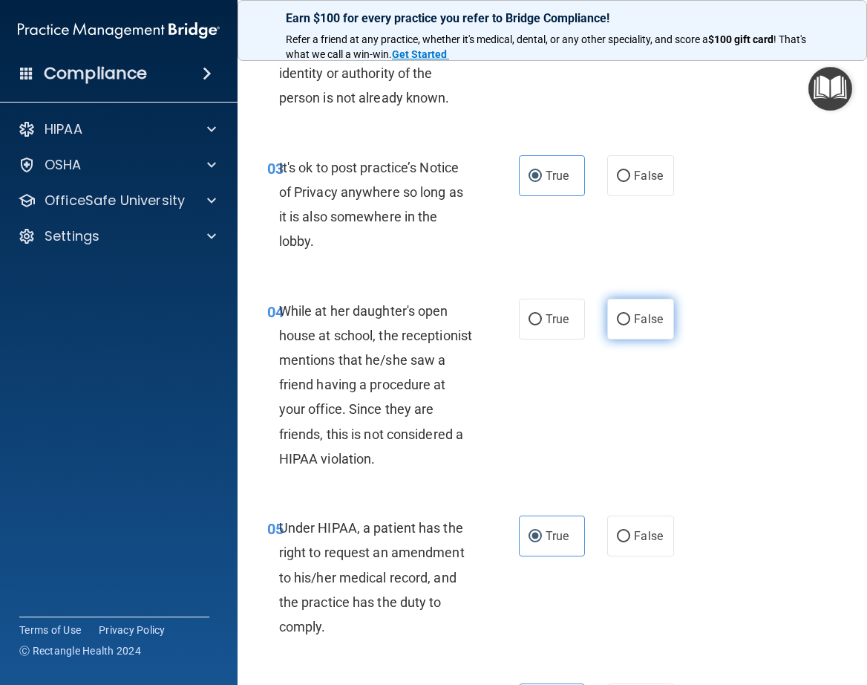
radio input "true"
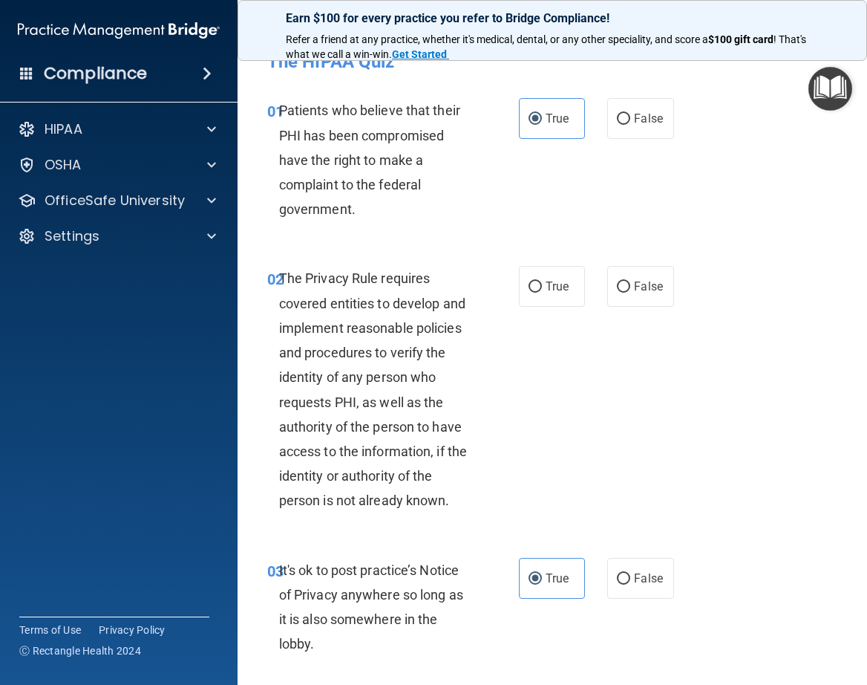
scroll to position [0, 0]
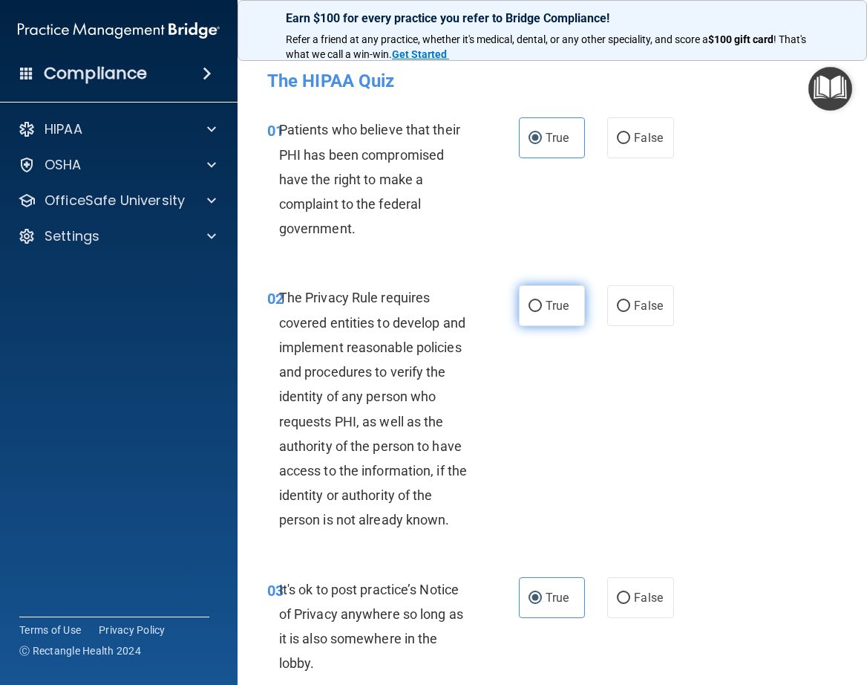
click at [534, 313] on label "True" at bounding box center [552, 305] width 66 height 41
click at [534, 312] on input "True" at bounding box center [535, 306] width 13 height 11
radio input "true"
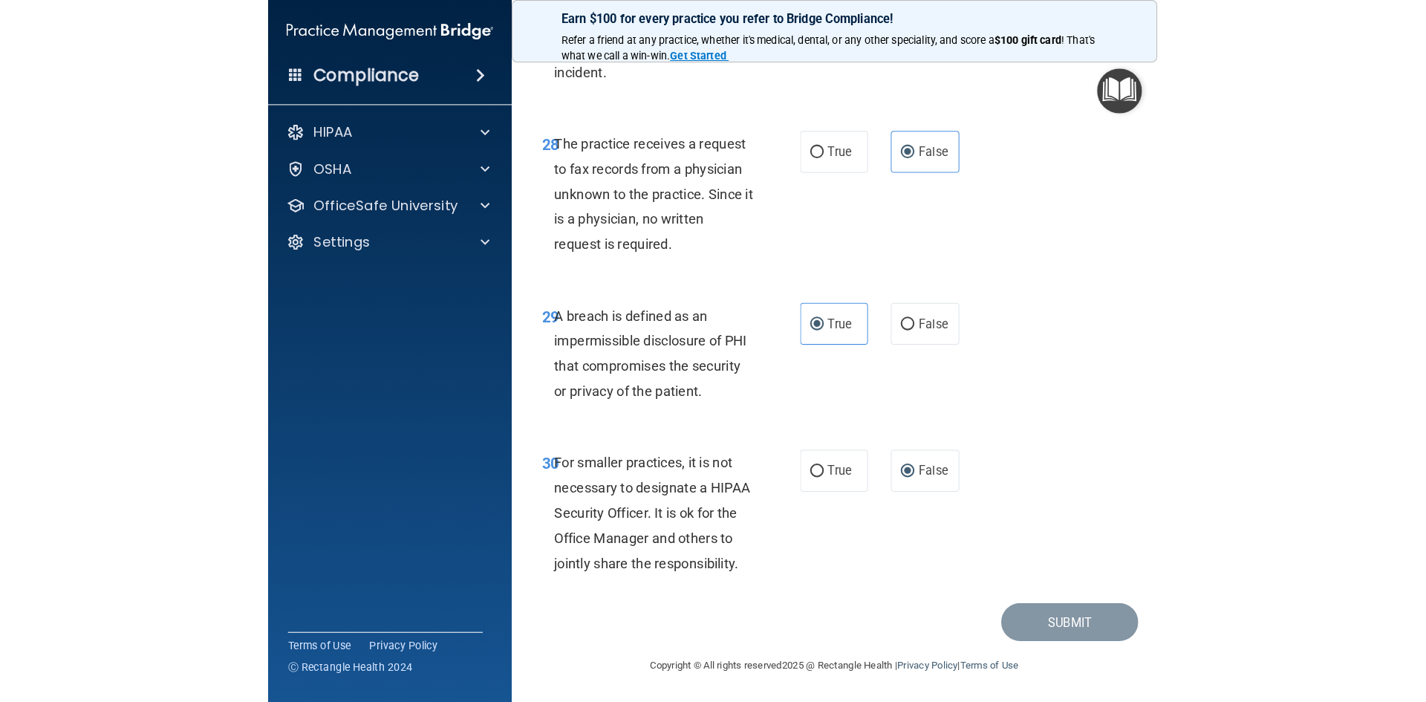
scroll to position [2813, 0]
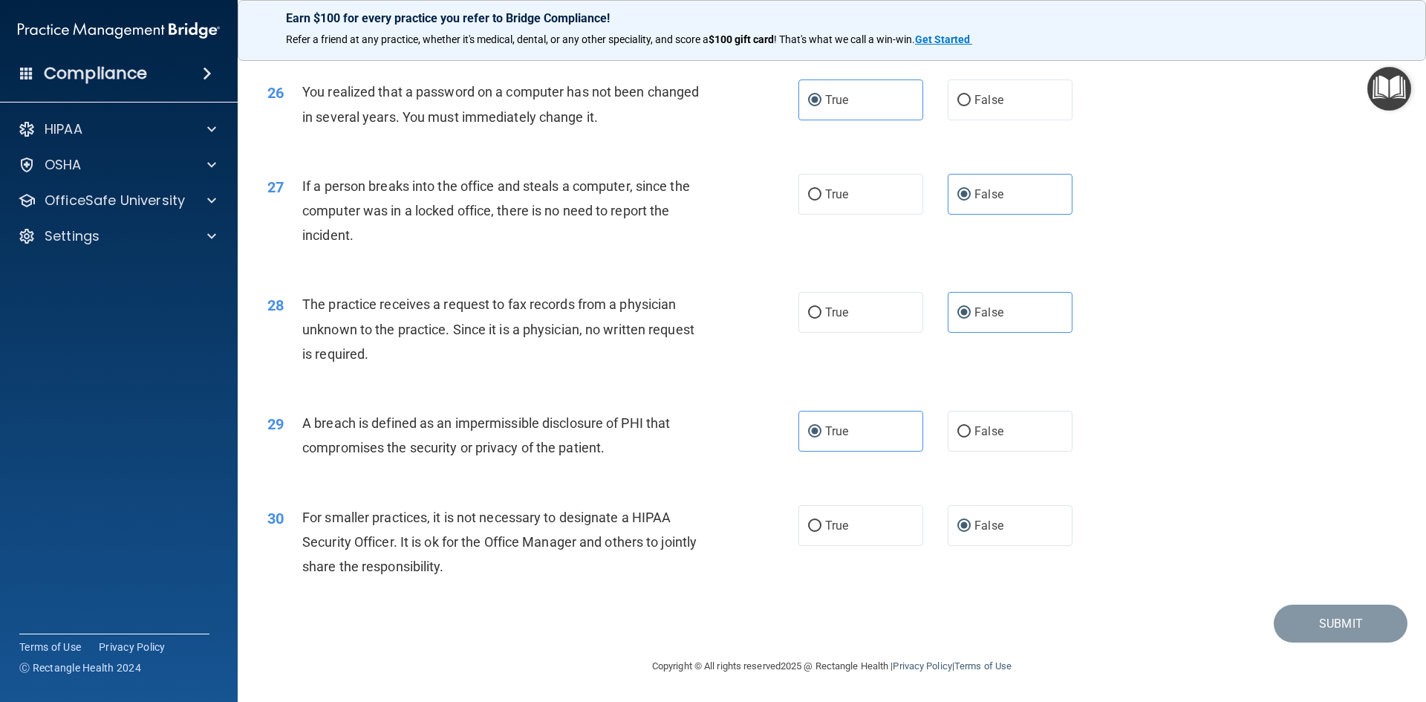
click at [867, 94] on img "Open Resource Center" at bounding box center [1389, 89] width 44 height 44
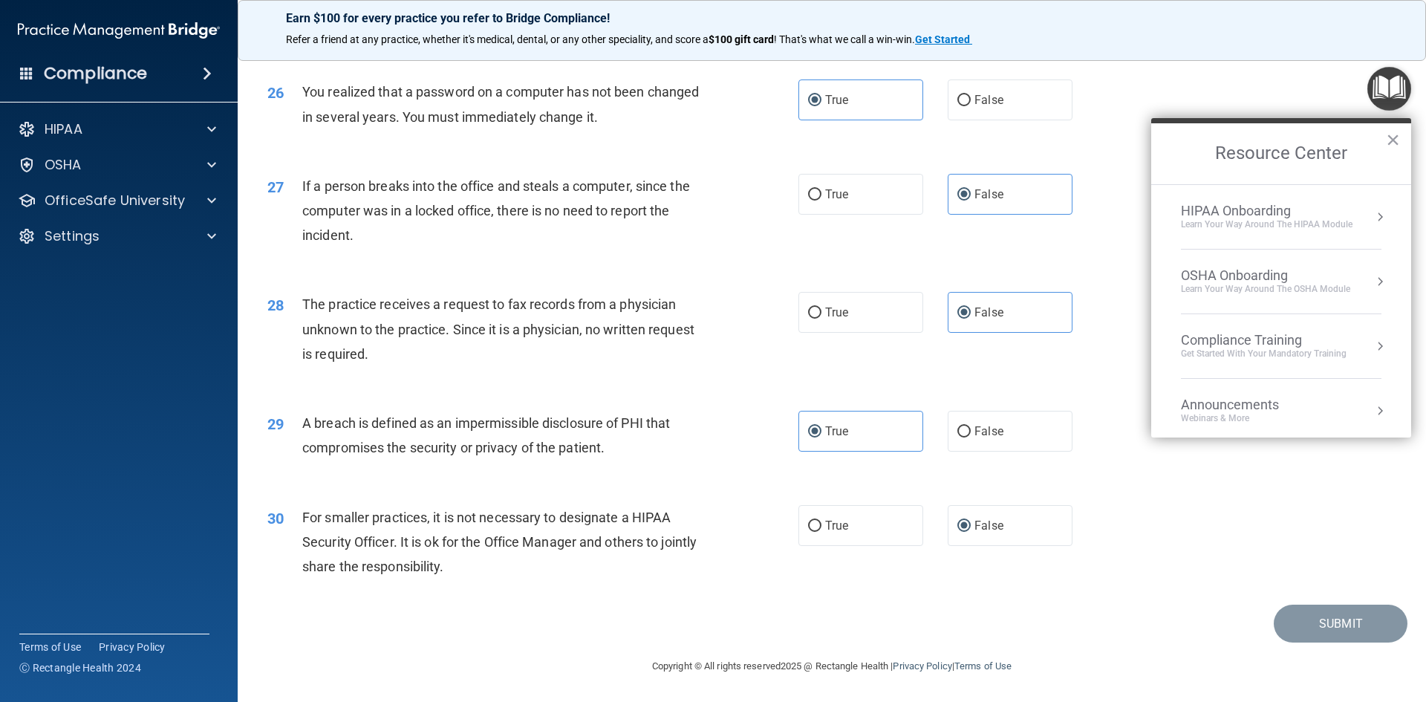
click at [867, 214] on button "Resource Center" at bounding box center [1379, 216] width 15 height 15
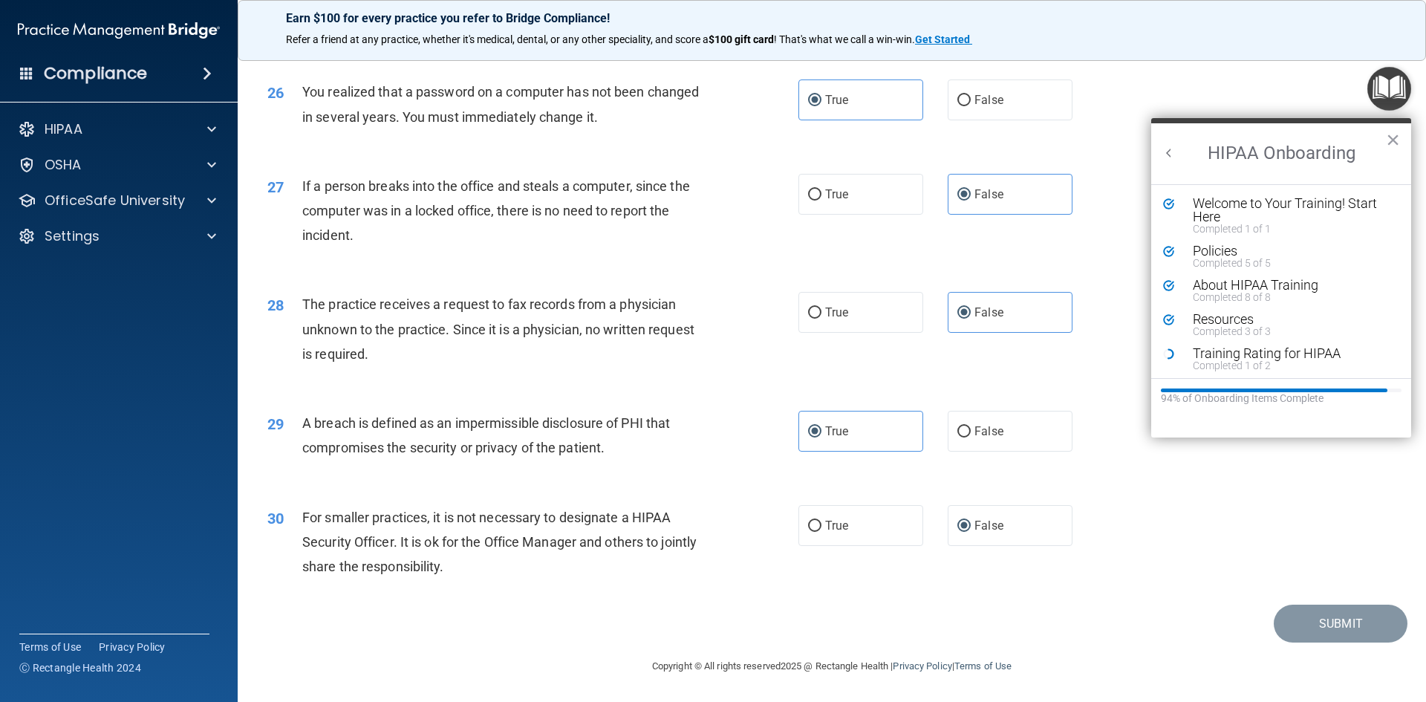
scroll to position [3, 0]
click at [867, 349] on div "Training Rating for HIPAA" at bounding box center [1287, 350] width 188 height 13
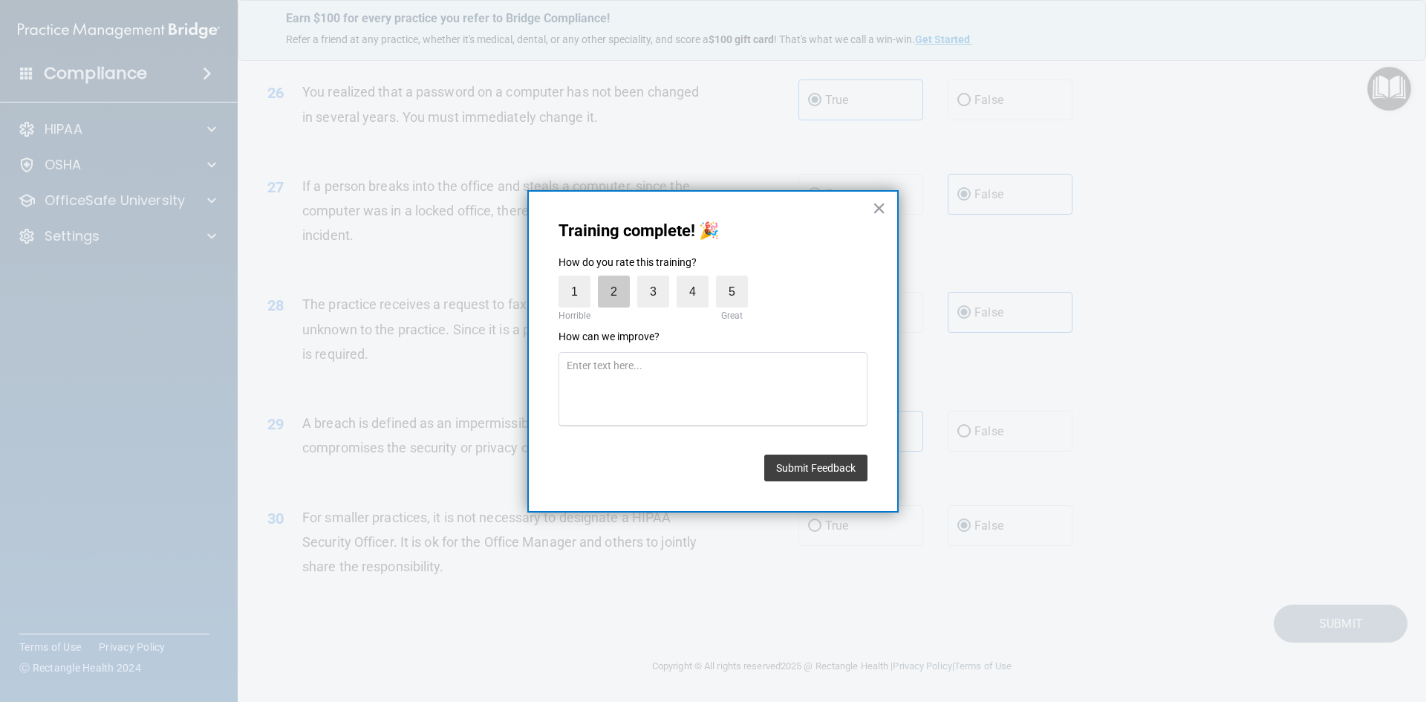
click at [613, 294] on label "2" at bounding box center [614, 291] width 32 height 32
click at [579, 279] on input "2" at bounding box center [579, 279] width 0 height 0
click at [618, 385] on textarea at bounding box center [712, 389] width 309 height 74
type textarea "Took the HIPPA test 2 times now and it won't let me hit submit and go through"
click at [844, 469] on button "Submit Feedback" at bounding box center [815, 467] width 103 height 27
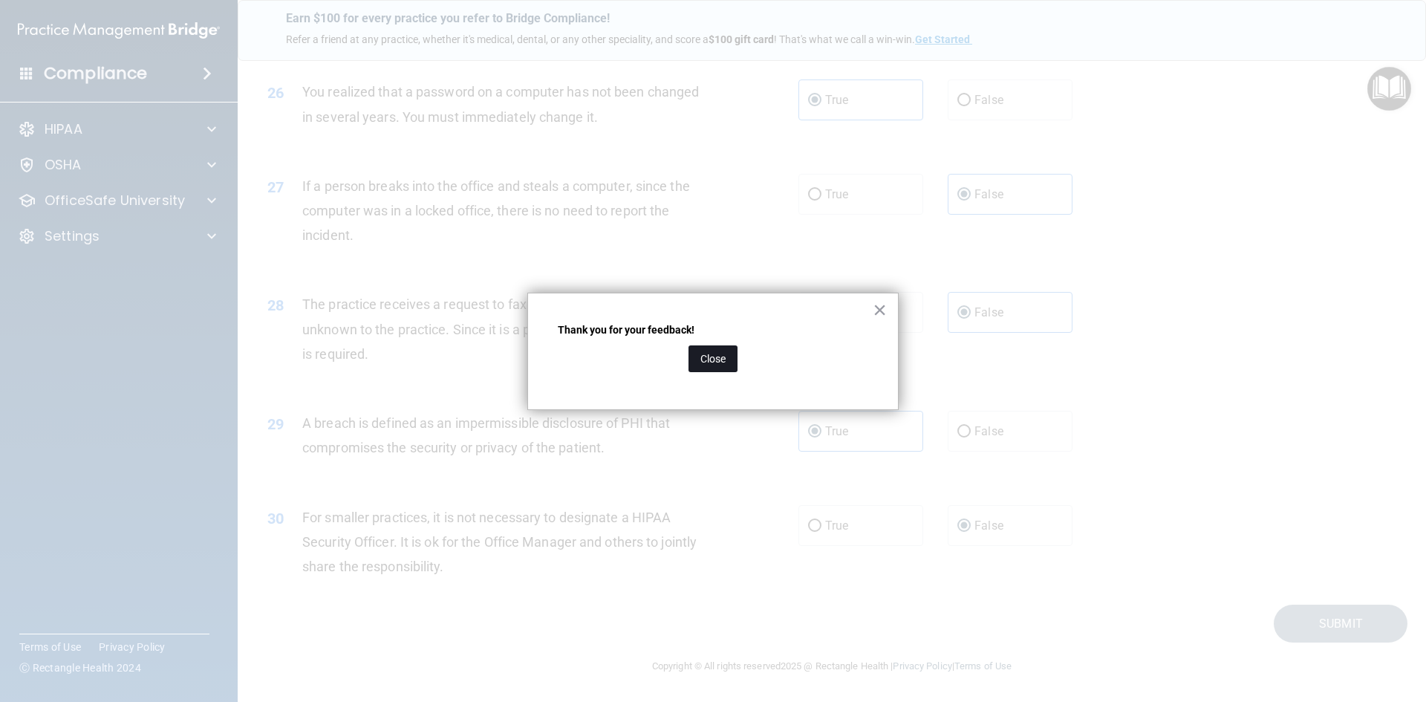
click at [730, 359] on button "Close" at bounding box center [712, 358] width 49 height 27
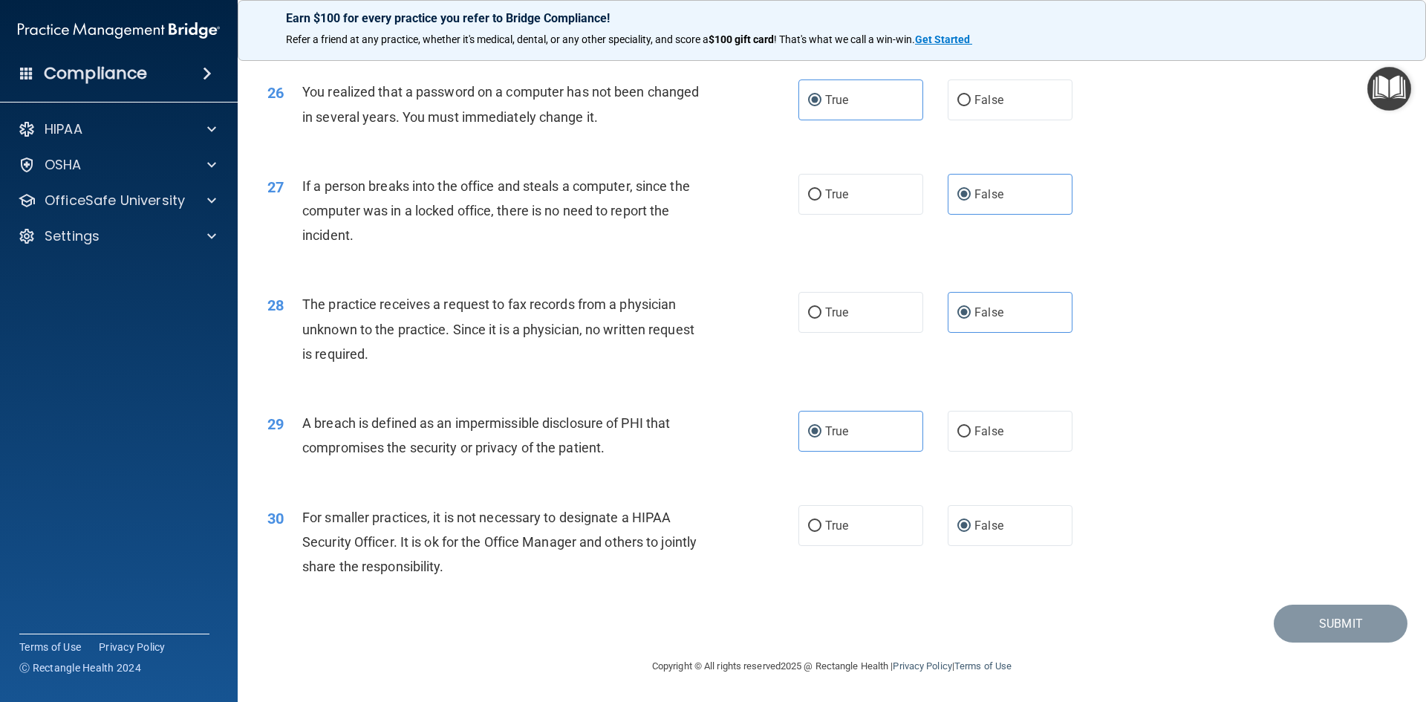
click at [867, 88] on img "Open Resource Center" at bounding box center [1389, 89] width 44 height 44
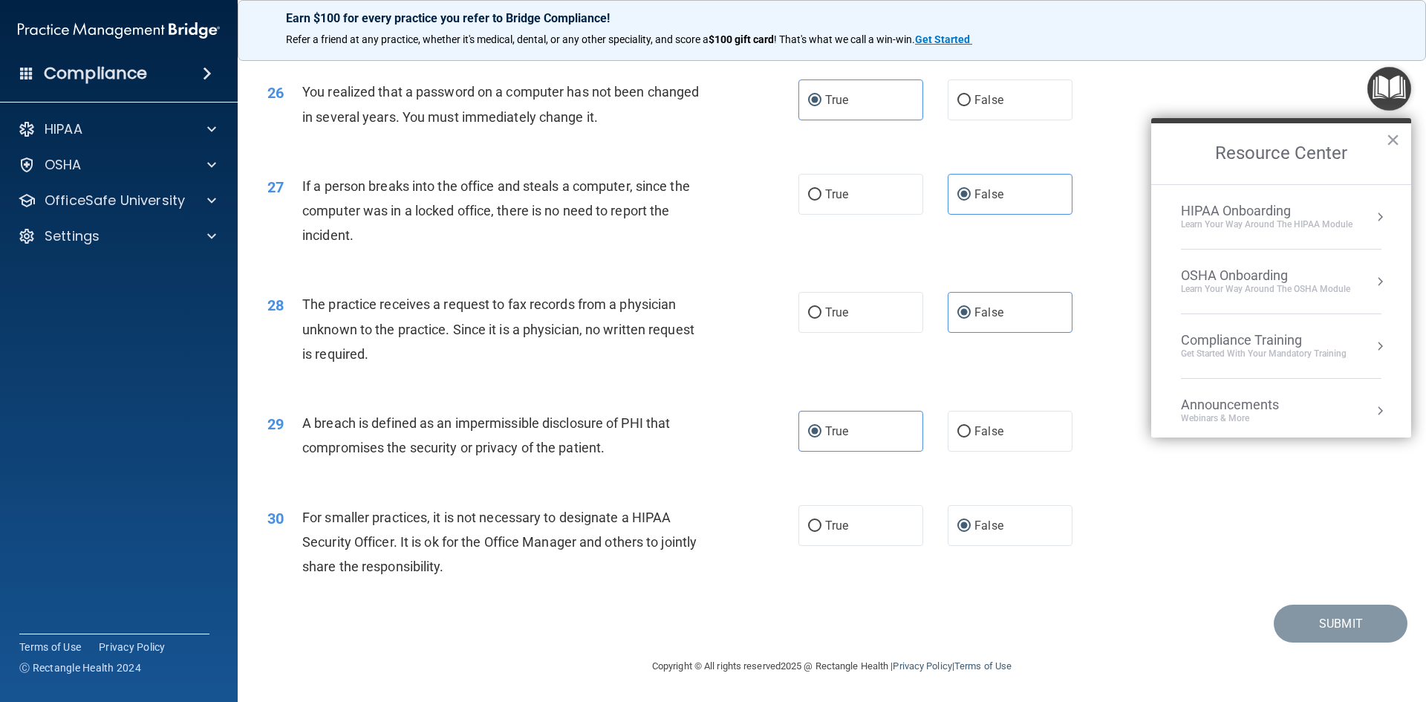
drag, startPoint x: 1399, startPoint y: 226, endPoint x: 1400, endPoint y: 235, distance: 9.8
click at [867, 235] on ol "HIPAA Onboarding Learn Your Way around the HIPAA module OSHA Onboarding Learn y…" at bounding box center [1281, 310] width 260 height 253
click at [867, 215] on button "Resource Center" at bounding box center [1379, 216] width 15 height 15
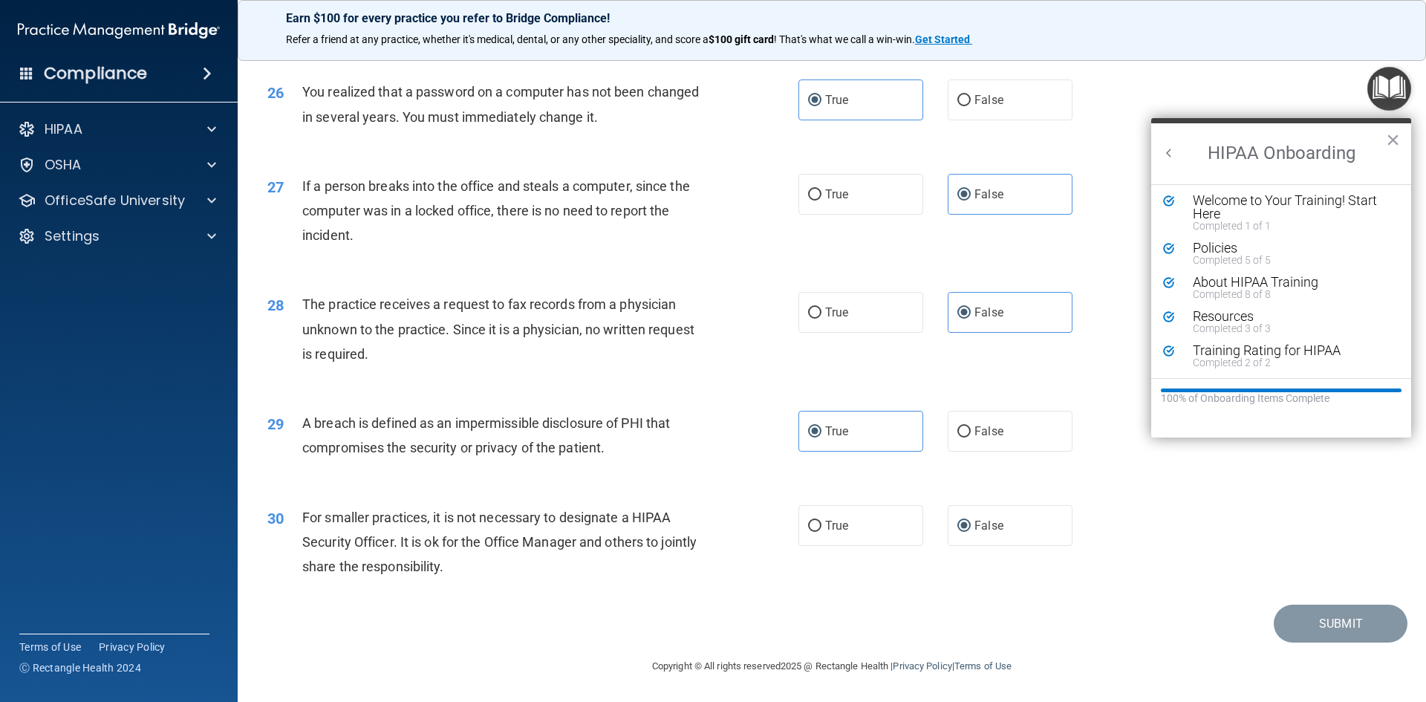
click at [867, 155] on button "Back to Resource Center Home" at bounding box center [1168, 153] width 15 height 15
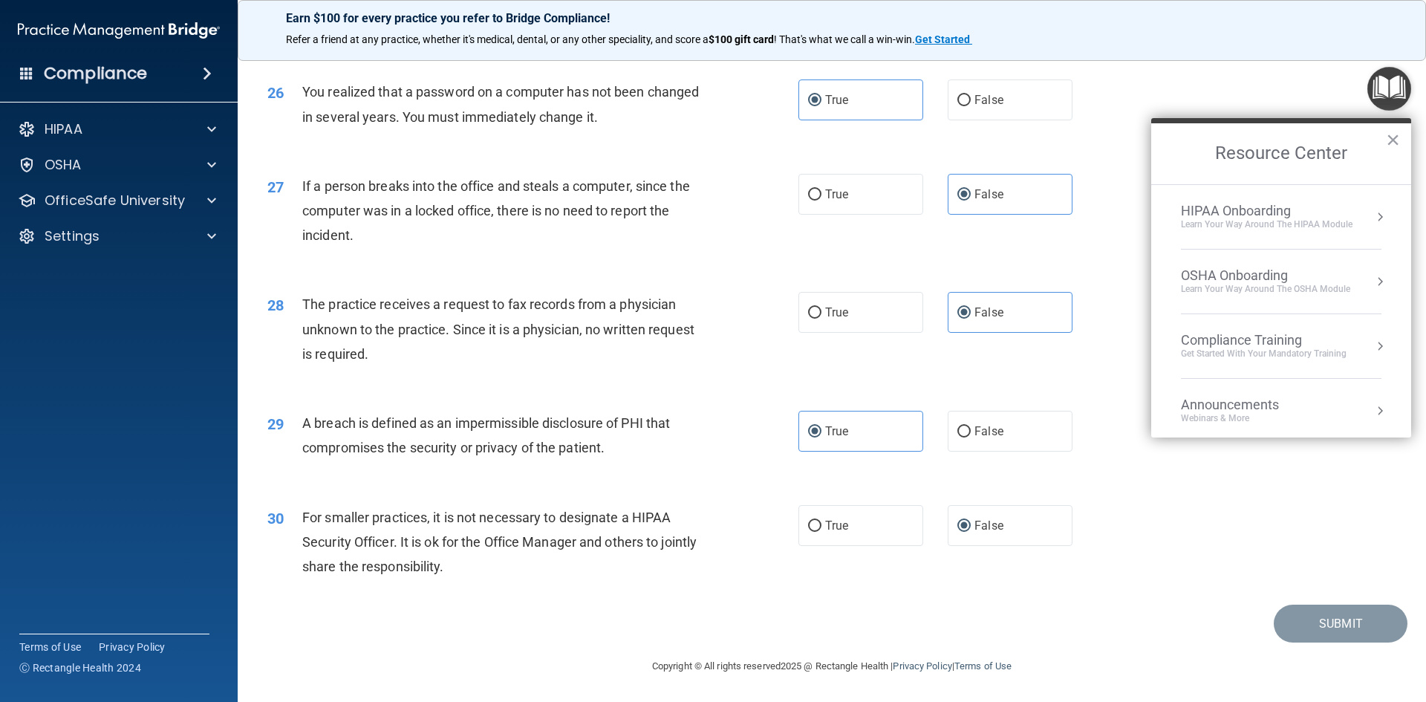
click at [867, 349] on div "Get Started with your mandatory training" at bounding box center [1264, 354] width 166 height 13
click at [867, 212] on div "HIPAA Training for Members" at bounding box center [1246, 209] width 166 height 13
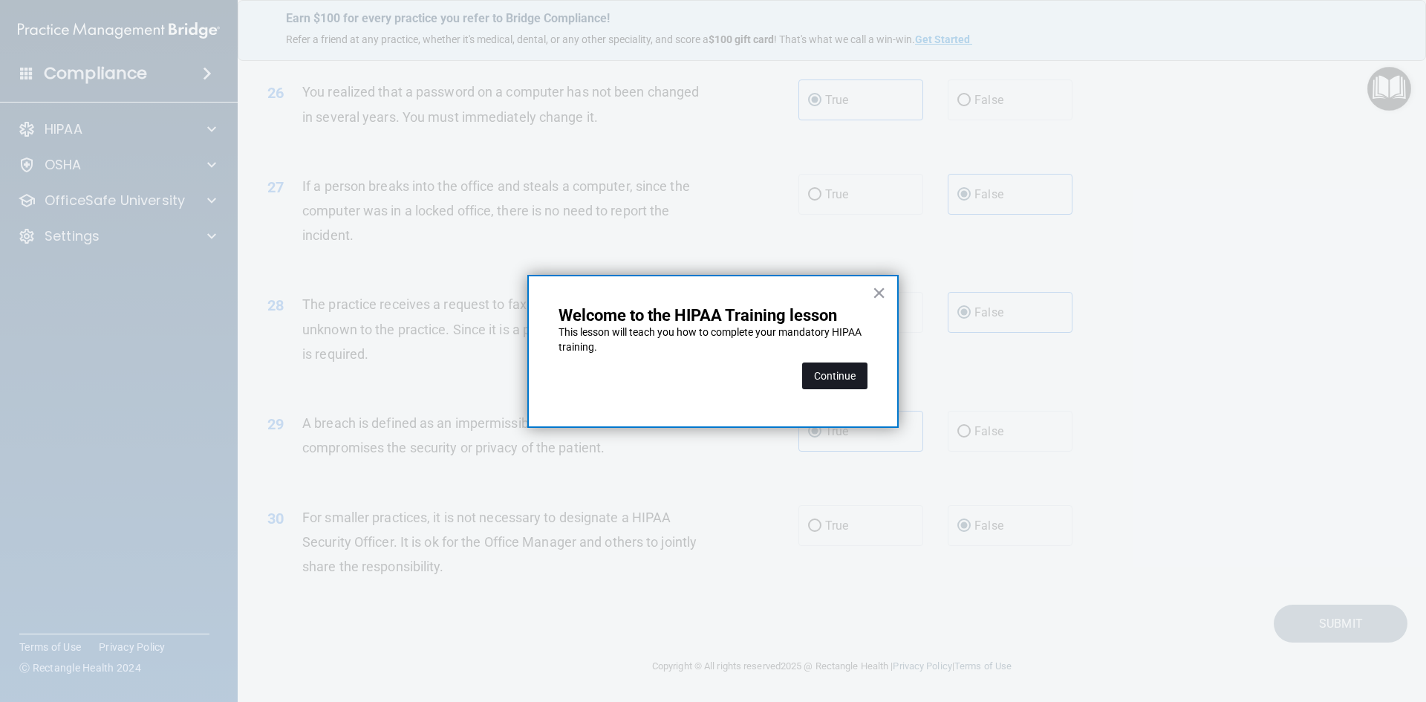
click at [853, 377] on button "Continue" at bounding box center [834, 375] width 65 height 27
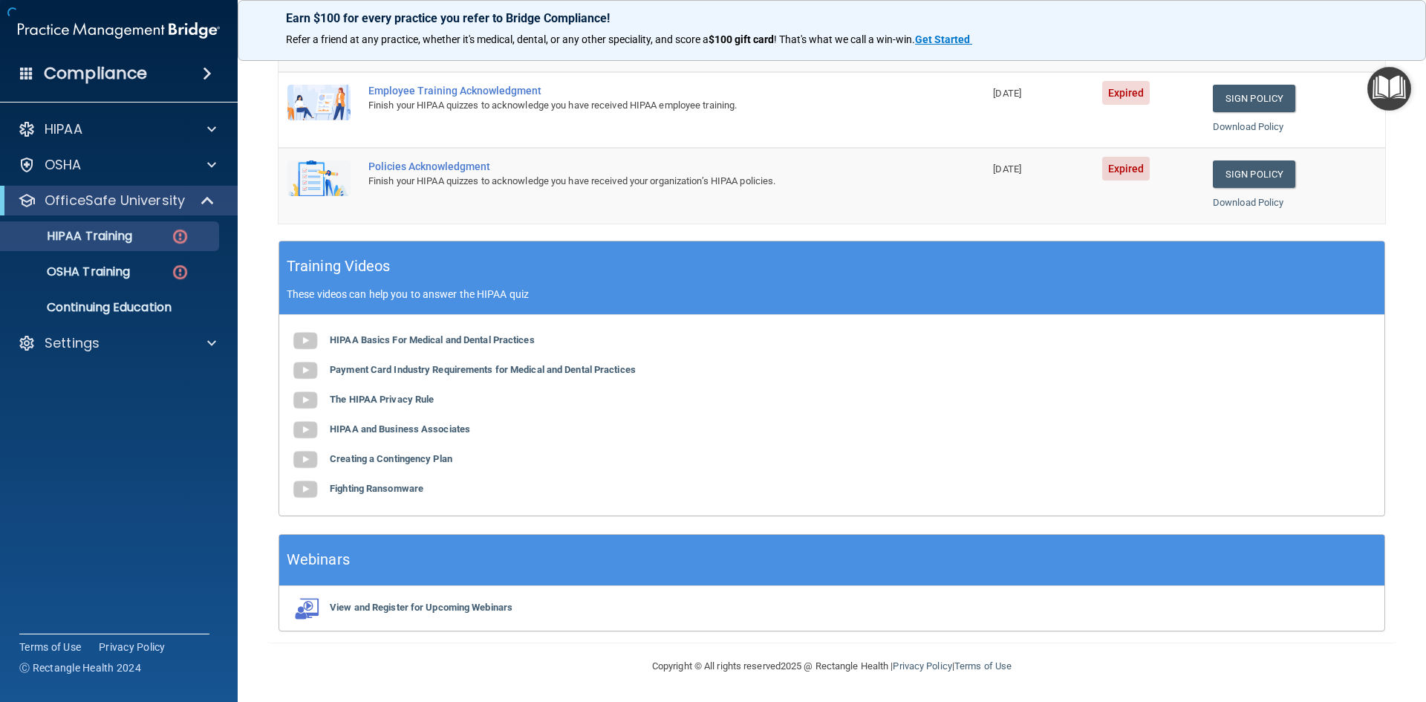
scroll to position [115, 0]
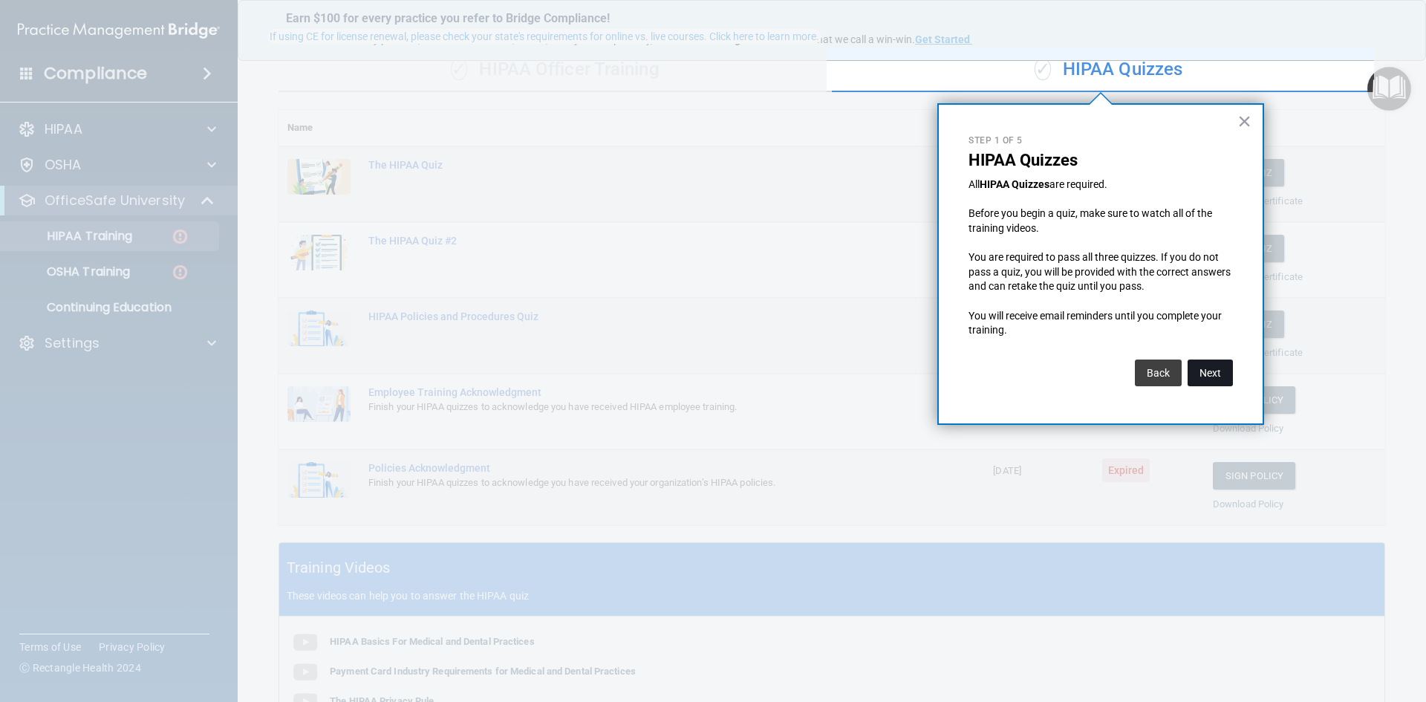
click at [867, 371] on button "Next" at bounding box center [1209, 372] width 45 height 27
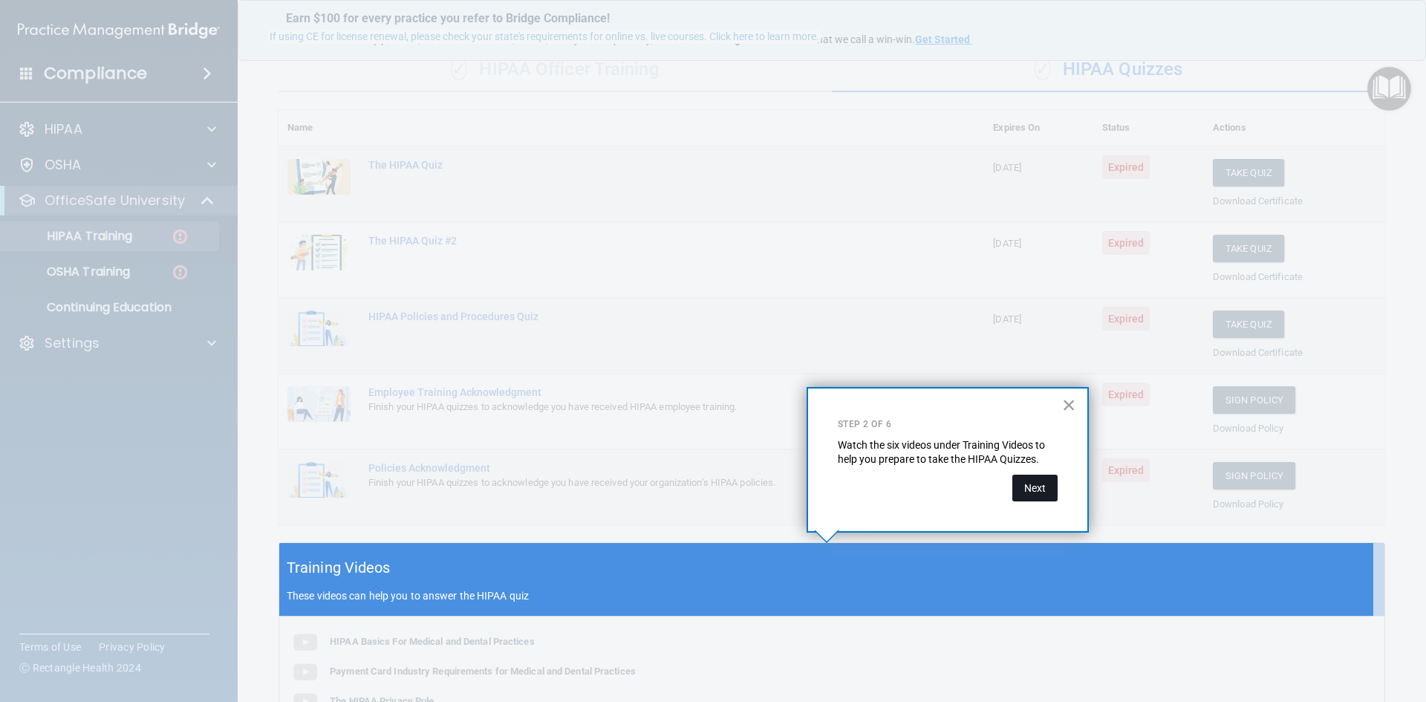
click at [867, 492] on button "Next" at bounding box center [1034, 487] width 45 height 27
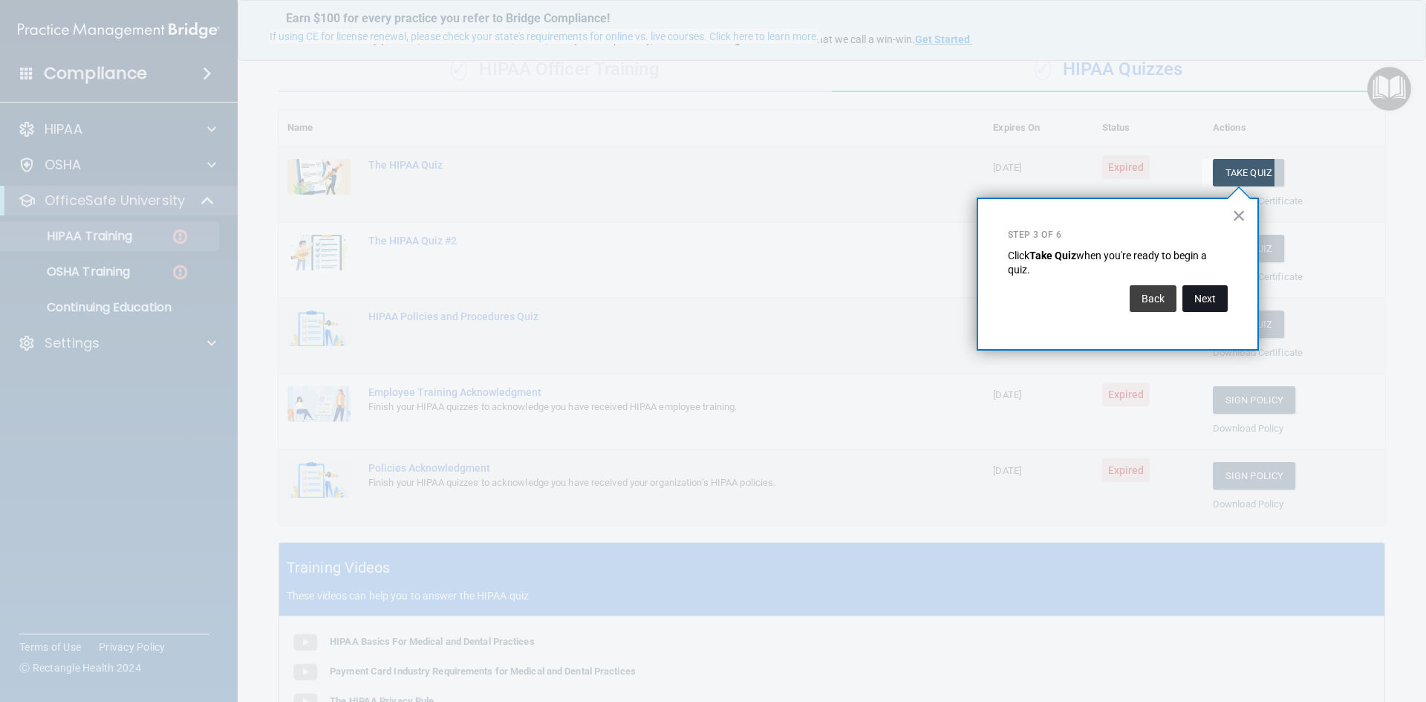
click at [867, 301] on button "Next" at bounding box center [1204, 298] width 45 height 27
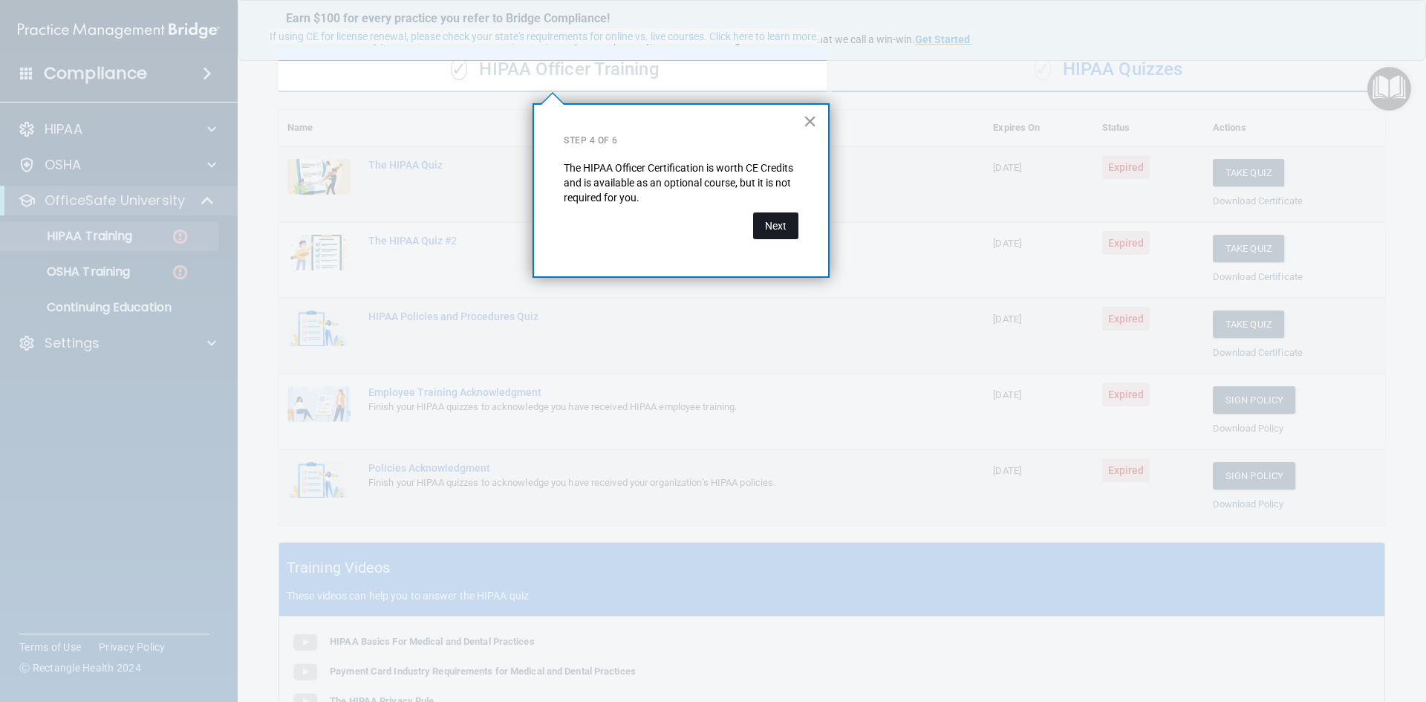
click at [767, 217] on button "Next" at bounding box center [775, 225] width 45 height 27
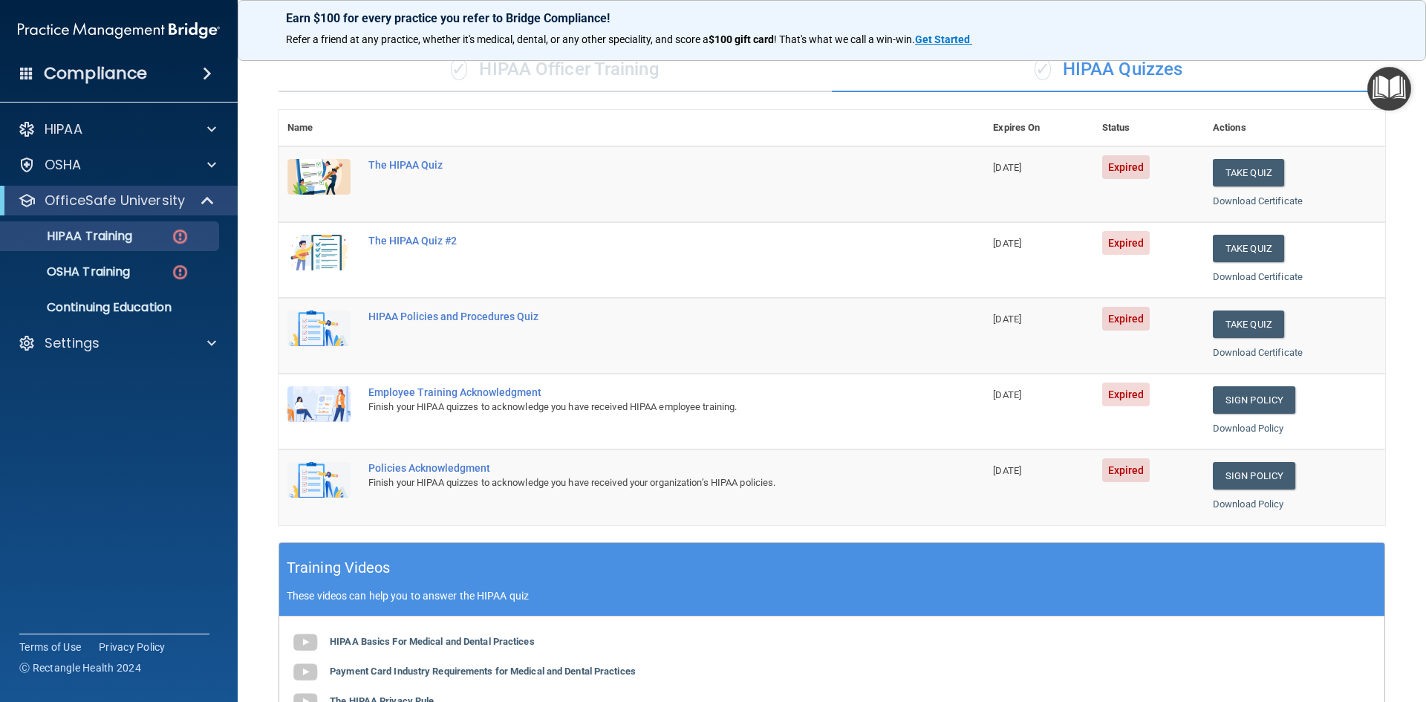
scroll to position [417, 0]
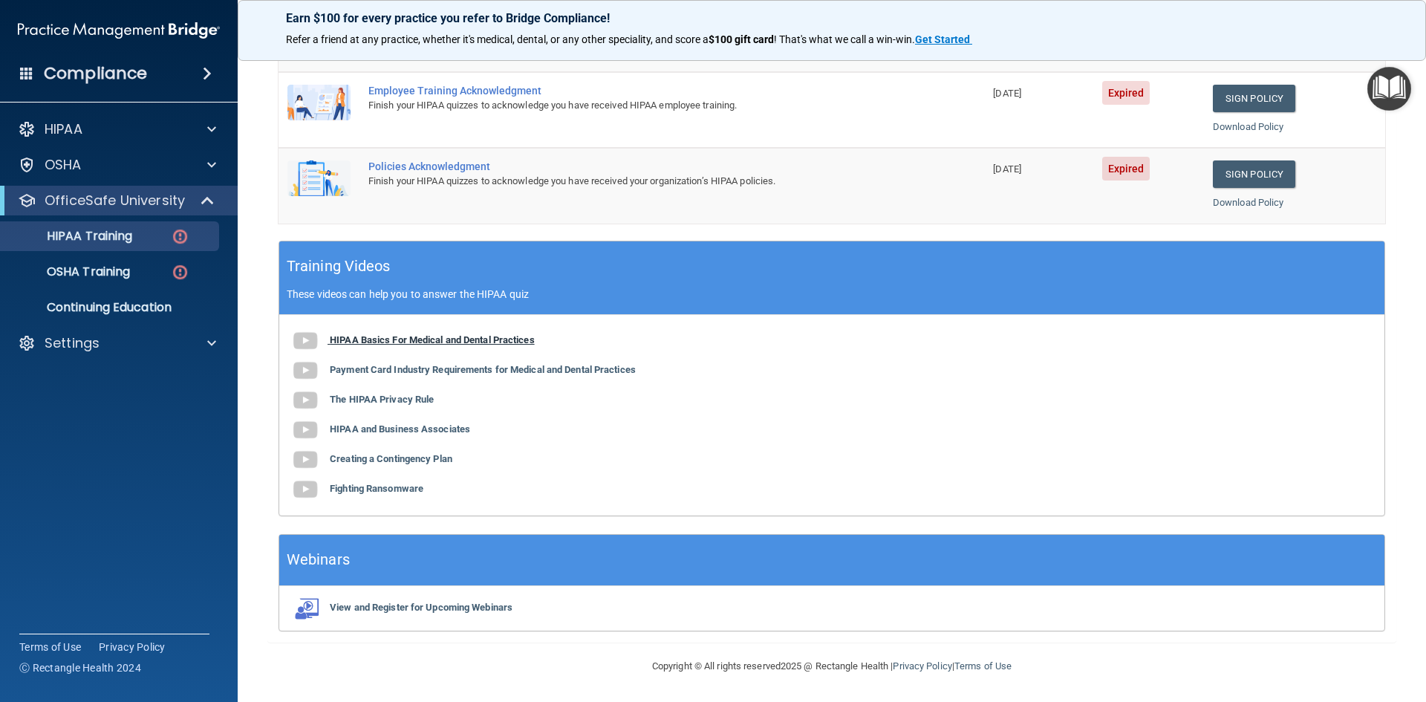
click at [301, 334] on img at bounding box center [305, 341] width 30 height 30
click at [340, 369] on b "Payment Card Industry Requirements for Medical and Dental Practices" at bounding box center [483, 369] width 306 height 11
click at [307, 400] on img at bounding box center [305, 400] width 30 height 30
click at [384, 428] on b "HIPAA and Business Associates" at bounding box center [400, 428] width 140 height 11
click at [408, 460] on b "Creating a Contingency Plan" at bounding box center [391, 458] width 123 height 11
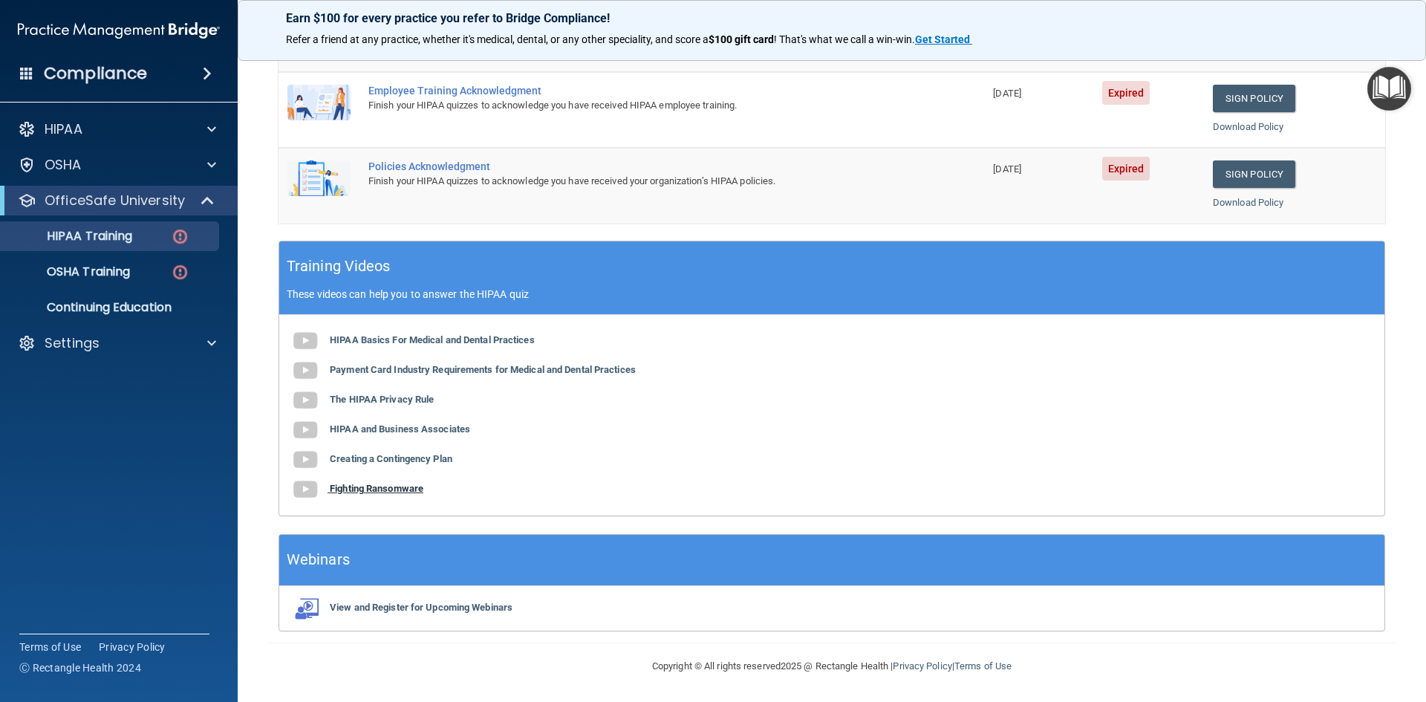
click at [368, 486] on b "Fighting Ransomware" at bounding box center [377, 488] width 94 height 11
